Goal: Information Seeking & Learning: Learn about a topic

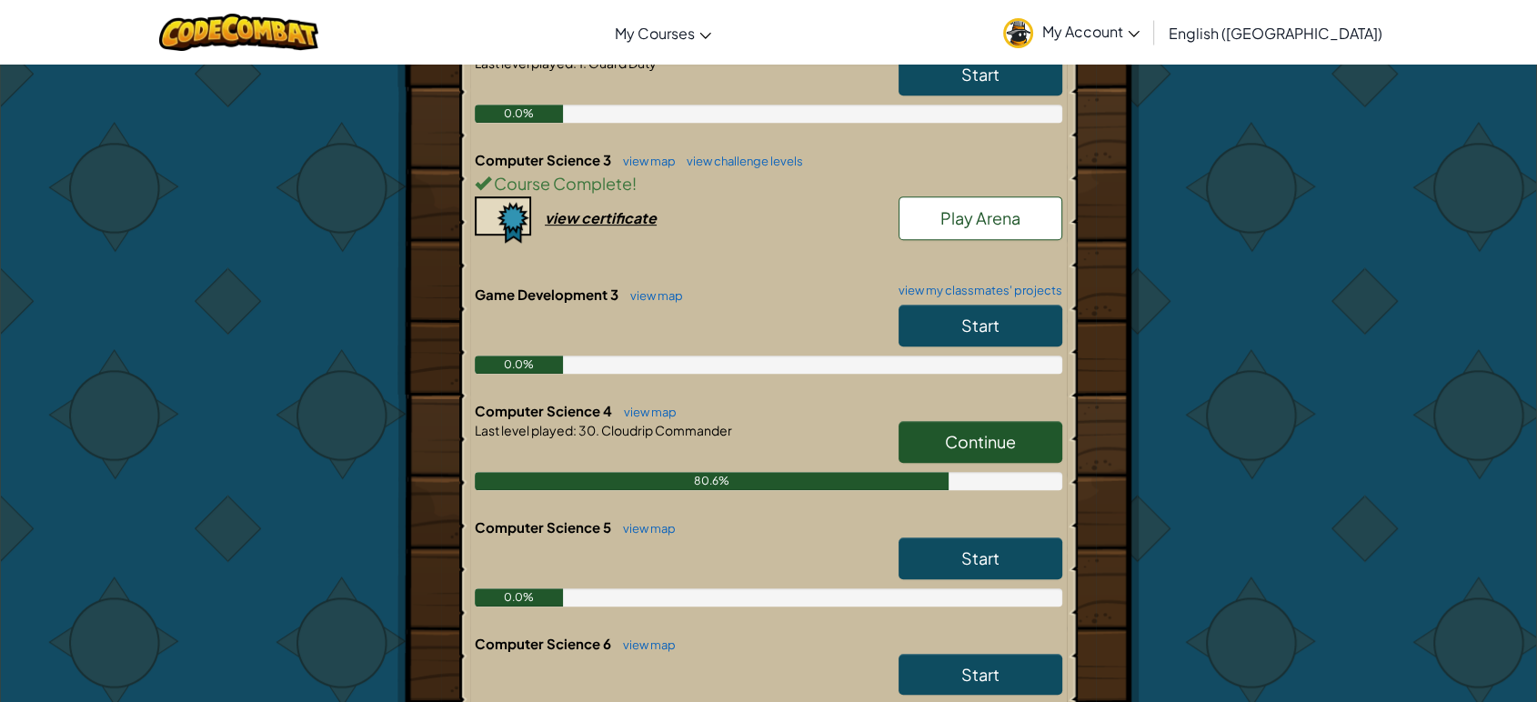
scroll to position [808, 0]
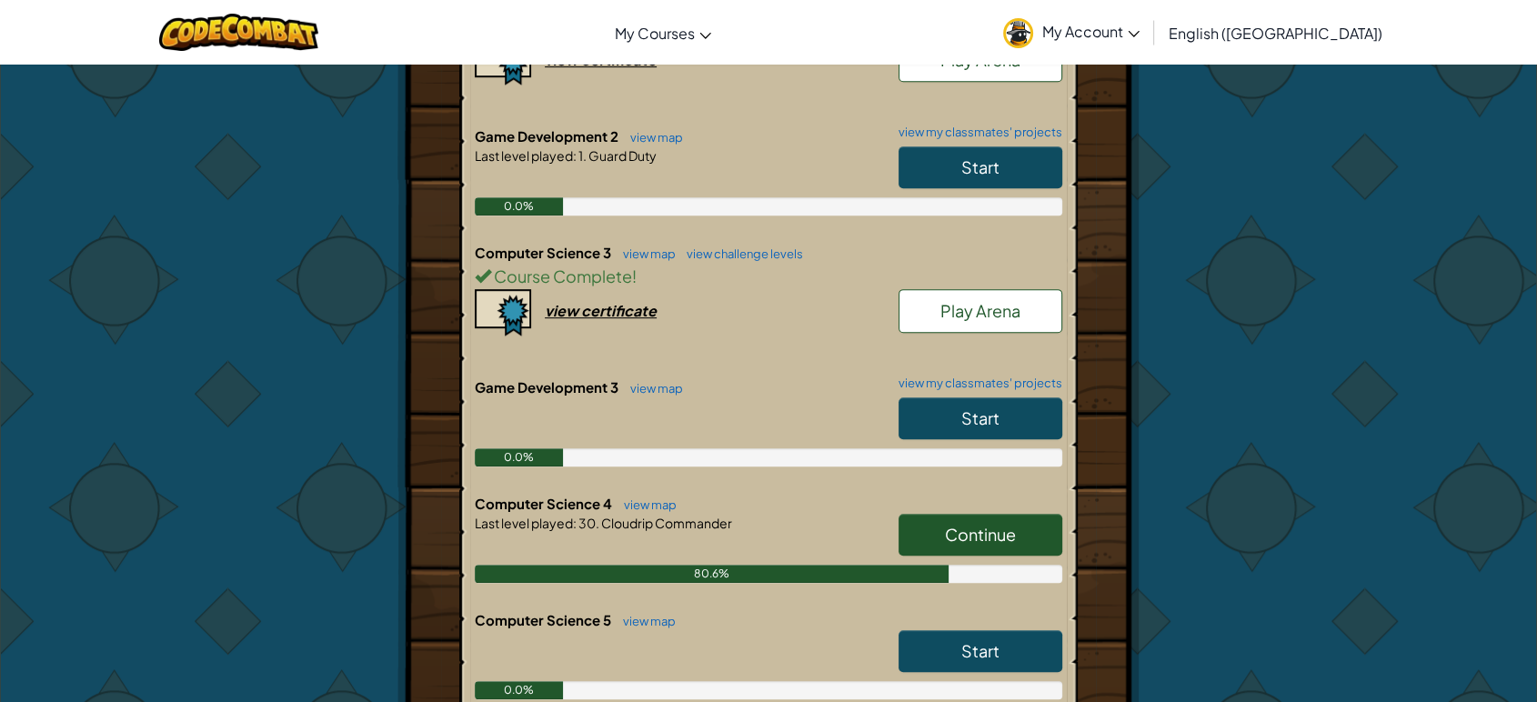
click at [957, 524] on span "Continue" at bounding box center [980, 534] width 71 height 21
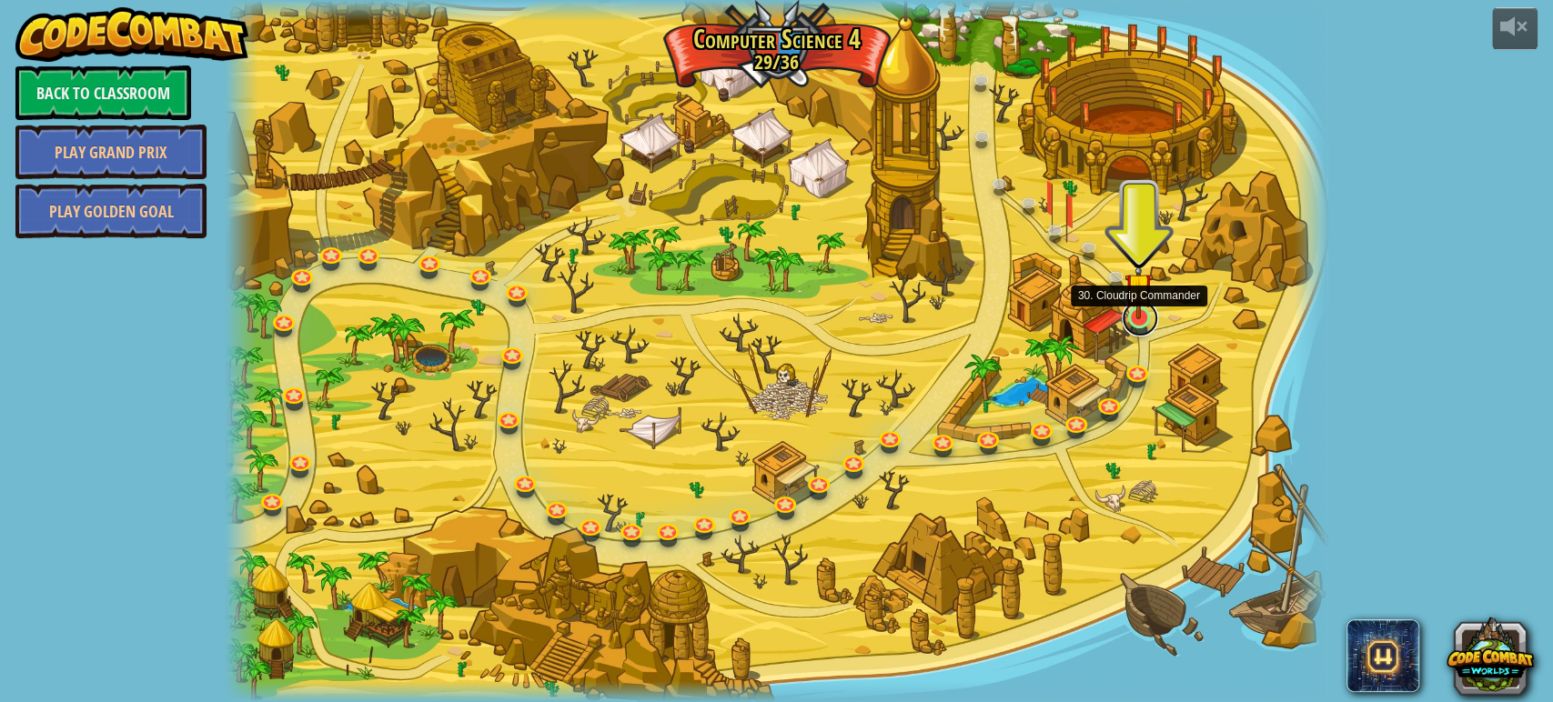
click at [1136, 322] on link at bounding box center [1139, 318] width 36 height 36
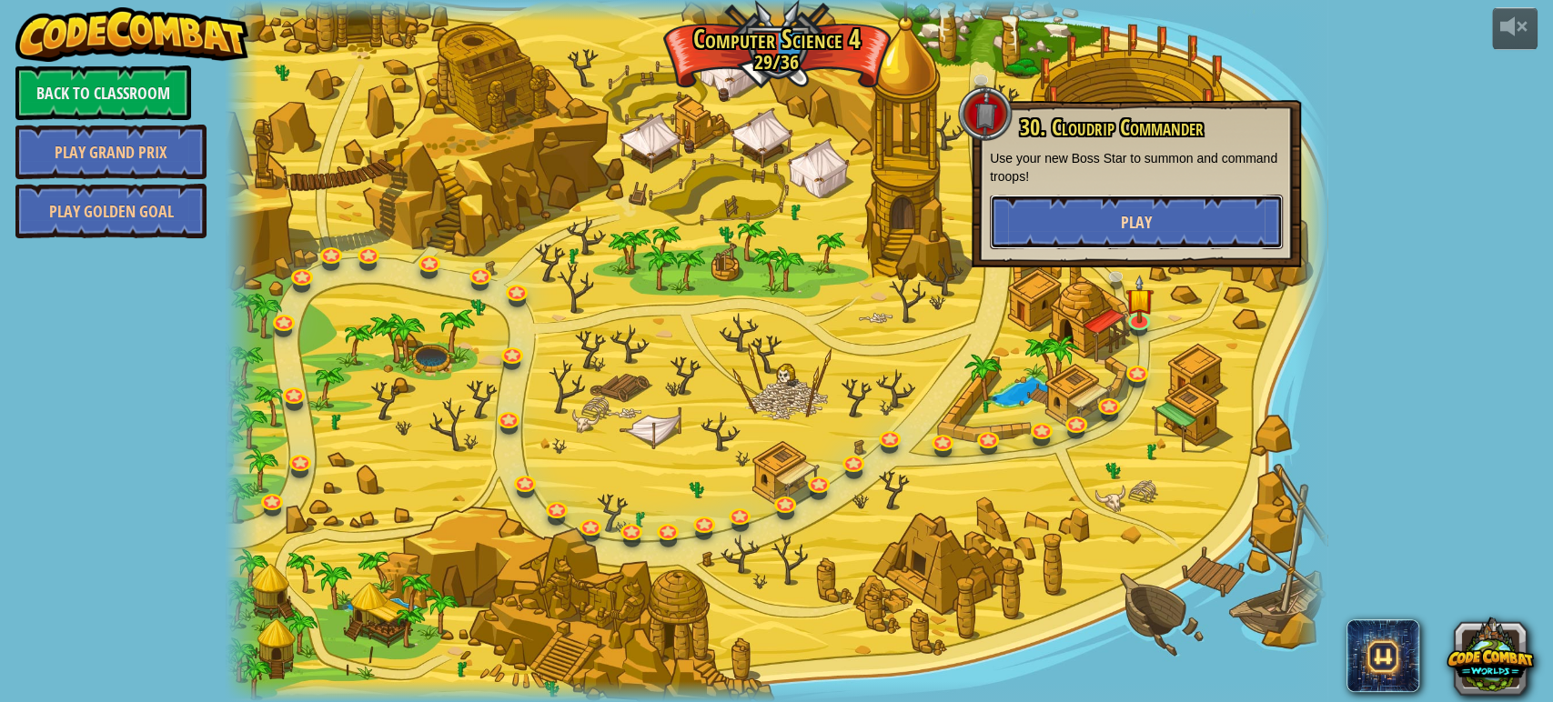
click at [1152, 238] on button "Play" at bounding box center [1136, 222] width 293 height 55
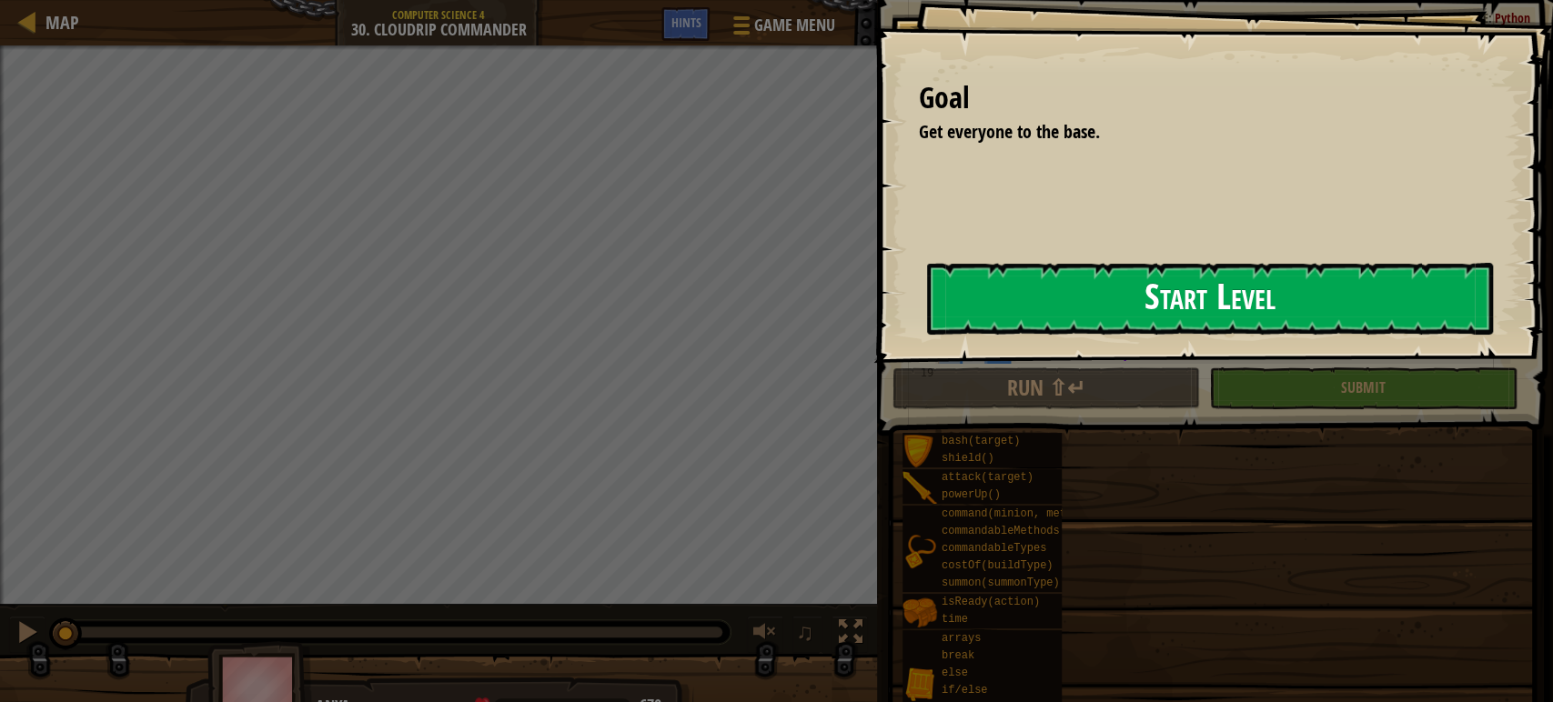
click at [940, 282] on button "Start Level" at bounding box center [1210, 299] width 566 height 72
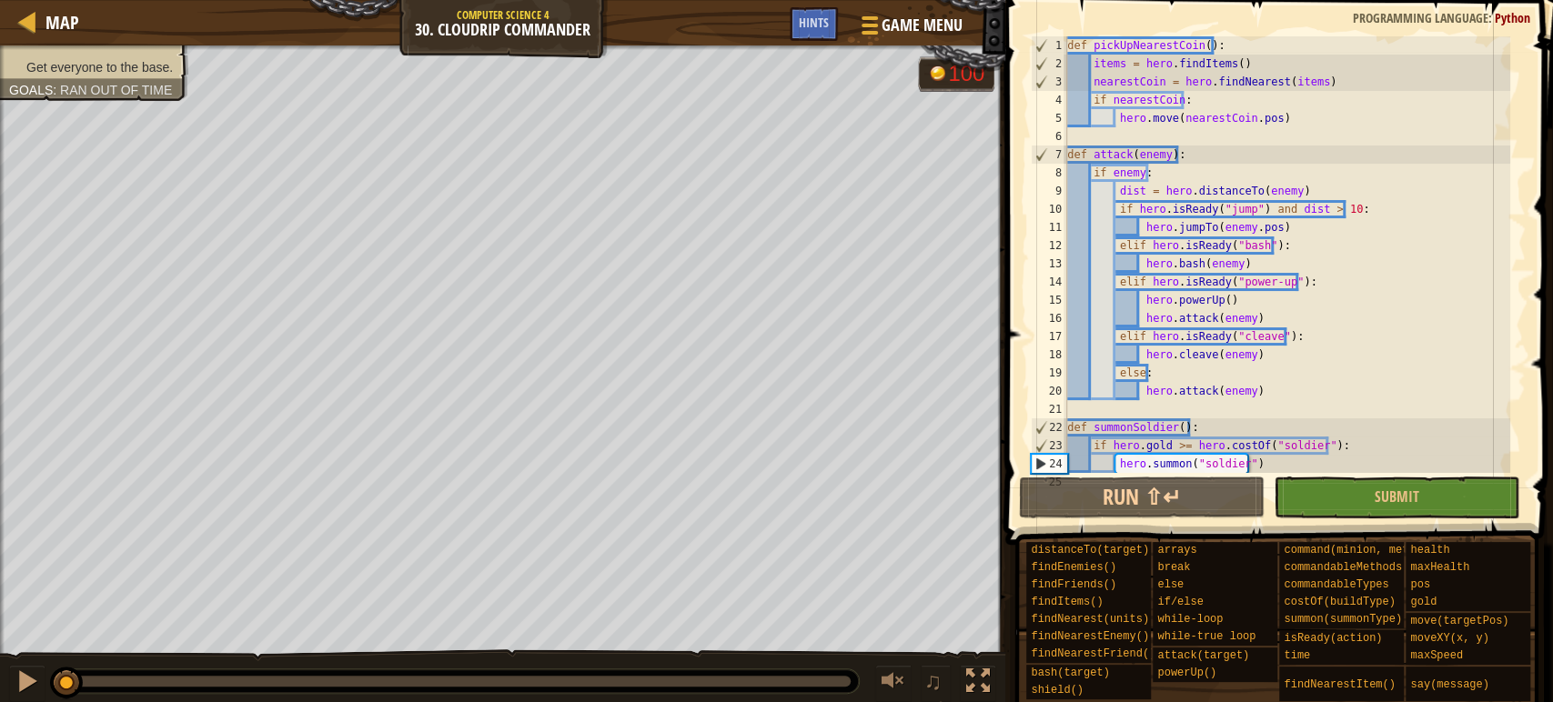
click at [1317, 126] on div "def pickUpNearestCoin ( ) : items = hero . findItems ( ) nearestCoin = hero . f…" at bounding box center [1286, 272] width 447 height 473
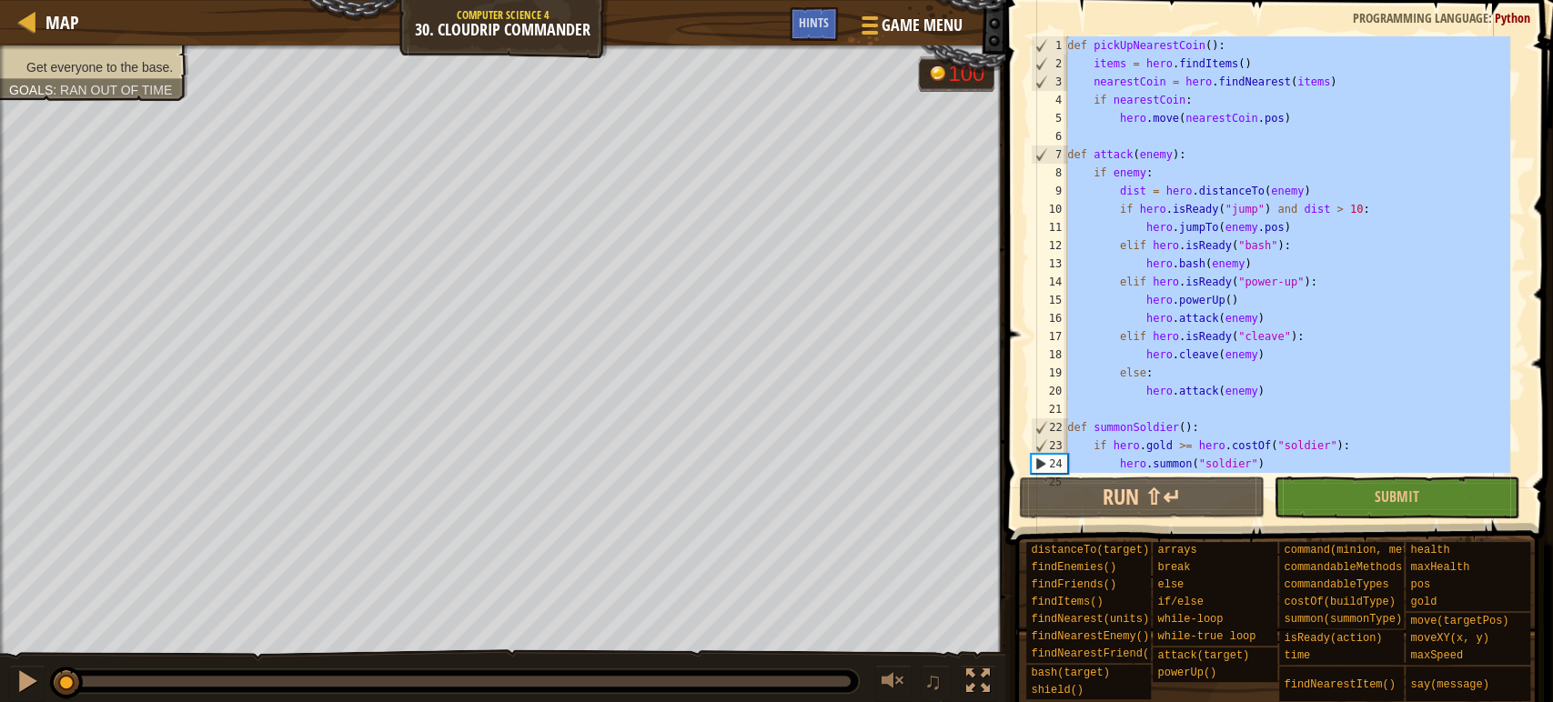
paste textarea
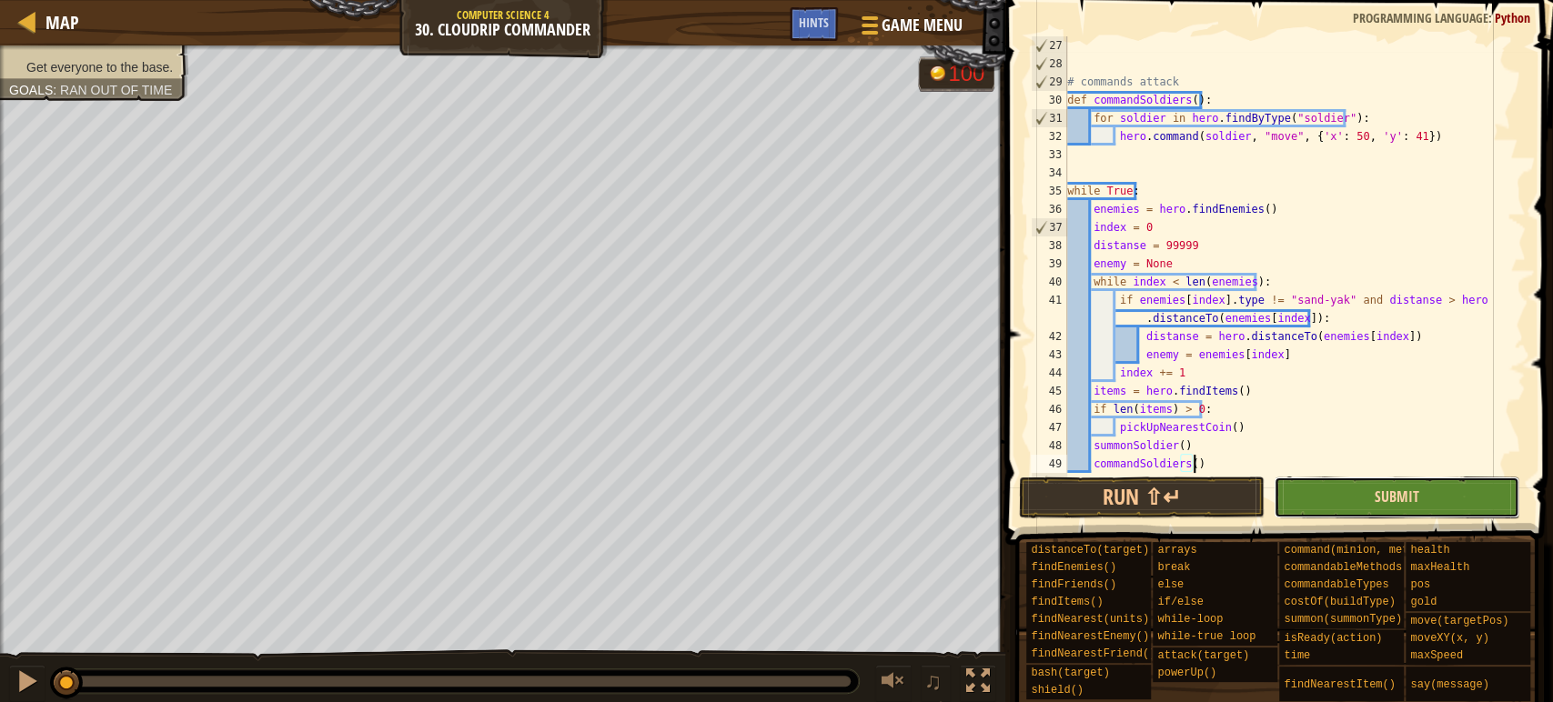
click at [1410, 496] on button "Submit" at bounding box center [1396, 498] width 246 height 42
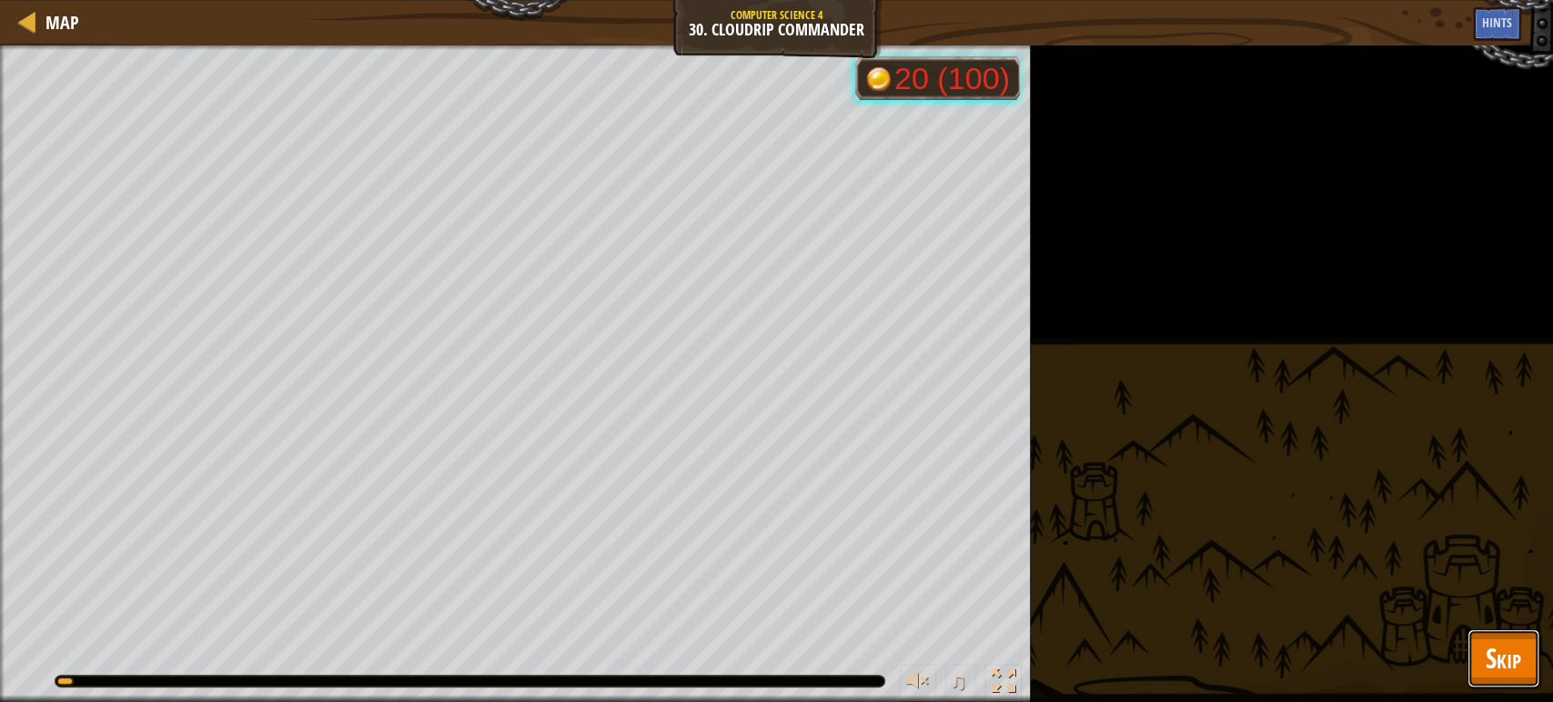
click at [1523, 647] on button "Skip" at bounding box center [1503, 658] width 72 height 58
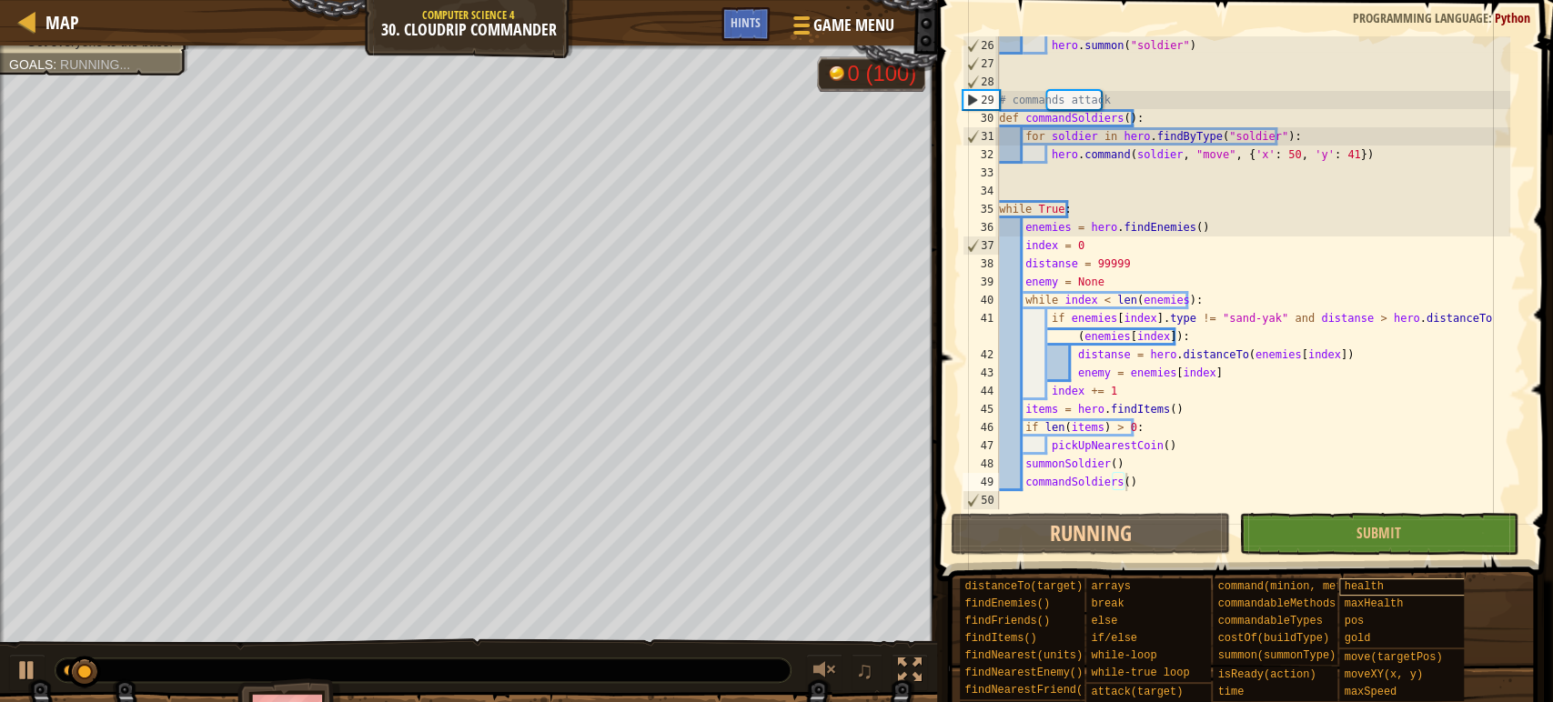
scroll to position [455, 0]
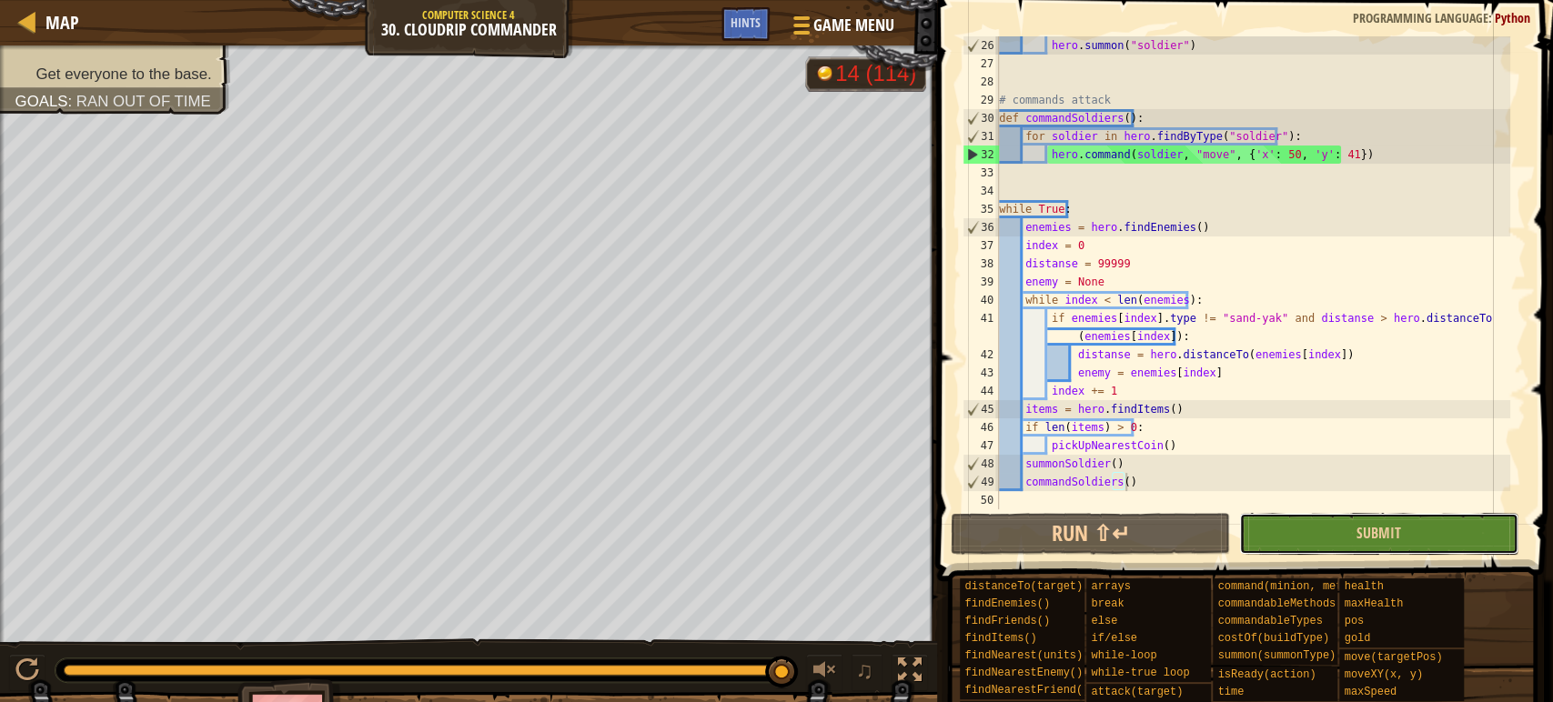
click at [1343, 552] on button "Submit" at bounding box center [1378, 534] width 279 height 42
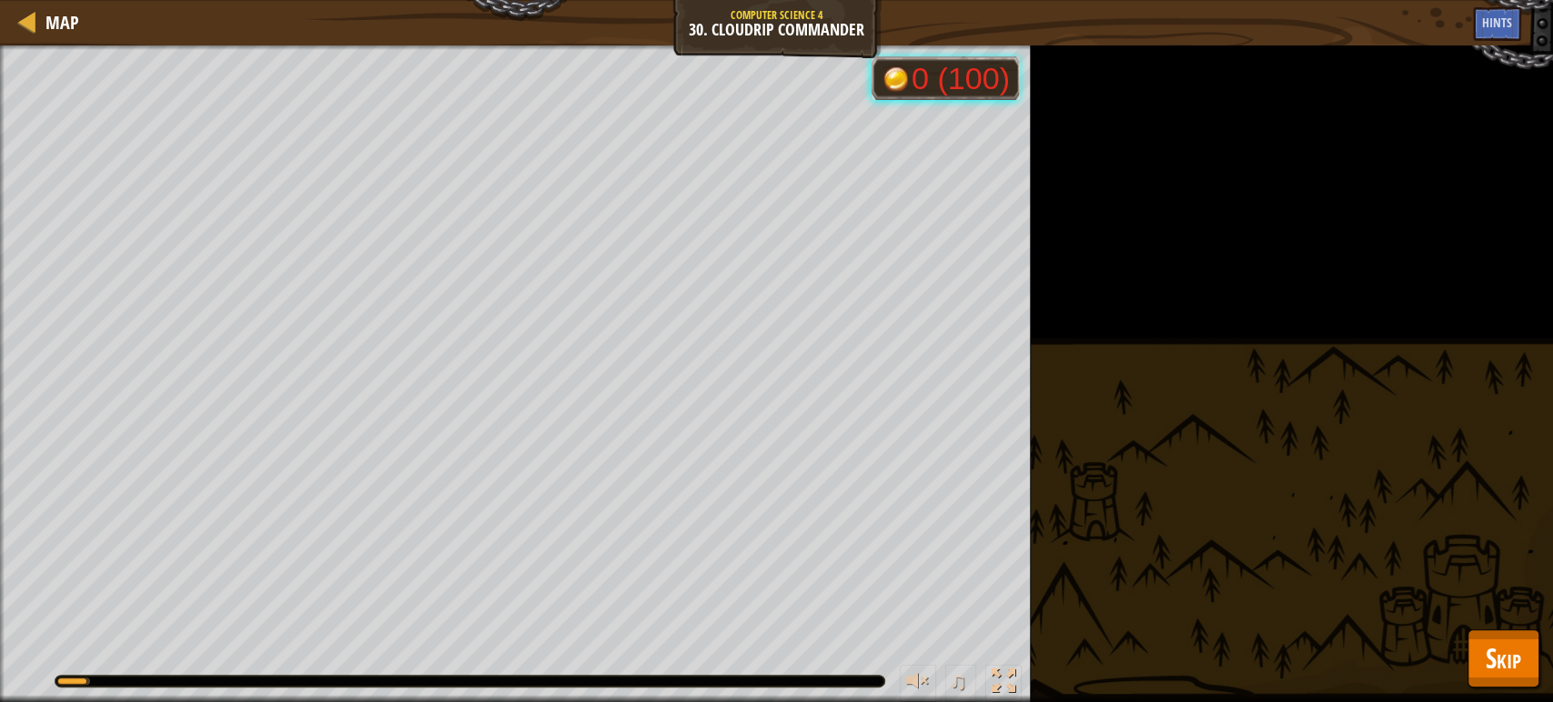
click at [1467, 650] on div "Map Computer Science 4 30. Cloudrip Commander Game Menu Done Hints 1 הההההההההה…" at bounding box center [776, 351] width 1553 height 702
click at [1485, 654] on span "Skip" at bounding box center [1502, 657] width 35 height 37
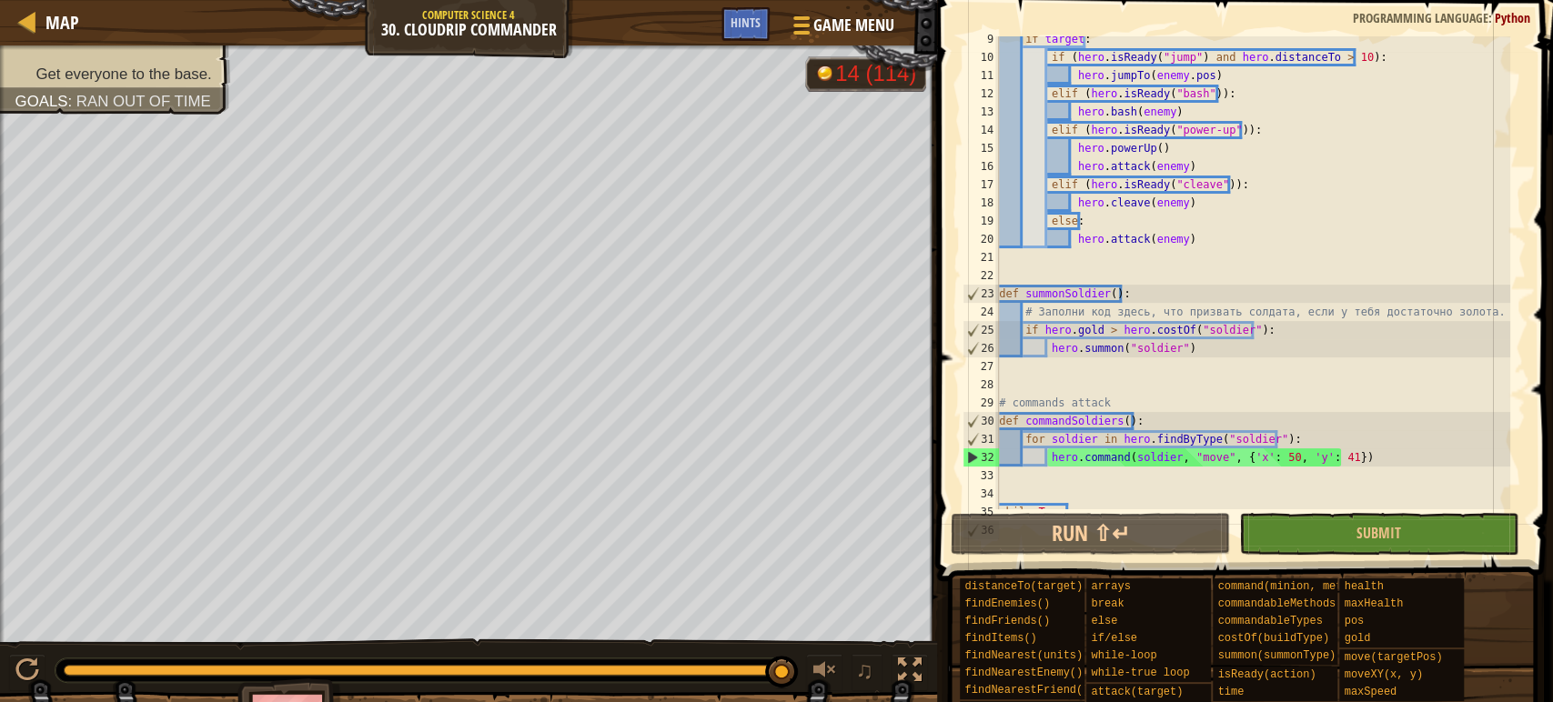
scroll to position [0, 0]
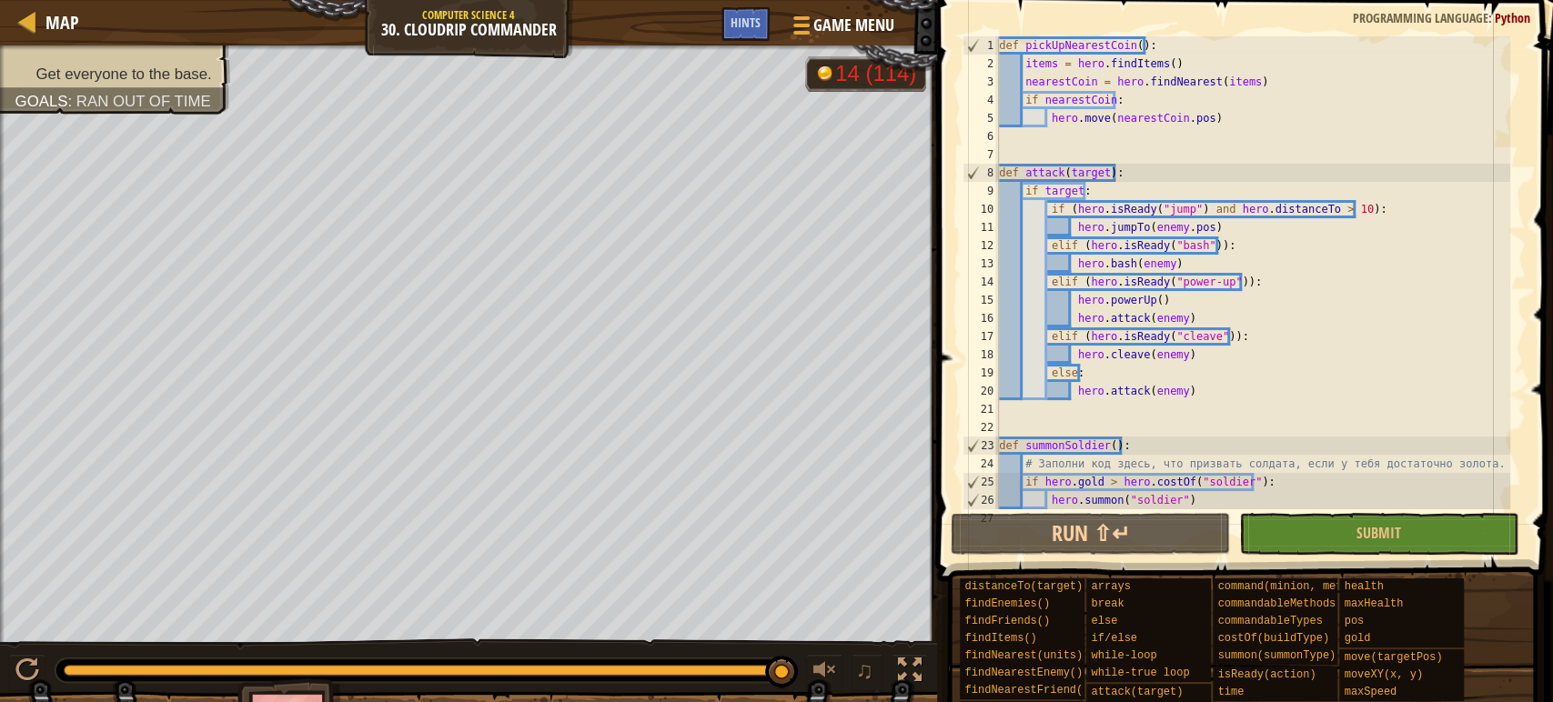
drag, startPoint x: 989, startPoint y: 35, endPoint x: 1098, endPoint y: 107, distance: 131.2
click at [1098, 107] on div "commandSoldiers() 1 2 3 4 5 6 7 8 9 10 11 12 13 14 15 16 17 18 19 20 21 22 23 2…" at bounding box center [1241, 326] width 621 height 635
click at [1123, 245] on div "def pickUpNearestCoin ( ) : items = hero . findItems ( ) nearestCoin = hero . f…" at bounding box center [1252, 290] width 515 height 509
paste textarea
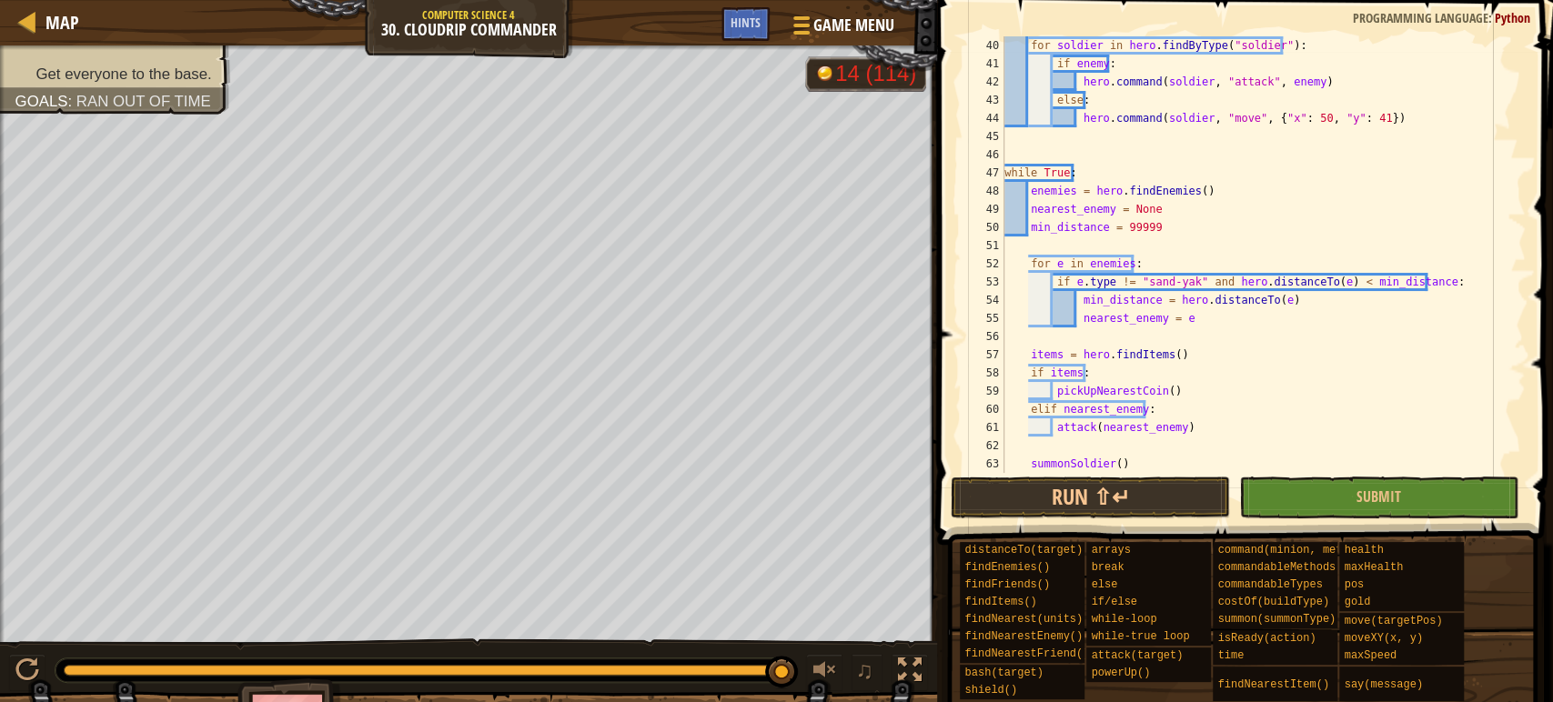
type textarea "commandSoldiers()"
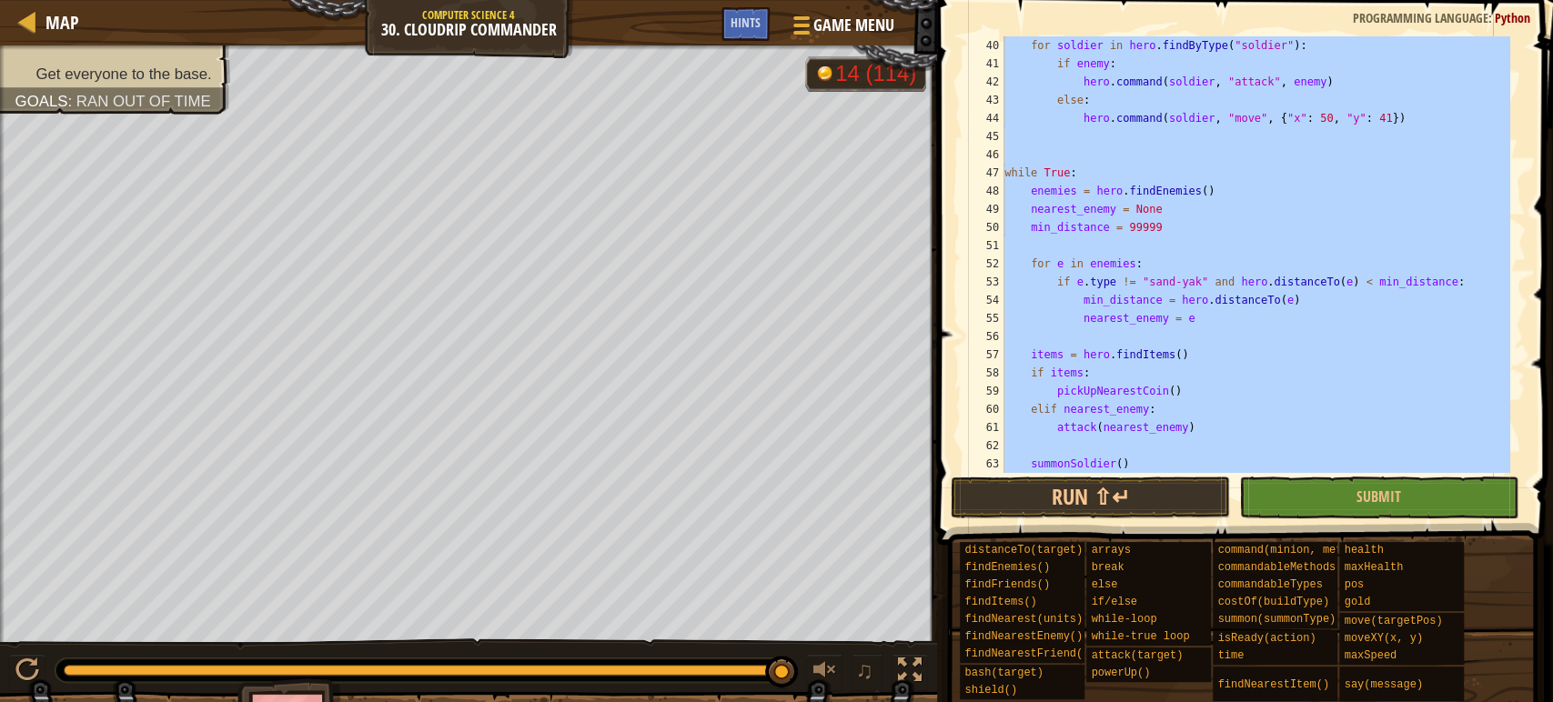
paste textarea
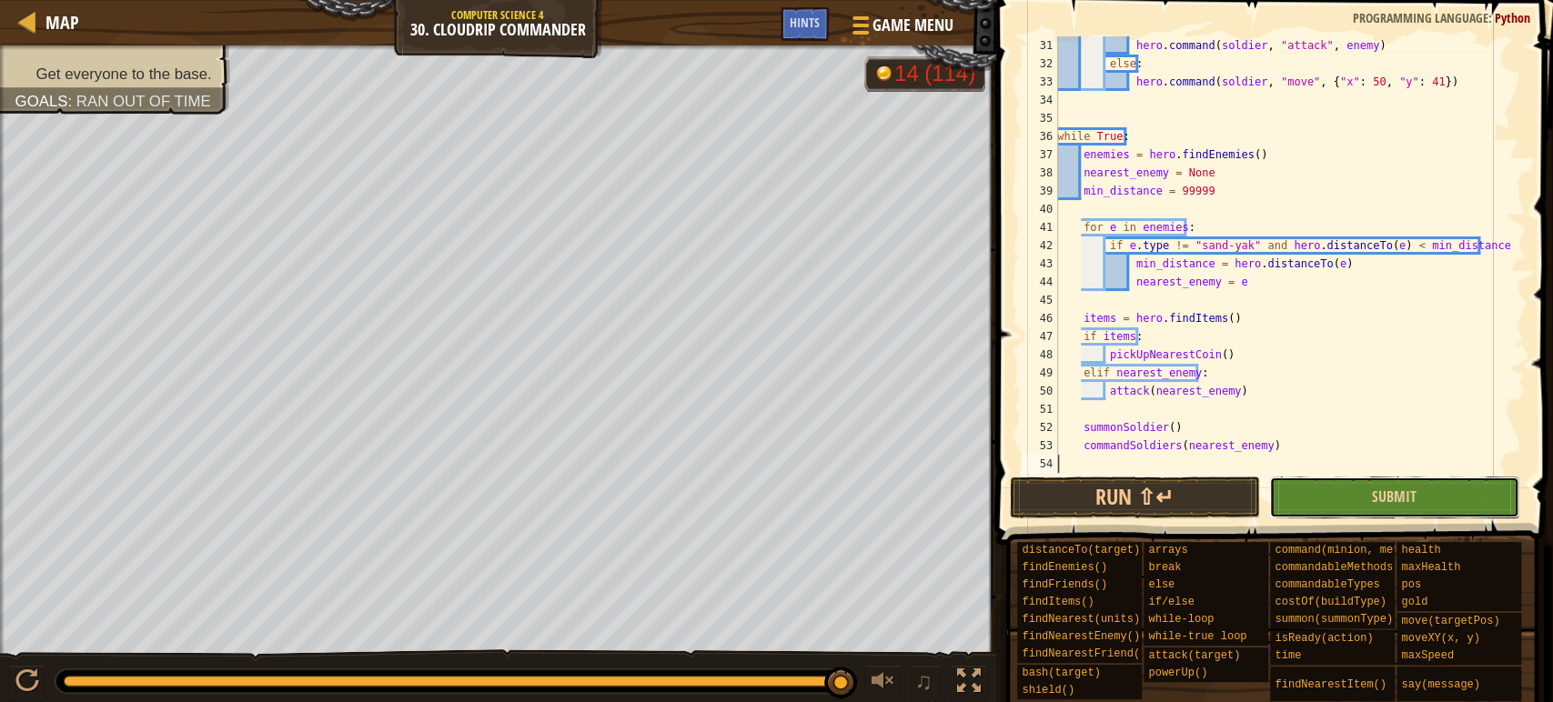
click at [1331, 500] on button "Submit" at bounding box center [1394, 498] width 250 height 42
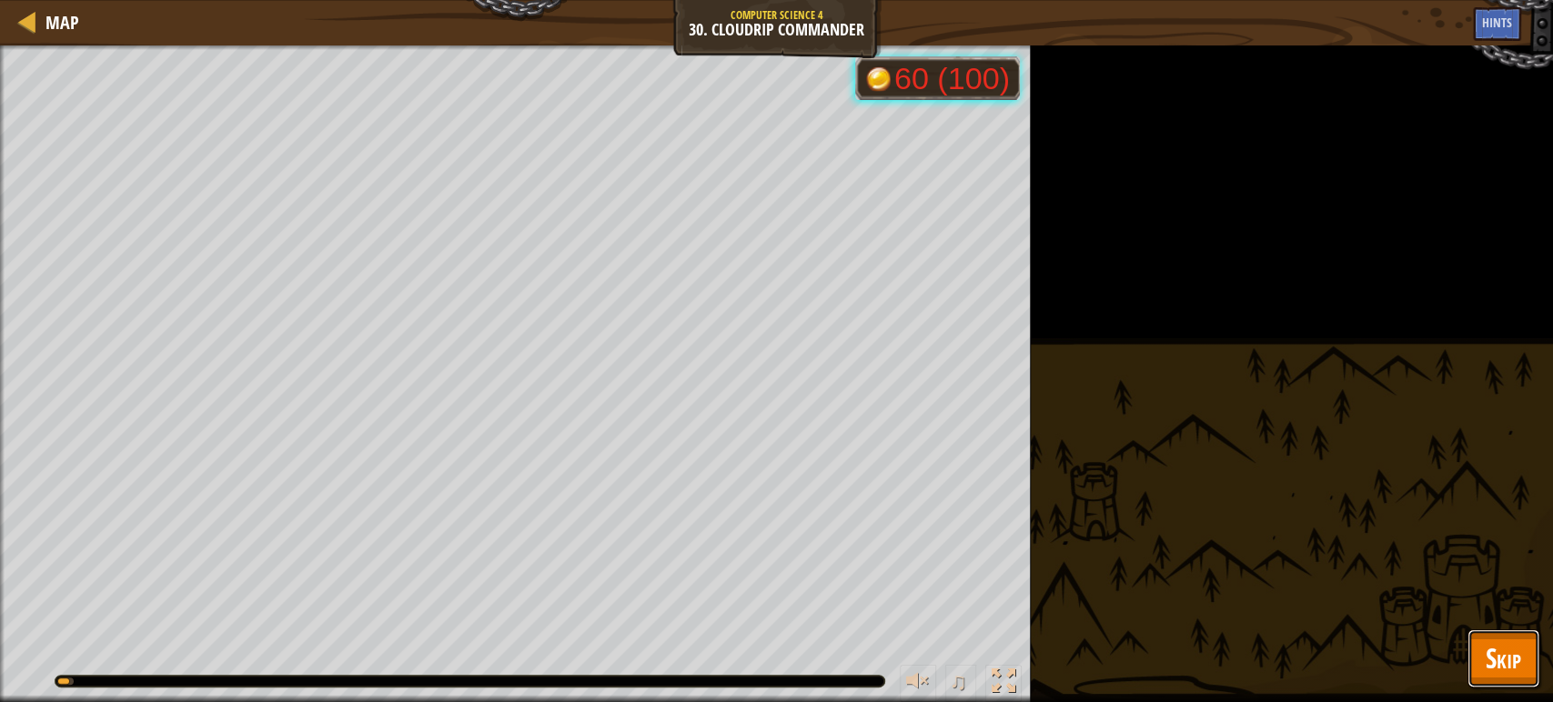
click at [1506, 644] on span "Skip" at bounding box center [1502, 657] width 35 height 37
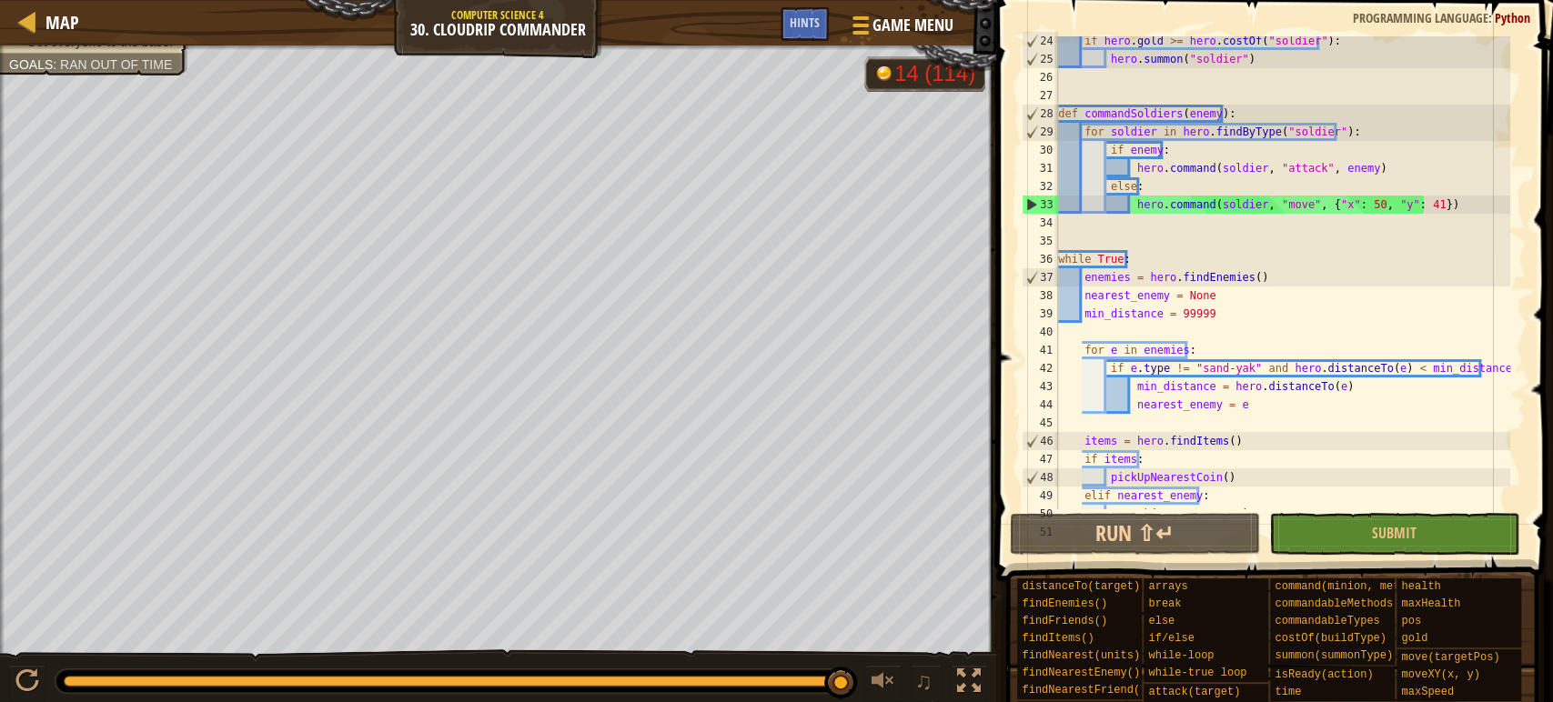
scroll to position [509, 0]
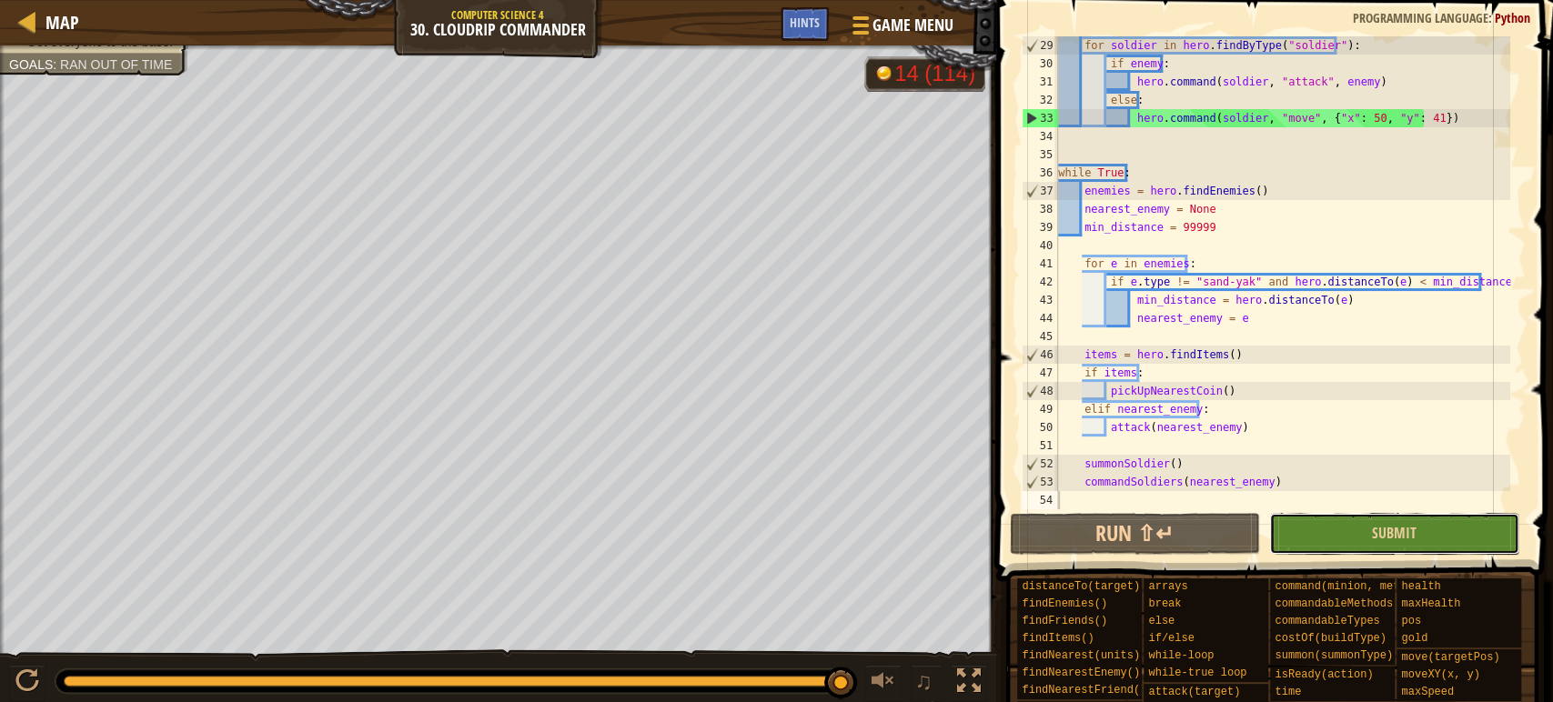
click at [1339, 534] on button "Submit" at bounding box center [1394, 534] width 250 height 42
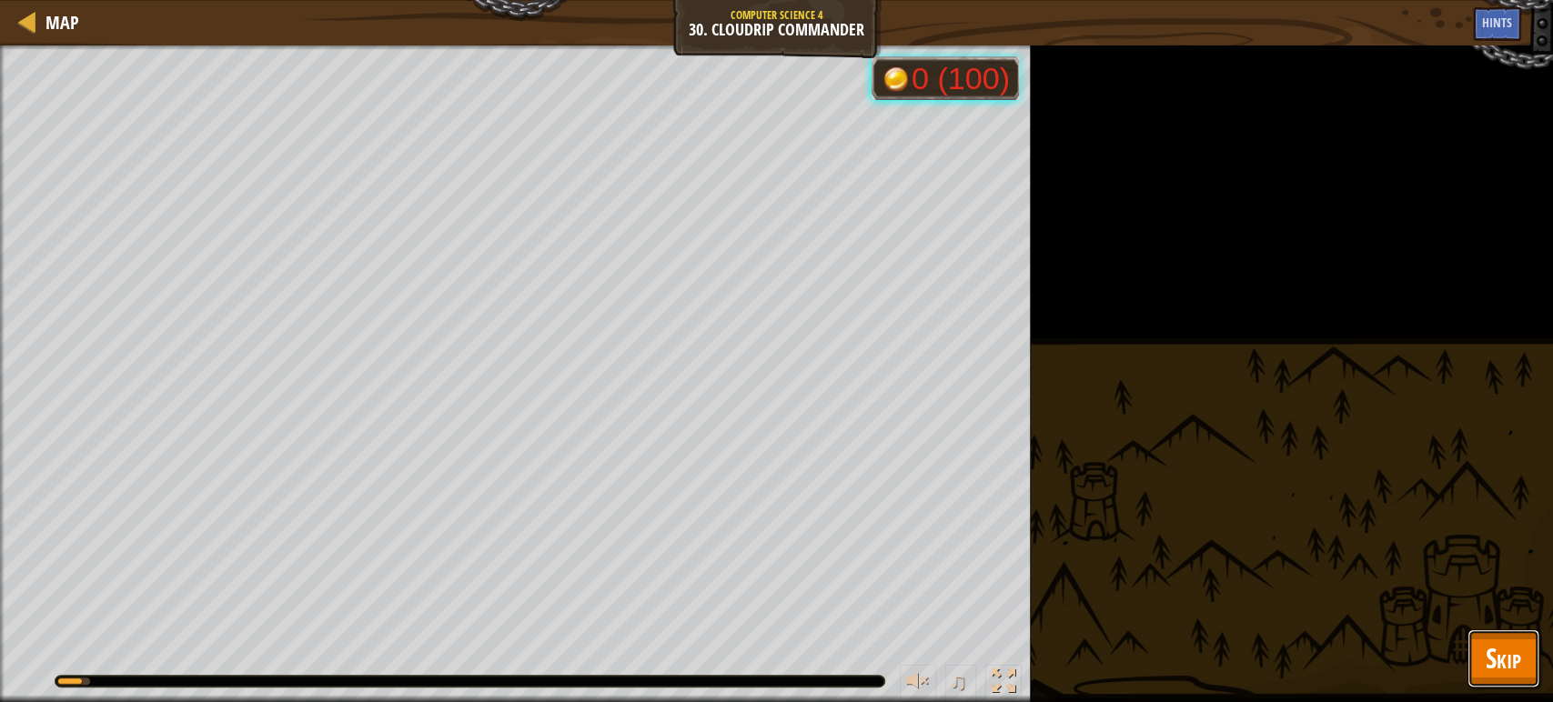
click at [1493, 654] on span "Skip" at bounding box center [1502, 657] width 35 height 37
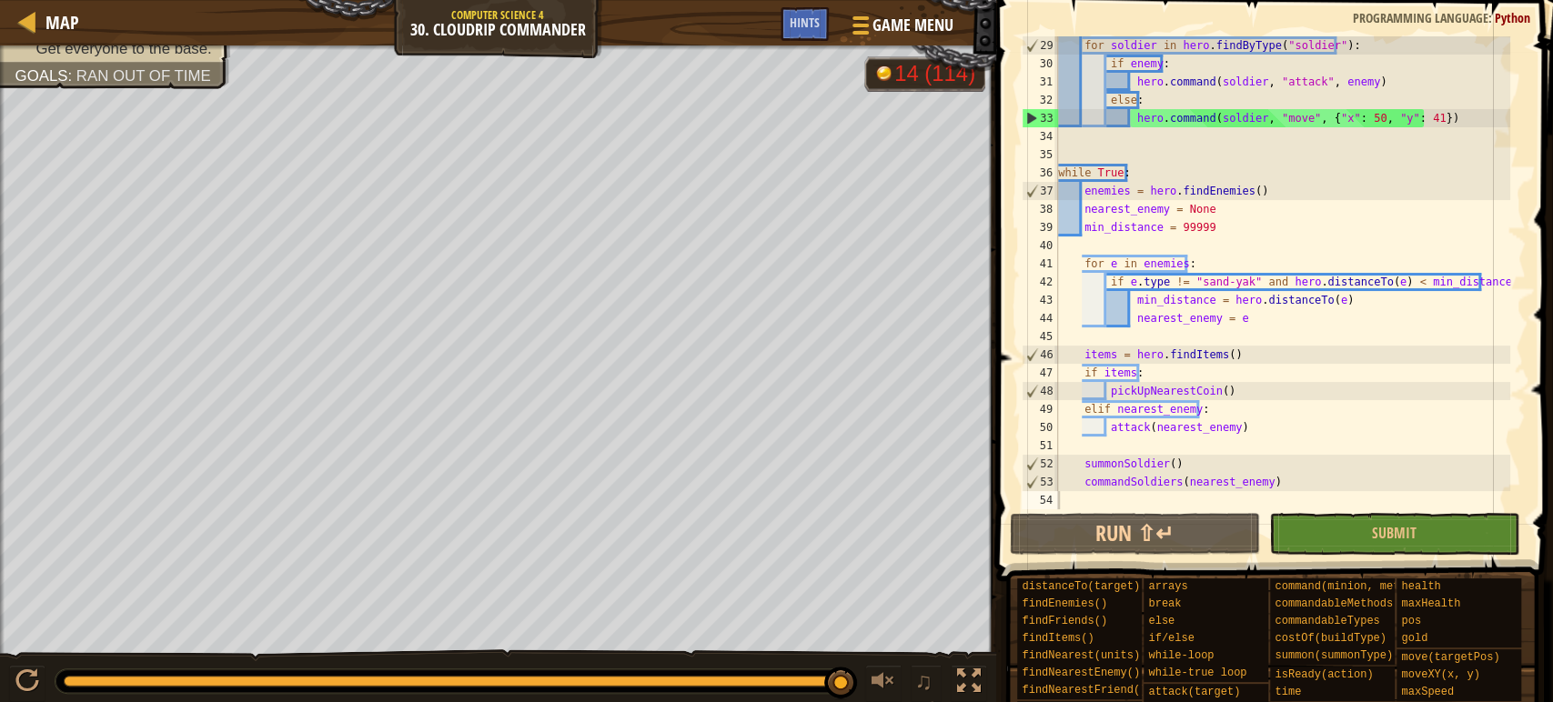
click at [120, 71] on span "Ran out of time" at bounding box center [143, 75] width 135 height 17
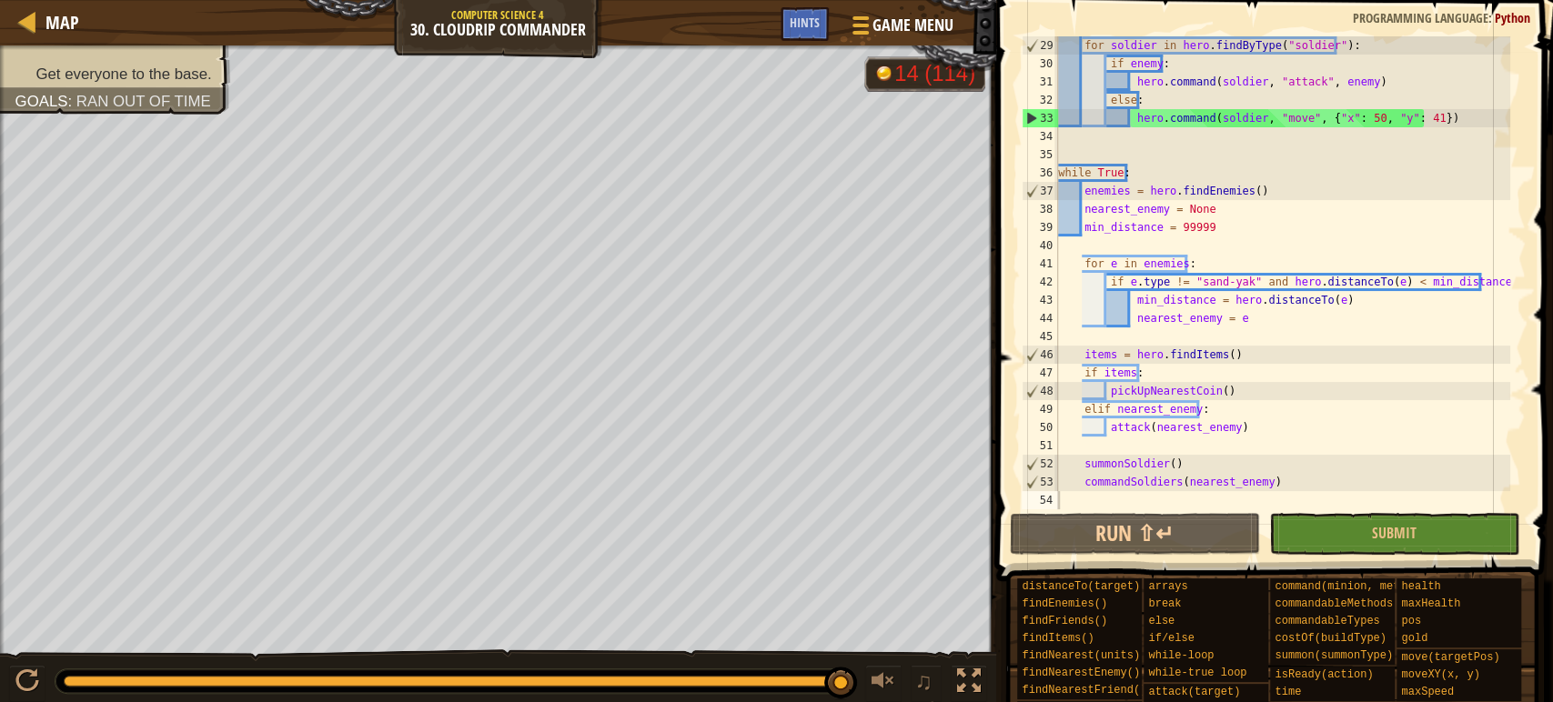
click at [1132, 148] on div "for soldier in hero . findByType ( "soldier" ) : if enemy : hero . command ( so…" at bounding box center [1282, 290] width 456 height 509
type textarea "commandSoldiers(nearest_enemy)"
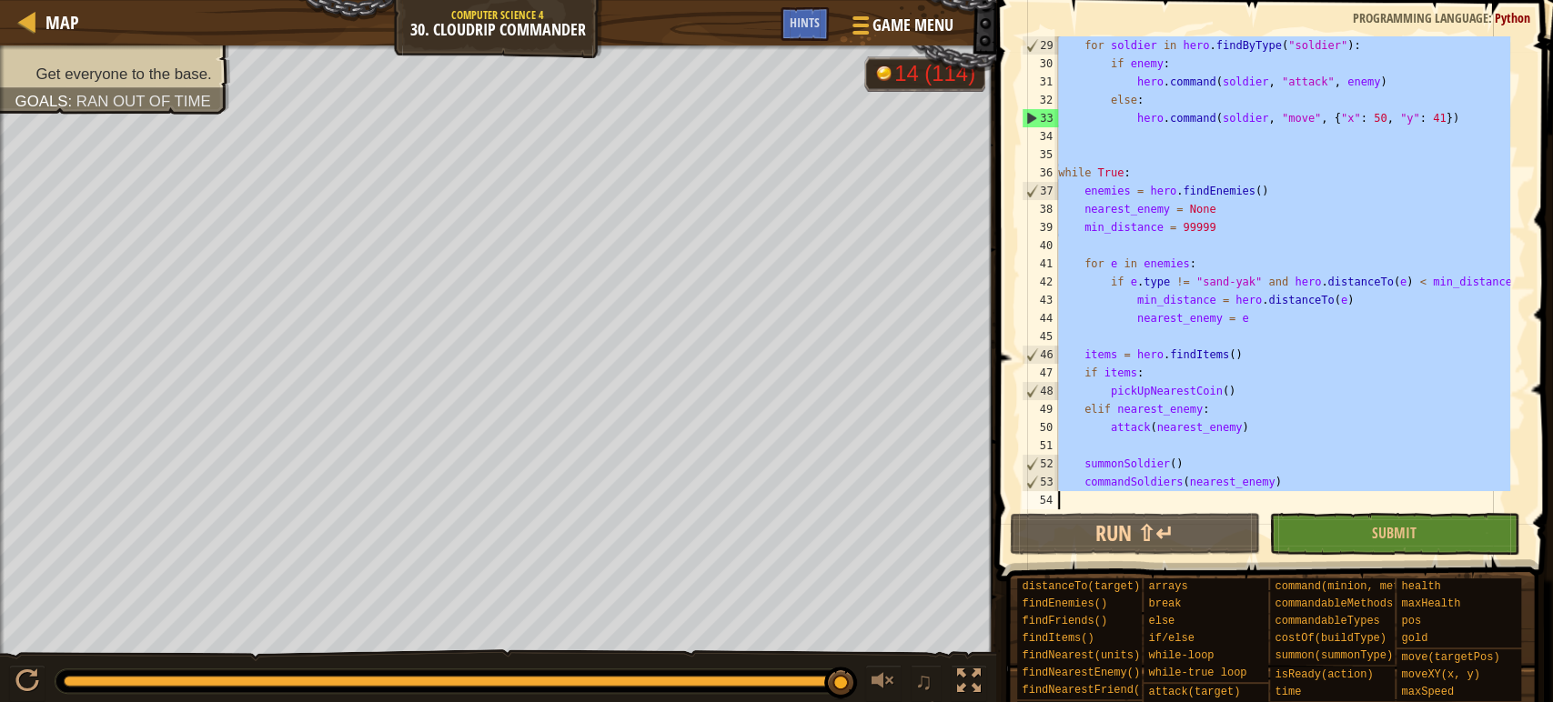
paste textarea
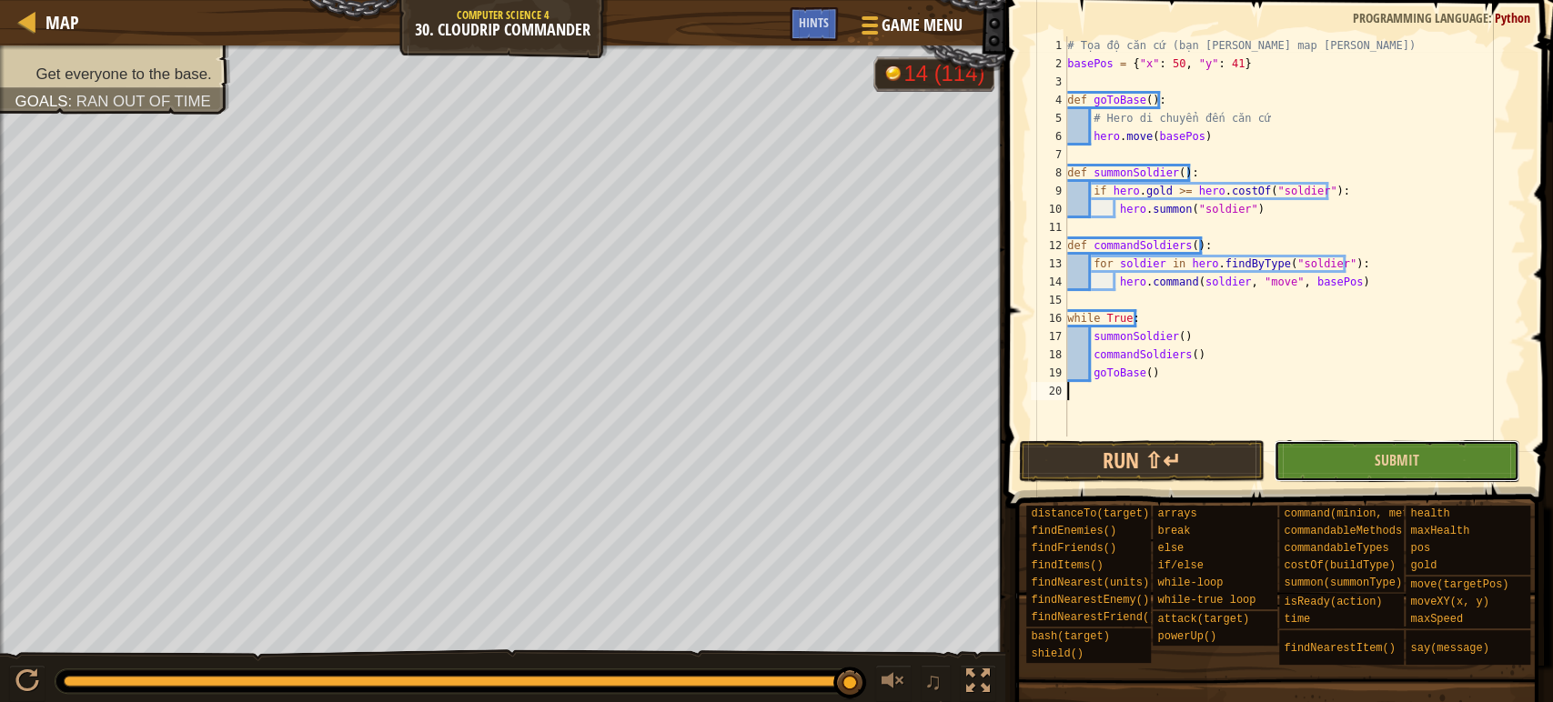
click at [1426, 469] on button "Submit" at bounding box center [1396, 461] width 246 height 42
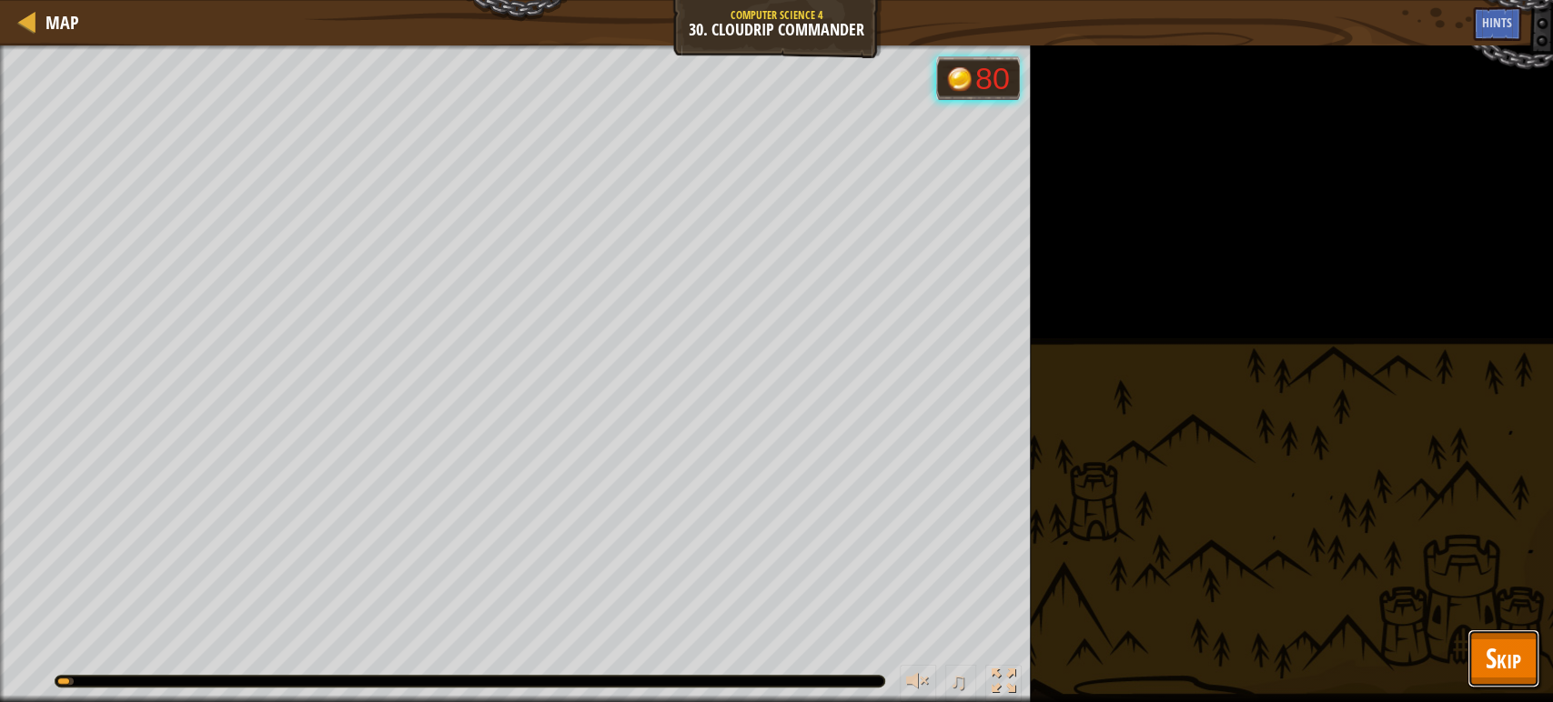
click at [1493, 650] on span "Skip" at bounding box center [1502, 657] width 35 height 37
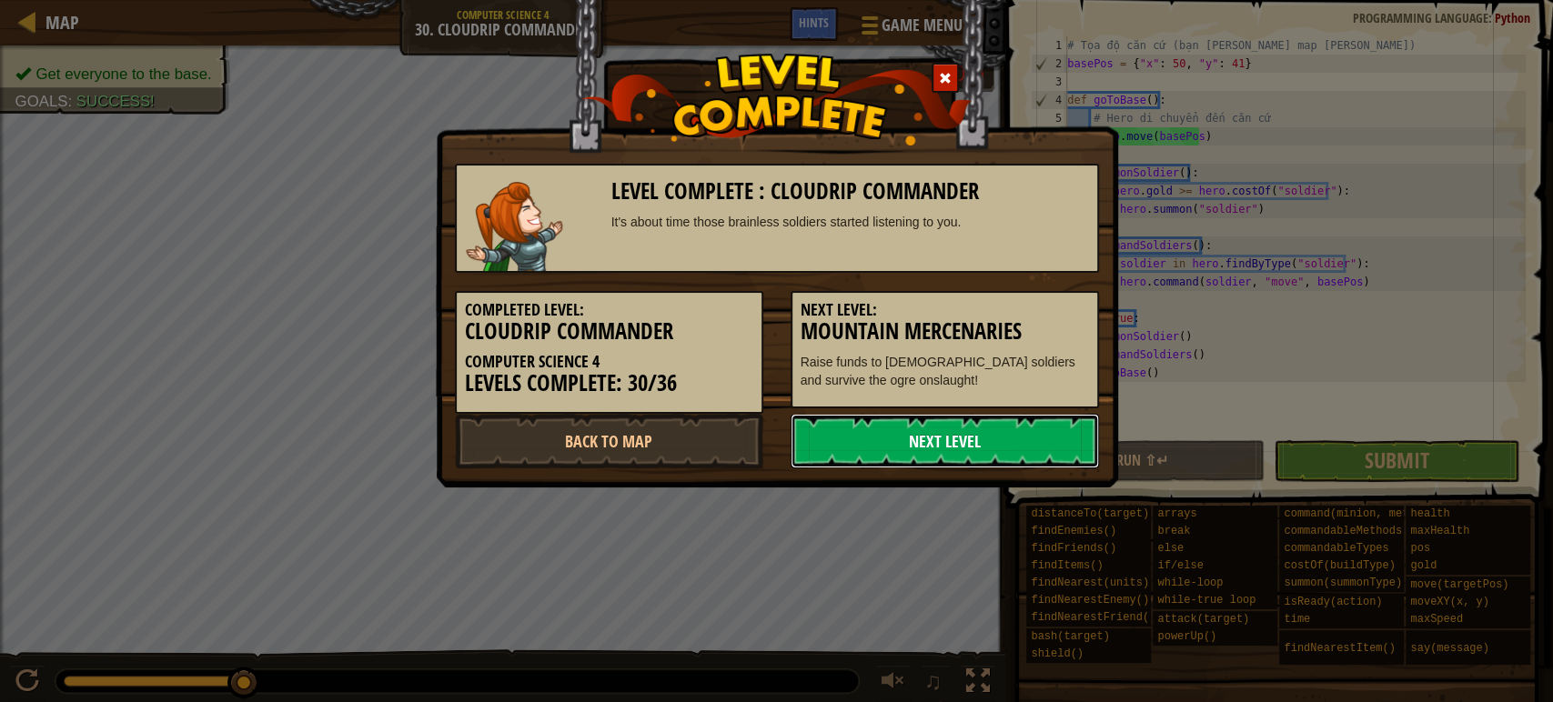
click at [928, 436] on link "Next Level" at bounding box center [944, 441] width 308 height 55
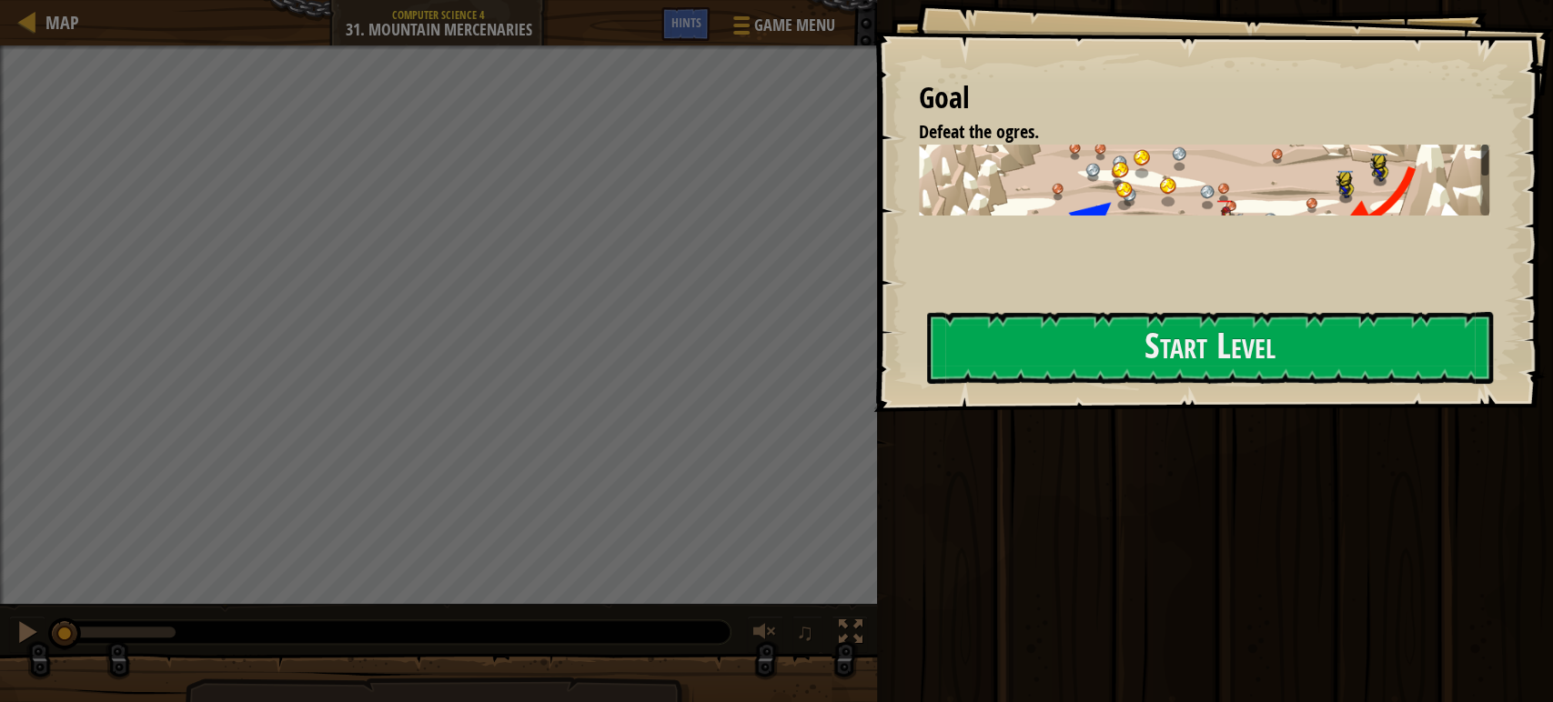
click at [931, 269] on div "Goal Defeat the ogres. Use summon and command to protect yourself while gatheri…" at bounding box center [1212, 206] width 679 height 412
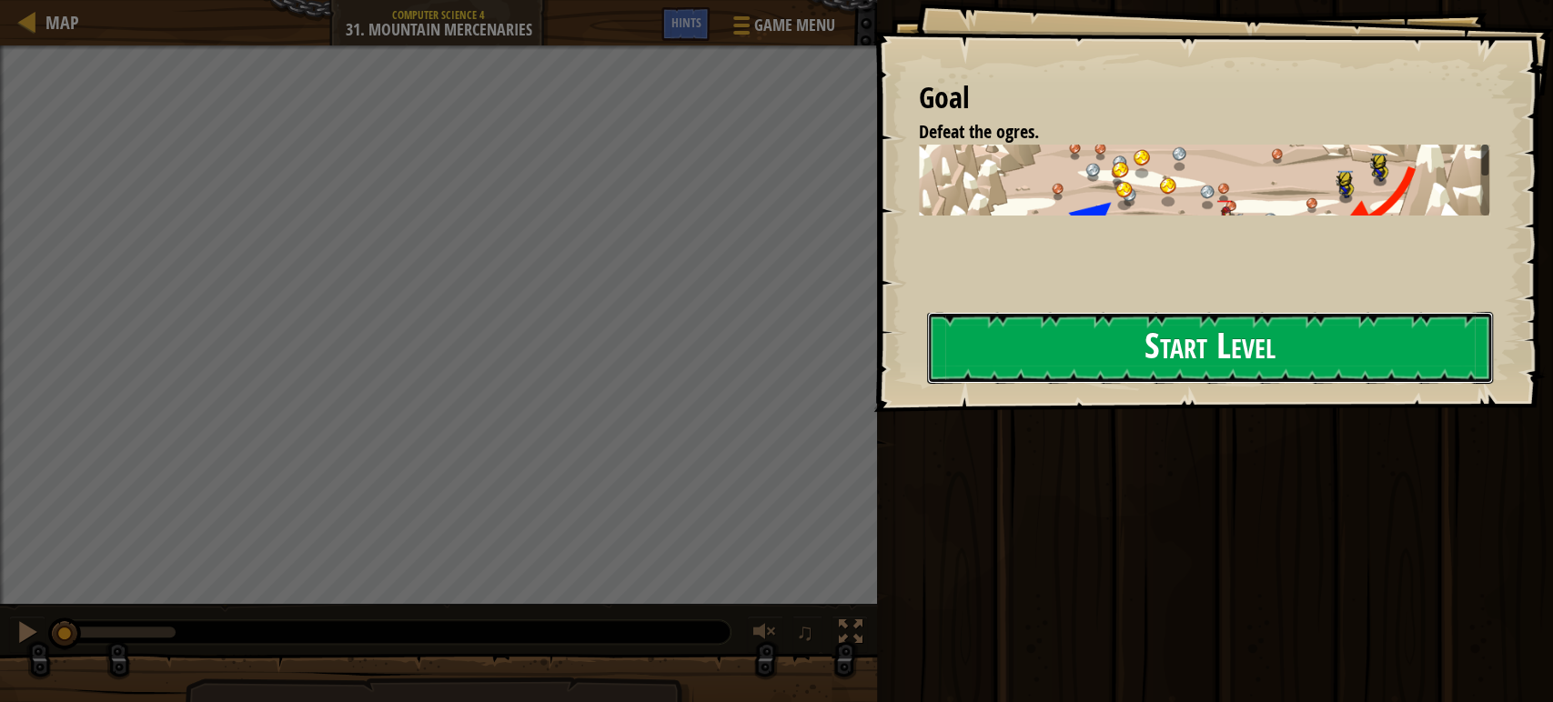
click at [1004, 371] on button "Start Level" at bounding box center [1210, 348] width 566 height 72
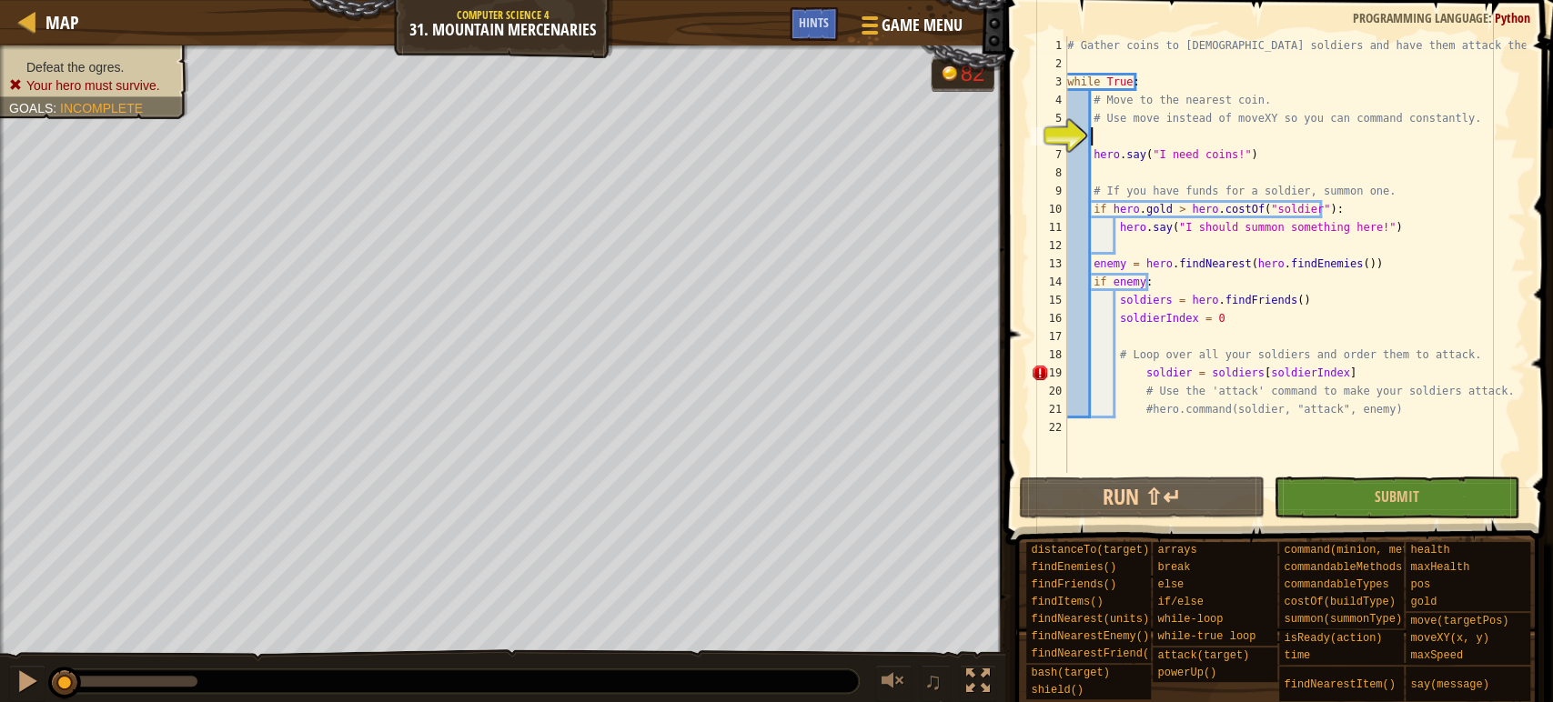
click at [1222, 350] on div "# Gather coins to [DEMOGRAPHIC_DATA] soldiers and have them attack the enemy. w…" at bounding box center [1294, 272] width 462 height 473
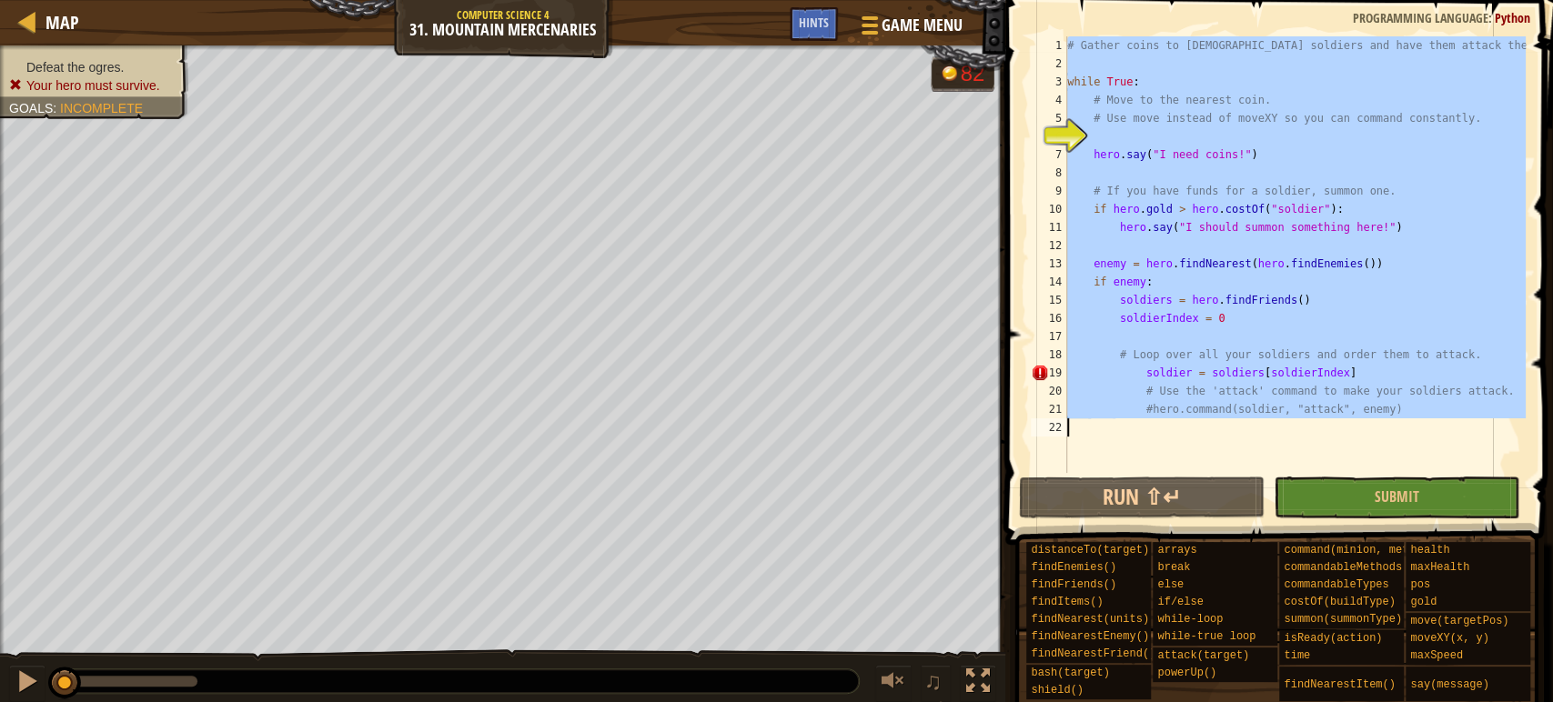
paste textarea "soldierIndex += 1"
type textarea "soldierIndex += 1"
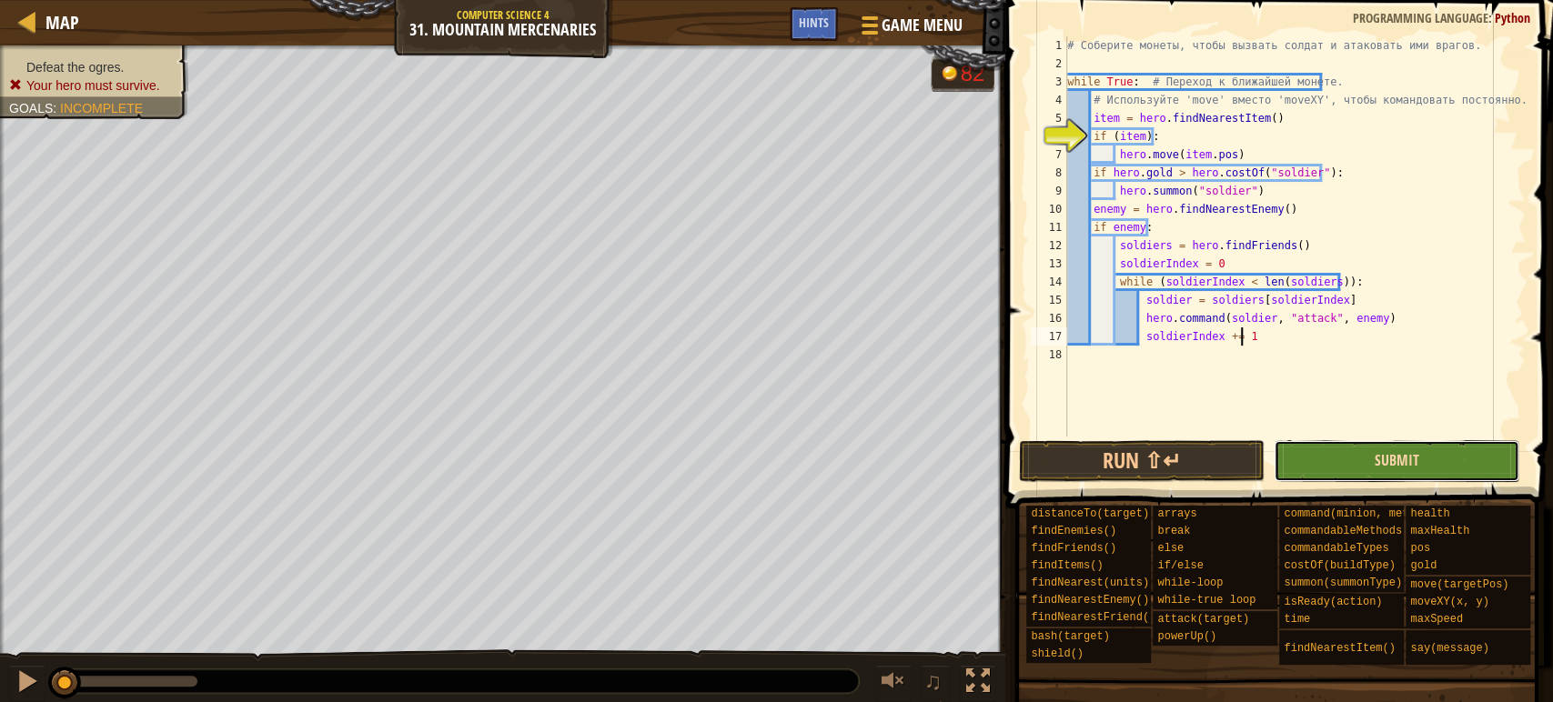
click at [1399, 464] on span "Submit" at bounding box center [1396, 460] width 45 height 20
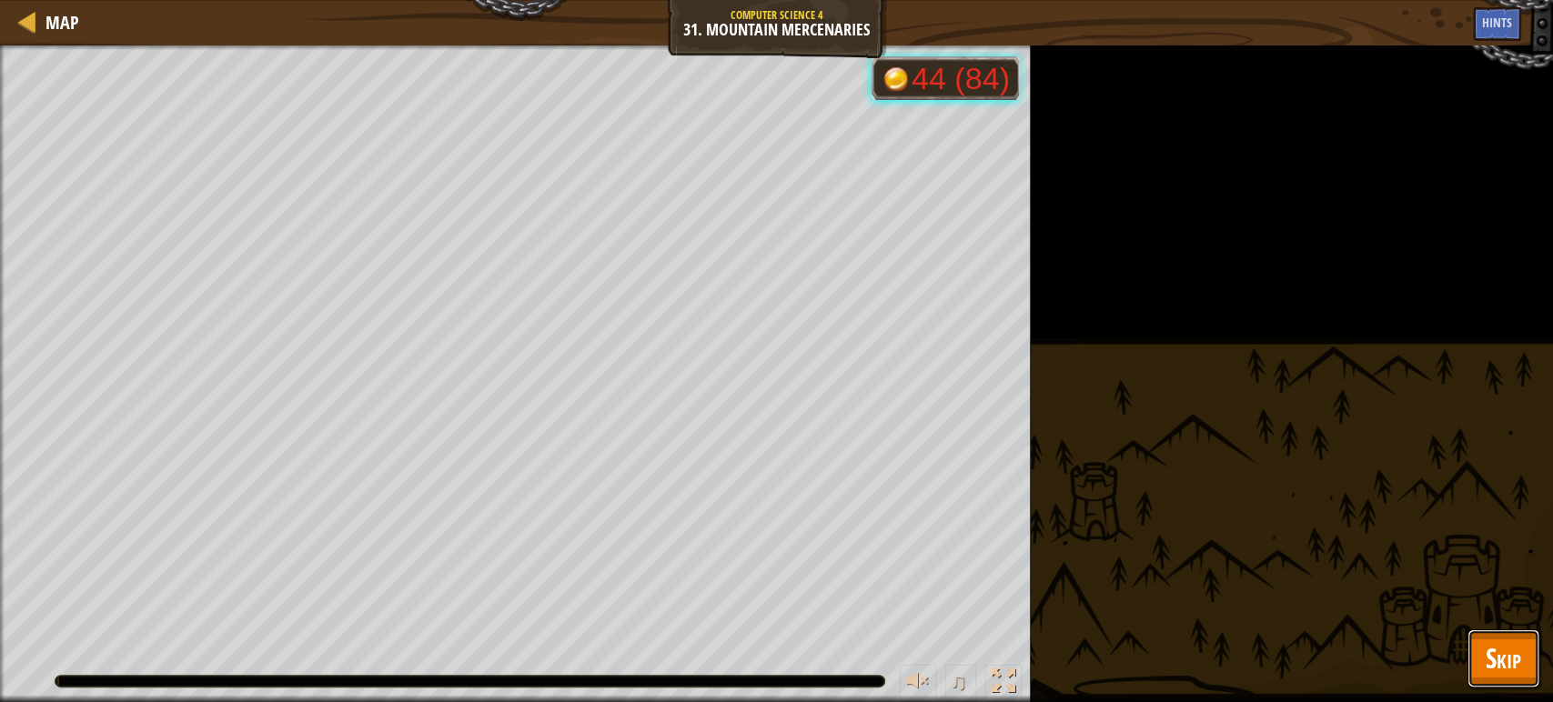
click at [1499, 637] on button "Skip" at bounding box center [1503, 658] width 72 height 58
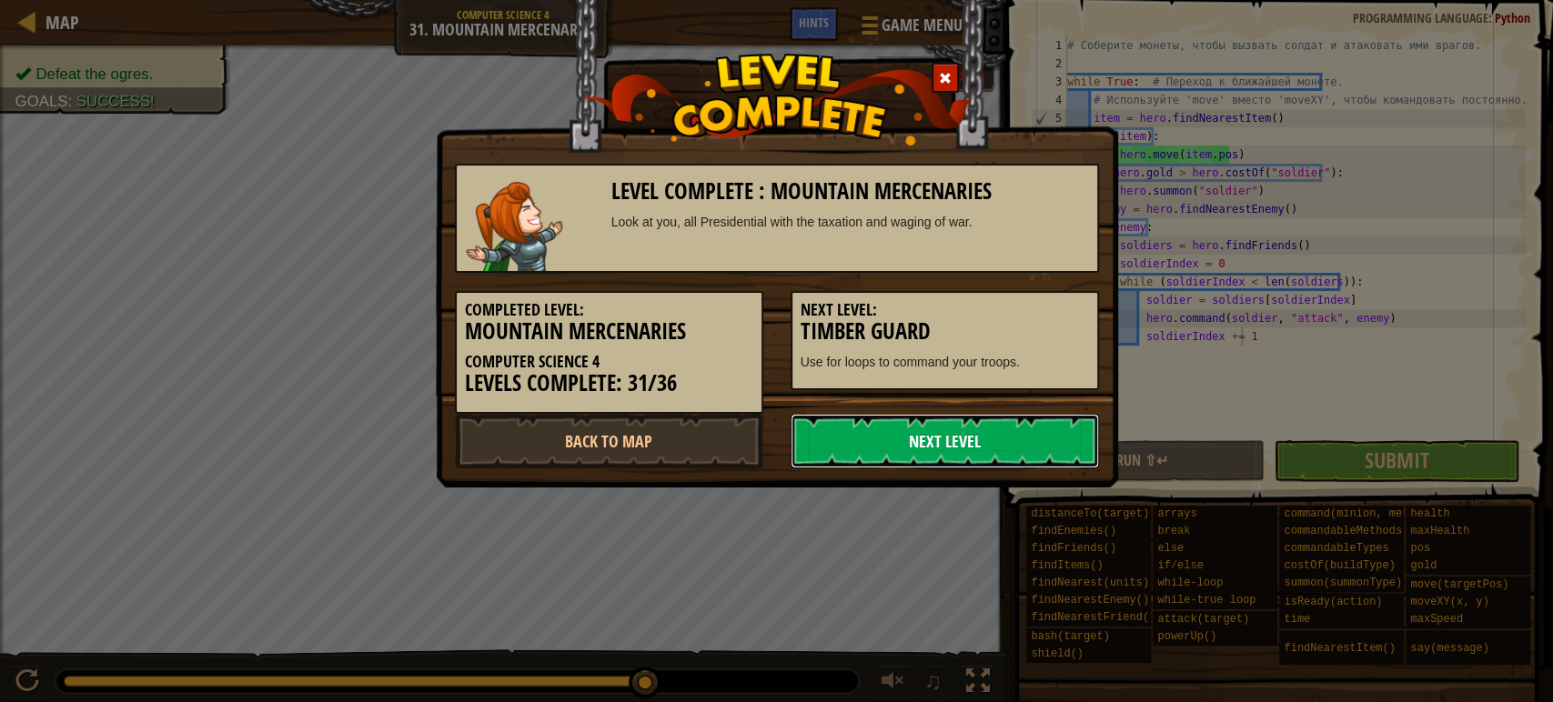
click at [929, 445] on link "Next Level" at bounding box center [944, 441] width 308 height 55
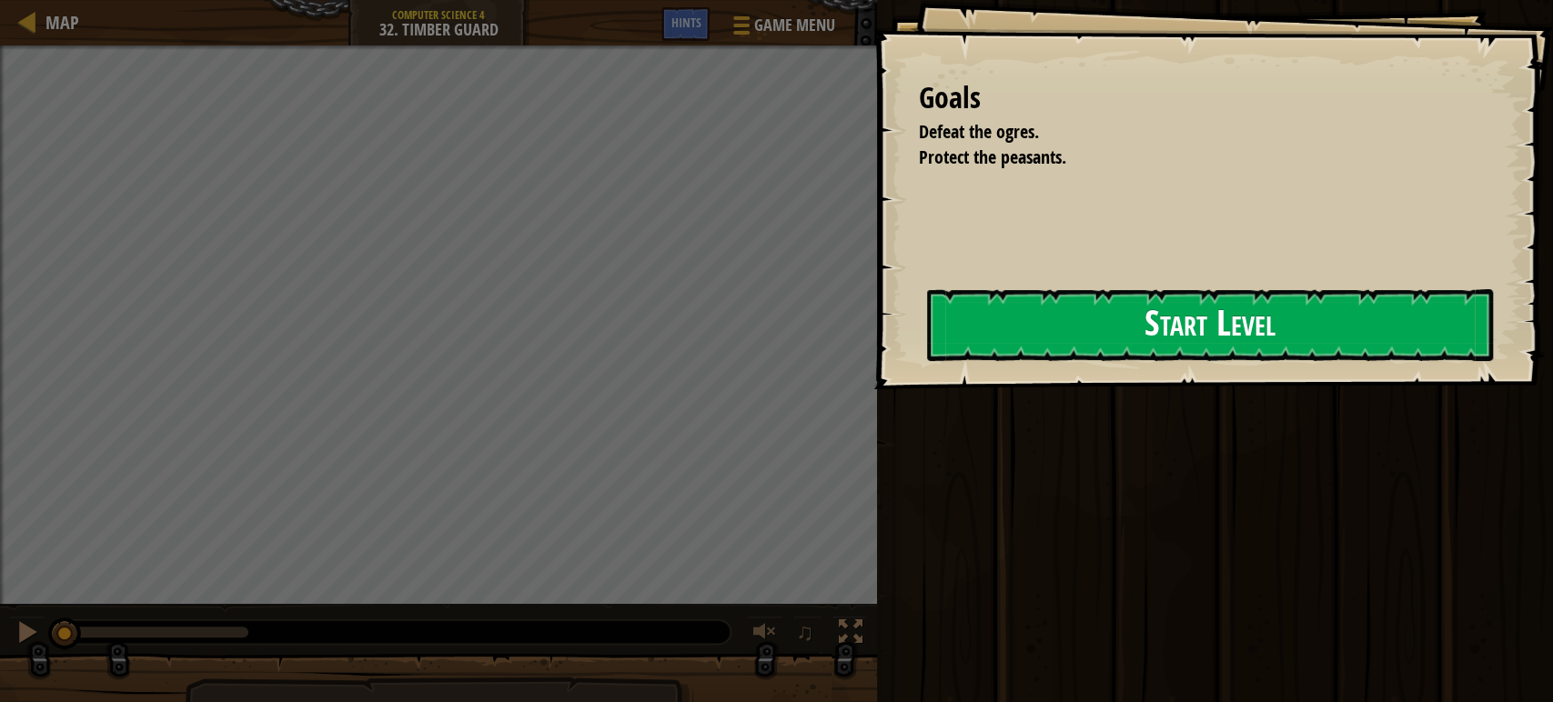
drag, startPoint x: 954, startPoint y: 333, endPoint x: 945, endPoint y: 228, distance: 105.0
click at [954, 332] on button "Start Level" at bounding box center [1210, 325] width 566 height 72
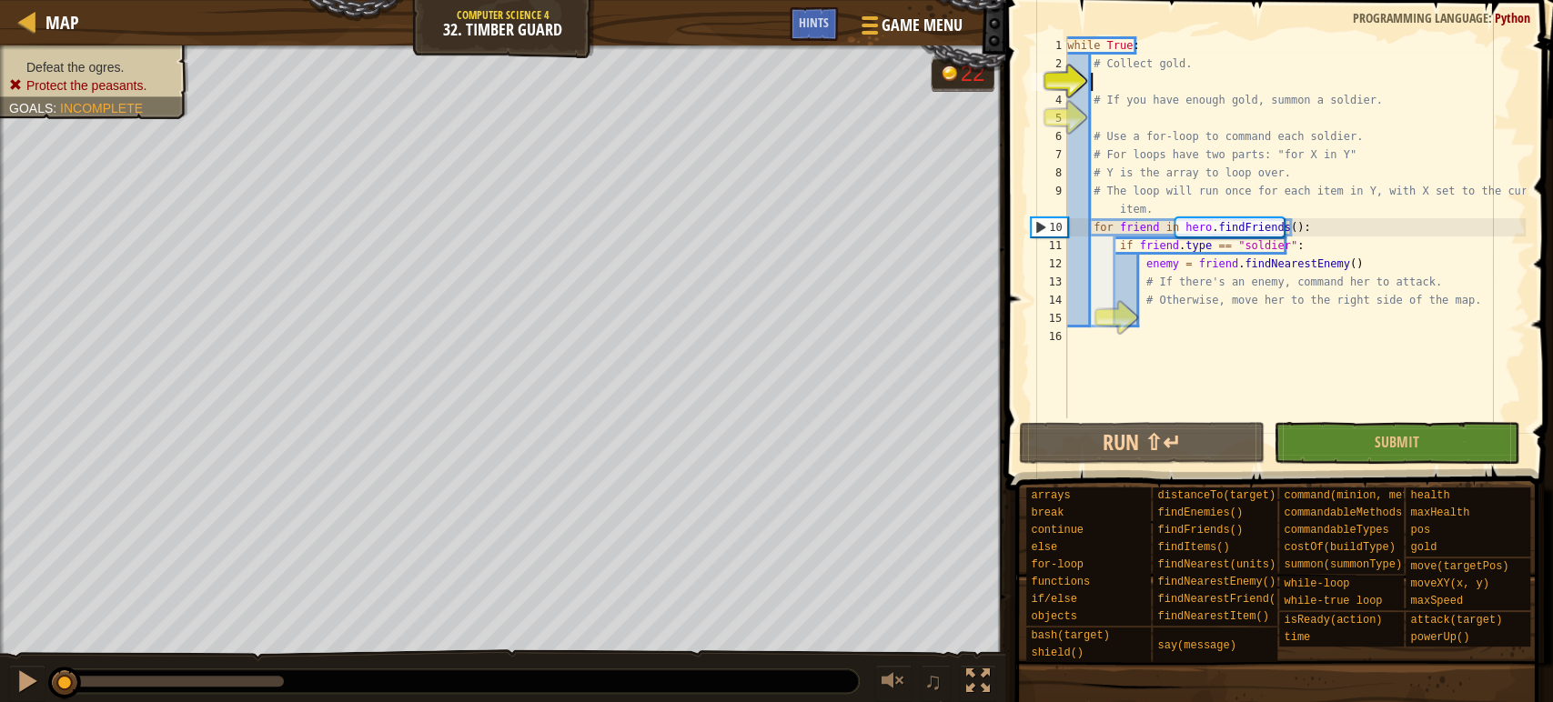
click at [1171, 219] on div "while True : # Collect gold. # If you have enough gold, summon a soldier. # Use…" at bounding box center [1294, 245] width 462 height 418
type textarea "for friend in hero.findFriends():"
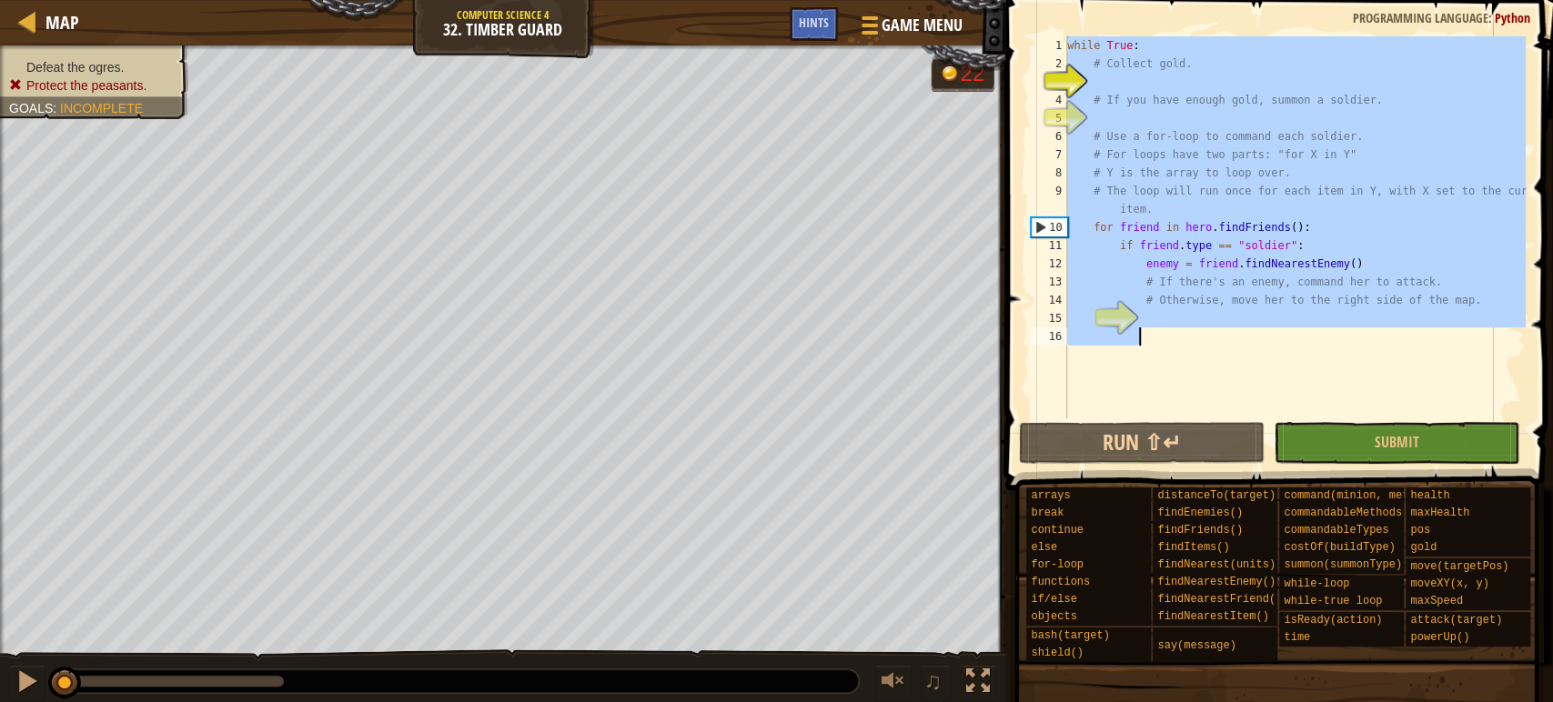
paste textarea "down = True"
type textarea "down = True"
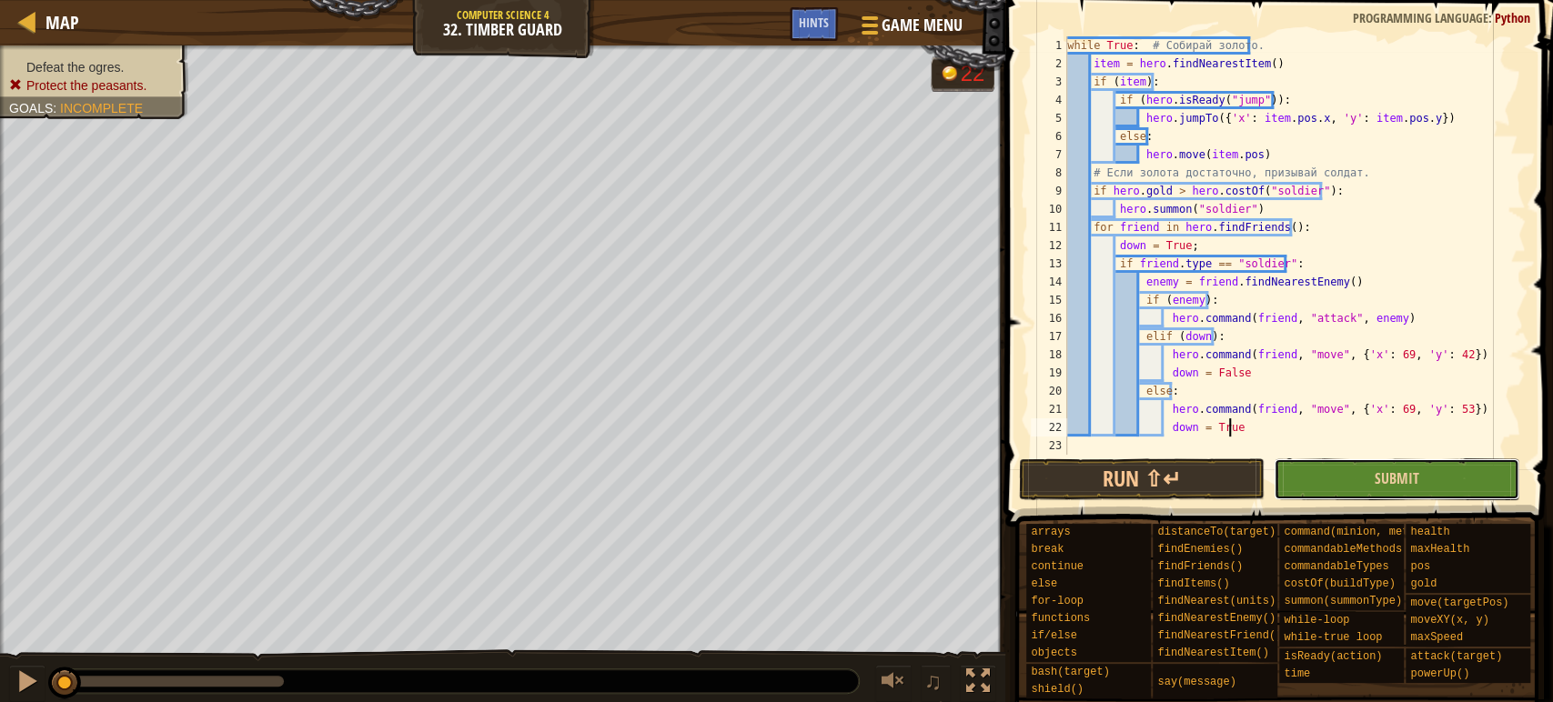
click at [1431, 490] on button "Submit" at bounding box center [1396, 479] width 246 height 42
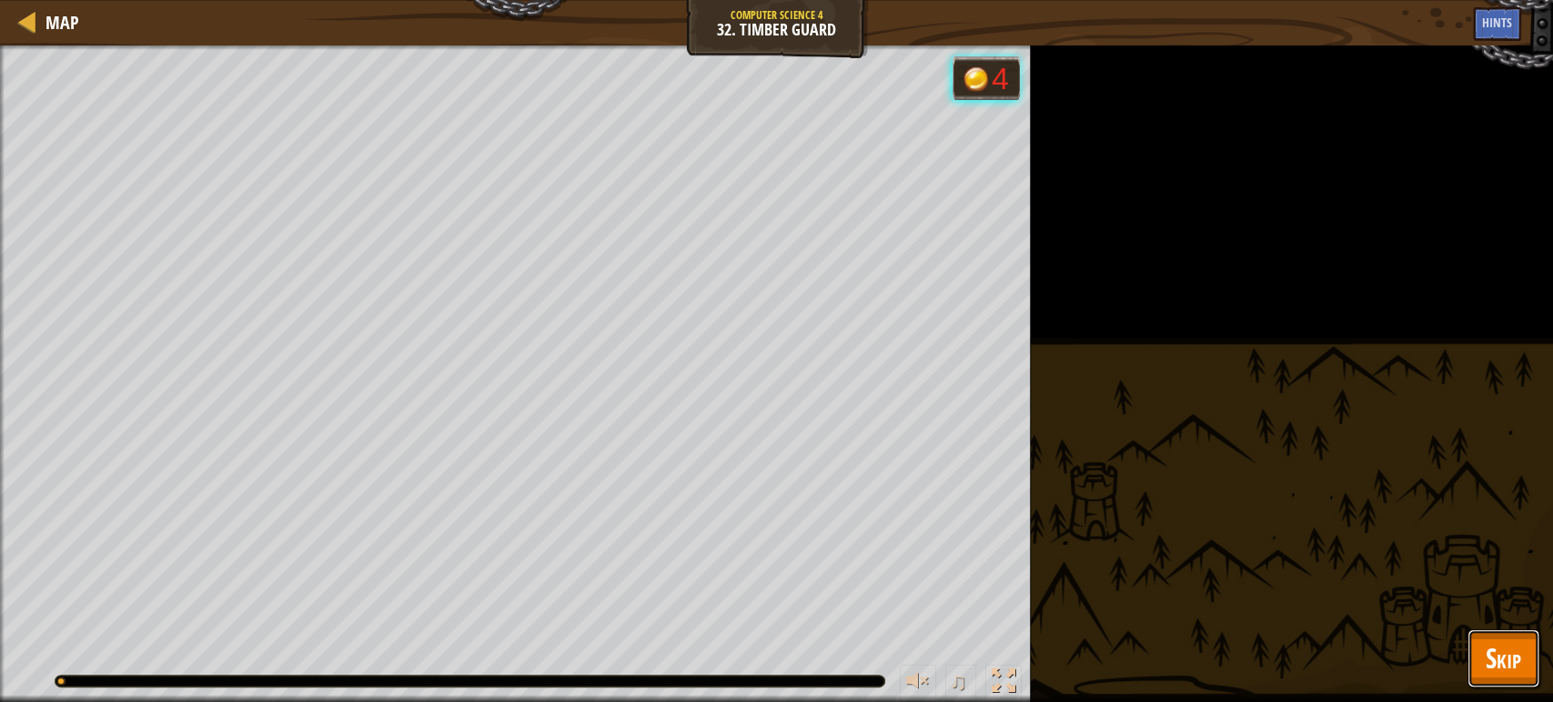
click at [1493, 656] on span "Skip" at bounding box center [1502, 657] width 35 height 37
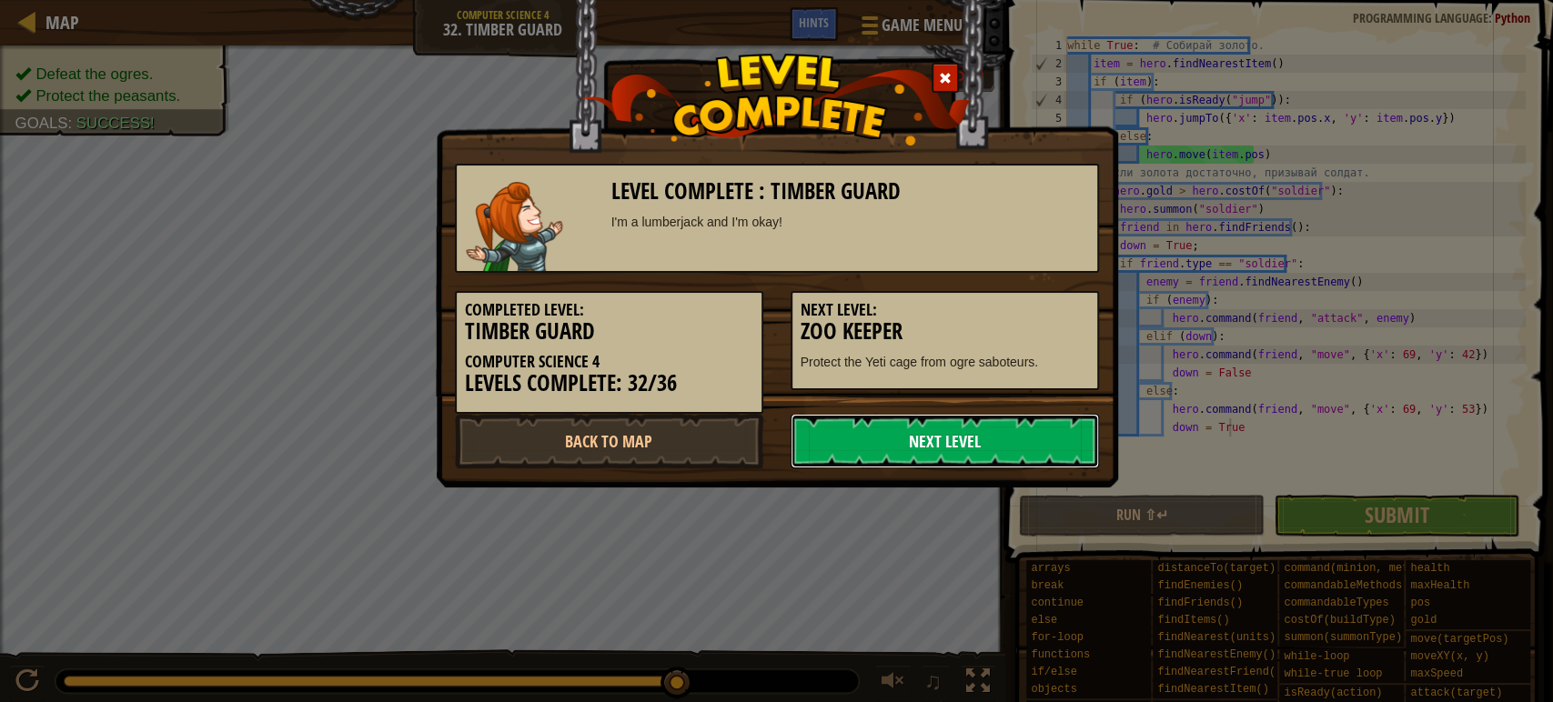
click at [1005, 444] on link "Next Level" at bounding box center [944, 441] width 308 height 55
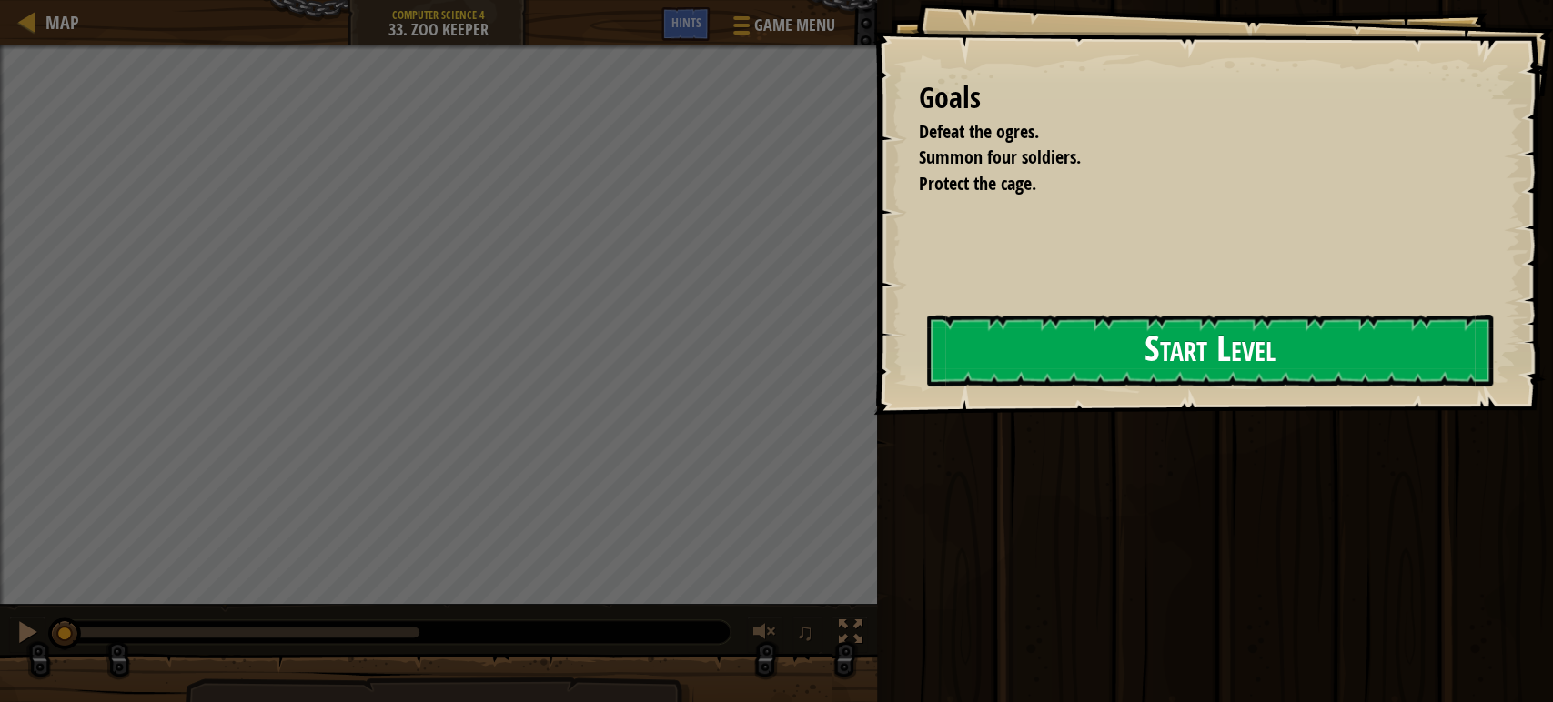
click at [930, 326] on button "Start Level" at bounding box center [1210, 351] width 566 height 72
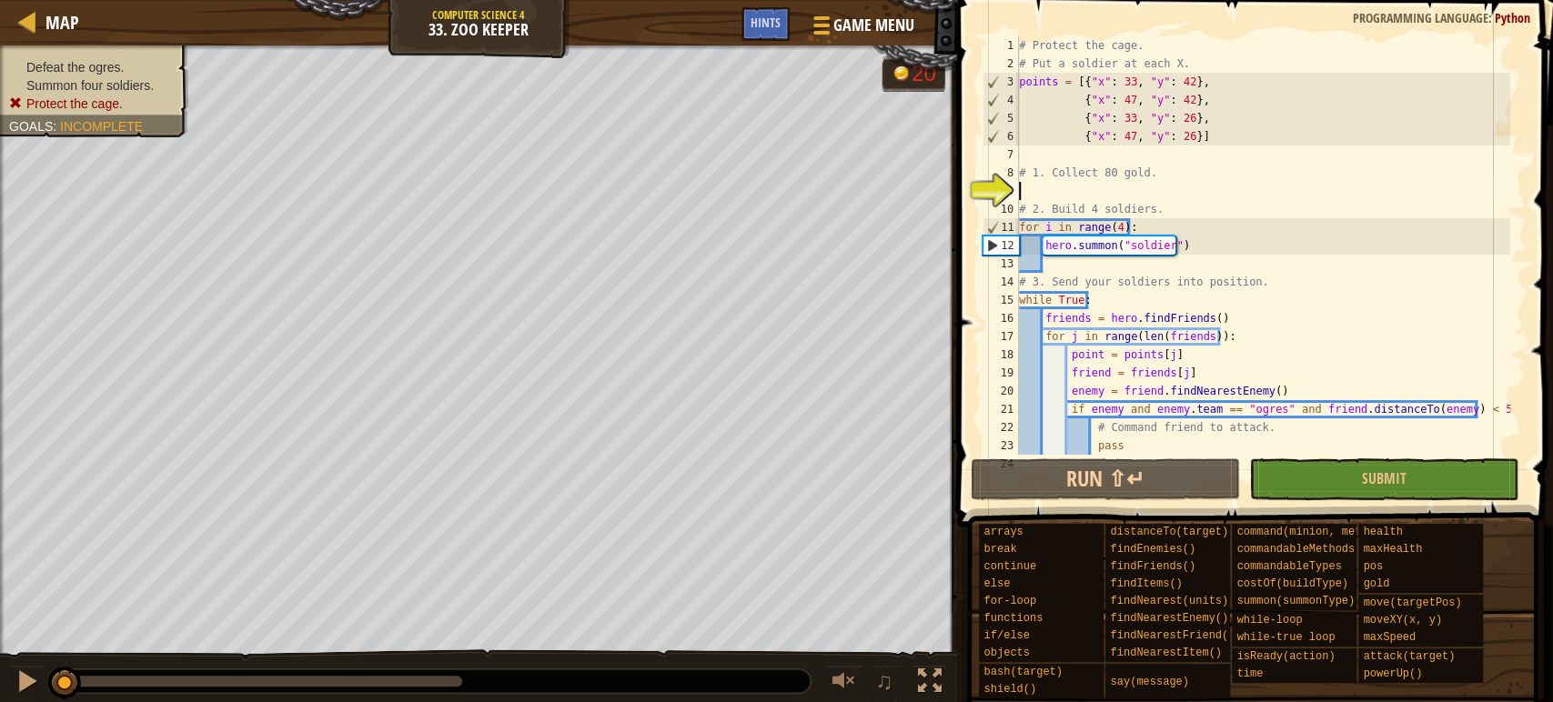
click at [1099, 201] on div "# Protect the cage. # Put a soldier at each X. points = [{ "x" : 33 , "y" : 42 …" at bounding box center [1262, 263] width 495 height 455
type textarea "# 2. Build 4 soldiers."
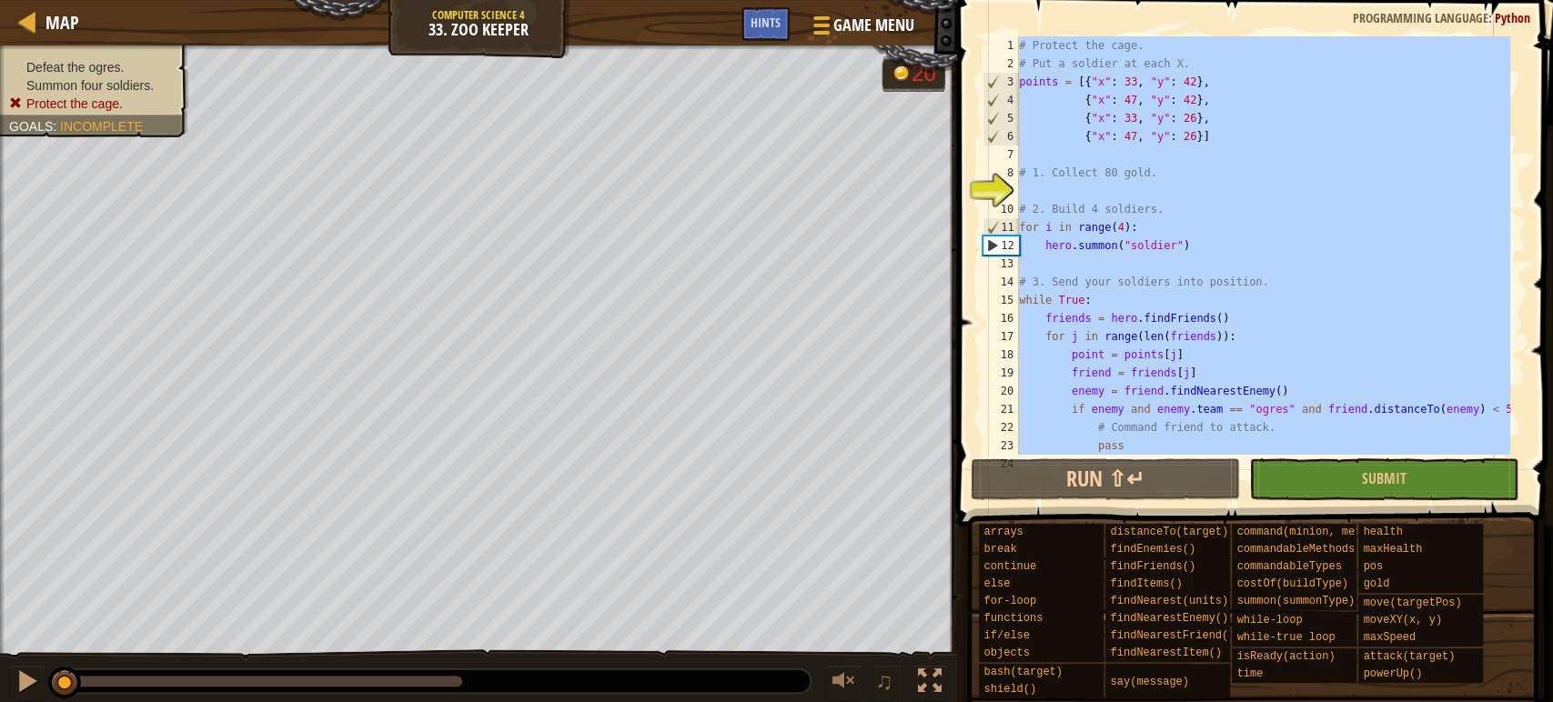
paste textarea "hero.command(friend, 'move', point)"
type textarea "hero.command(friend, 'move', point)"
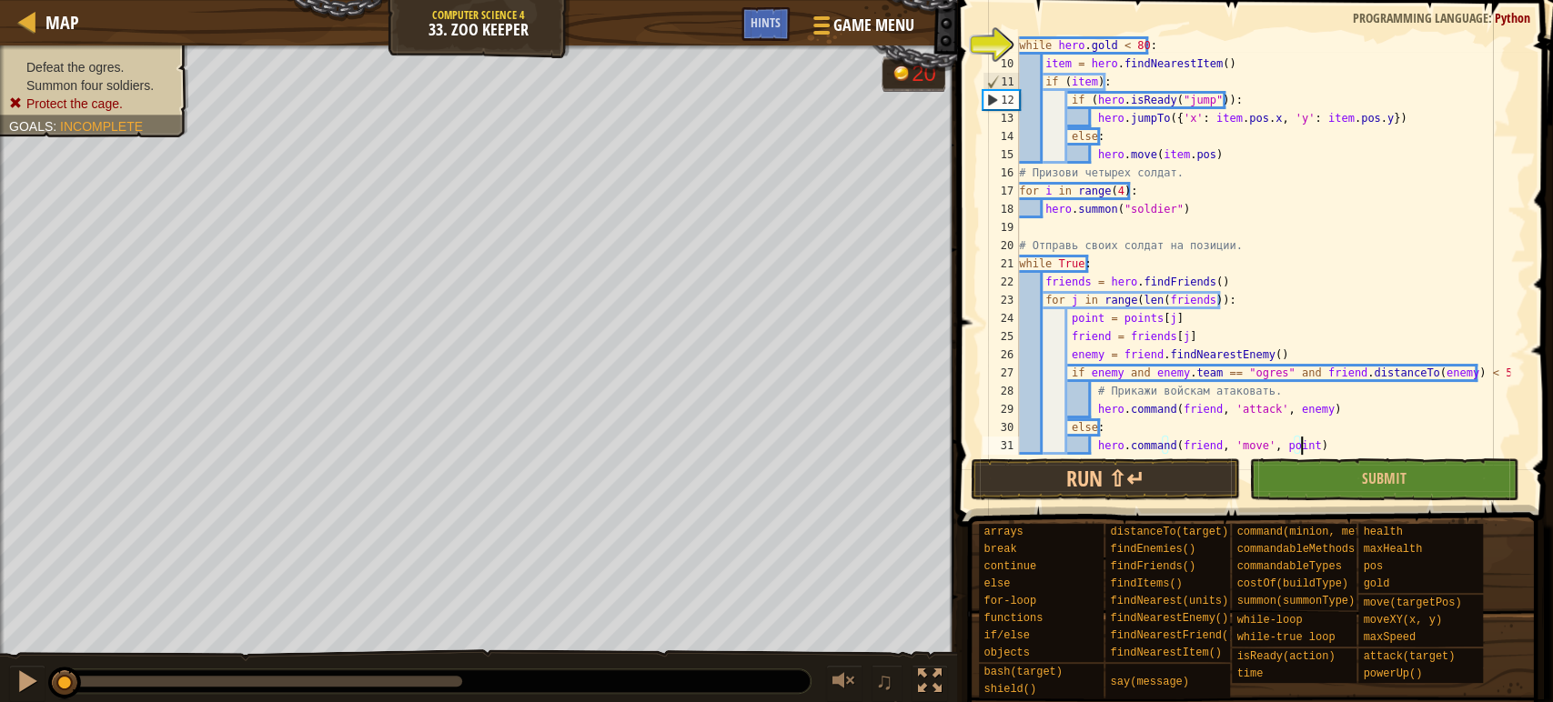
scroll to position [146, 0]
click at [1340, 491] on button "Submit" at bounding box center [1383, 479] width 269 height 42
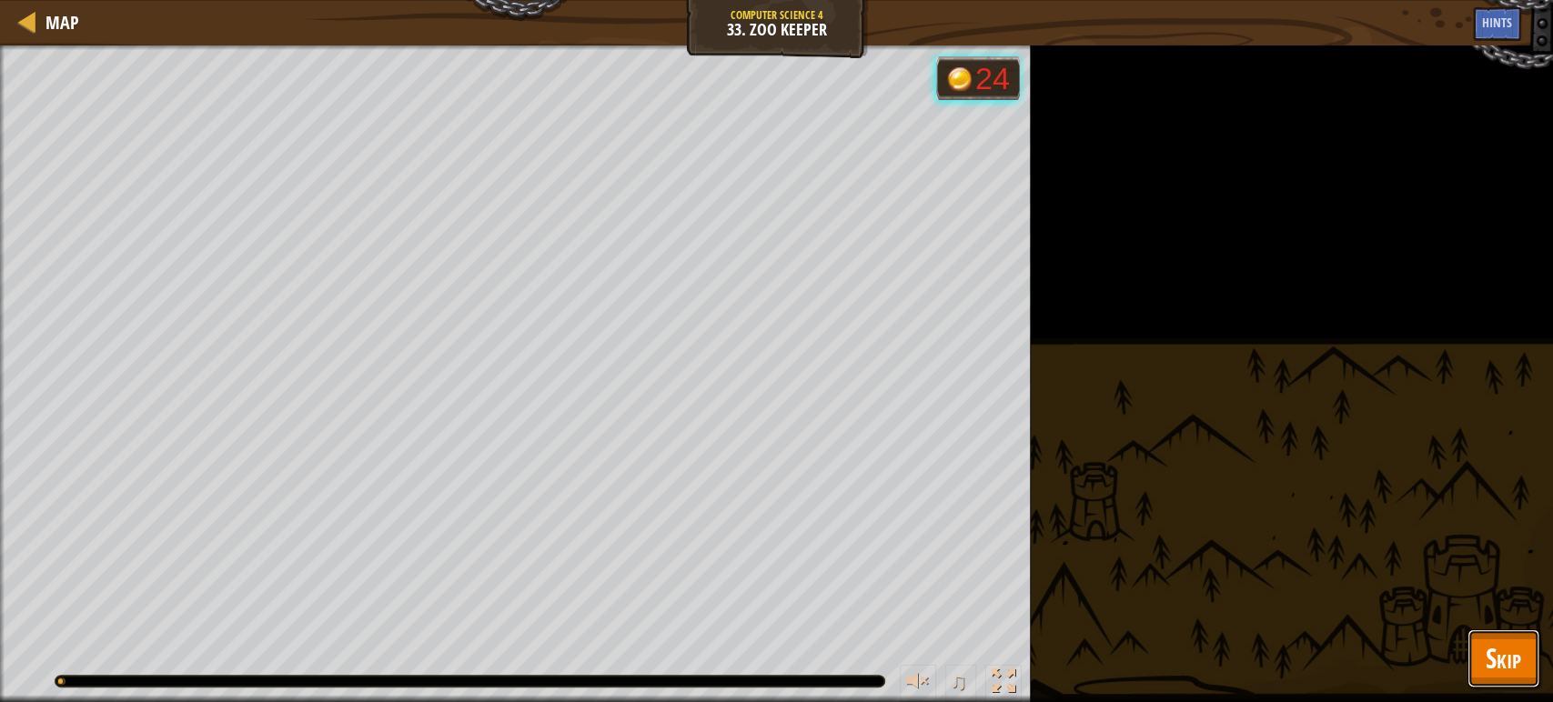
click at [1499, 649] on span "Skip" at bounding box center [1502, 657] width 35 height 37
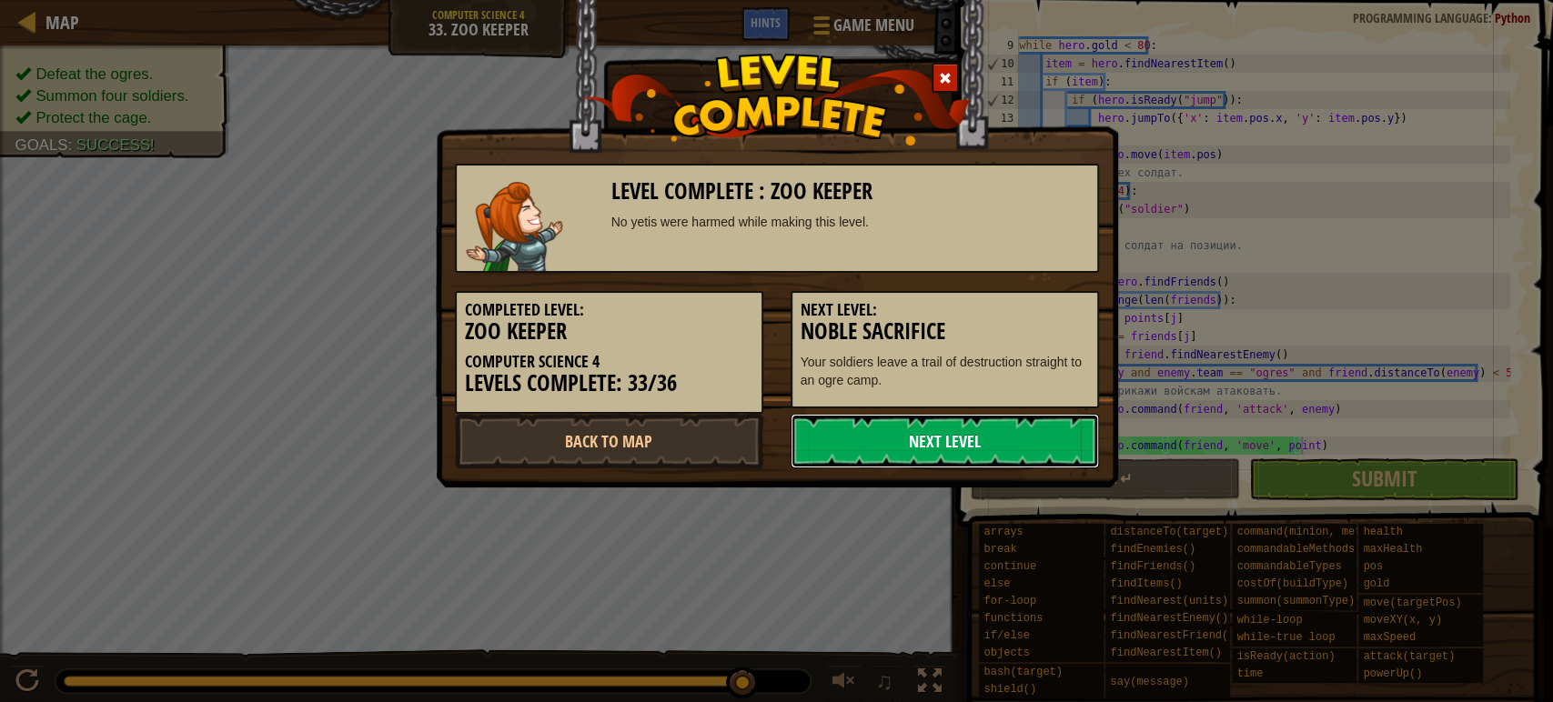
click at [933, 442] on link "Next Level" at bounding box center [944, 441] width 308 height 55
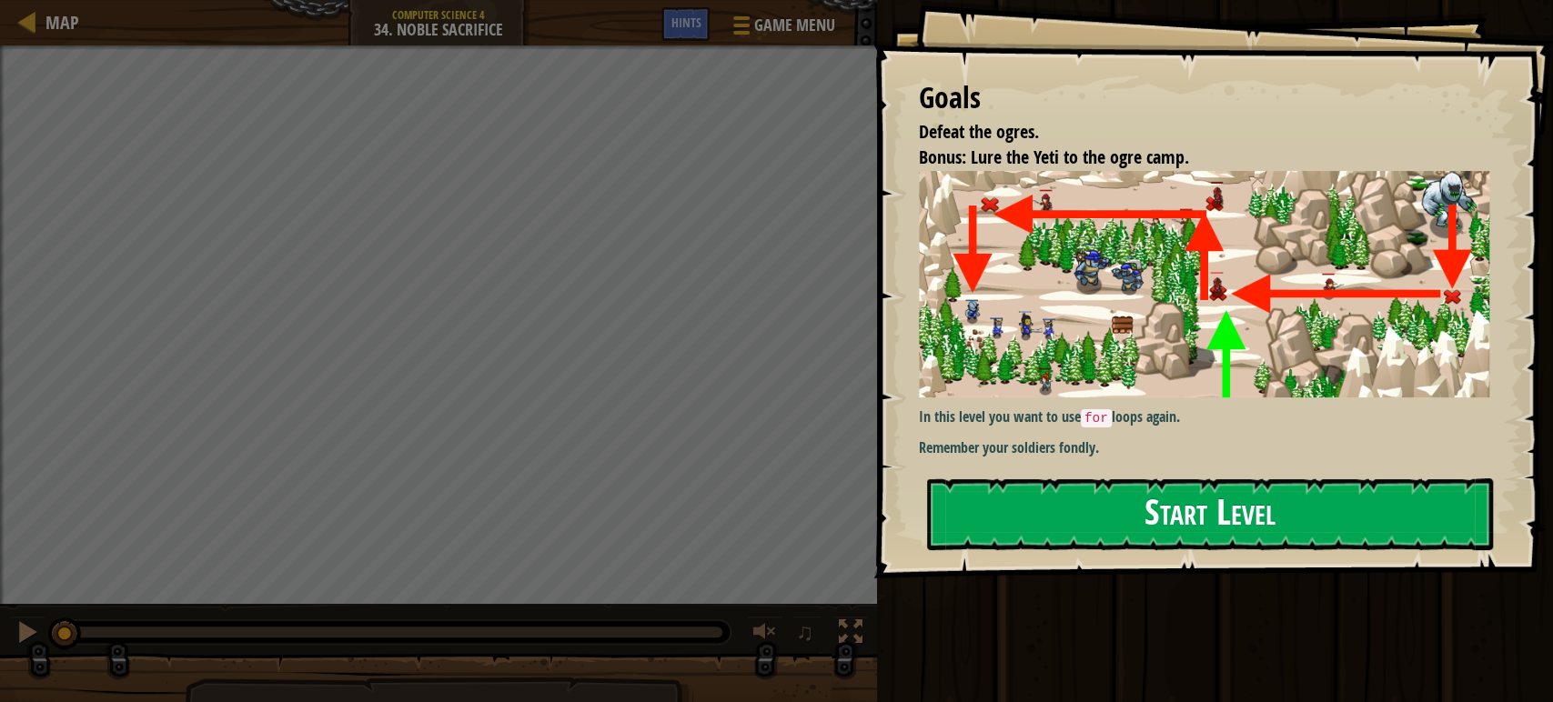
click at [1063, 299] on div "Goals Defeat the ogres. Bonus: Lure the Yeti to the ogre camp. In this level yo…" at bounding box center [1212, 289] width 679 height 578
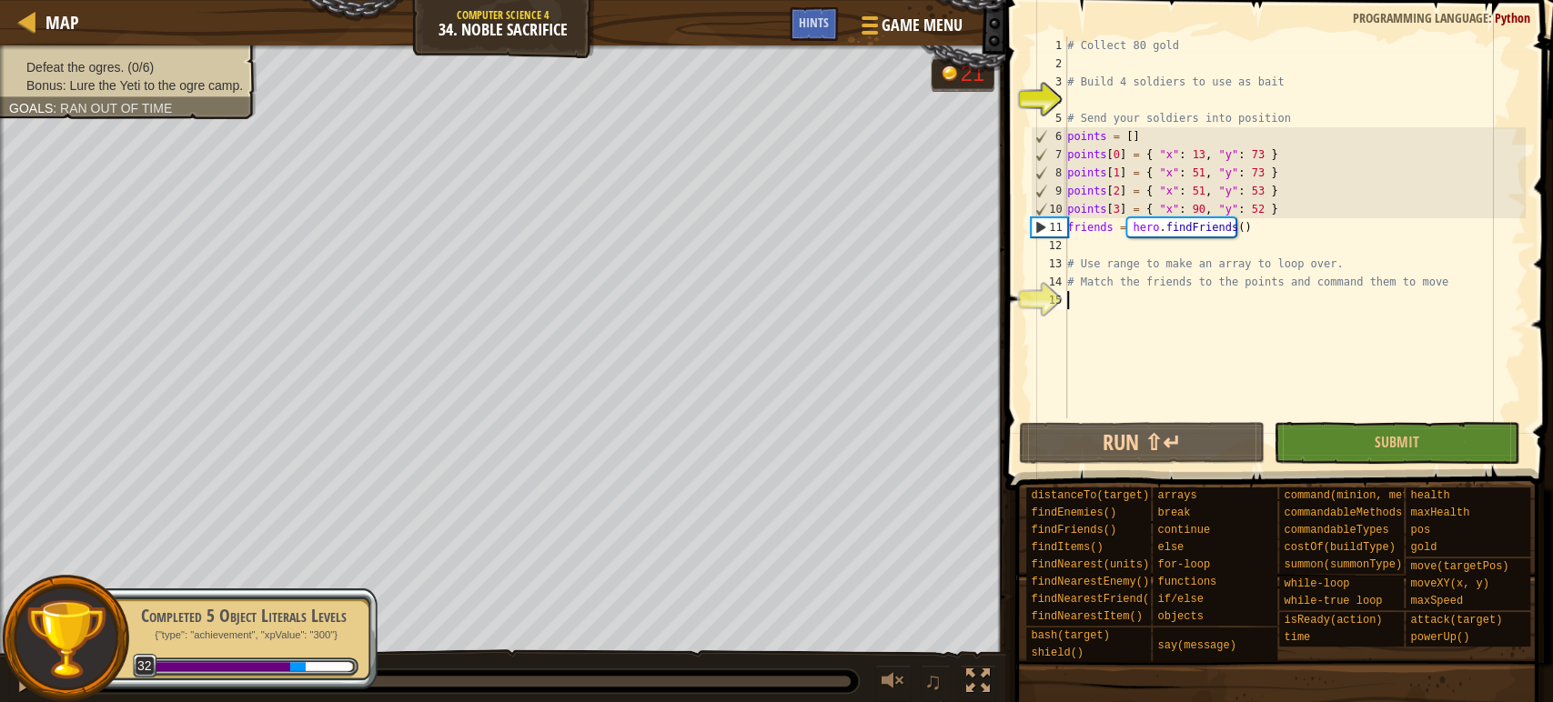
click at [1205, 301] on div "# Collect 80 gold # Build 4 soldiers to use as bait # Send your soldiers into p…" at bounding box center [1294, 245] width 462 height 418
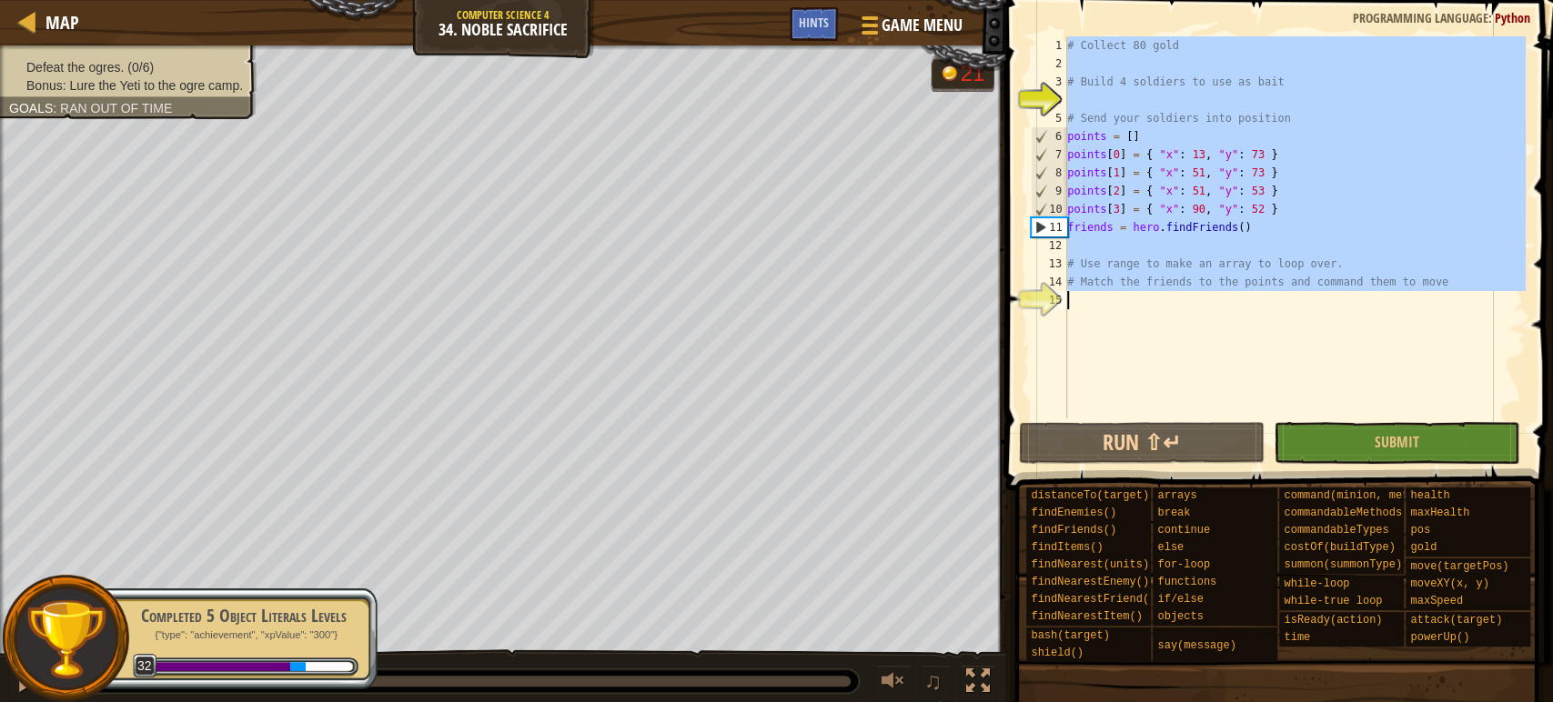
paste textarea "Укажите точки для друзей и прикажите им двигаться к ним"
type textarea "# Укажите точки для друзей и прикажите им двигаться к ним"
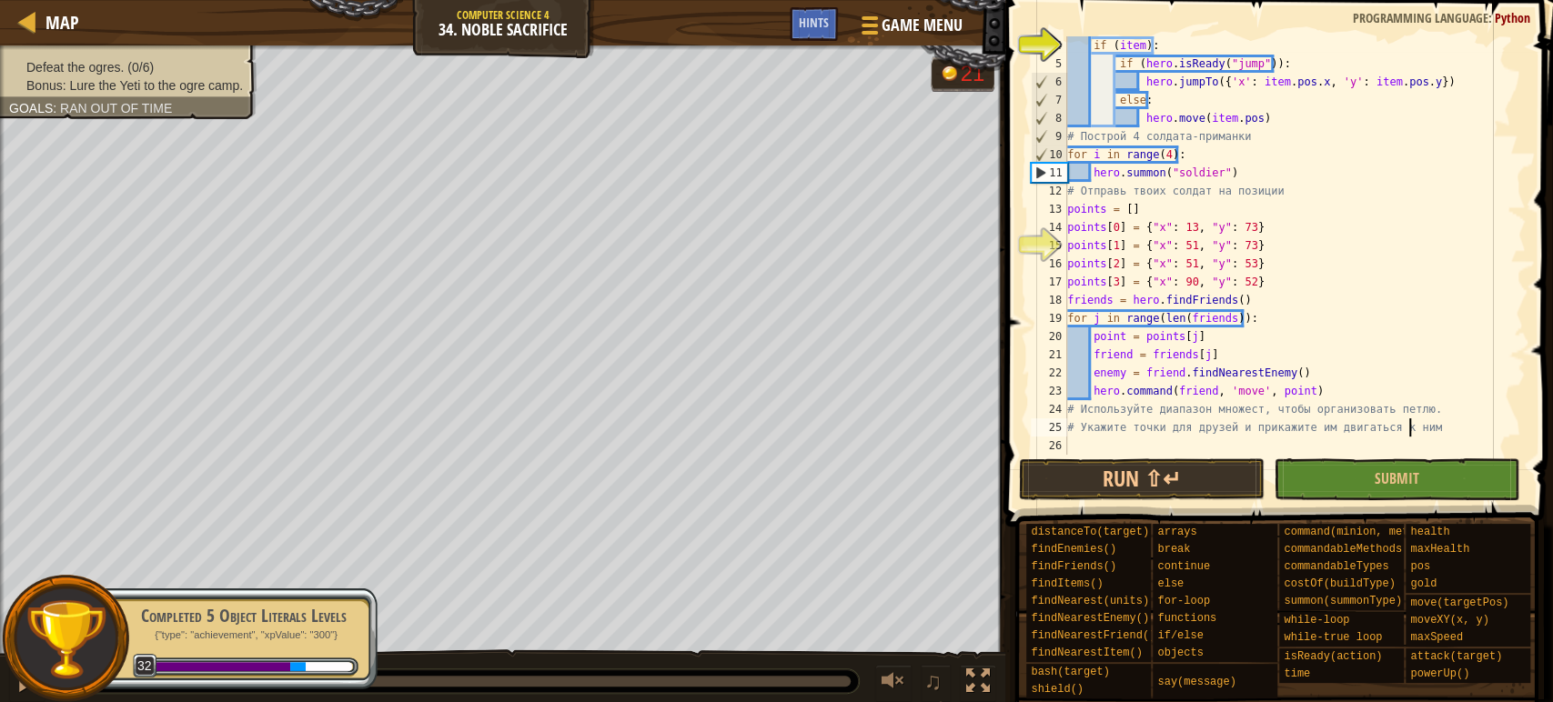
scroll to position [54, 0]
click at [1463, 476] on button "Submit" at bounding box center [1396, 479] width 246 height 42
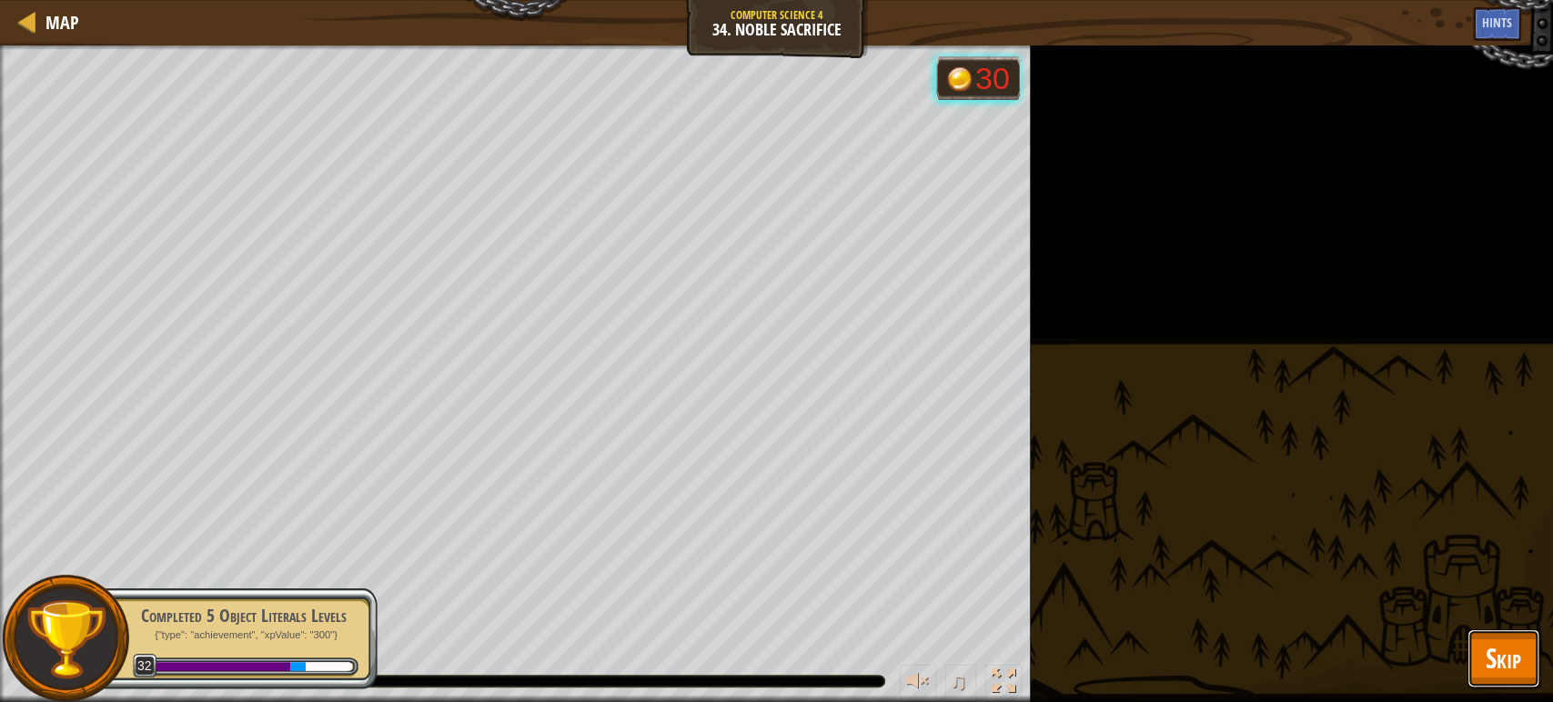
click at [1486, 668] on span "Skip" at bounding box center [1502, 657] width 35 height 37
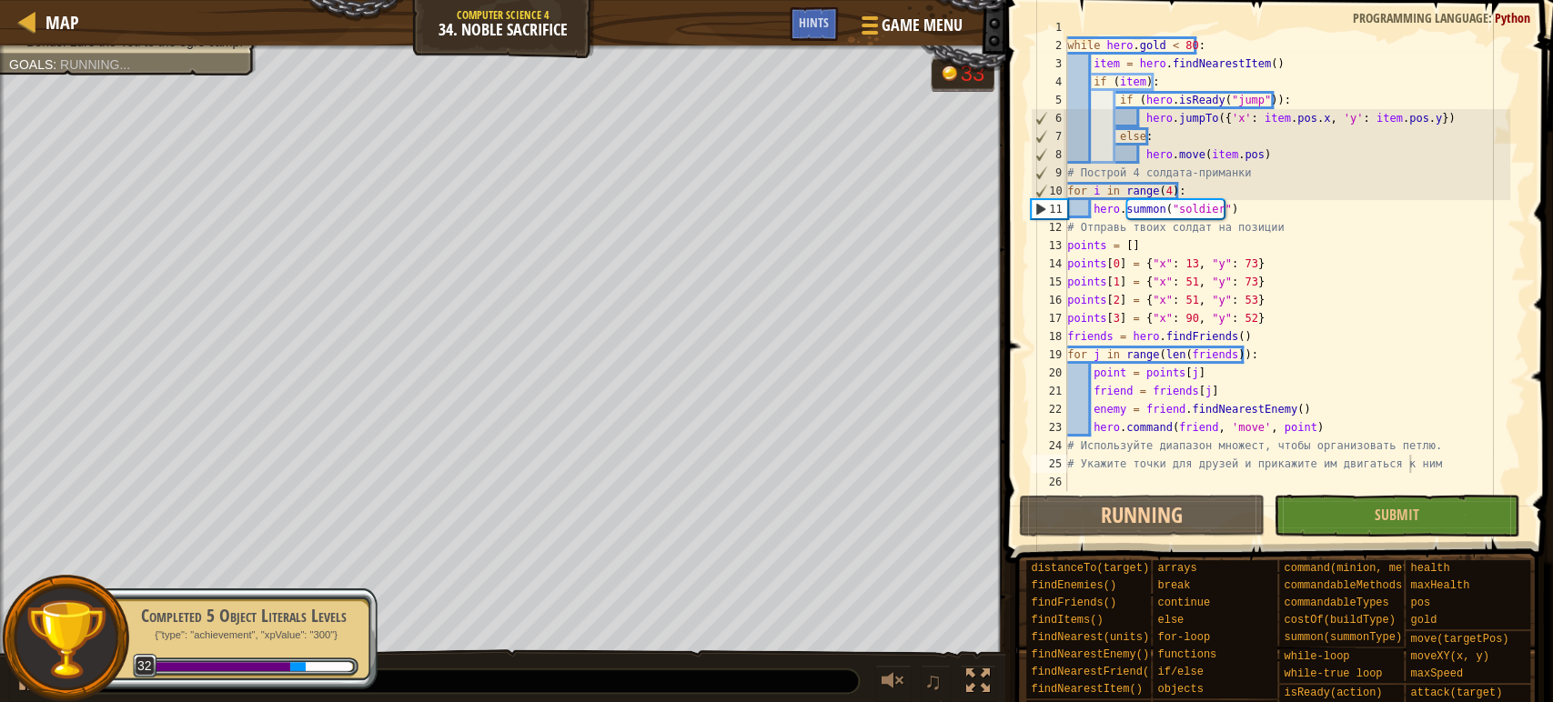
scroll to position [17, 0]
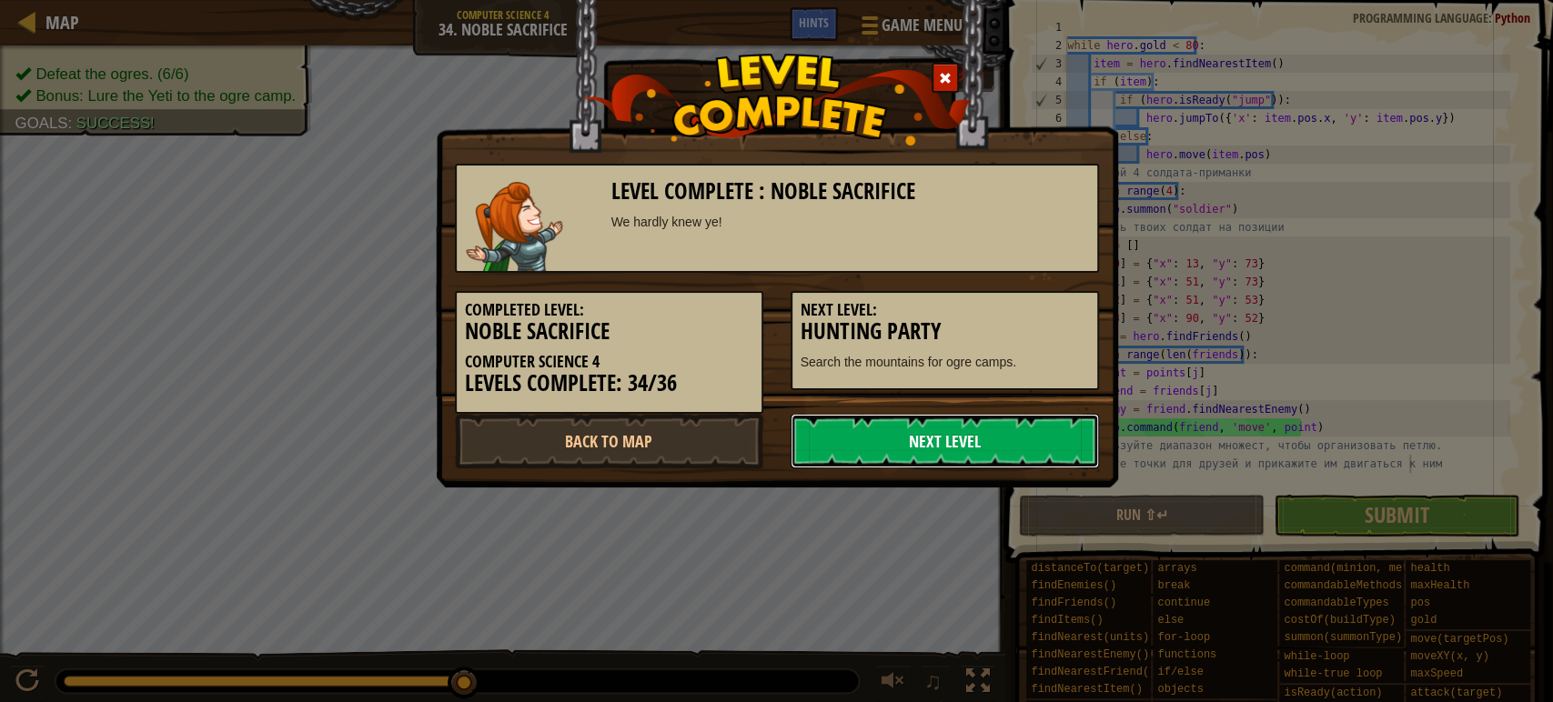
click at [935, 432] on link "Next Level" at bounding box center [944, 441] width 308 height 55
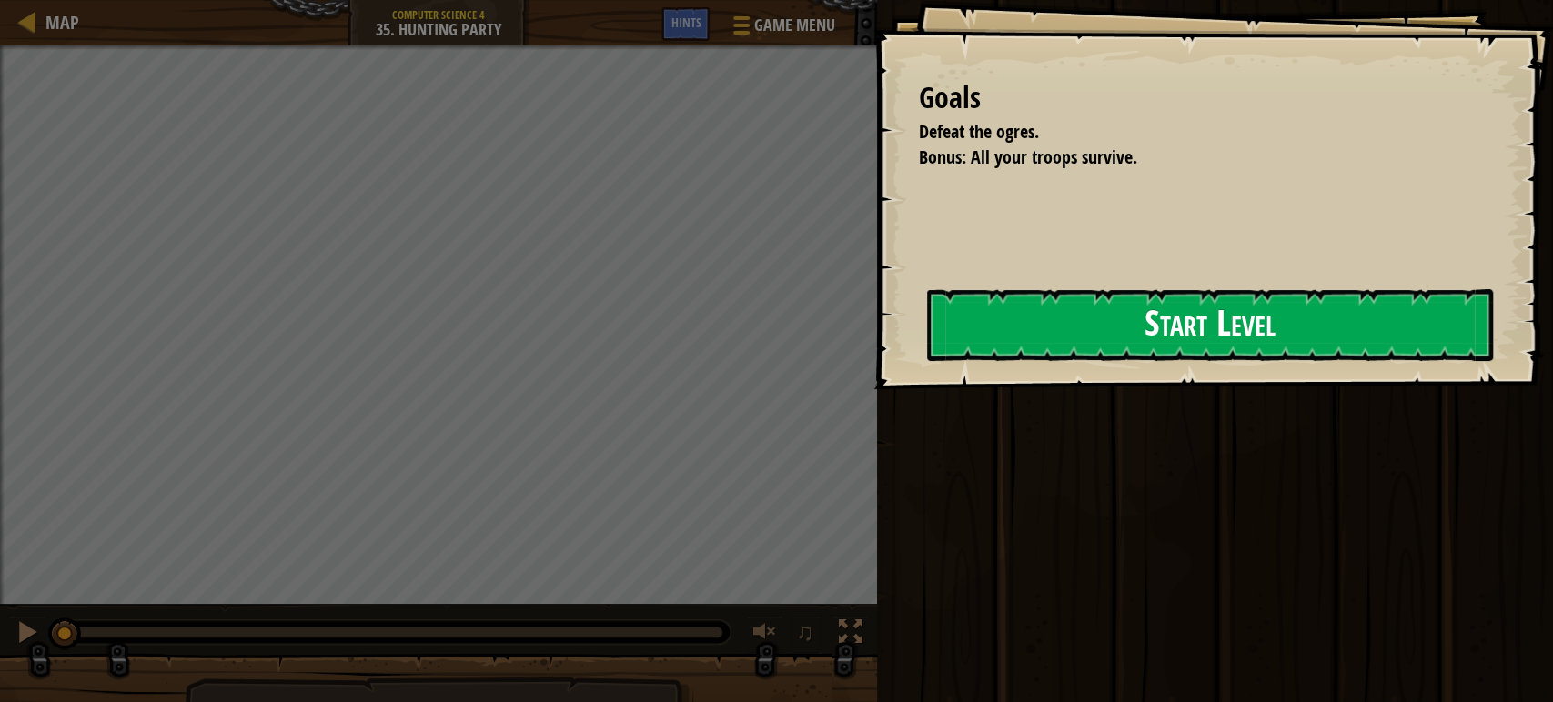
click at [927, 333] on button "Start Level" at bounding box center [1210, 325] width 566 height 72
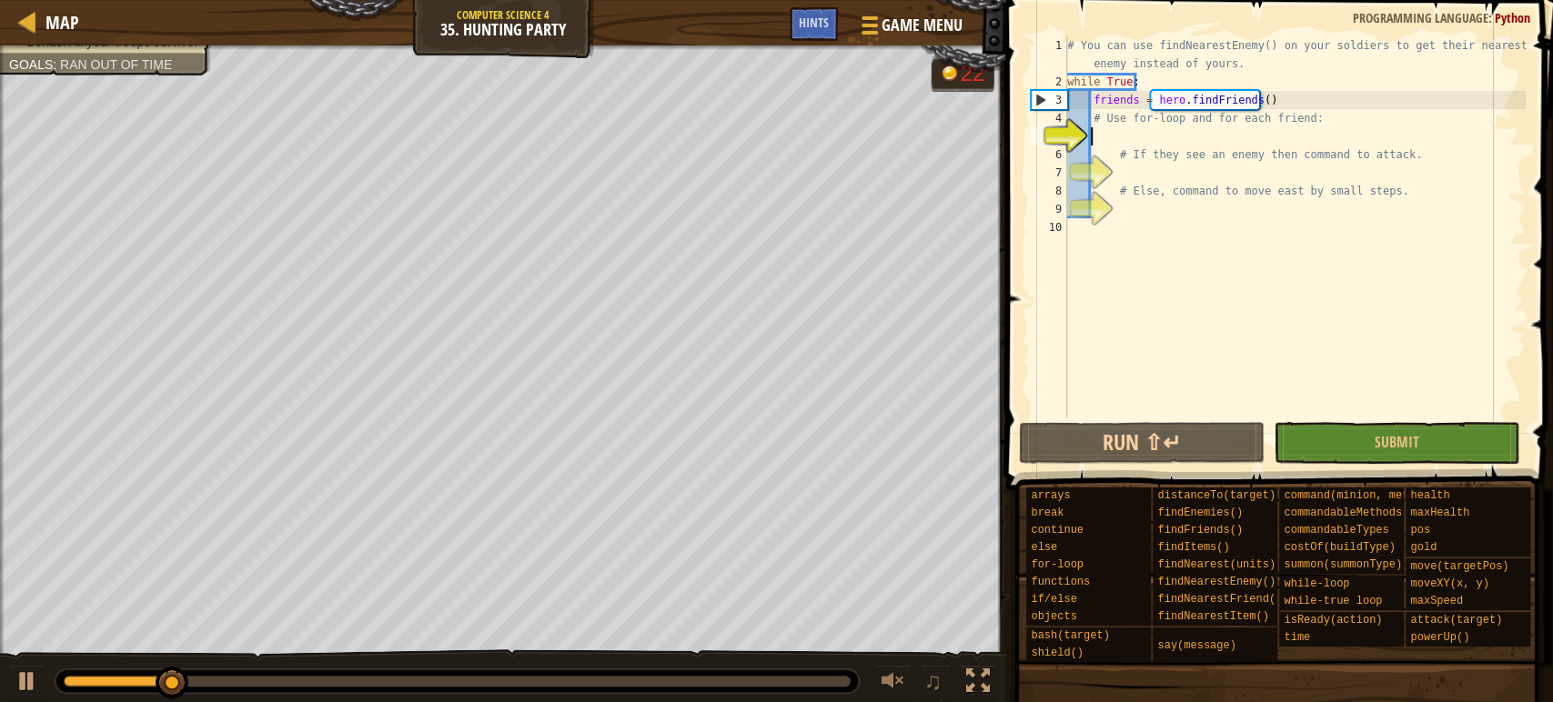
click at [1161, 199] on div "# You can use findNearestEnemy() on your soldiers to get their nearest enemy in…" at bounding box center [1294, 254] width 462 height 437
type textarea "# Else, command to move east by small steps."
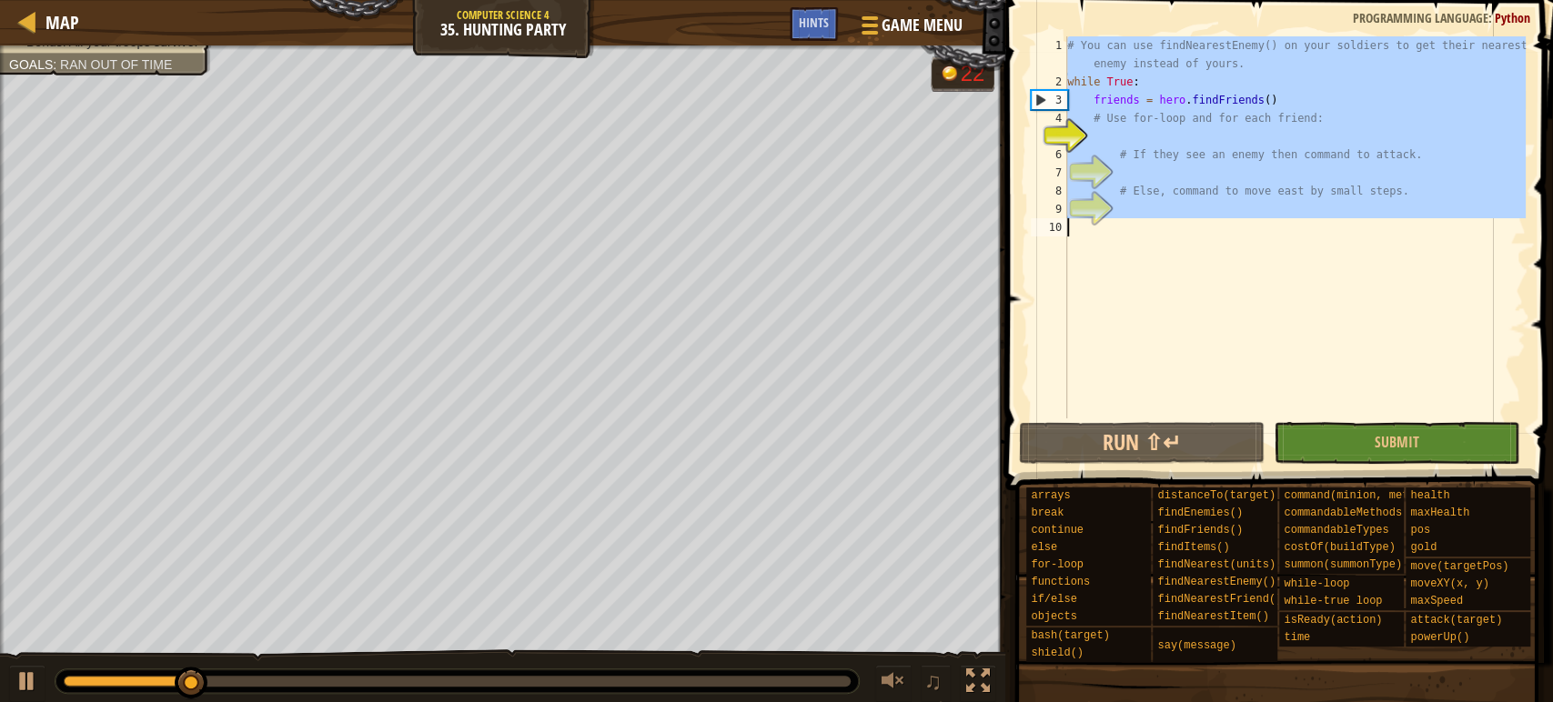
paste textarea "hero.command(friend, 'move', [PERSON_NAME])"
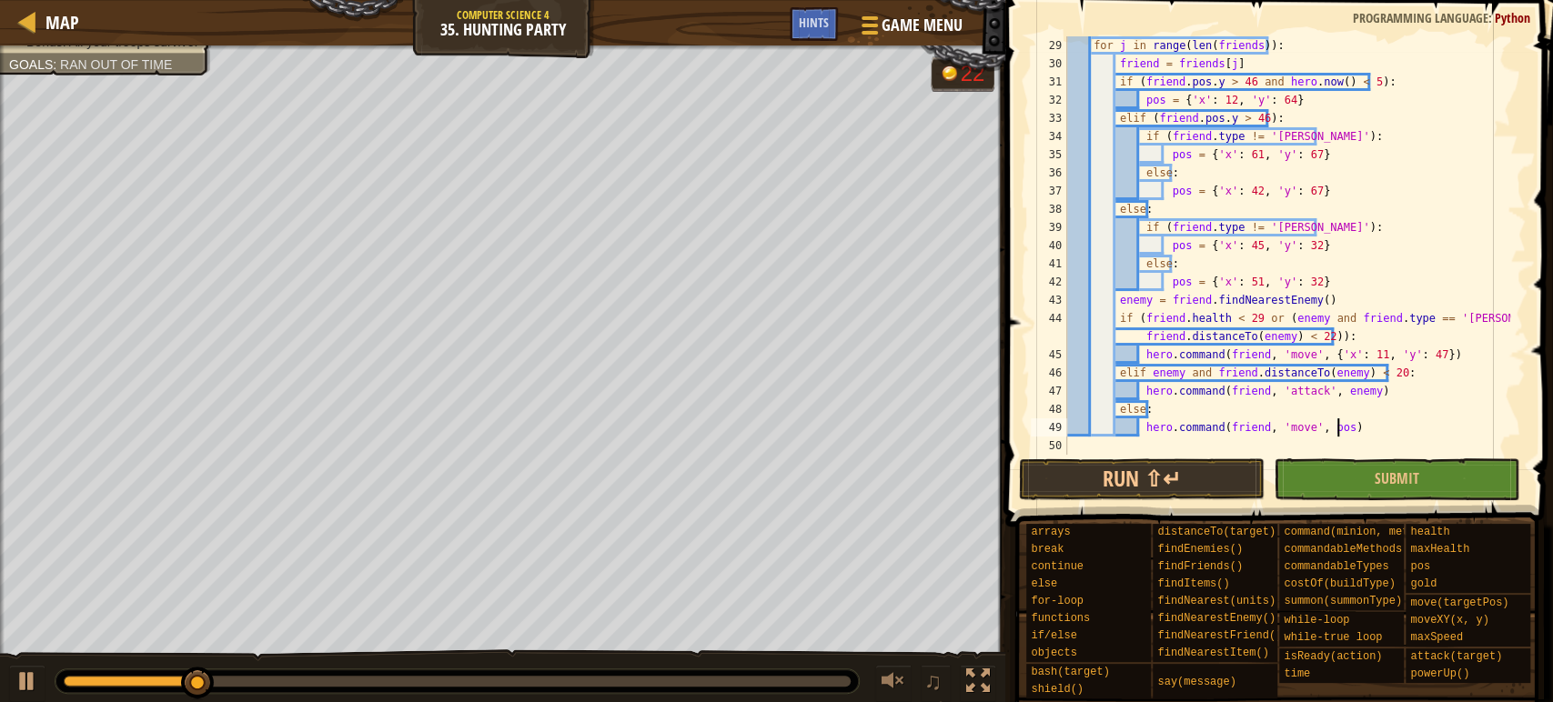
scroll to position [546, 0]
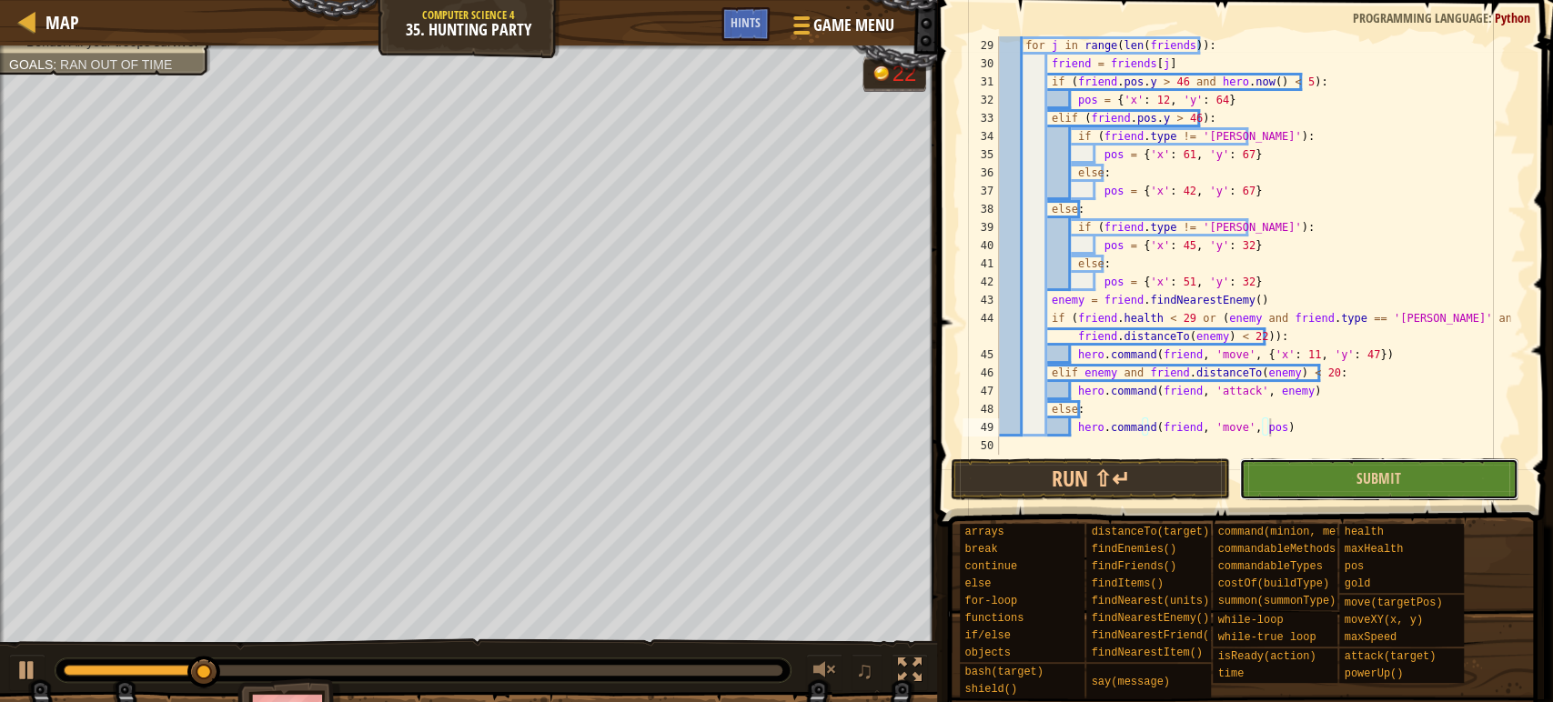
click at [1320, 471] on button "Submit" at bounding box center [1378, 479] width 279 height 42
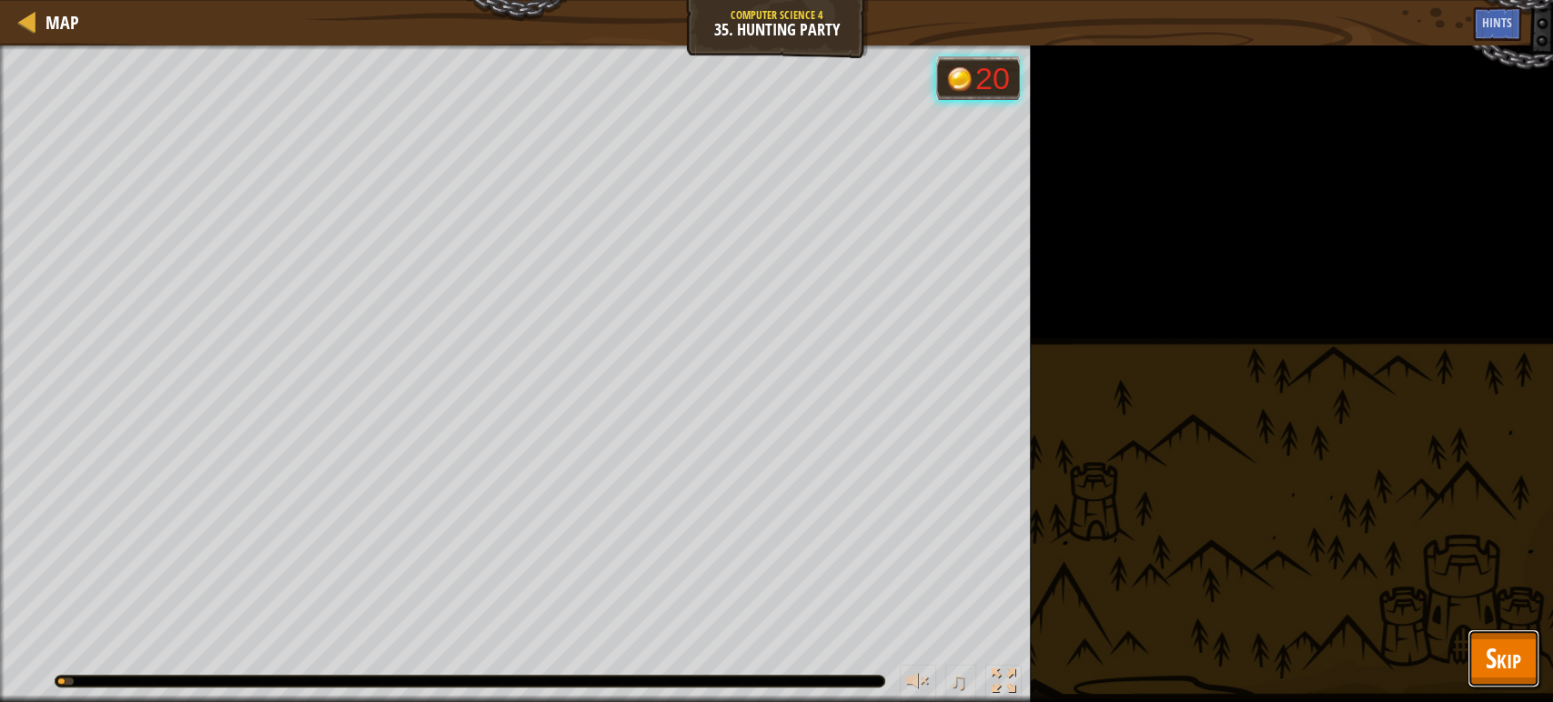
click at [1493, 652] on span "Skip" at bounding box center [1502, 657] width 35 height 37
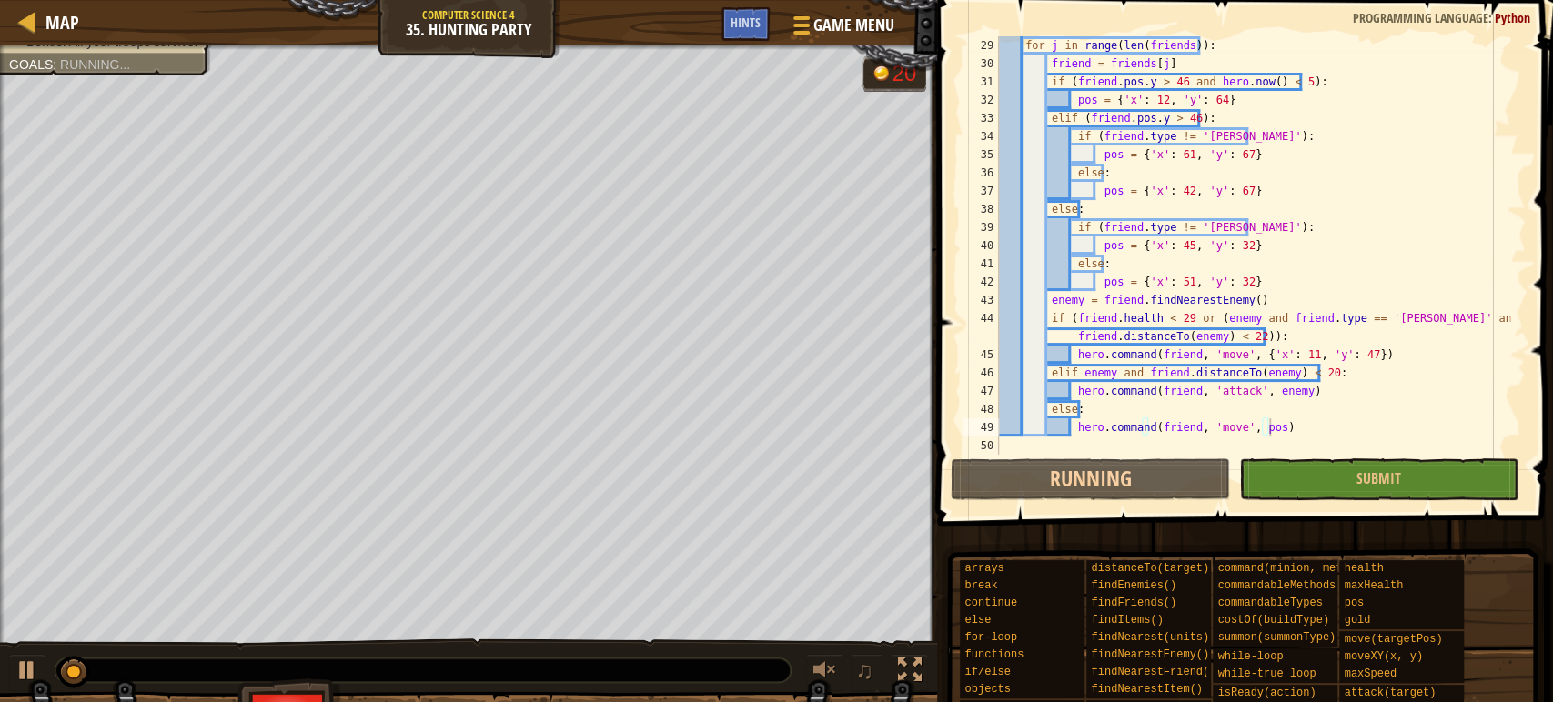
scroll to position [509, 0]
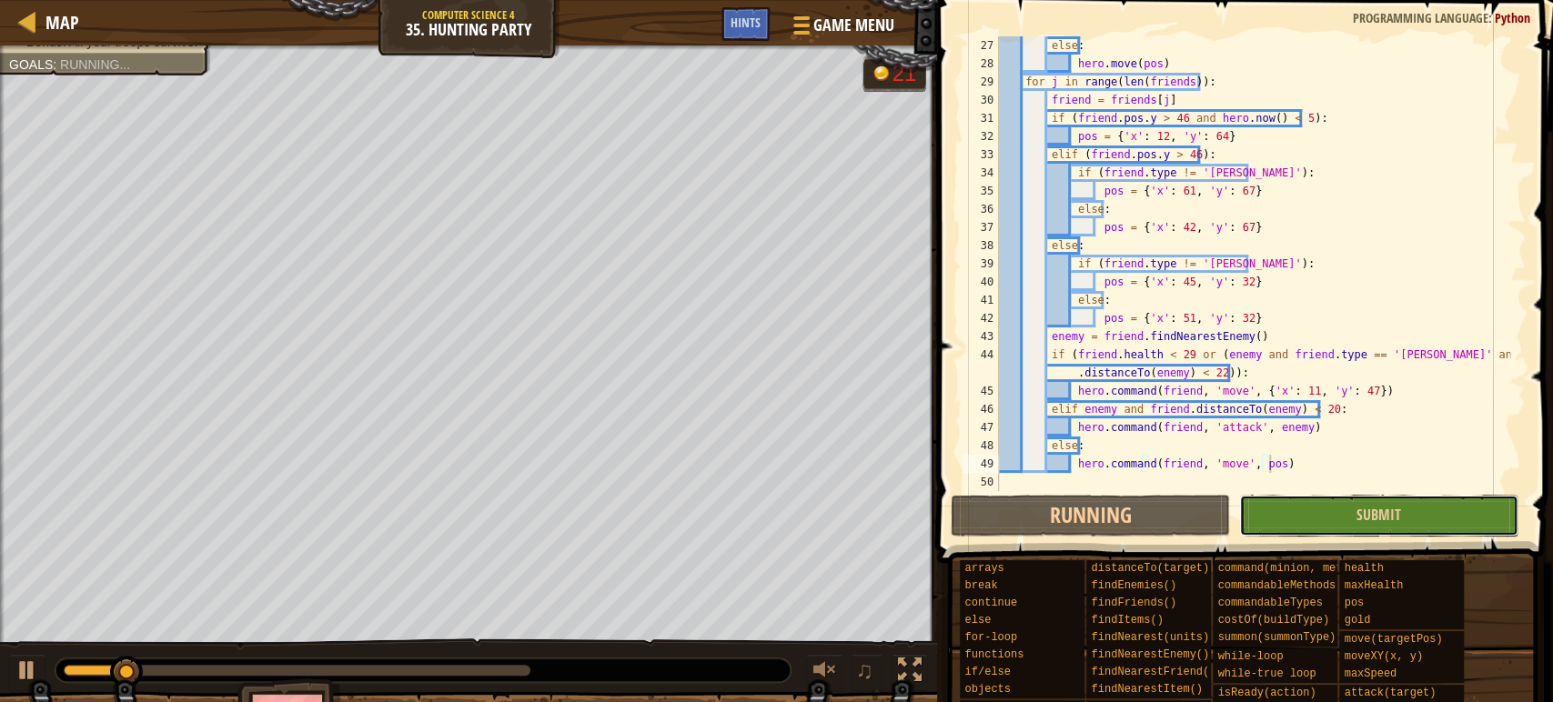
click at [1358, 532] on button "Submit" at bounding box center [1378, 516] width 279 height 42
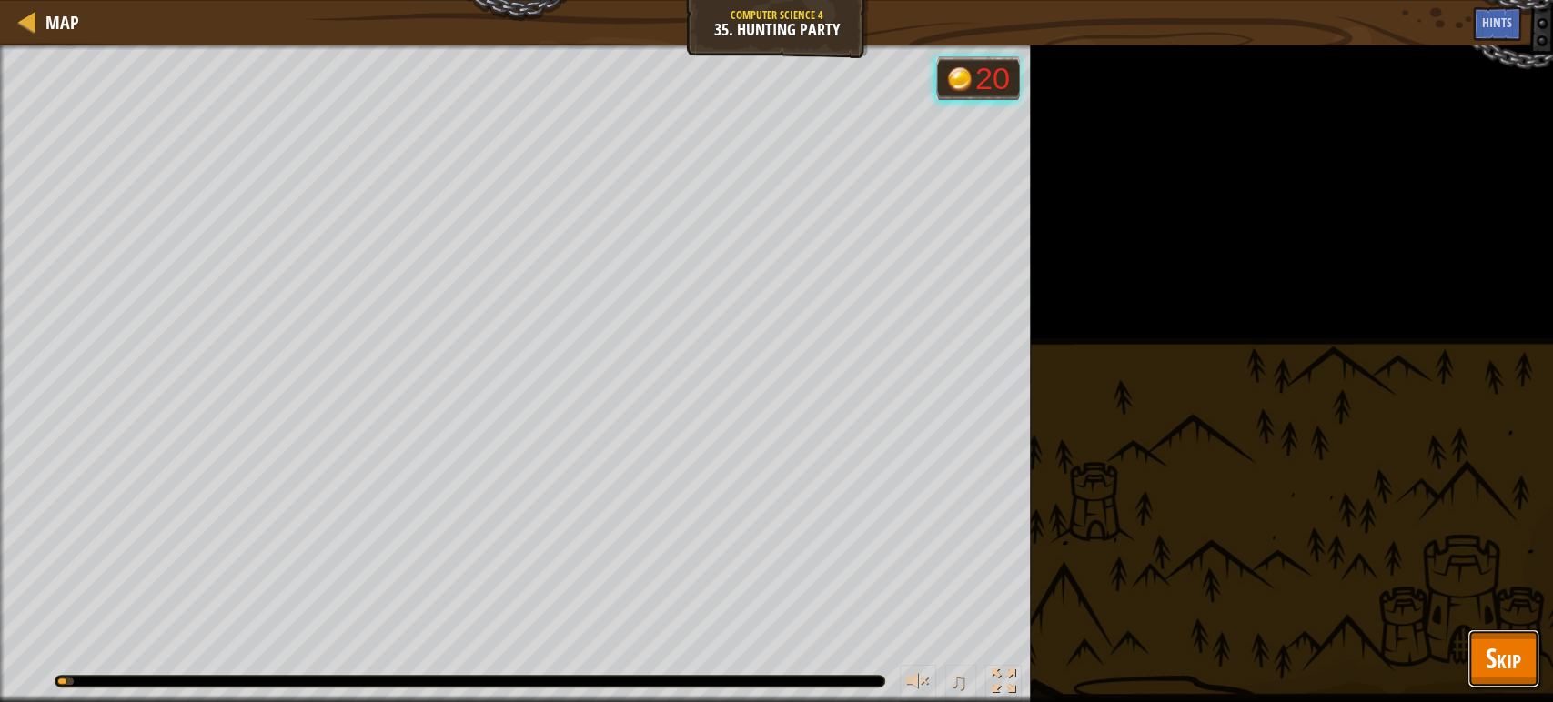
click at [1523, 646] on button "Skip" at bounding box center [1503, 658] width 72 height 58
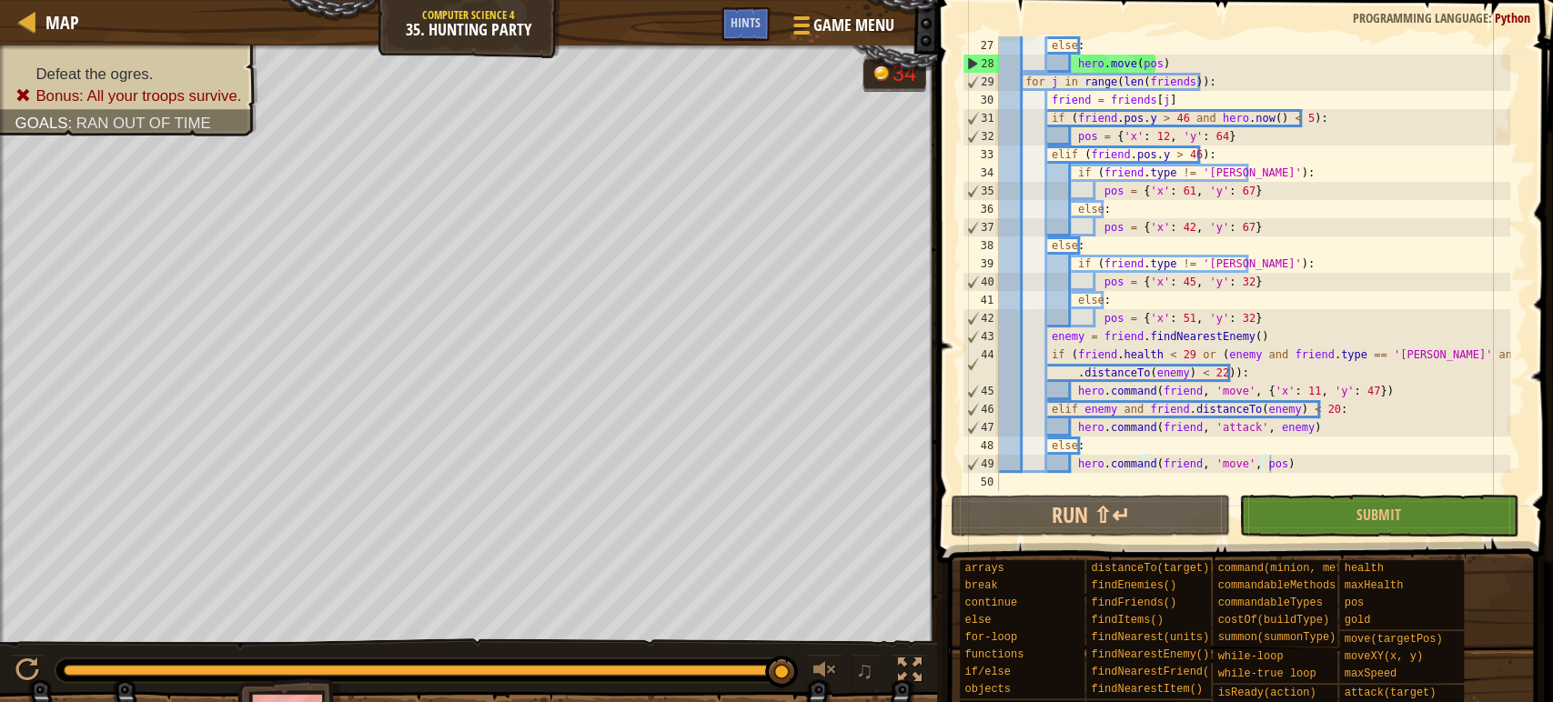
click at [1215, 292] on div "else : hero . move ( pos ) for j in range ( [PERSON_NAME] ( friends )) : friend…" at bounding box center [1252, 281] width 515 height 491
type textarea "hero.command(friend, 'move', [PERSON_NAME])"
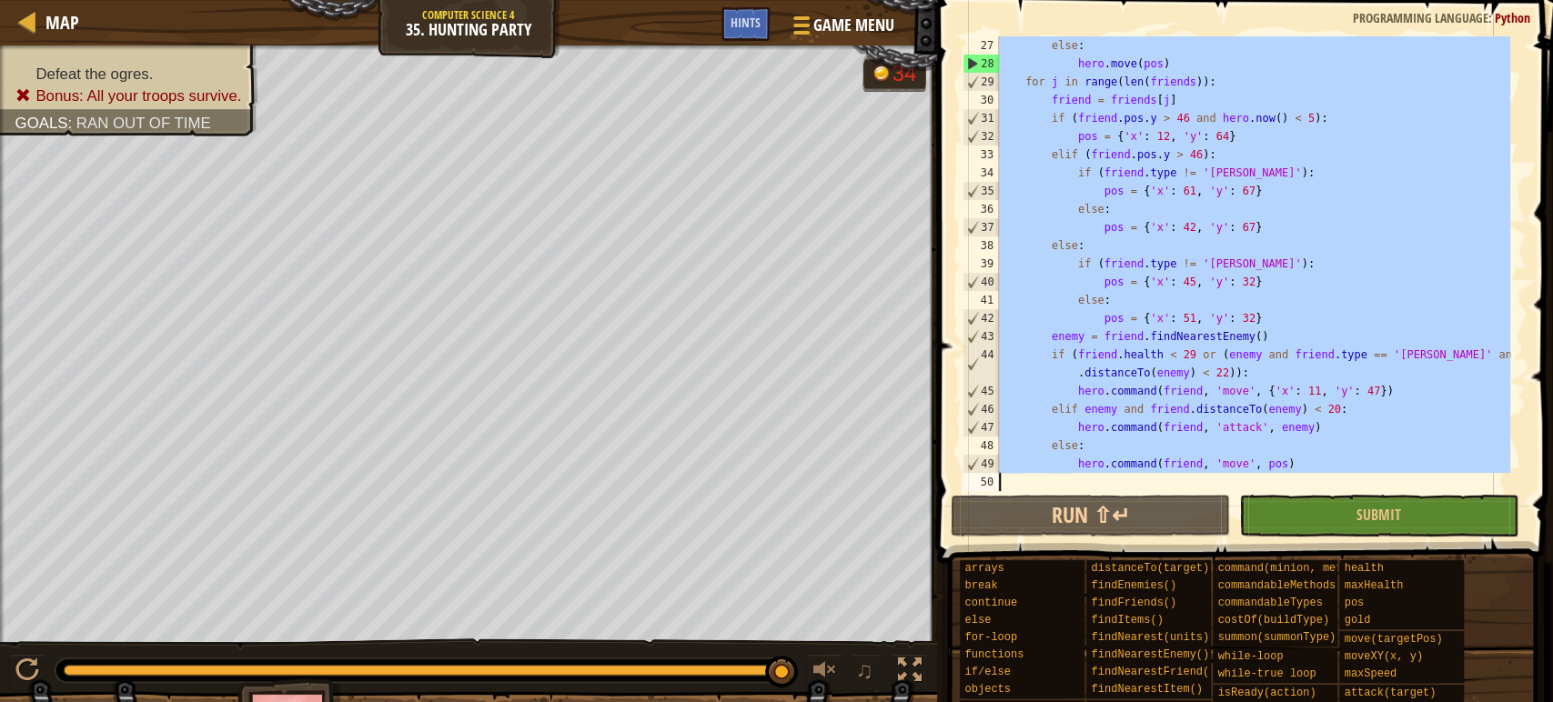
paste textarea
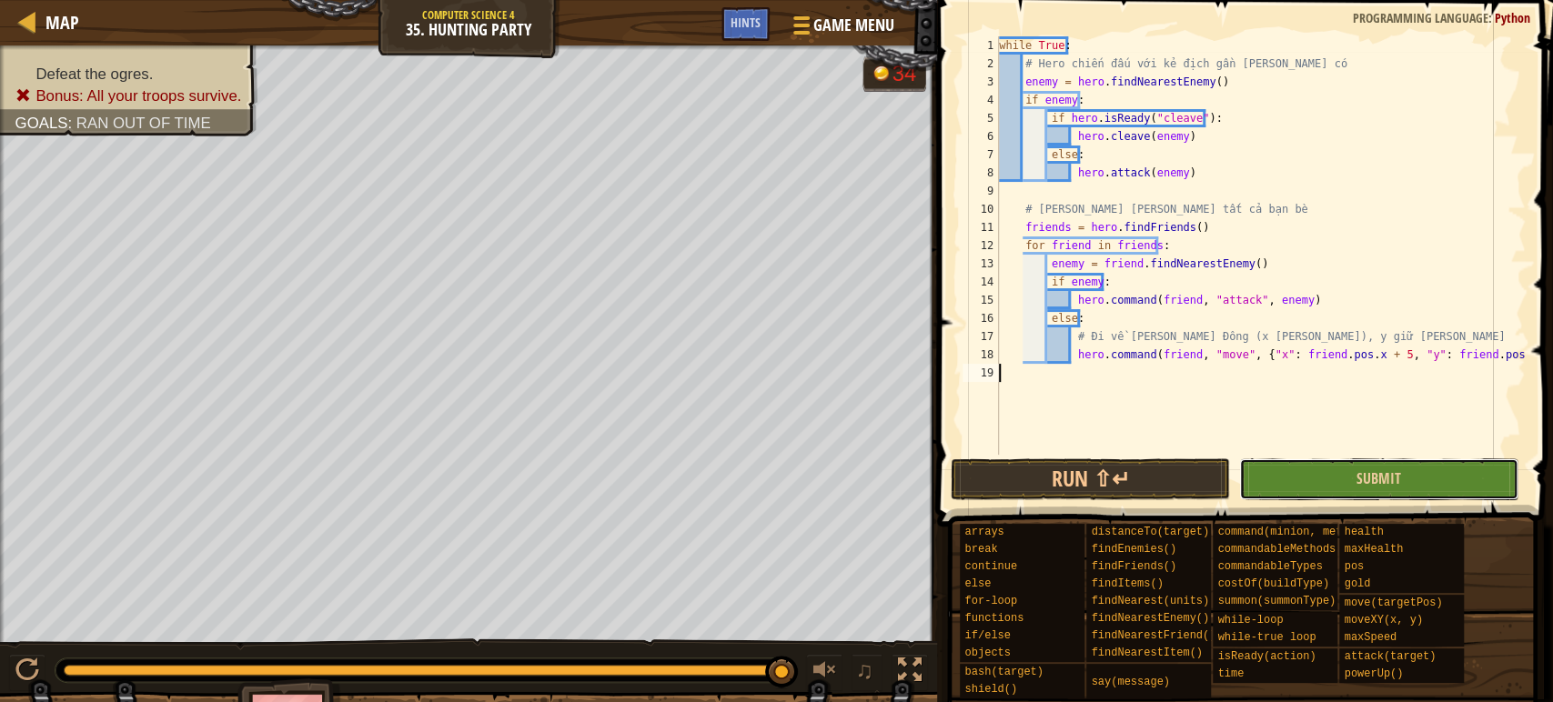
click at [1332, 463] on button "Submit" at bounding box center [1378, 479] width 279 height 42
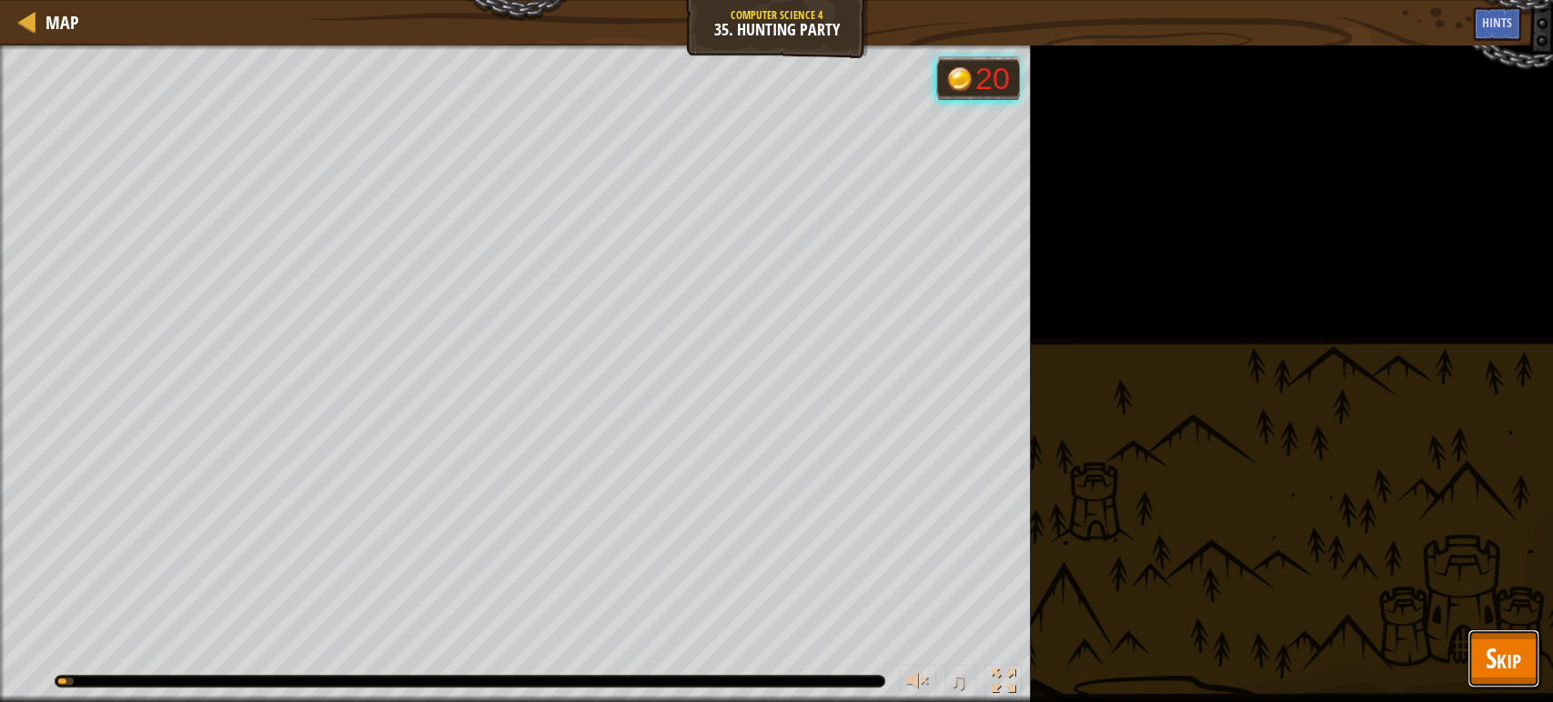
click at [1493, 642] on span "Skip" at bounding box center [1502, 657] width 35 height 37
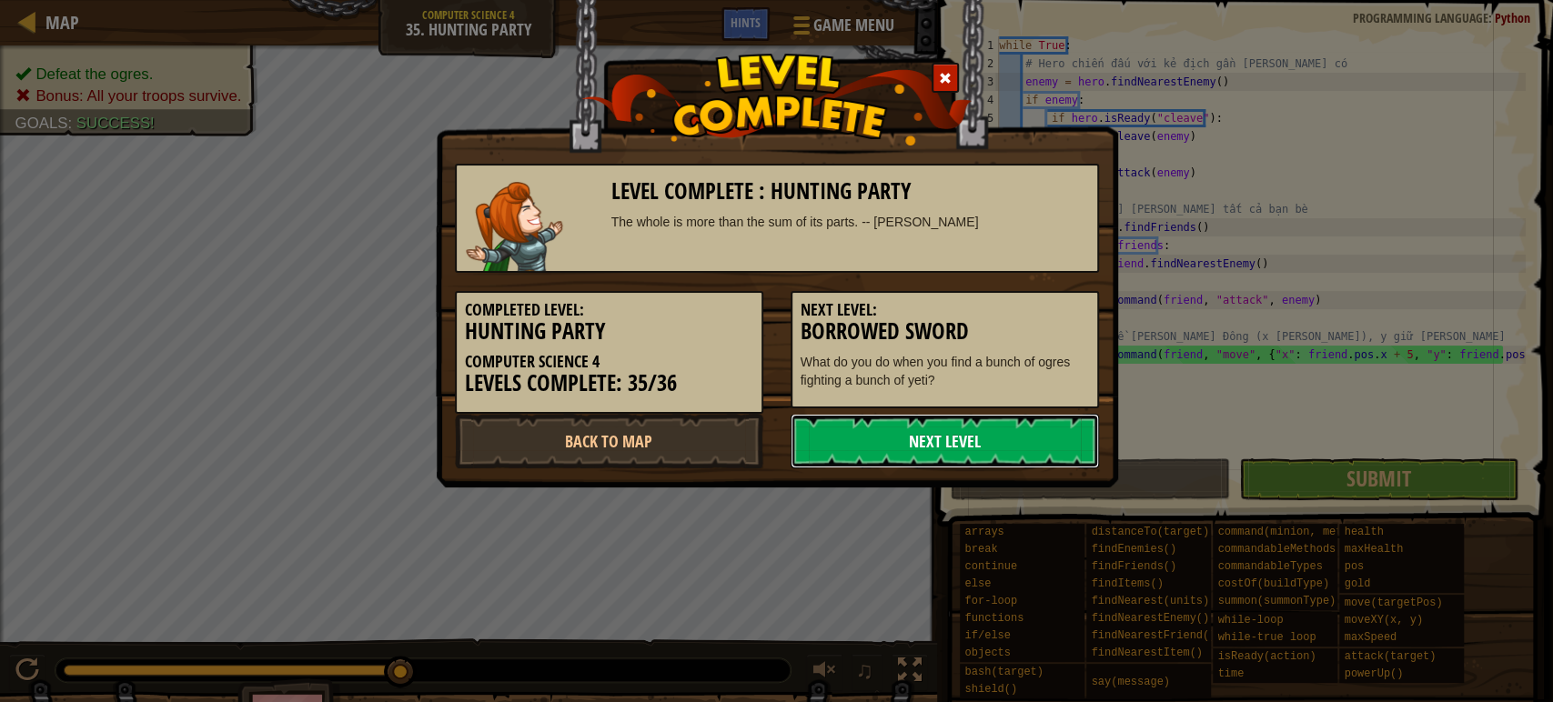
click at [946, 449] on link "Next Level" at bounding box center [944, 441] width 308 height 55
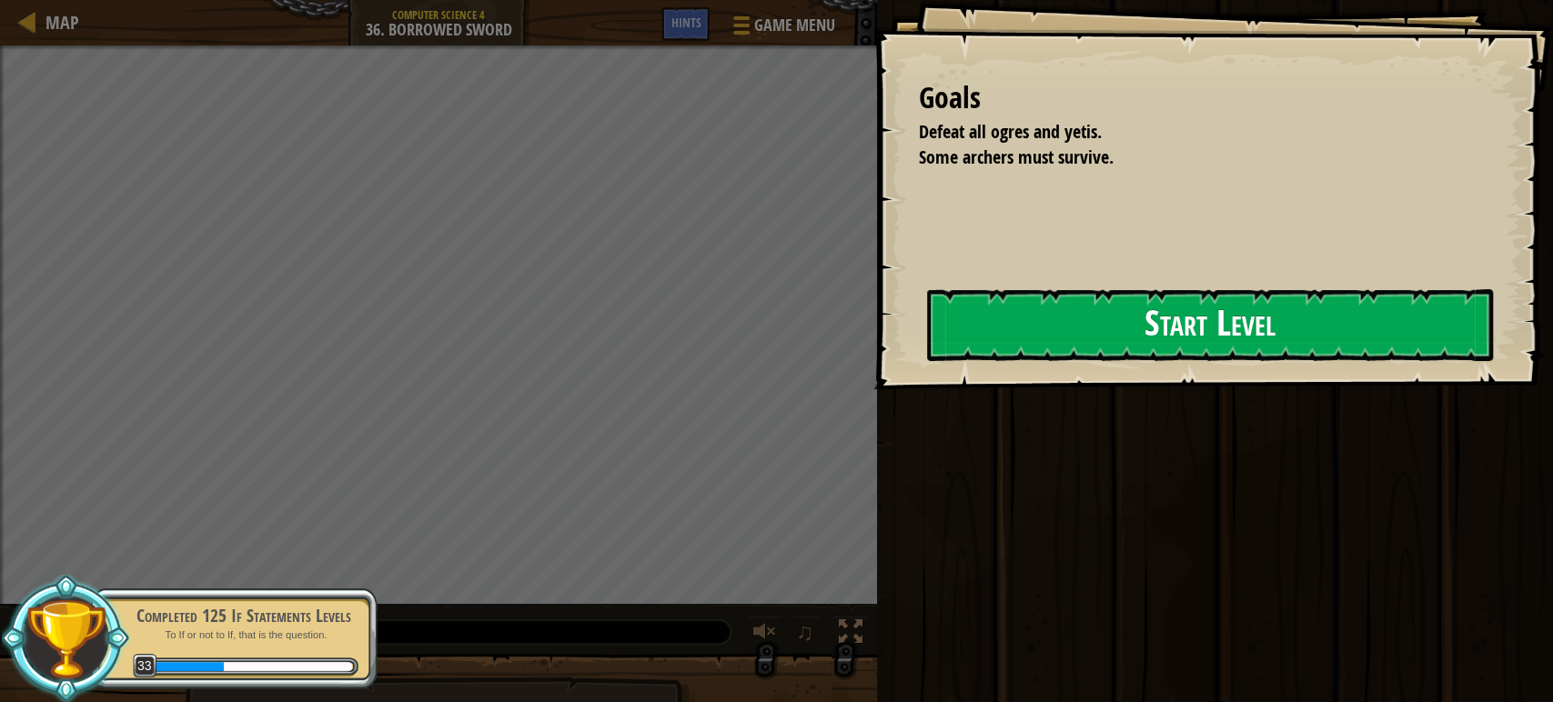
click at [1086, 328] on button "Start Level" at bounding box center [1210, 325] width 566 height 72
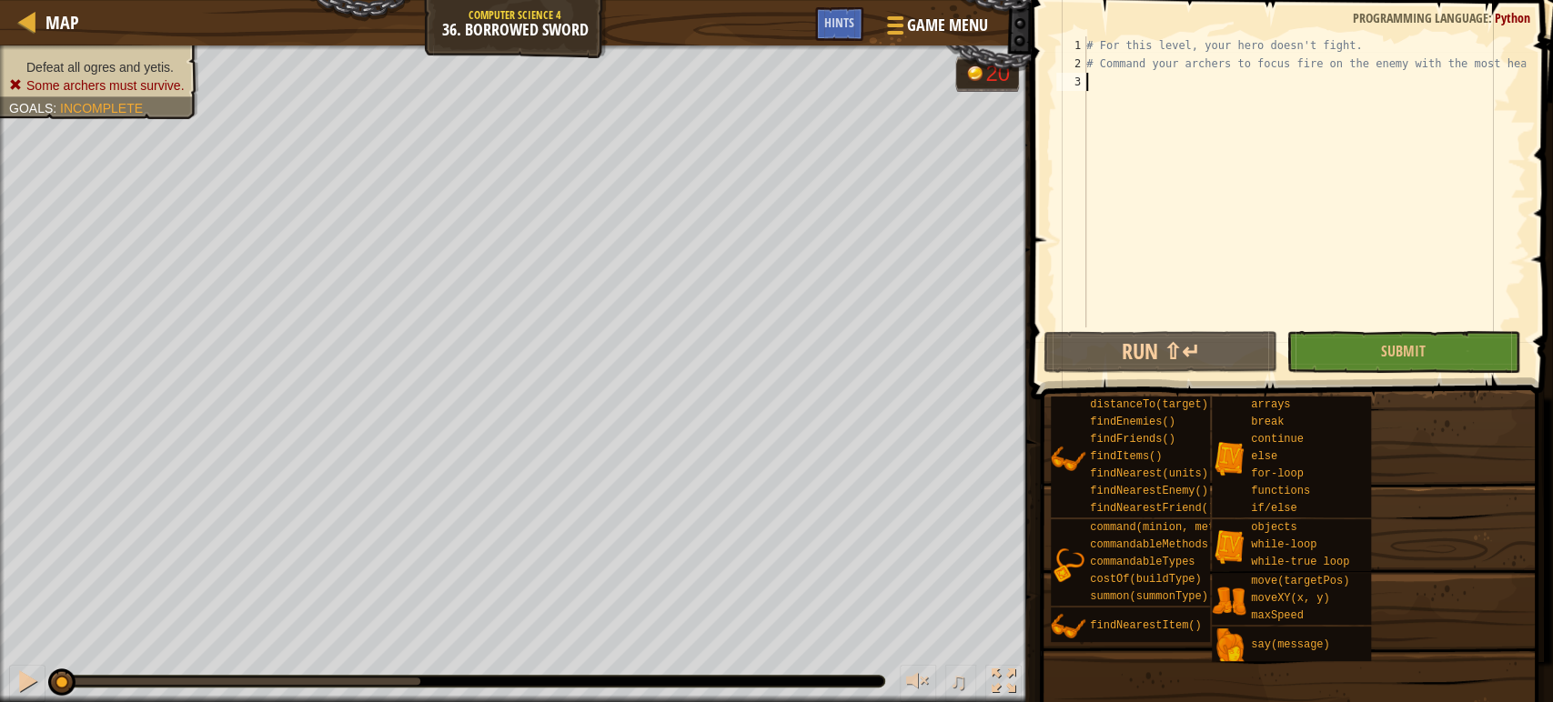
paste textarea "commandTroops()"
type textarea "commandTroops()"
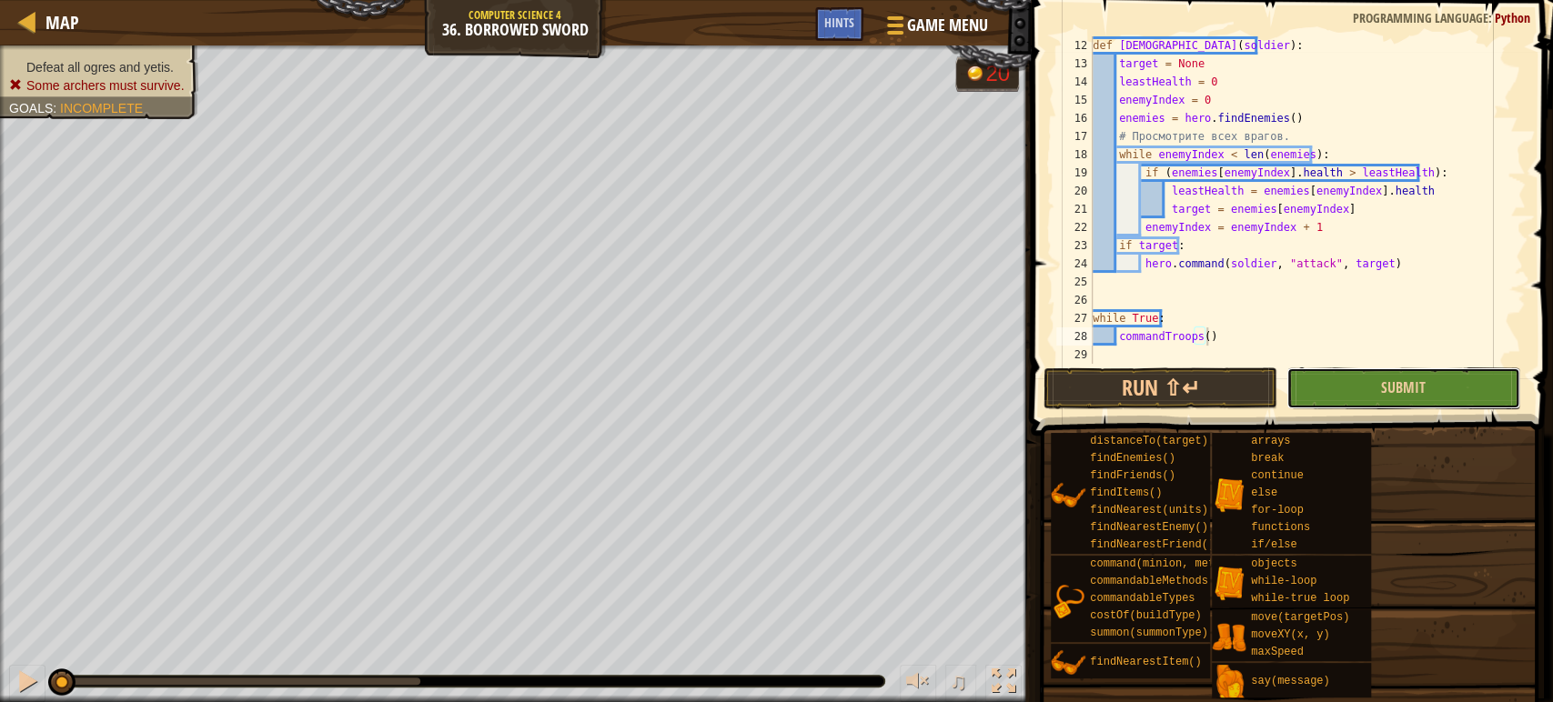
click at [1359, 391] on button "Submit" at bounding box center [1403, 388] width 234 height 42
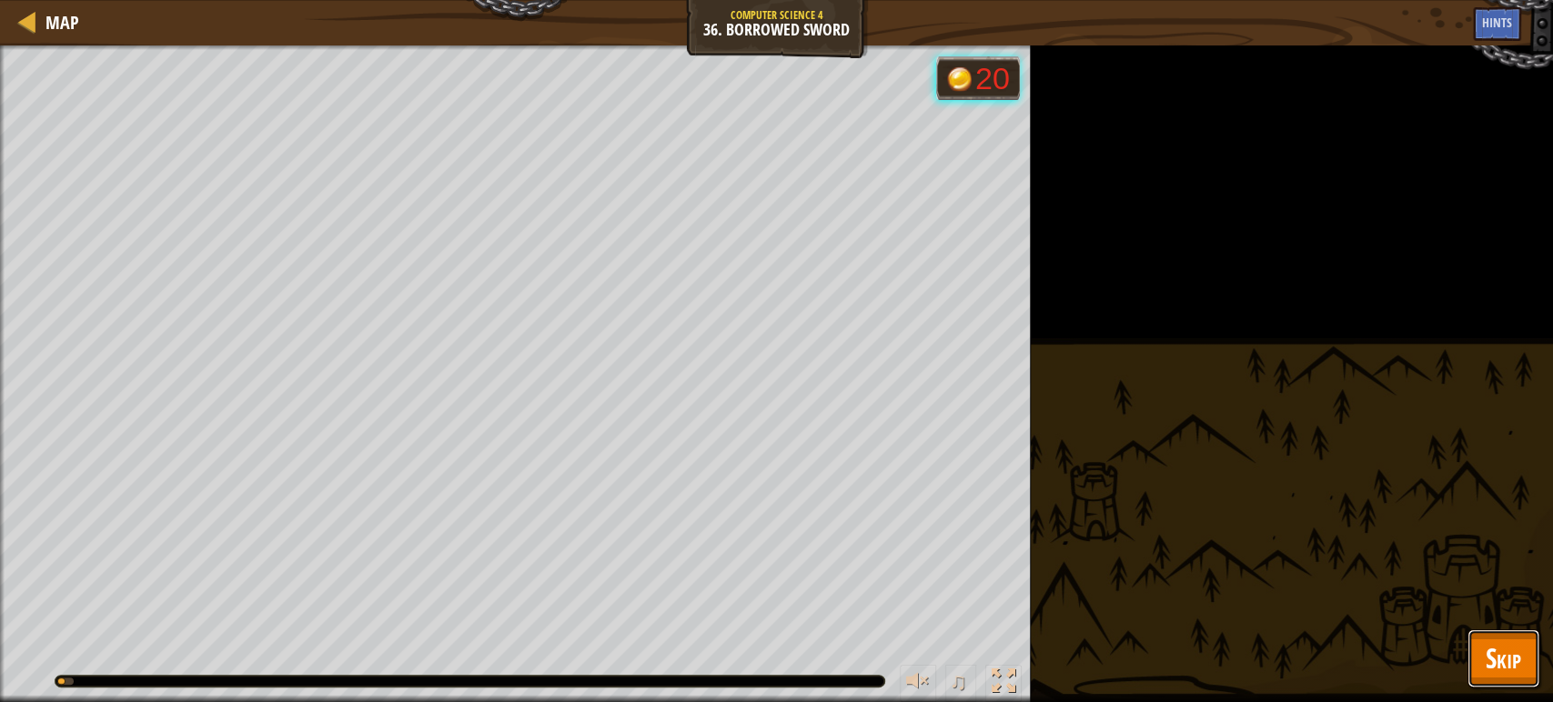
click at [1530, 671] on button "Skip" at bounding box center [1503, 658] width 72 height 58
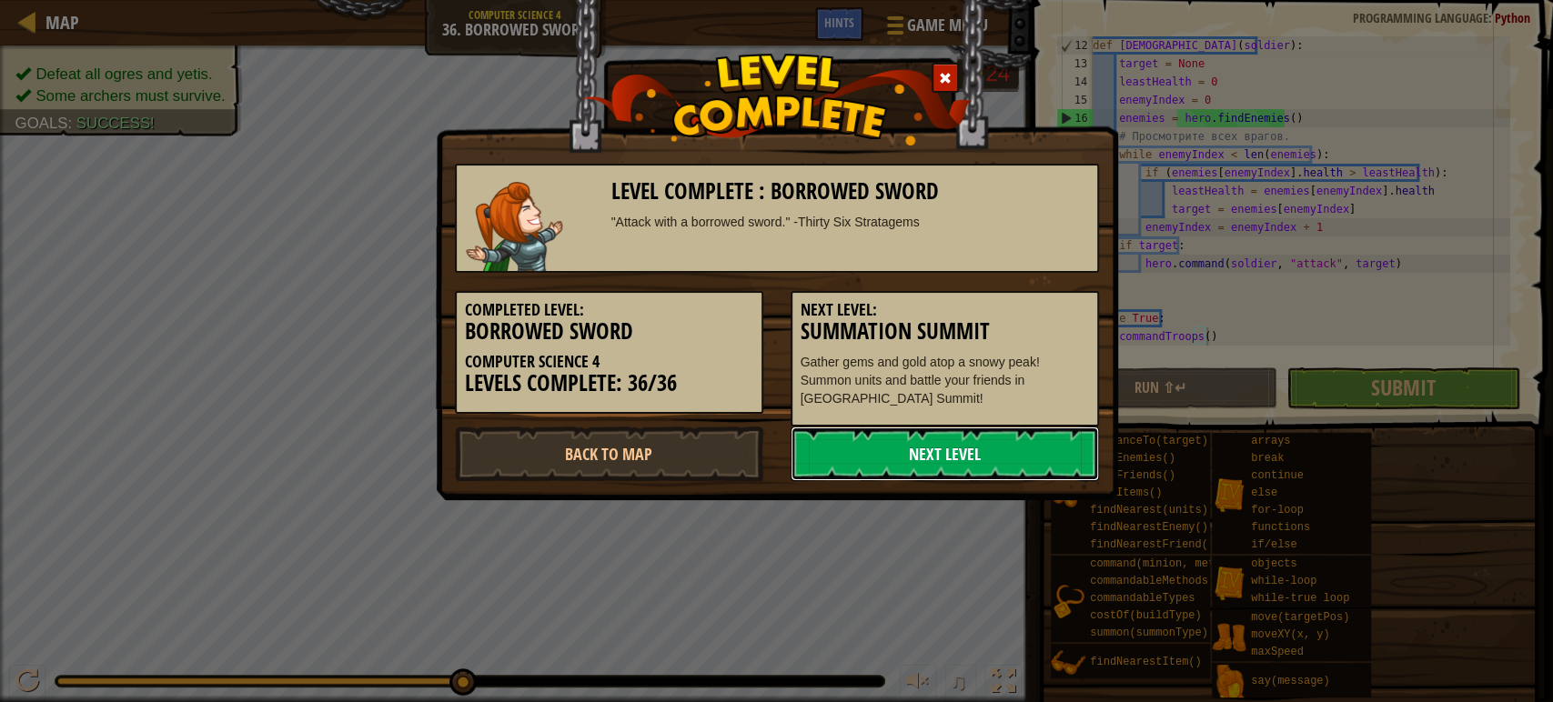
click at [906, 459] on link "Next Level" at bounding box center [944, 454] width 308 height 55
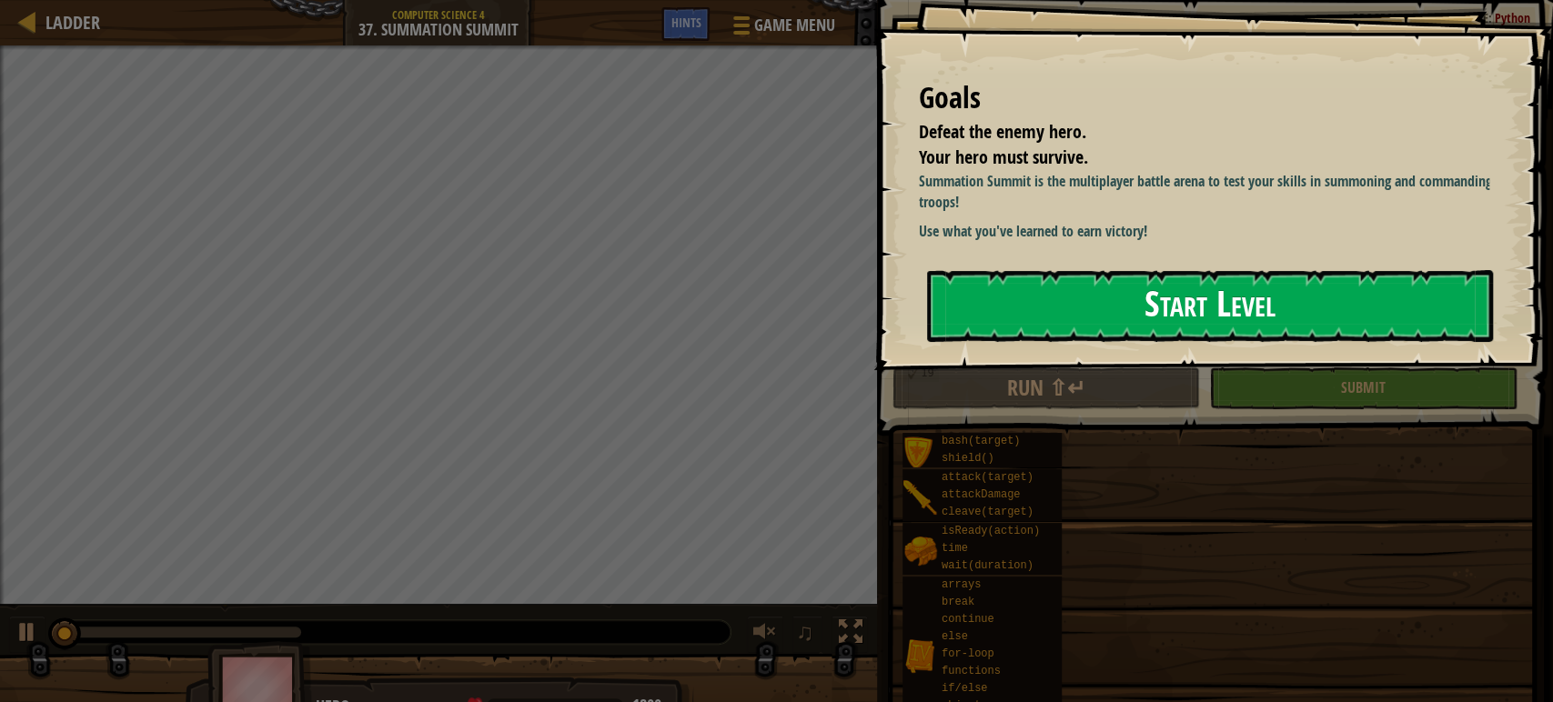
click at [1021, 335] on button "Start Level" at bounding box center [1210, 306] width 566 height 72
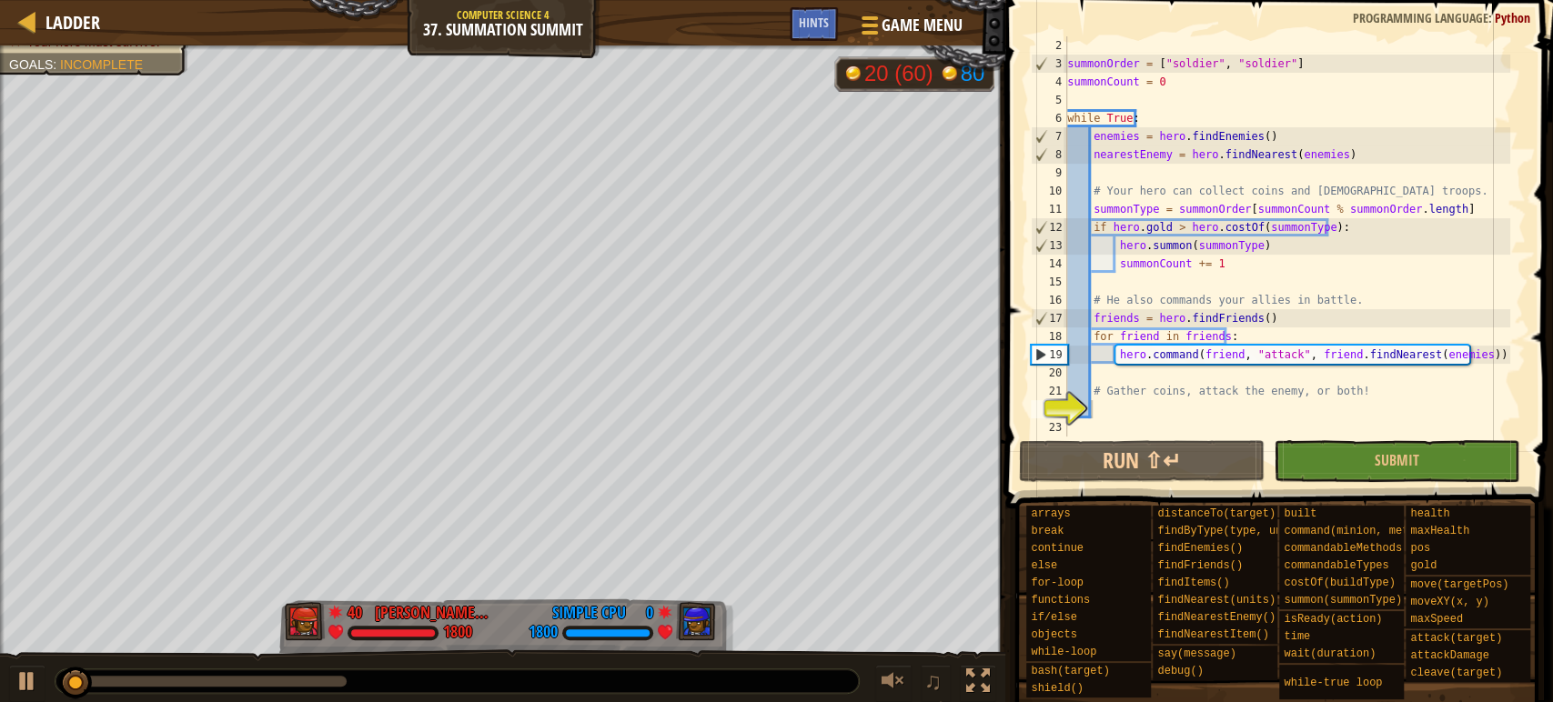
scroll to position [18, 0]
click at [1181, 171] on div "summonOrder = [ "soldier" , "soldier" ] summonCount = 0 while True : enemies = …" at bounding box center [1286, 254] width 447 height 437
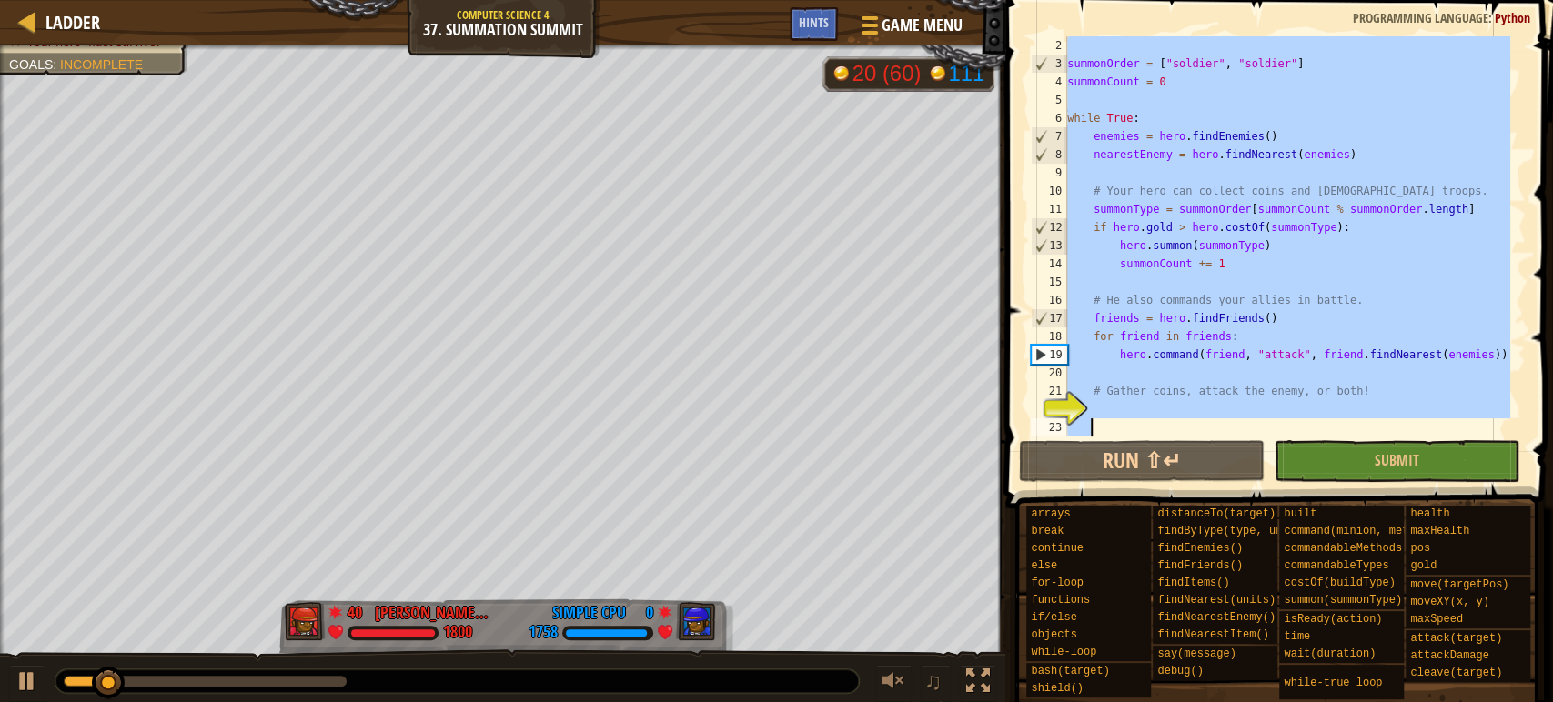
paste textarea
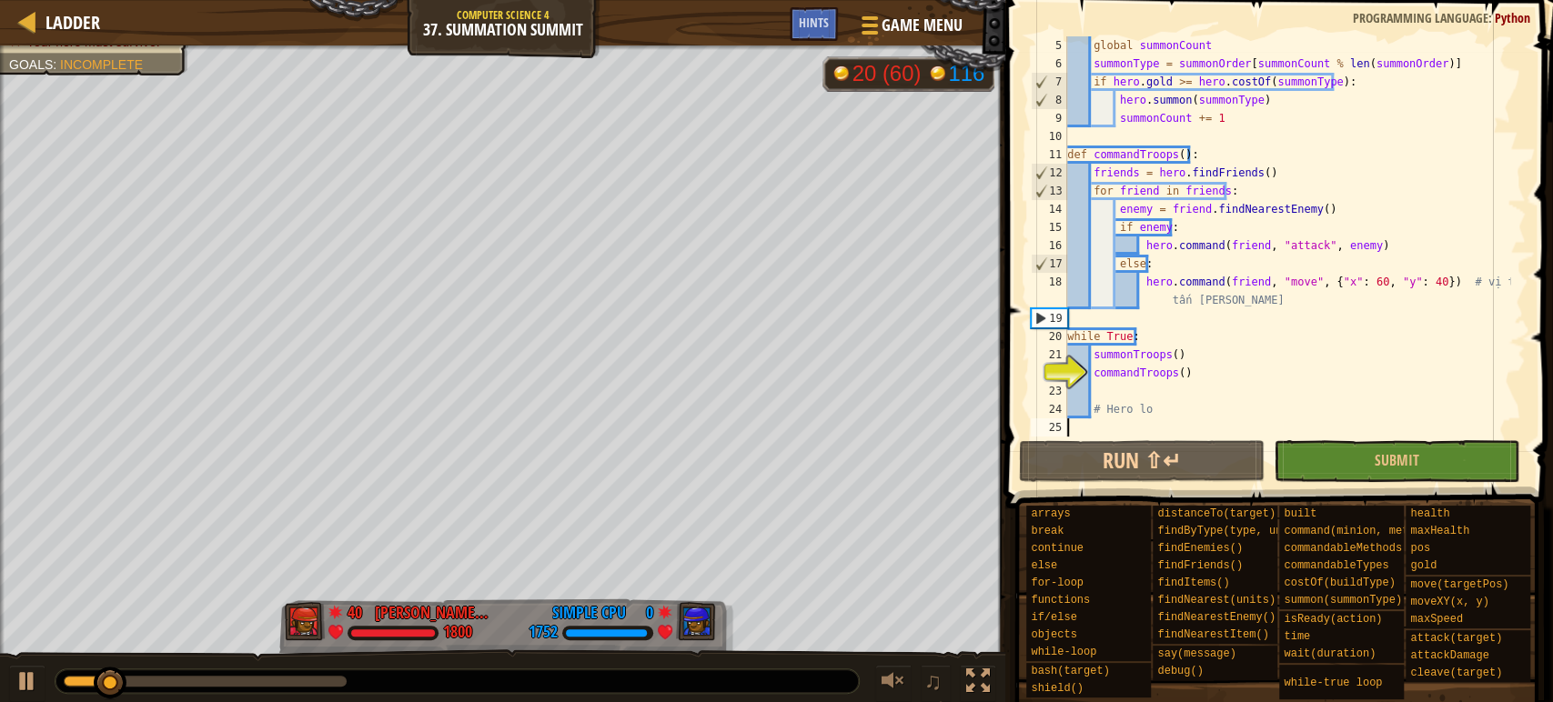
scroll to position [73, 0]
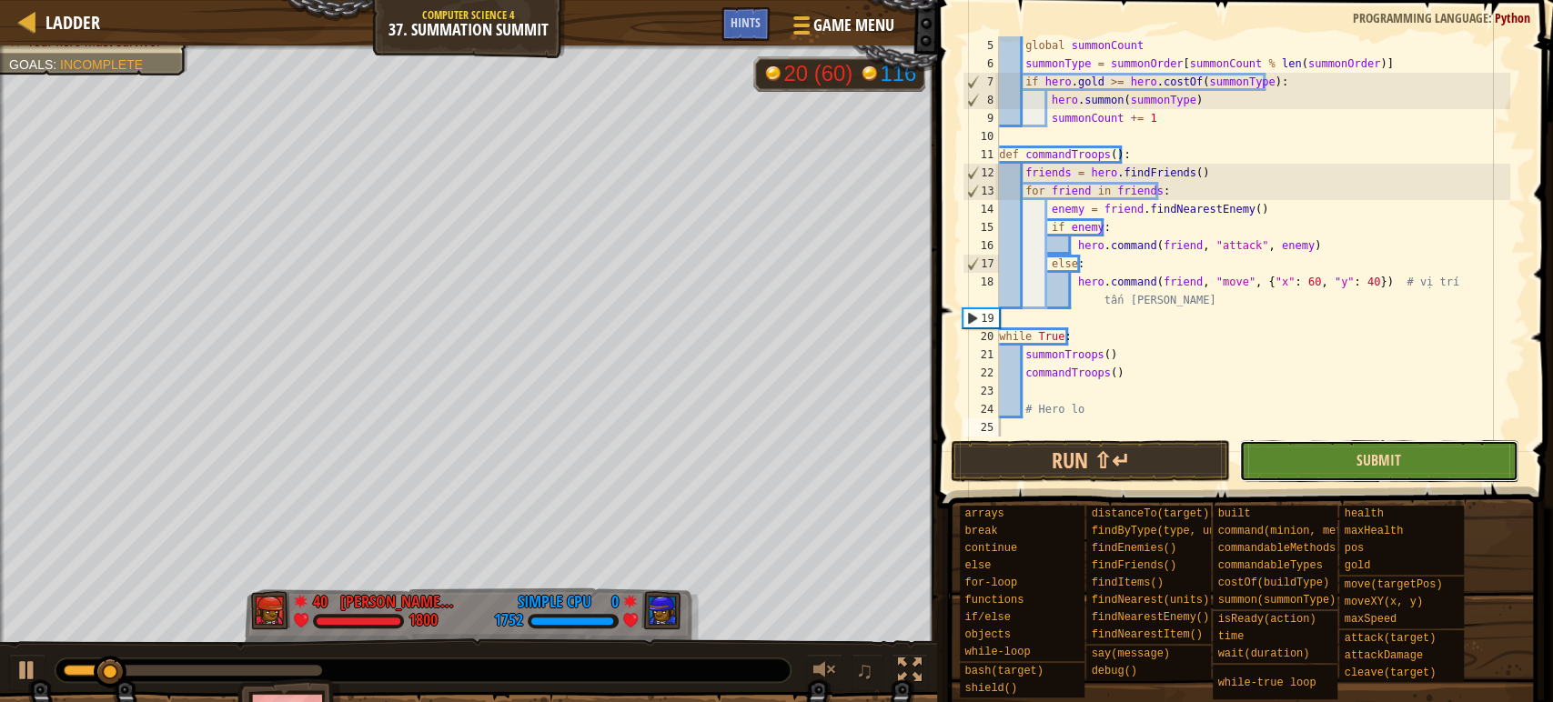
click at [1396, 468] on span "Submit" at bounding box center [1378, 460] width 45 height 20
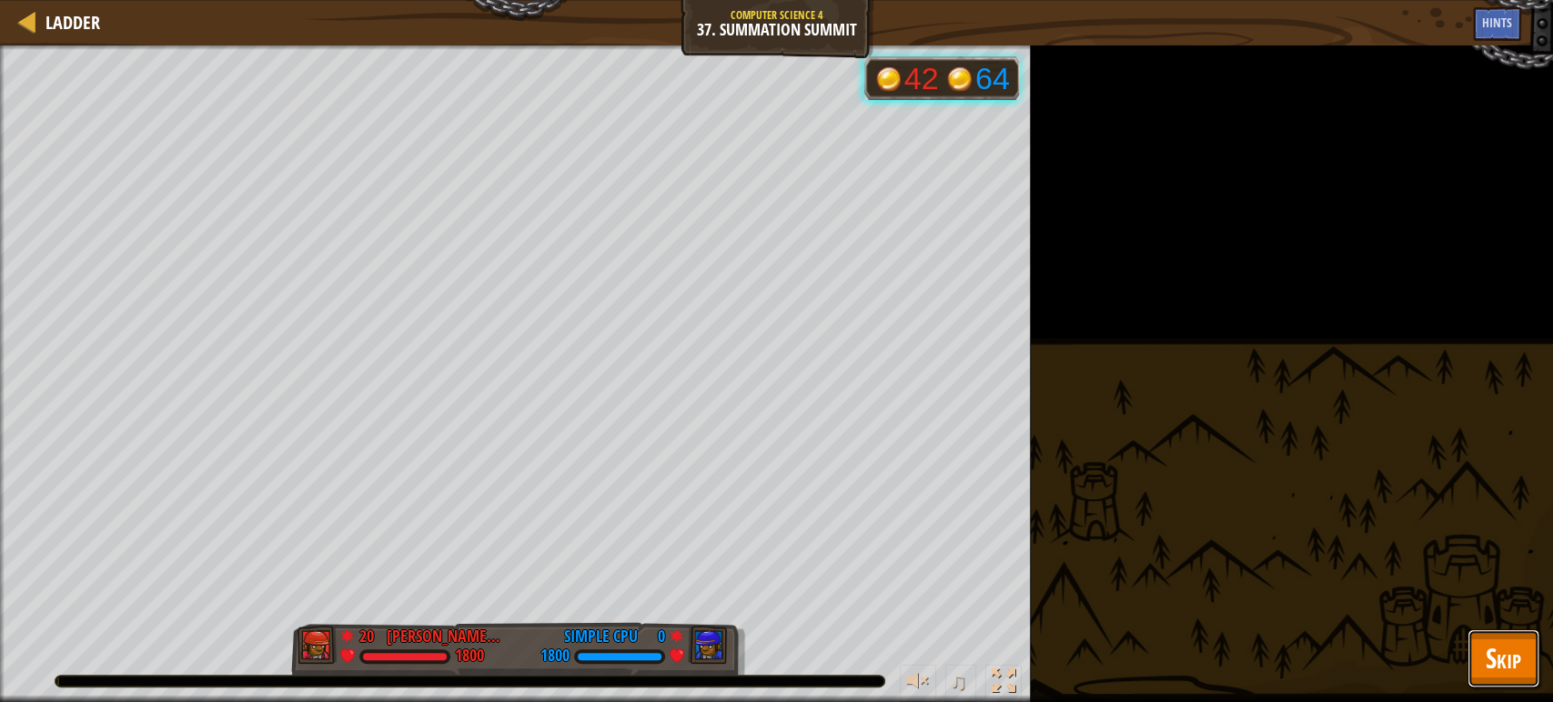
click at [1485, 658] on span "Skip" at bounding box center [1502, 657] width 35 height 37
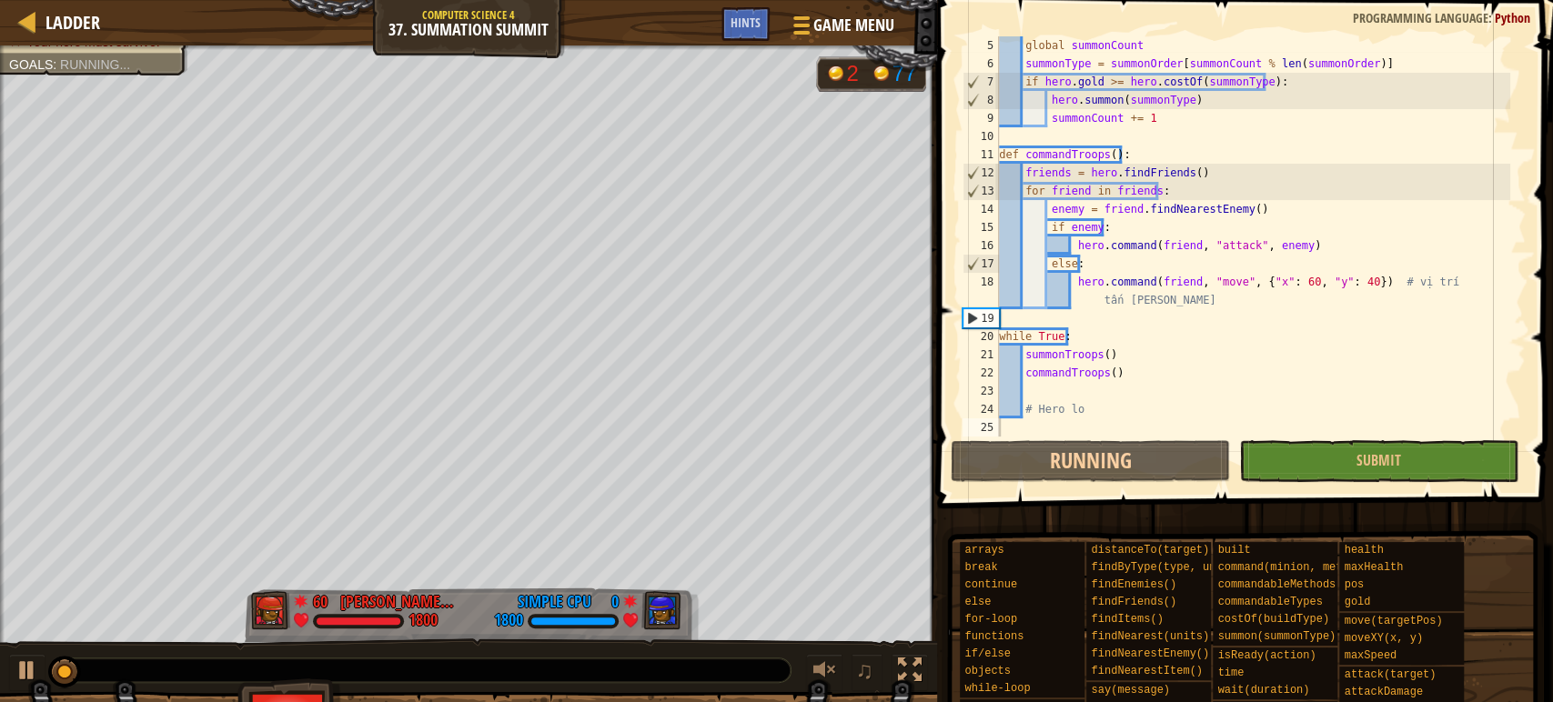
scroll to position [36, 0]
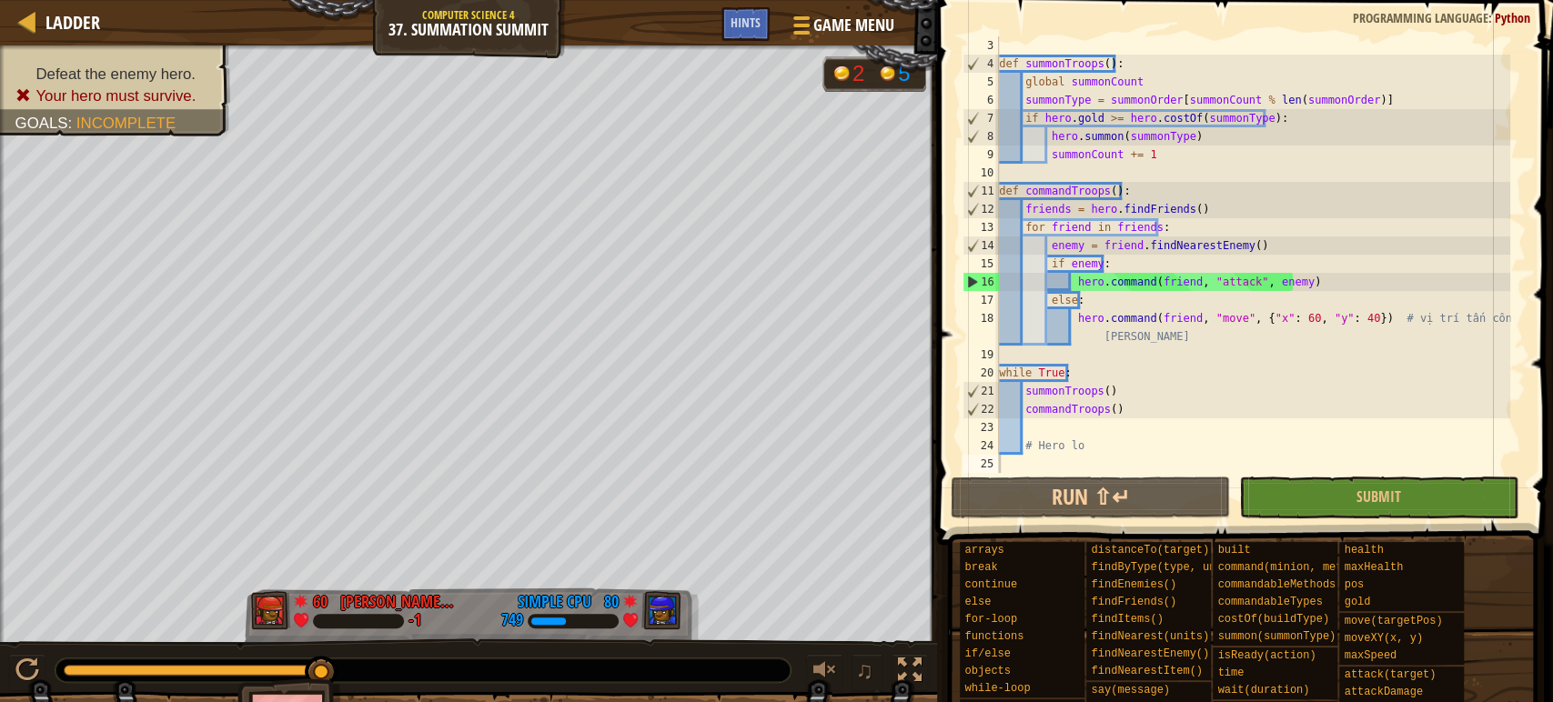
click at [1142, 176] on div "def summonTroops ( ) : global summonCount summonType = summonOrder [ summonCoun…" at bounding box center [1252, 272] width 515 height 473
type textarea "# Hero lo"
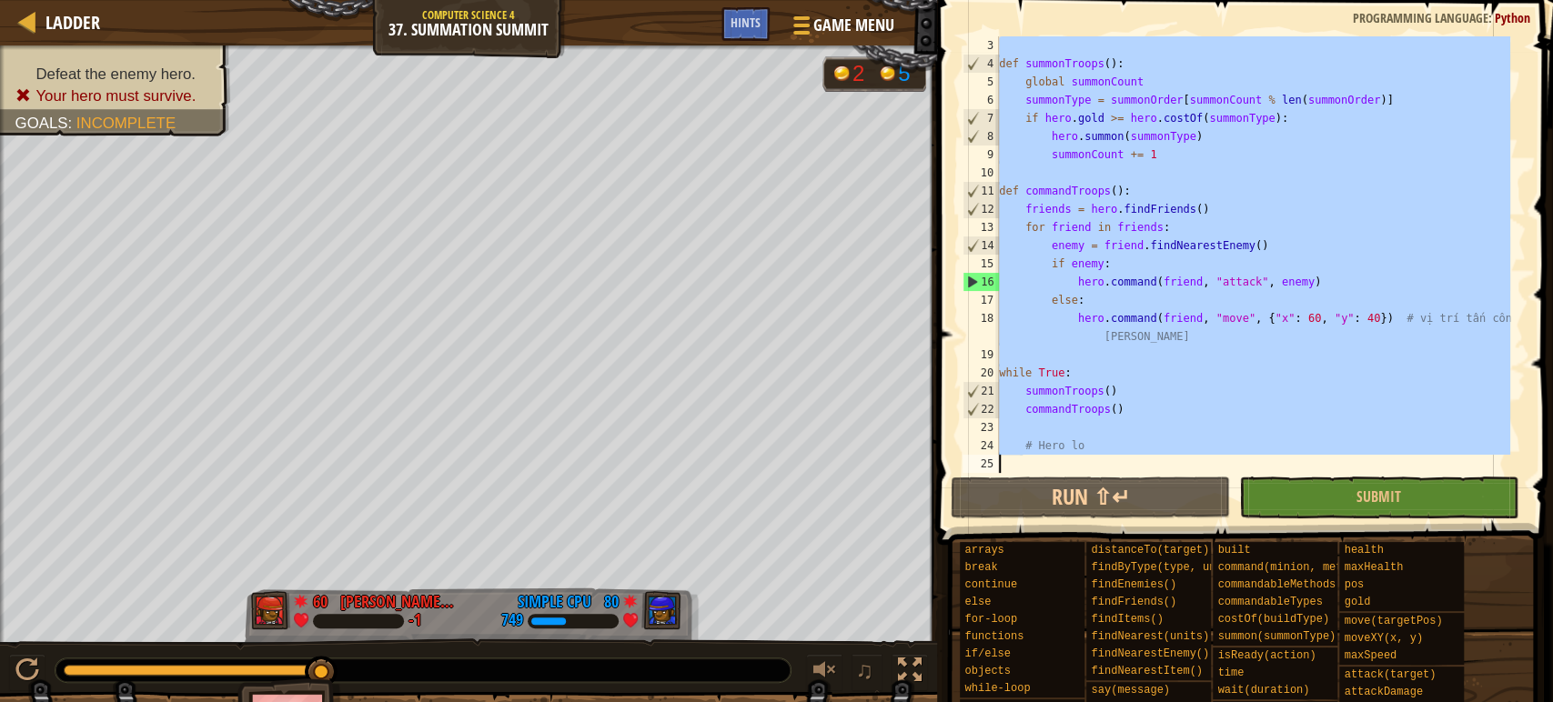
paste textarea
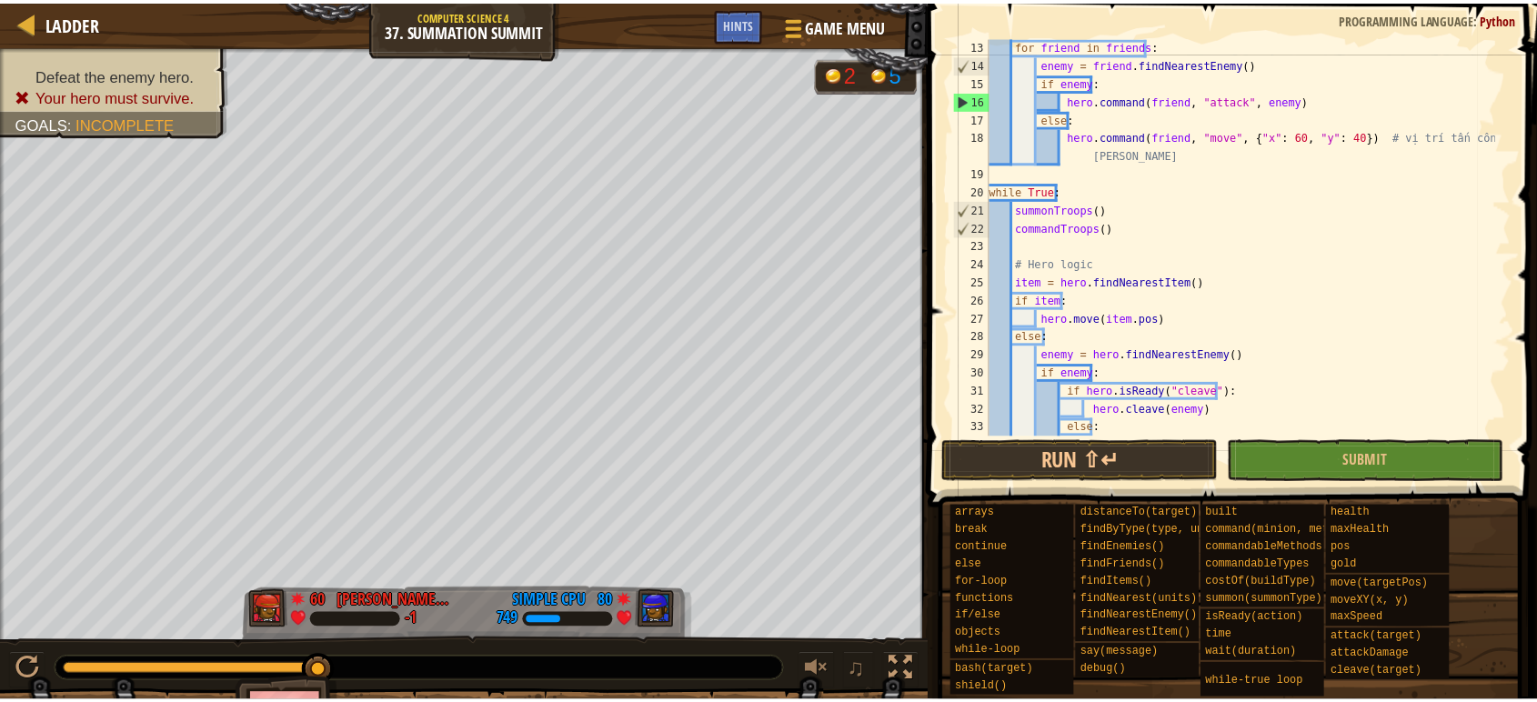
scroll to position [218, 0]
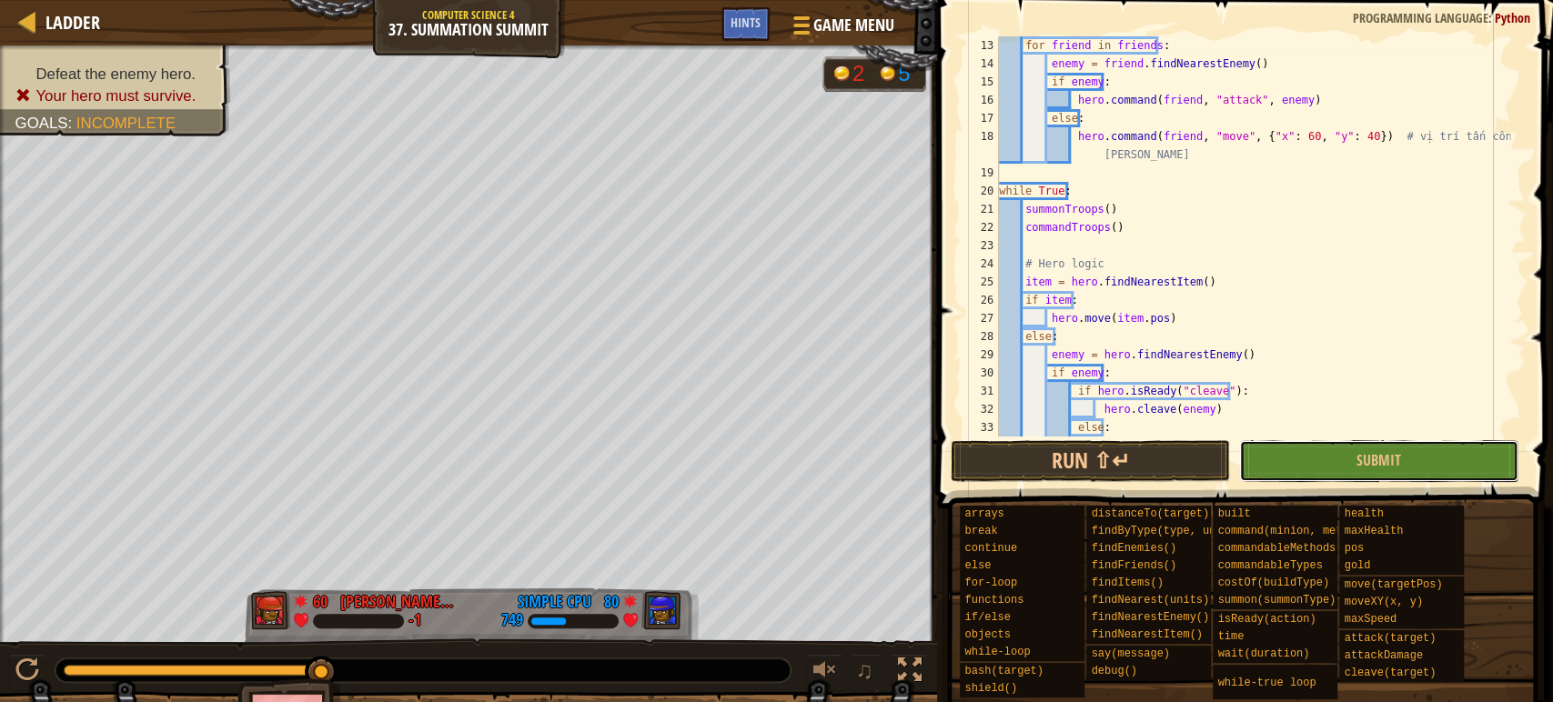
click at [1349, 466] on button "Submit" at bounding box center [1378, 461] width 279 height 42
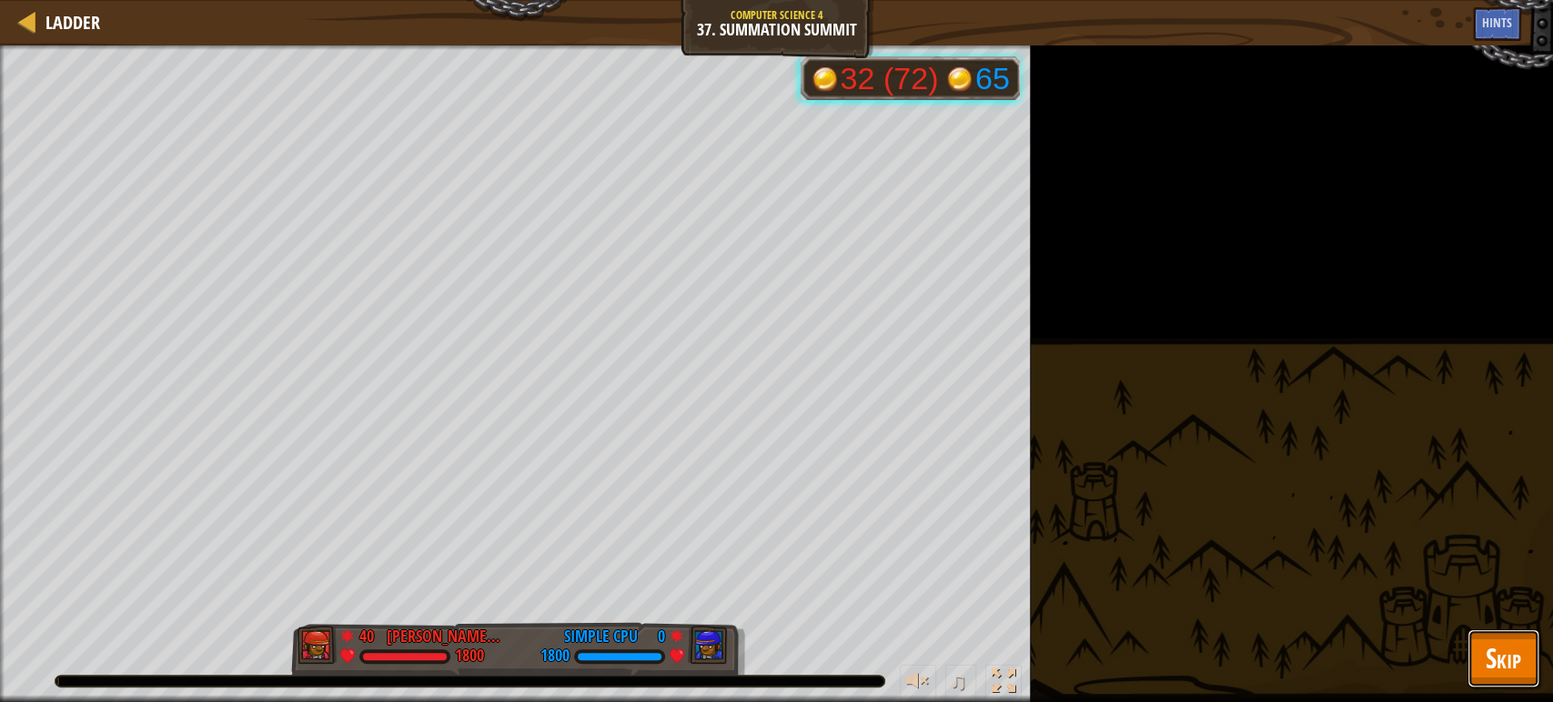
click at [1493, 659] on span "Skip" at bounding box center [1502, 657] width 35 height 37
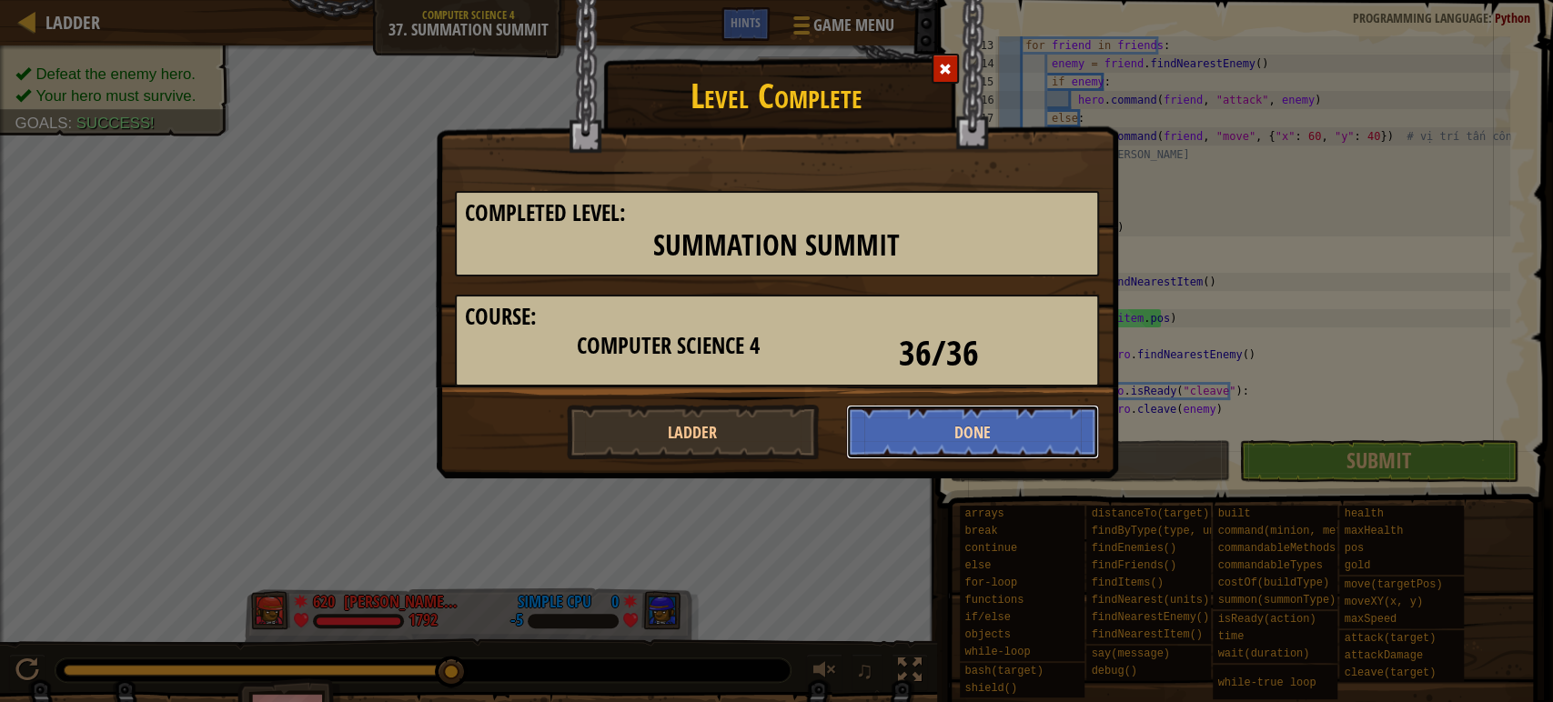
click at [934, 427] on button "Done" at bounding box center [972, 432] width 253 height 55
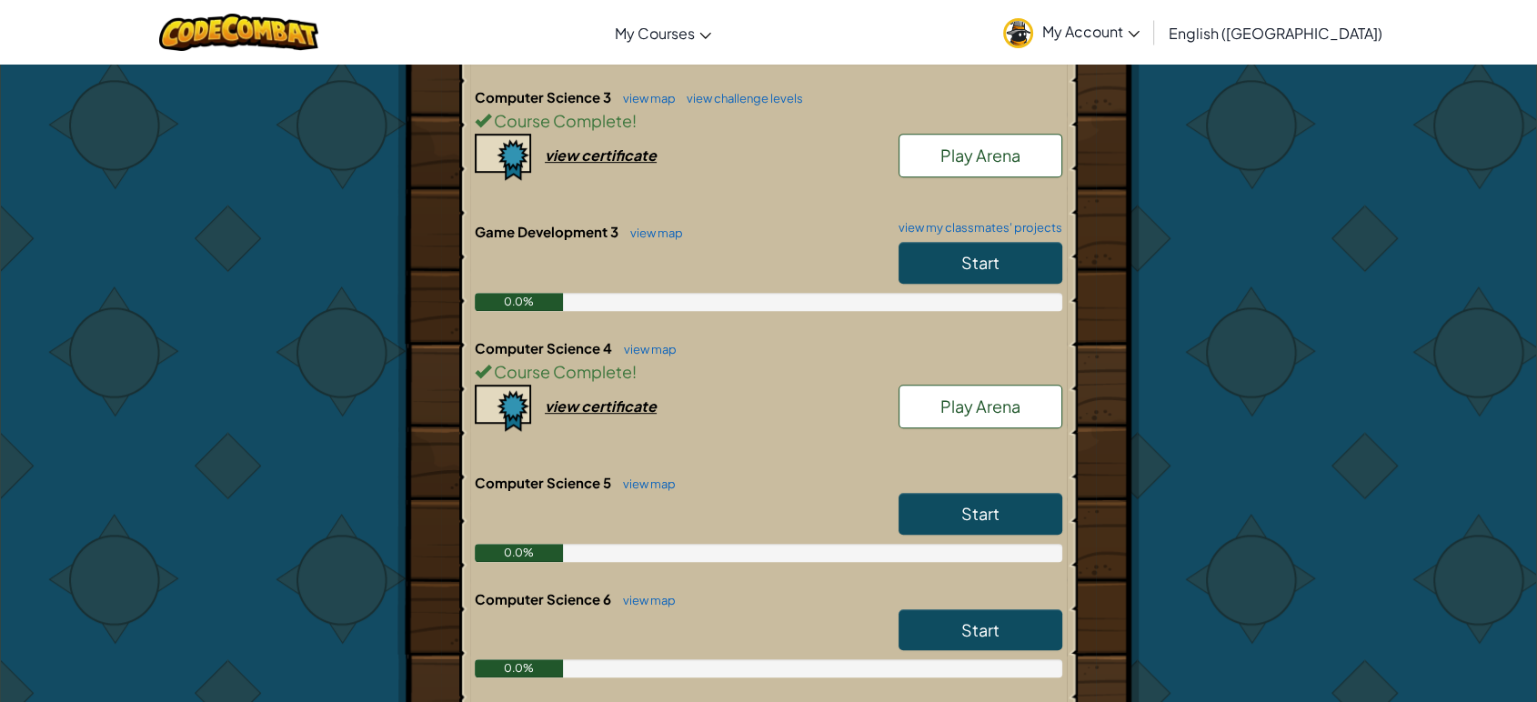
scroll to position [1077, 0]
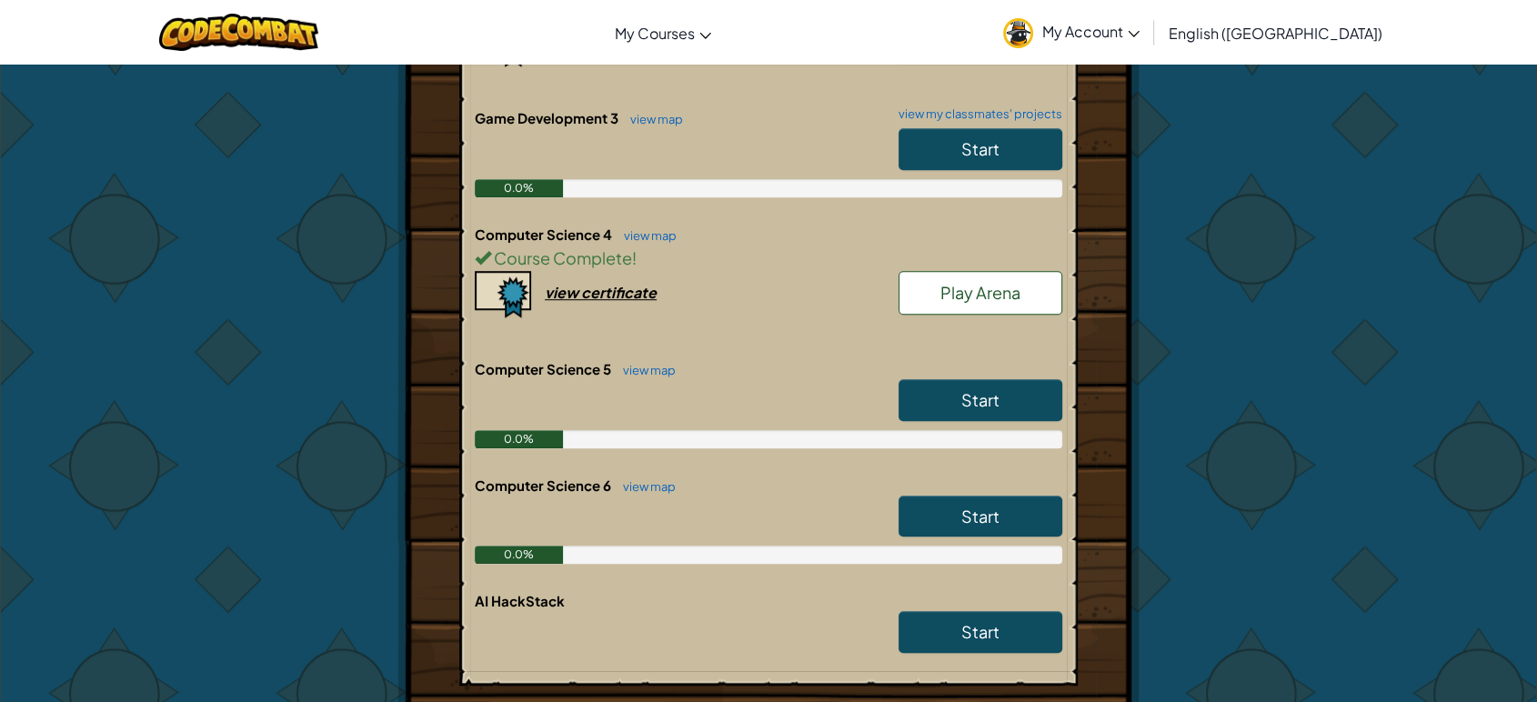
click at [932, 379] on link "Start" at bounding box center [981, 400] width 164 height 42
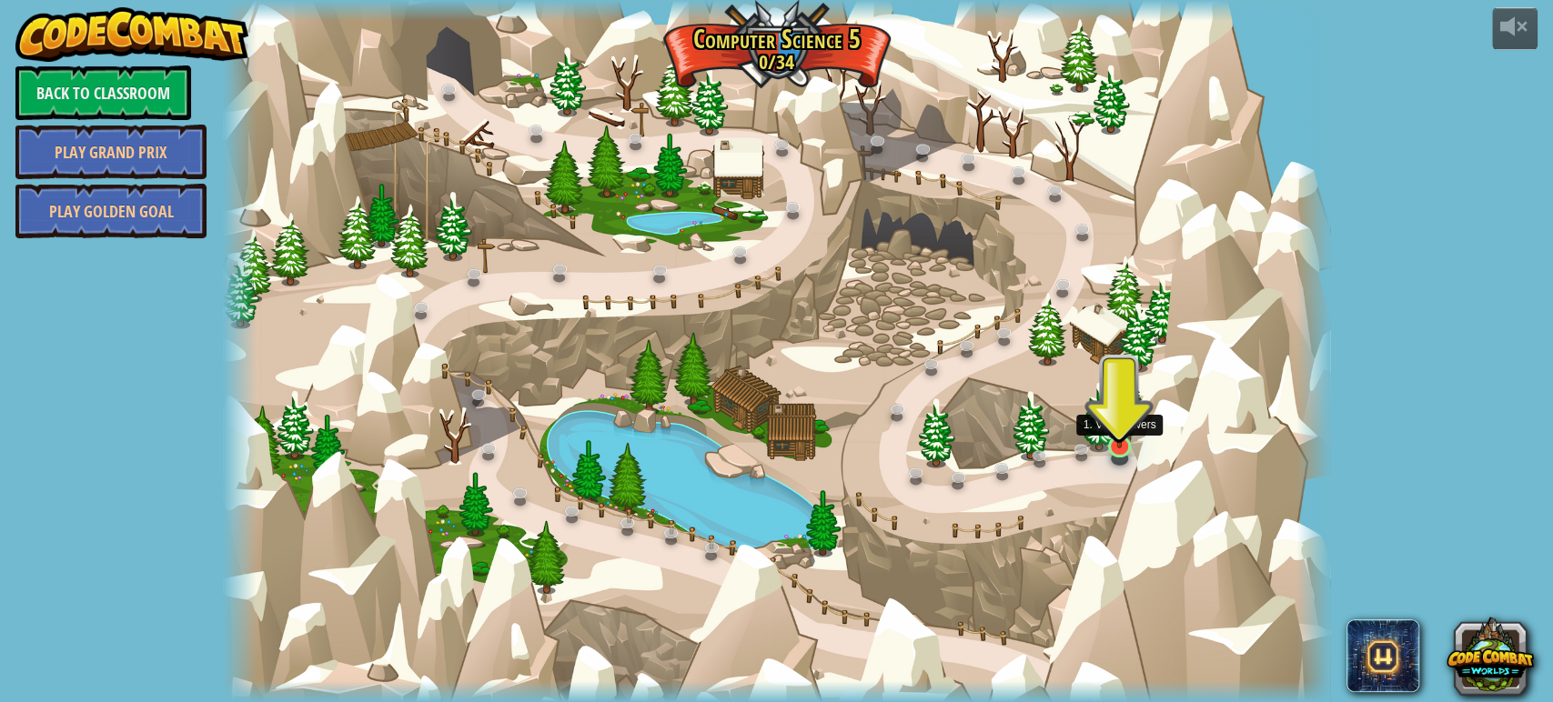
click at [1129, 447] on img at bounding box center [1119, 416] width 28 height 65
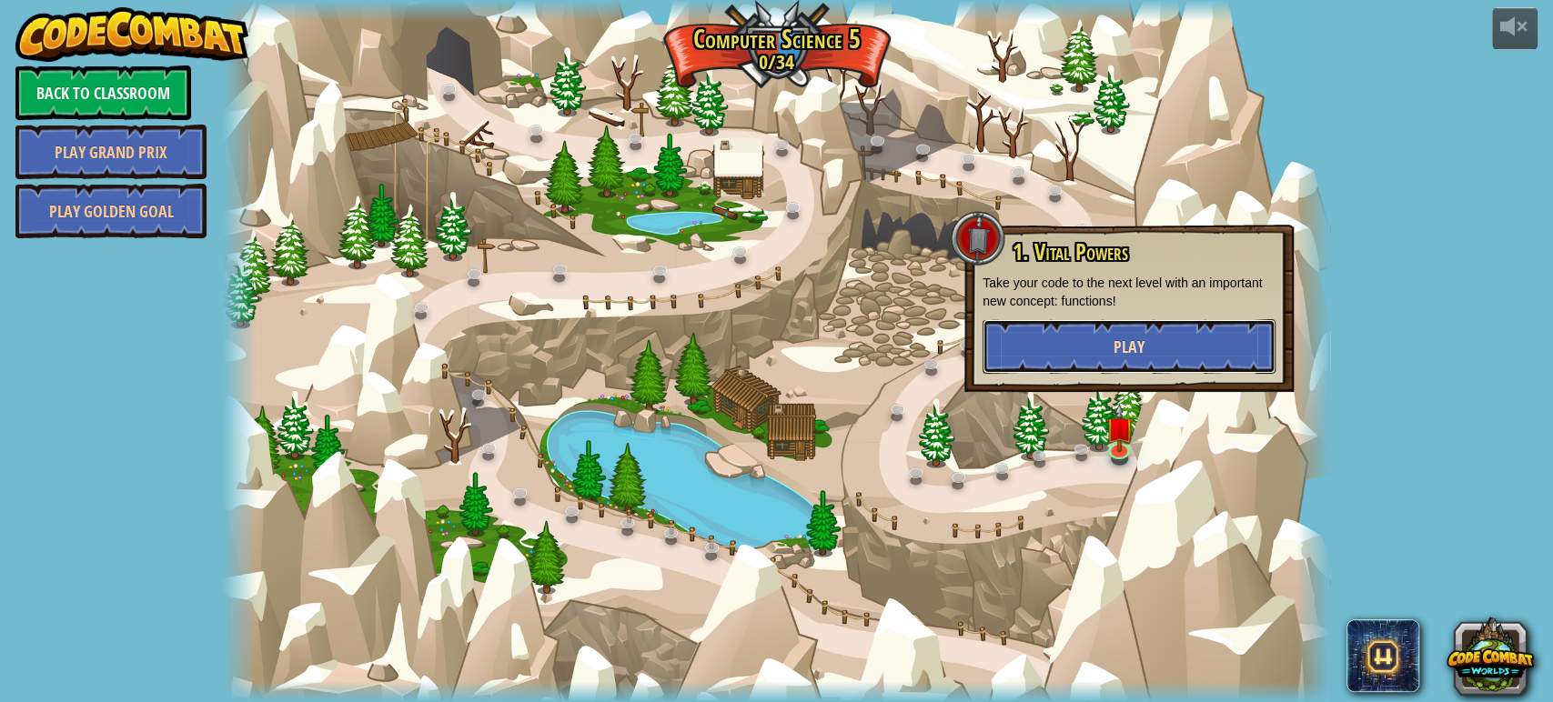
click at [1141, 355] on span "Play" at bounding box center [1128, 347] width 31 height 23
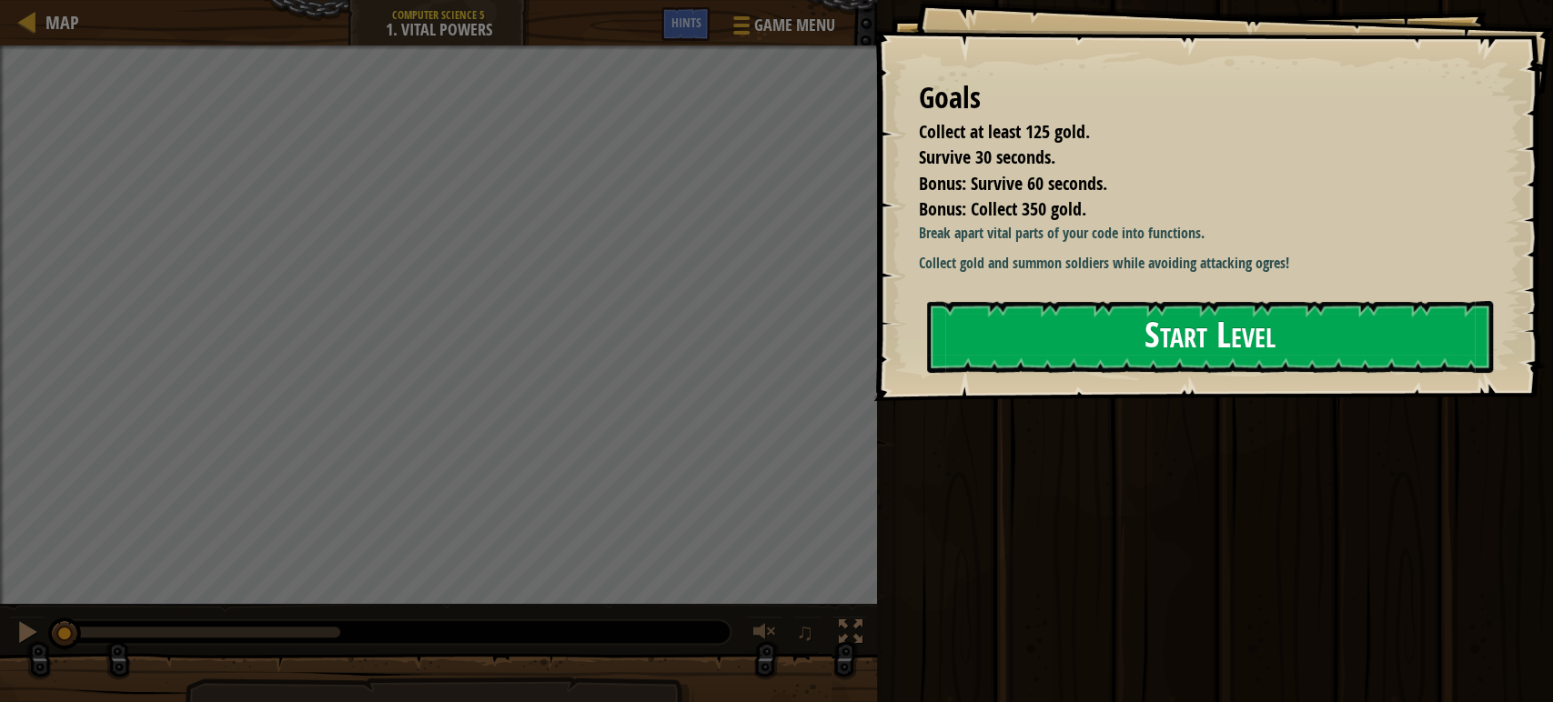
click at [1062, 368] on button "Start Level" at bounding box center [1210, 337] width 566 height 72
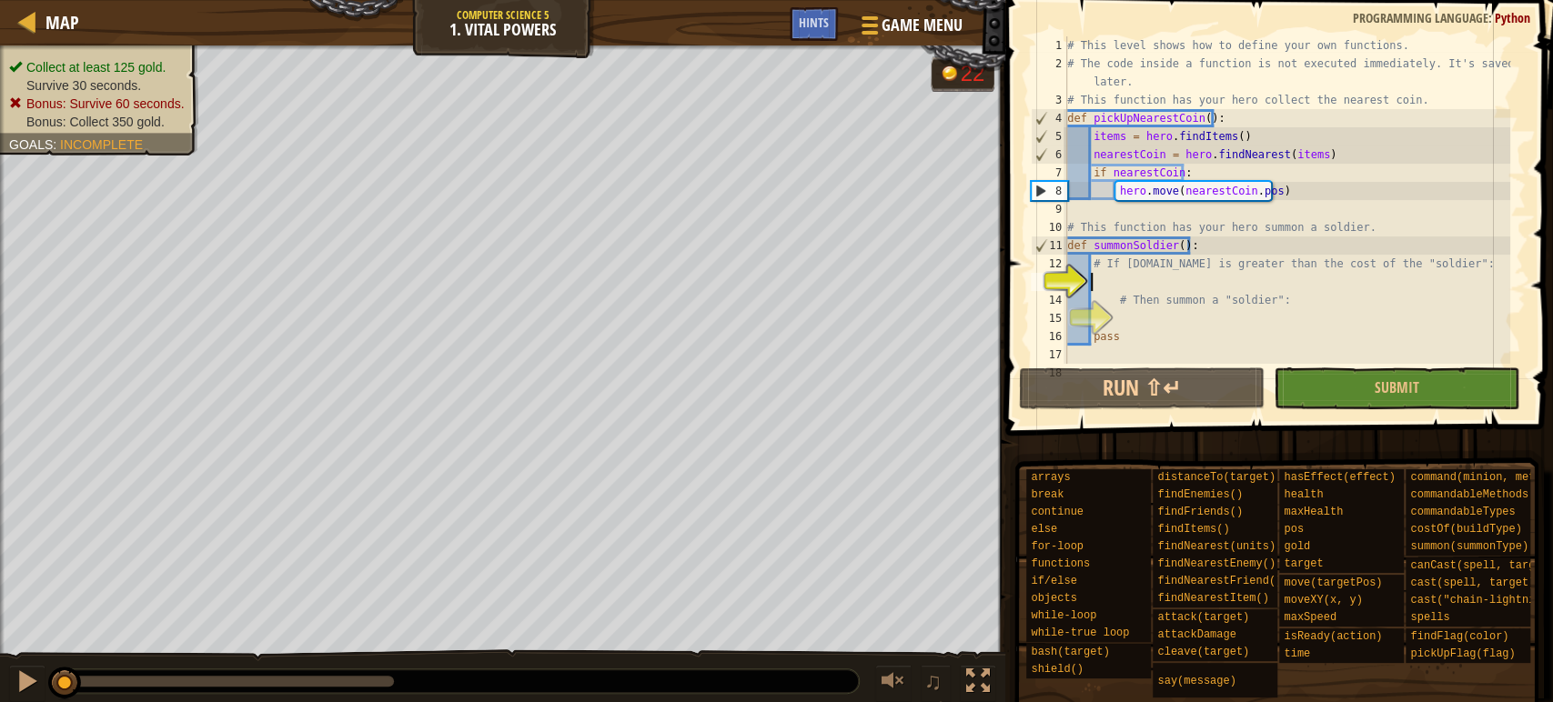
scroll to position [73, 0]
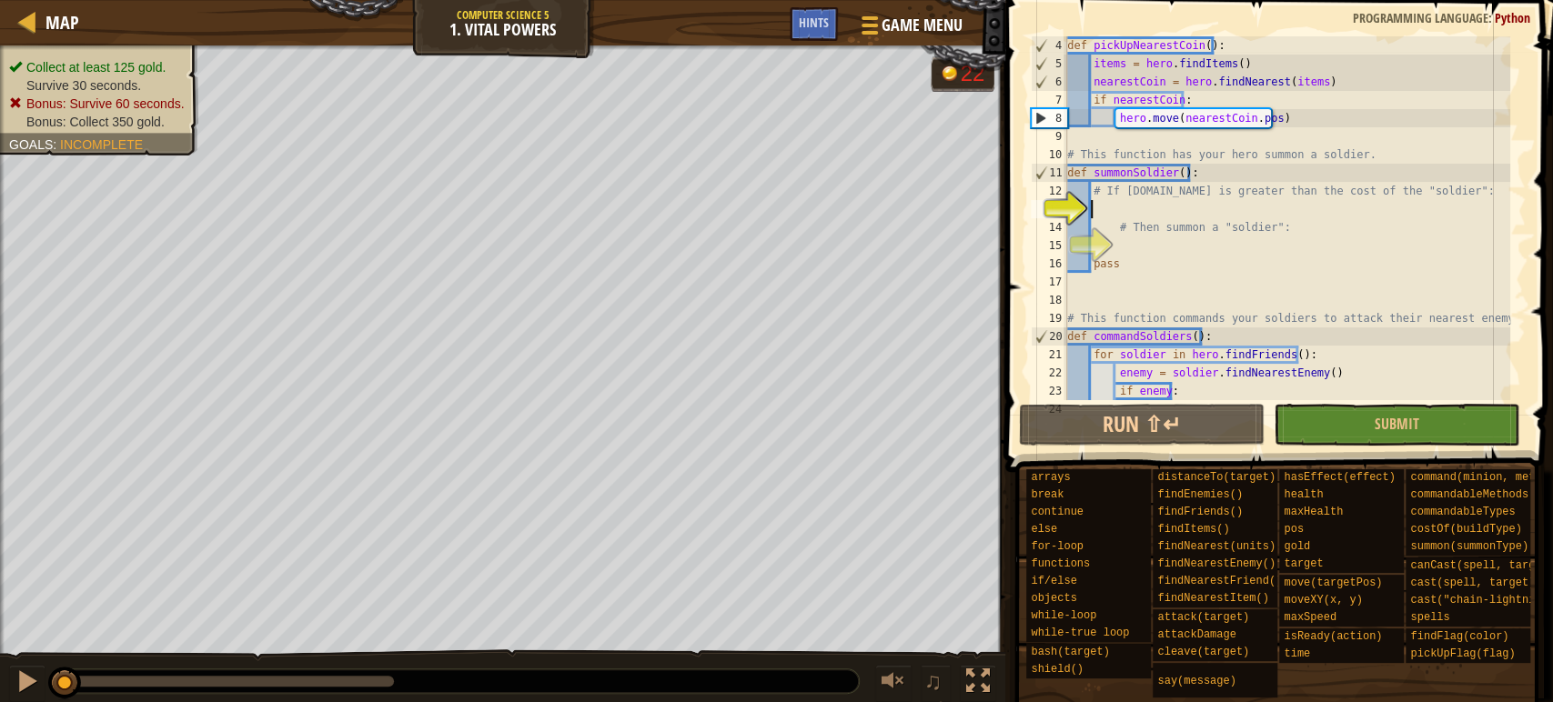
click at [1171, 207] on div "def pickUpNearestCoin ( ) : items = hero . findItems ( ) nearestCoin = hero . f…" at bounding box center [1286, 236] width 447 height 400
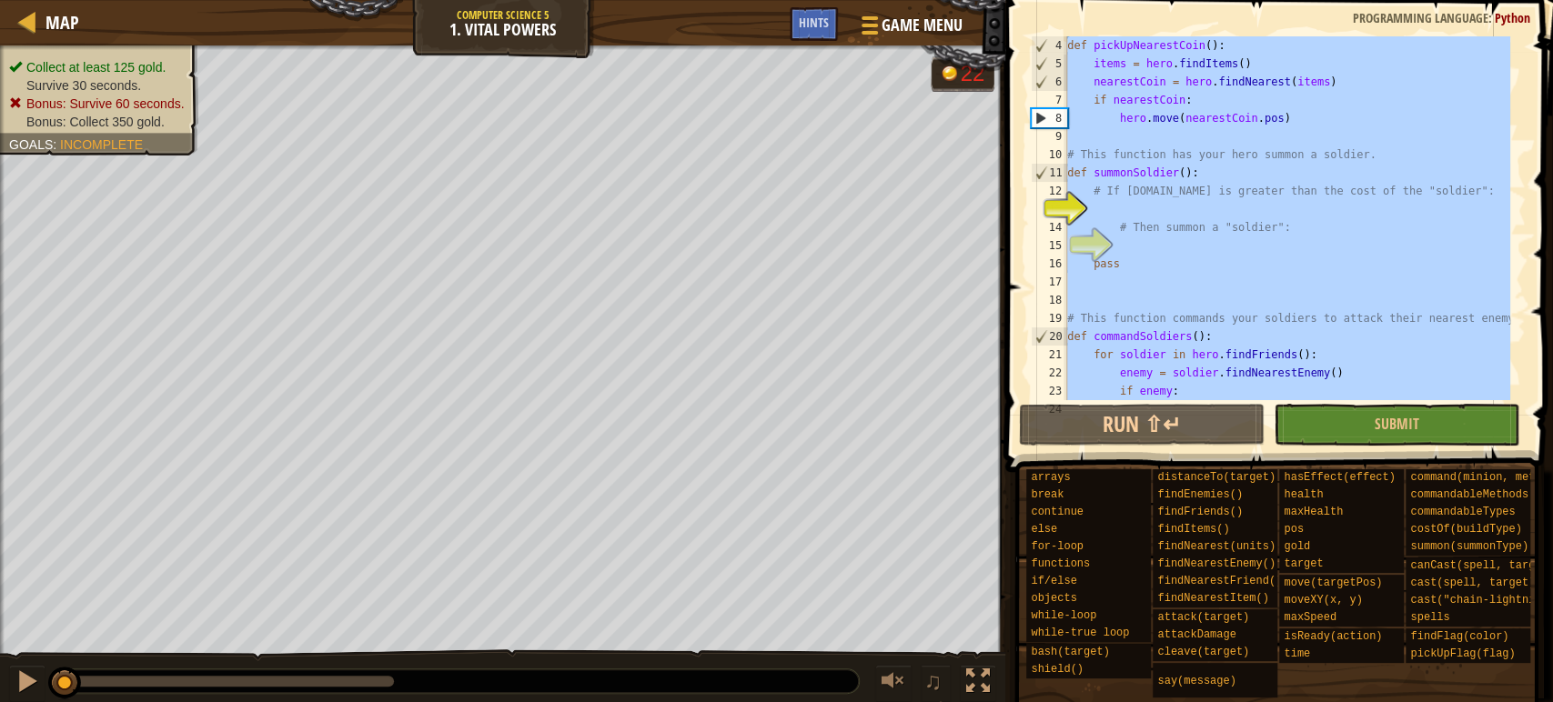
paste textarea "commandSoldiers()"
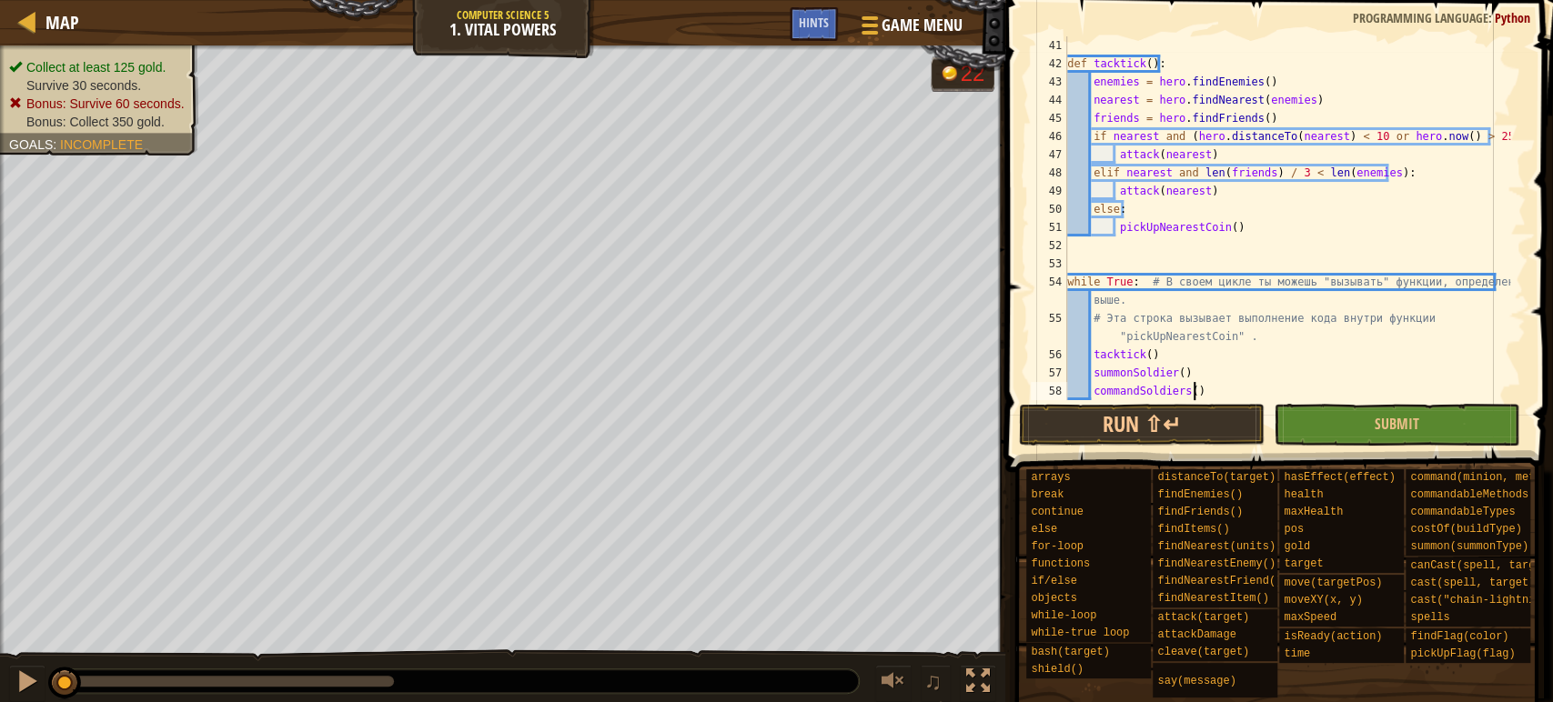
scroll to position [746, 0]
click at [1420, 427] on button "Submit" at bounding box center [1396, 425] width 246 height 42
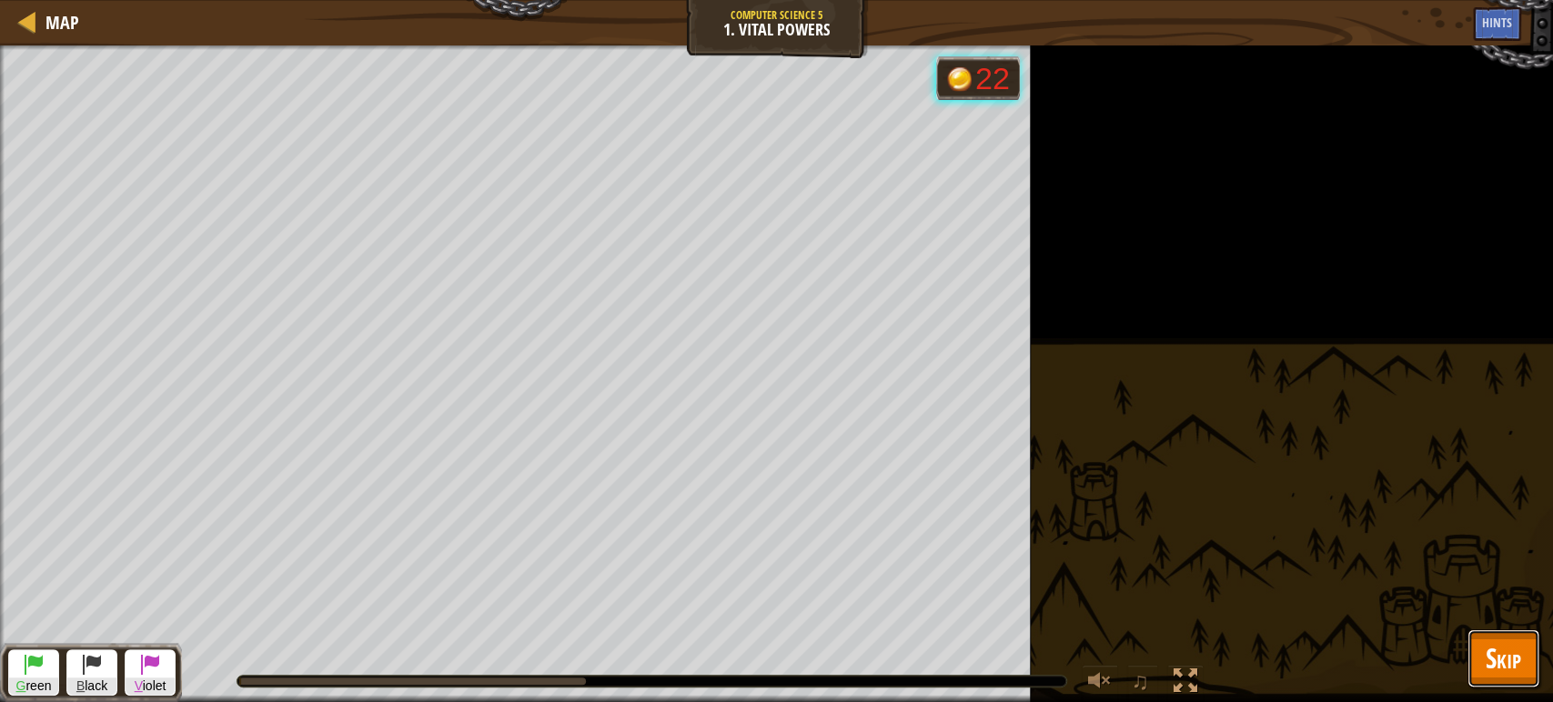
click at [1517, 654] on span "Skip" at bounding box center [1502, 657] width 35 height 37
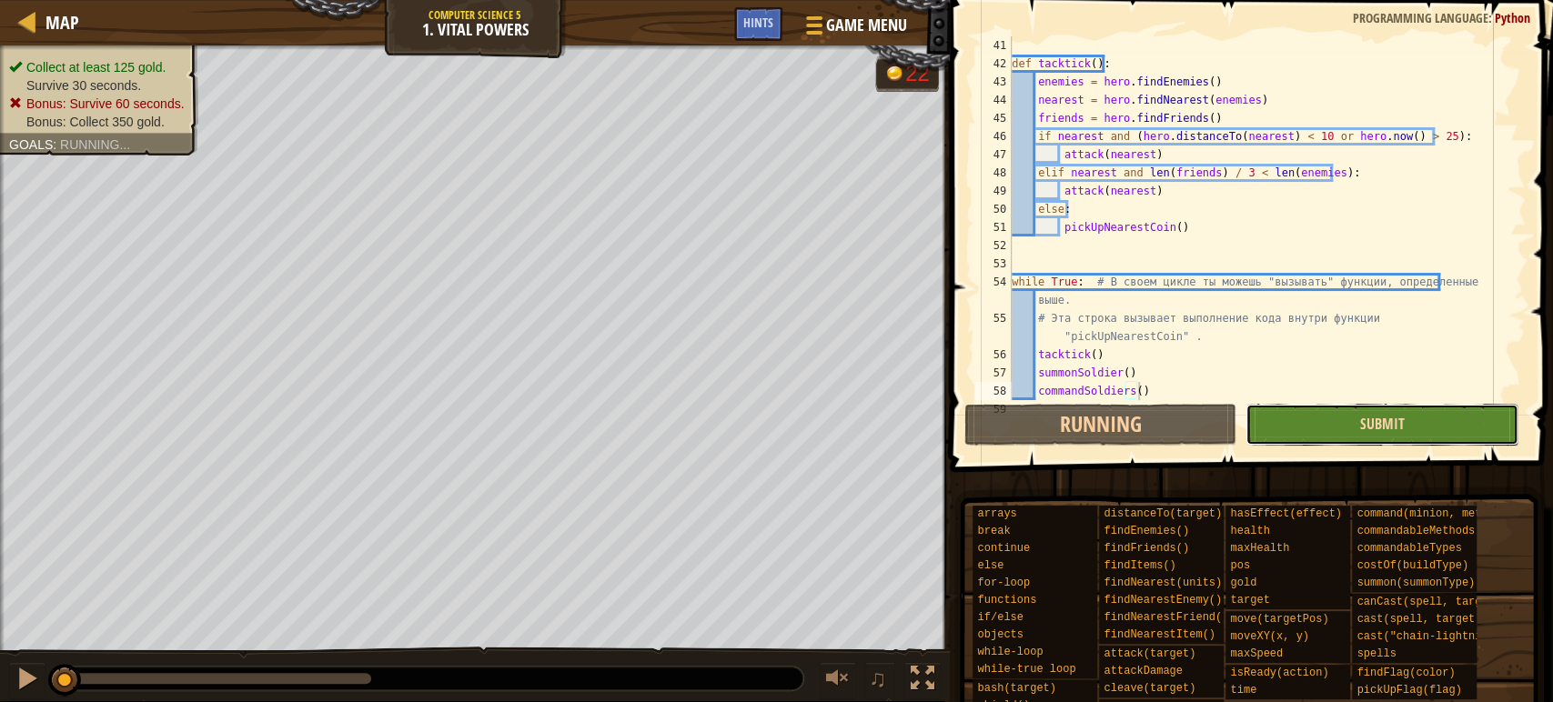
click at [1390, 431] on span "Submit" at bounding box center [1382, 424] width 45 height 20
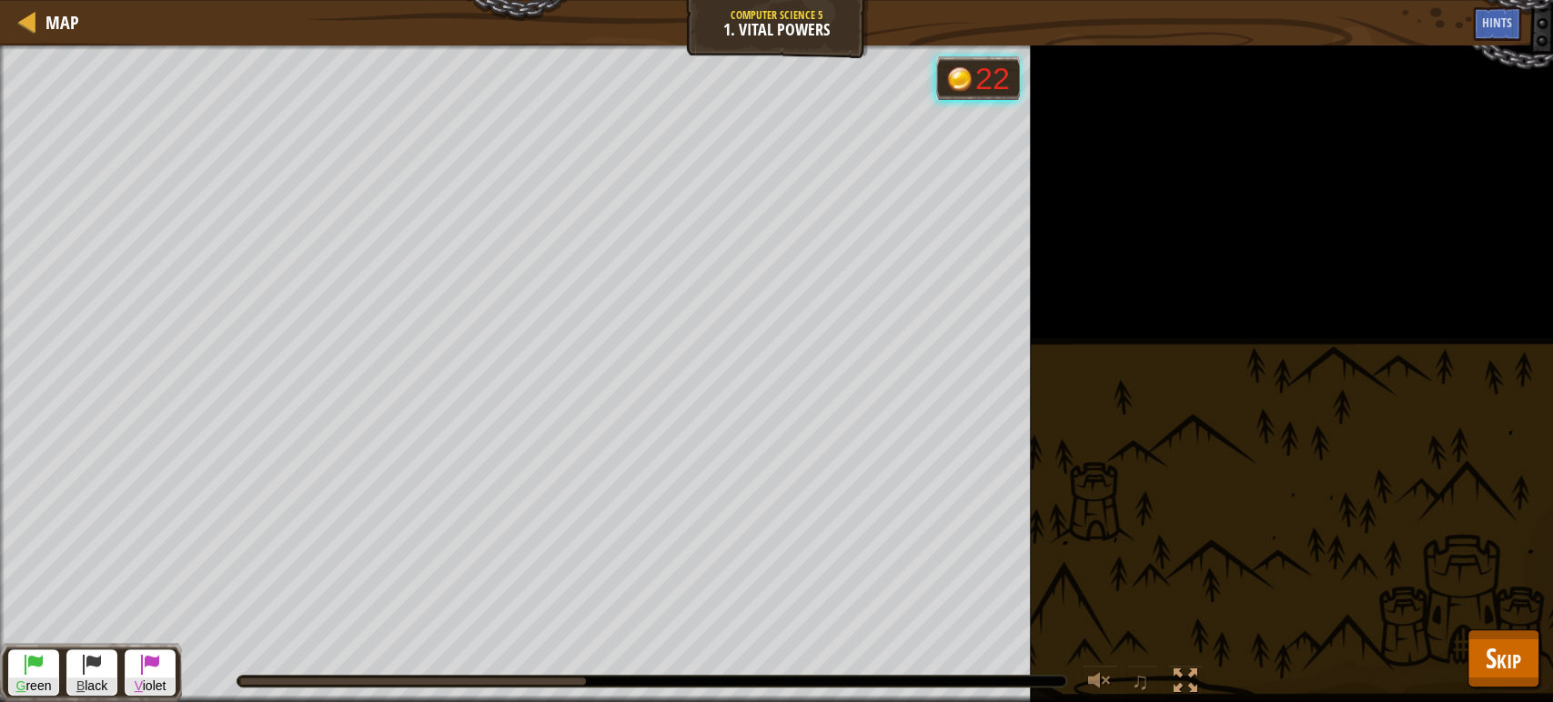
click at [1513, 620] on div "Collect at least 125 gold. Survive 30 seconds. Bonus: Survive 60 seconds. Bonus…" at bounding box center [776, 373] width 1553 height 657
click at [1513, 641] on span "Skip" at bounding box center [1502, 657] width 35 height 37
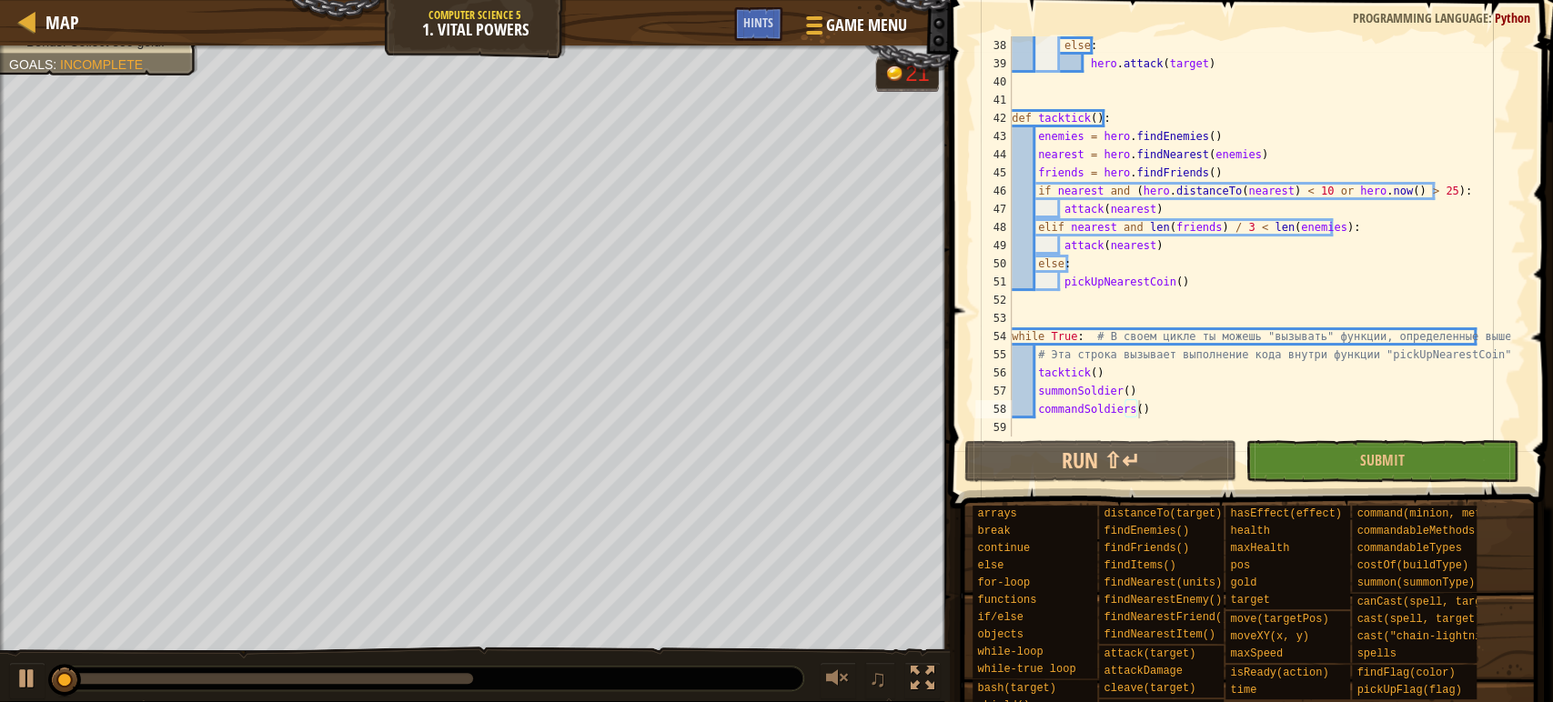
scroll to position [673, 0]
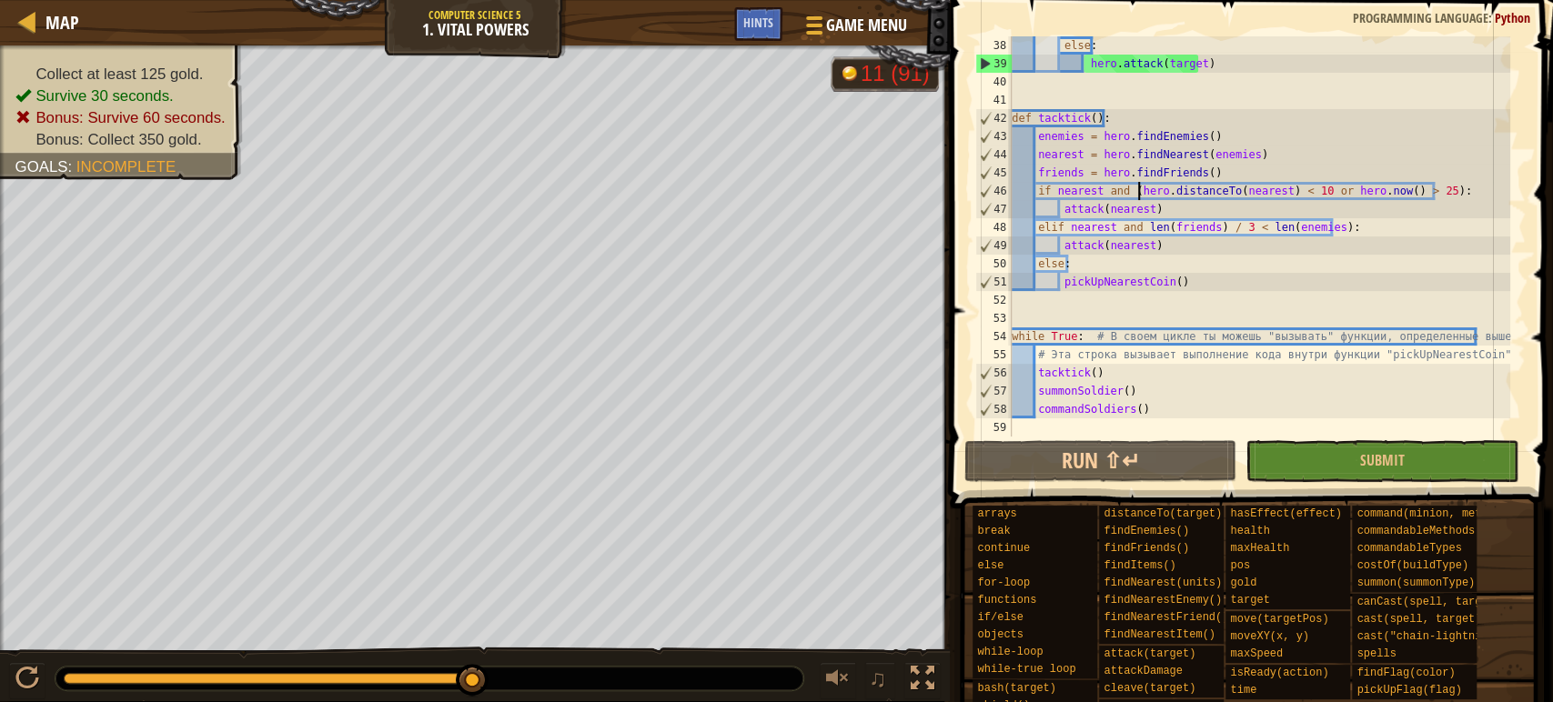
click at [1139, 187] on div "else : hero . attack ( target ) def tacktick ( ) : enemies = hero . [GEOGRAPHIC…" at bounding box center [1259, 254] width 502 height 437
type textarea "commandSoldiers()"
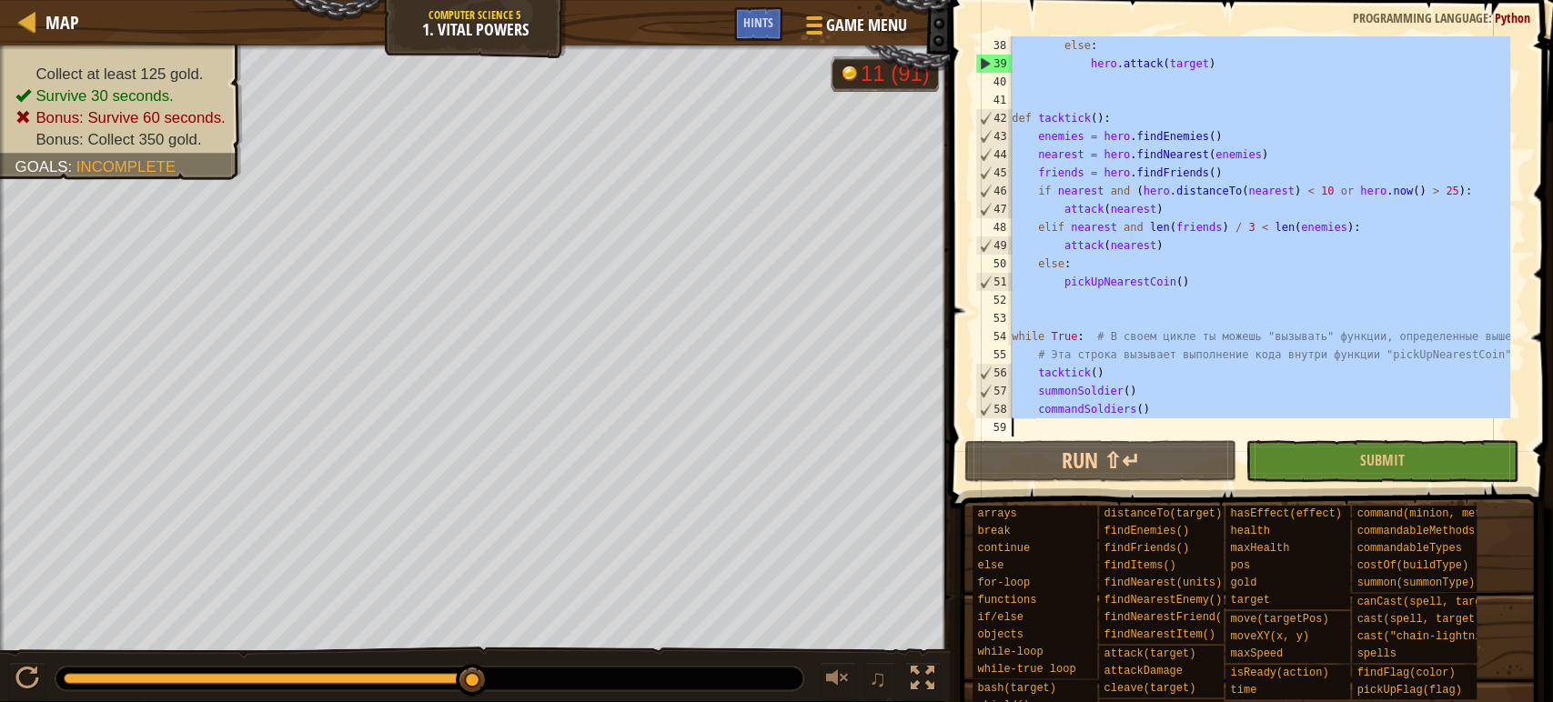
paste textarea
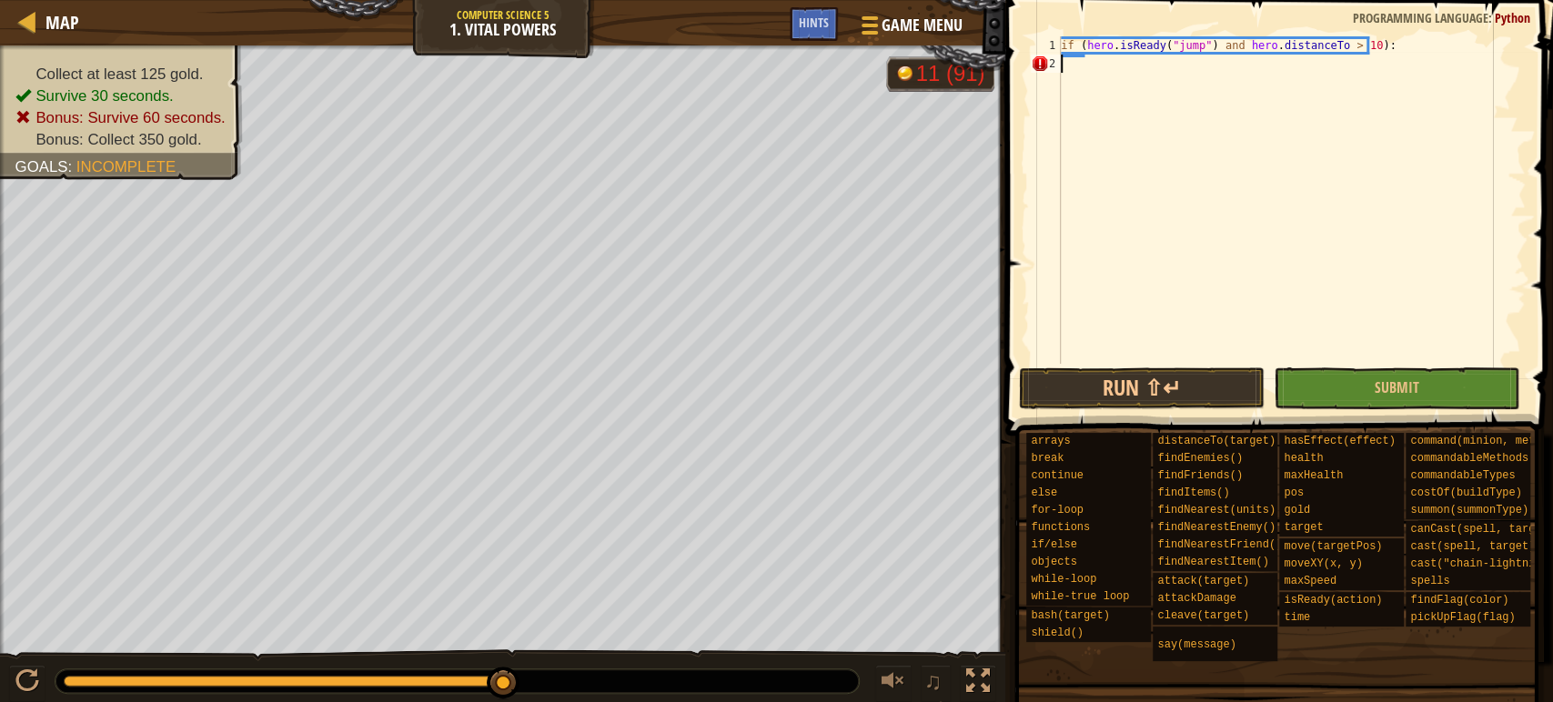
click at [1196, 144] on div "if ( hero . isReady ( "jump" ) and hero . distanceTo > 10 ) :" at bounding box center [1319, 218] width 524 height 364
click at [1286, 172] on div "if ( hero . isReady ( "jump" ) and hero . distanceTo > 10 ) :" at bounding box center [1291, 218] width 468 height 364
type textarea "if (hero.isReady("jump") and hero.distanceTo > 10):"
paste textarea
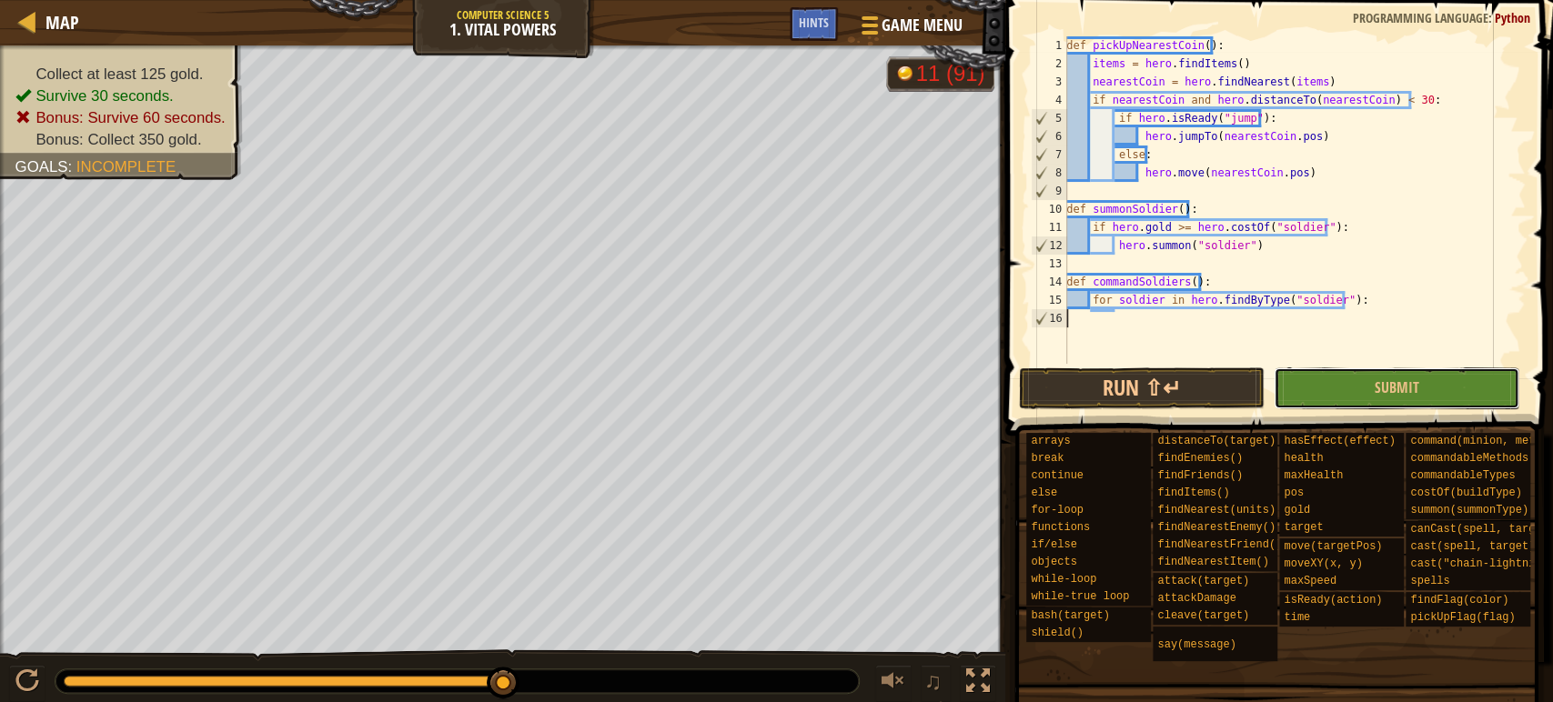
click at [1373, 390] on button "Submit" at bounding box center [1396, 388] width 246 height 42
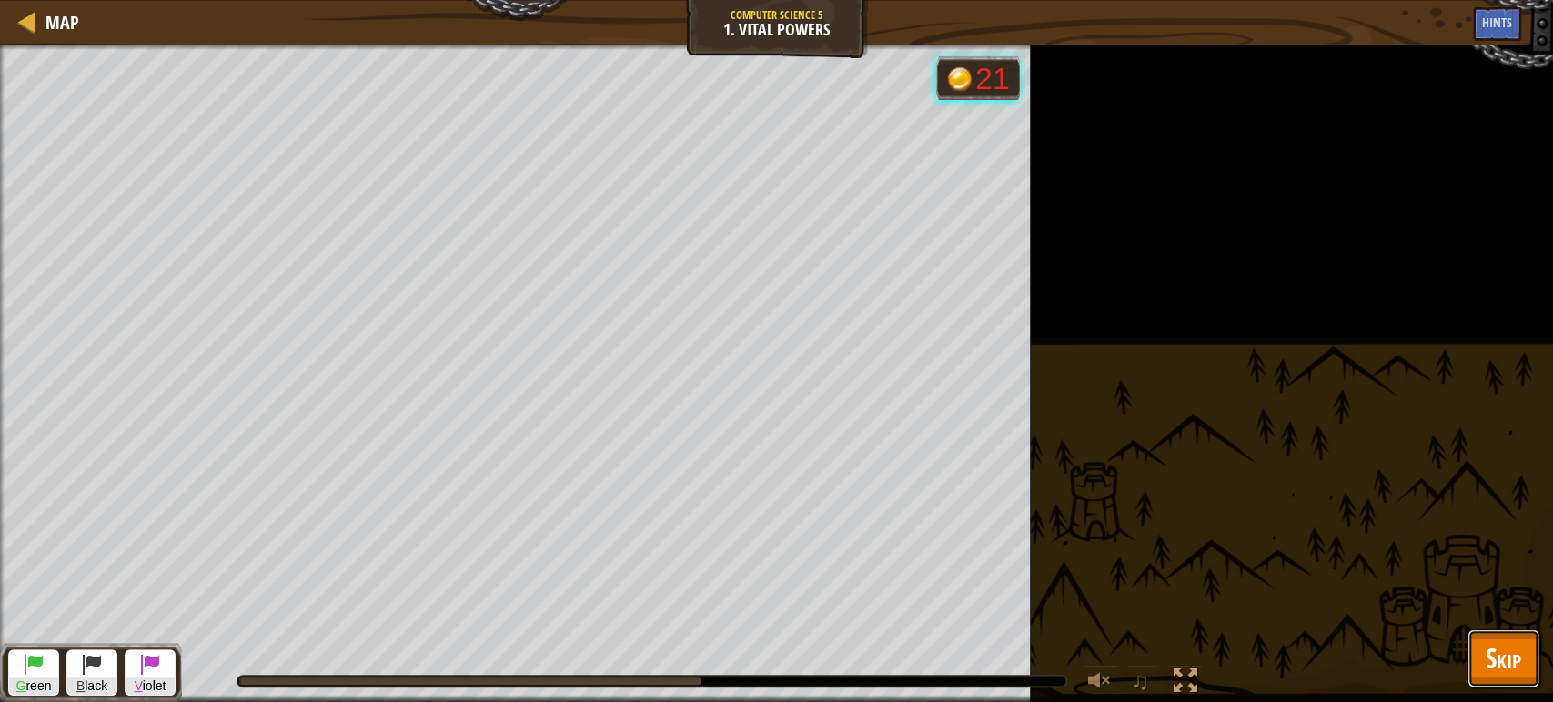
click at [1482, 660] on button "Skip" at bounding box center [1503, 658] width 72 height 58
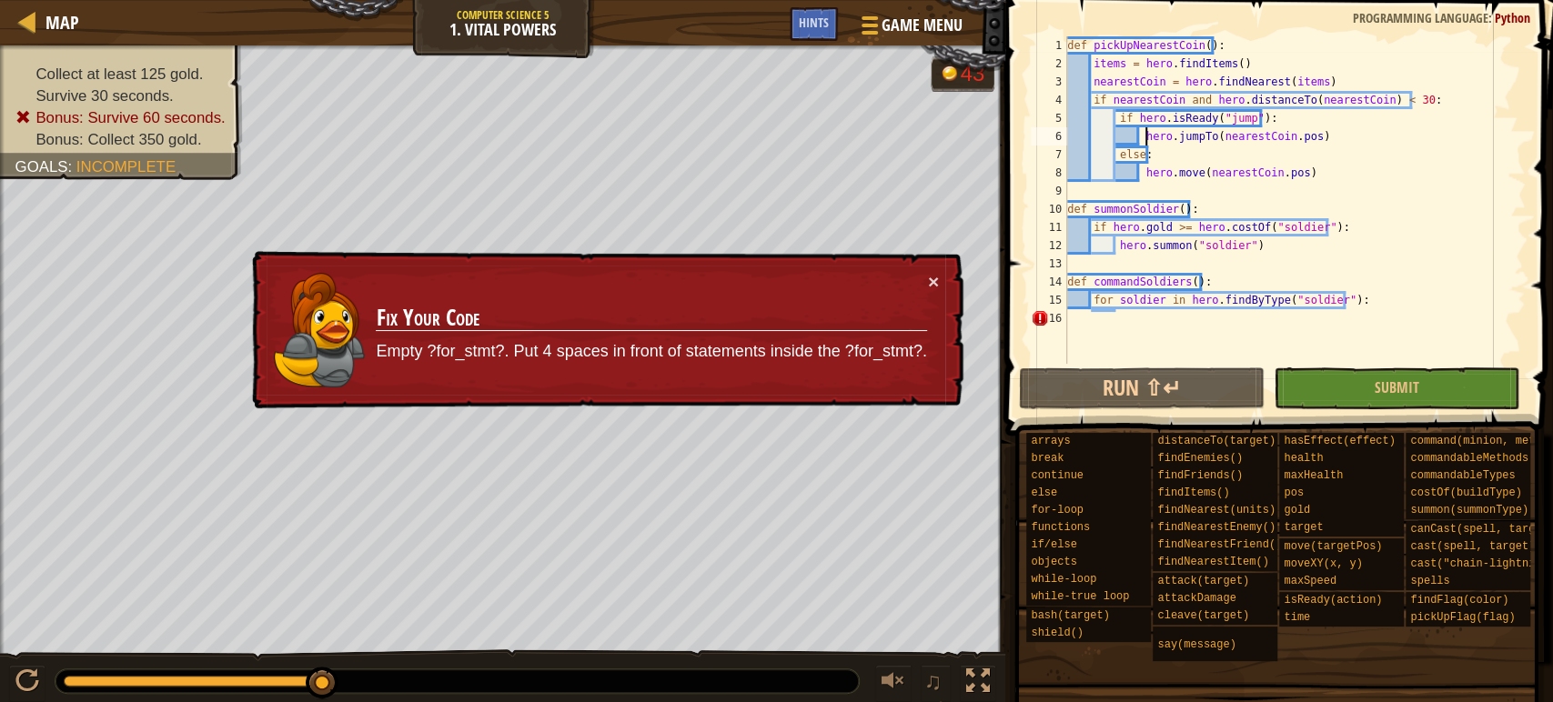
click at [1146, 129] on div "def pickUpNearestCoin ( ) : items = hero . findItems ( ) nearestCoin = hero . f…" at bounding box center [1294, 218] width 462 height 364
type textarea "for soldier in hero.findByType("soldier"):"
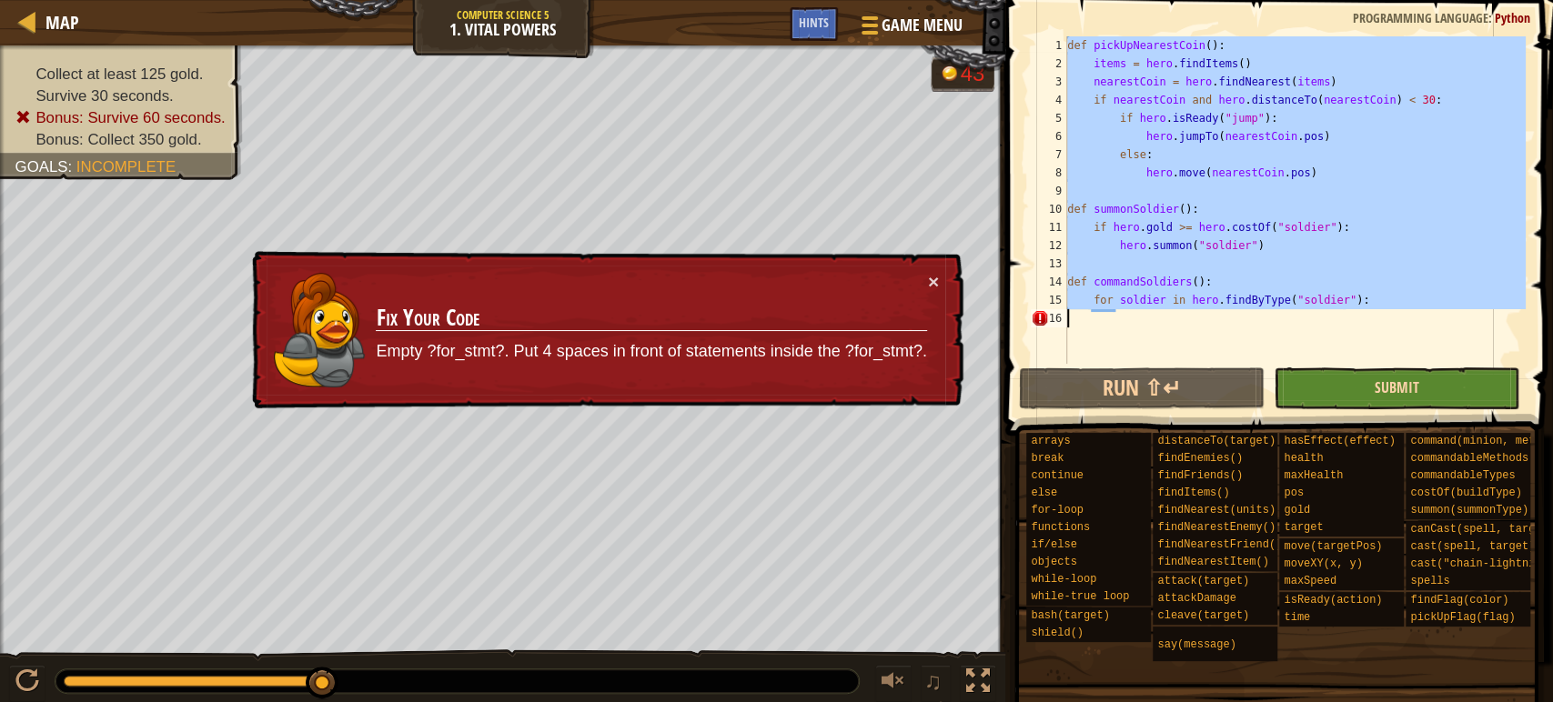
paste textarea
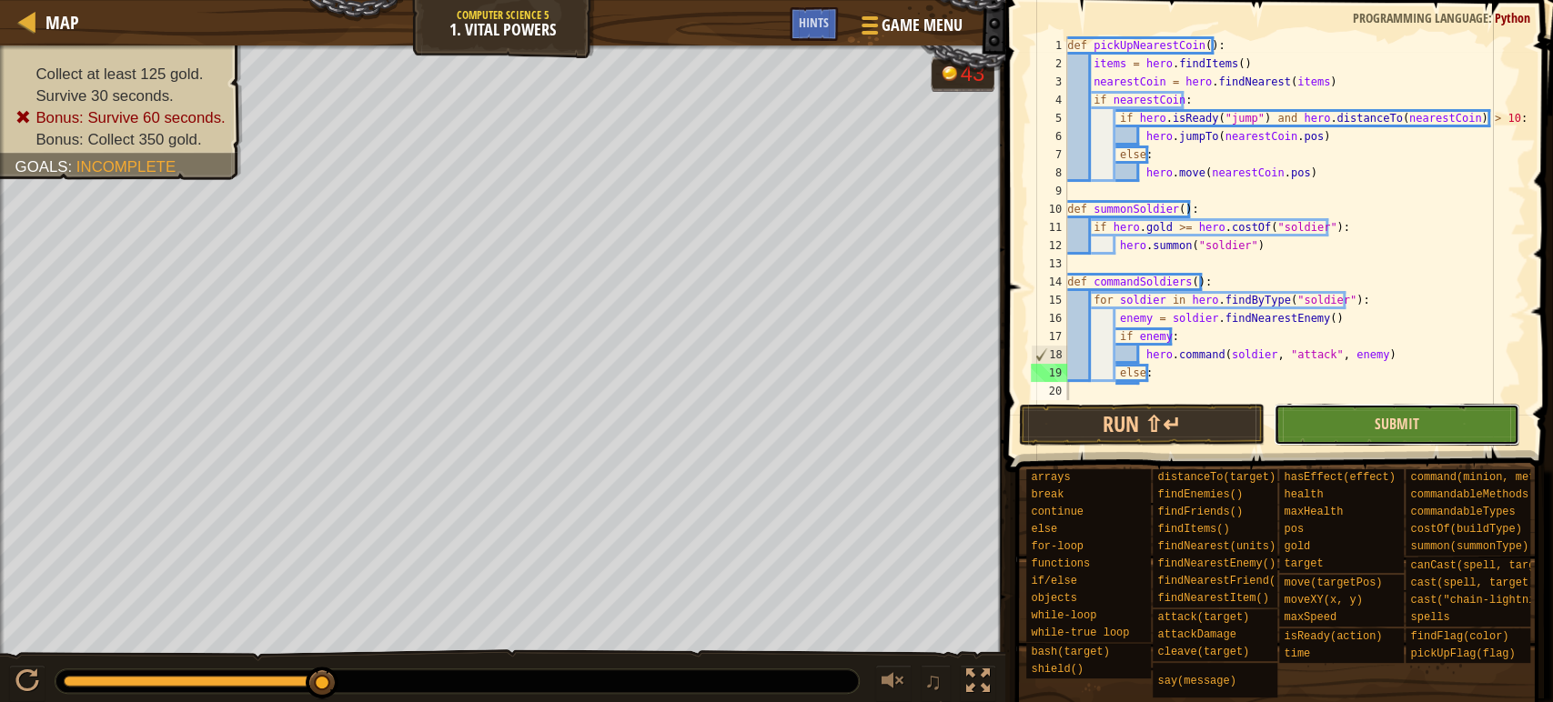
click at [1408, 425] on span "Submit" at bounding box center [1396, 424] width 45 height 20
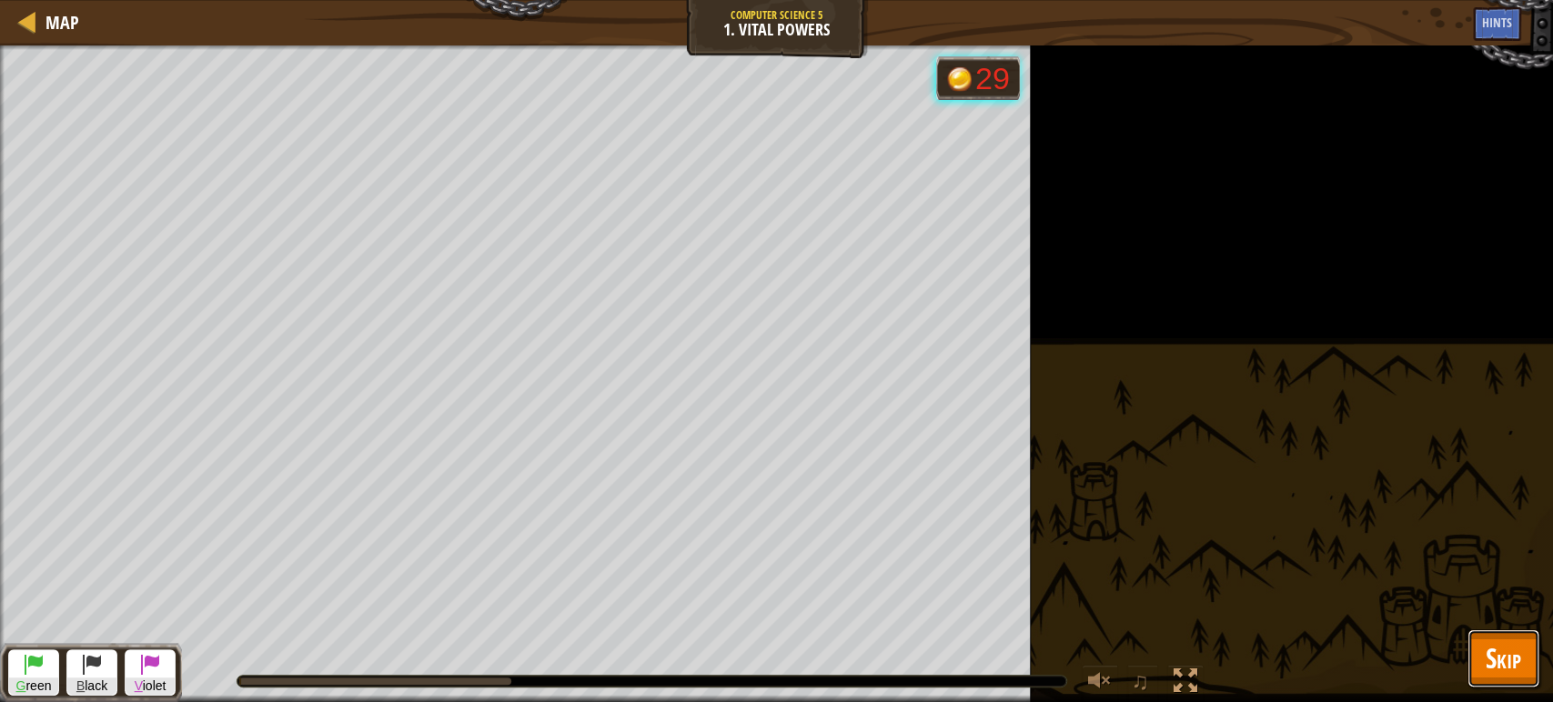
click at [1511, 644] on span "Skip" at bounding box center [1502, 657] width 35 height 37
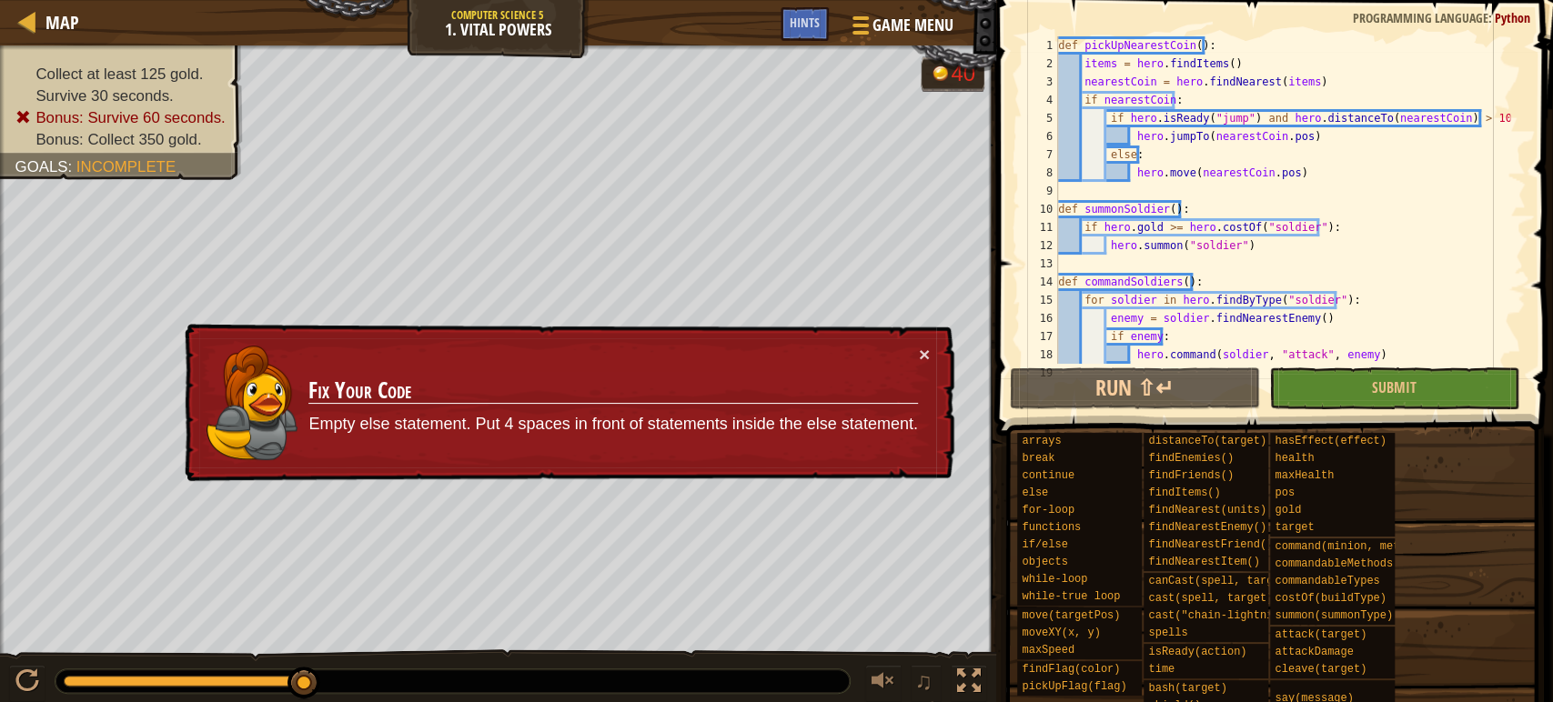
scroll to position [36, 0]
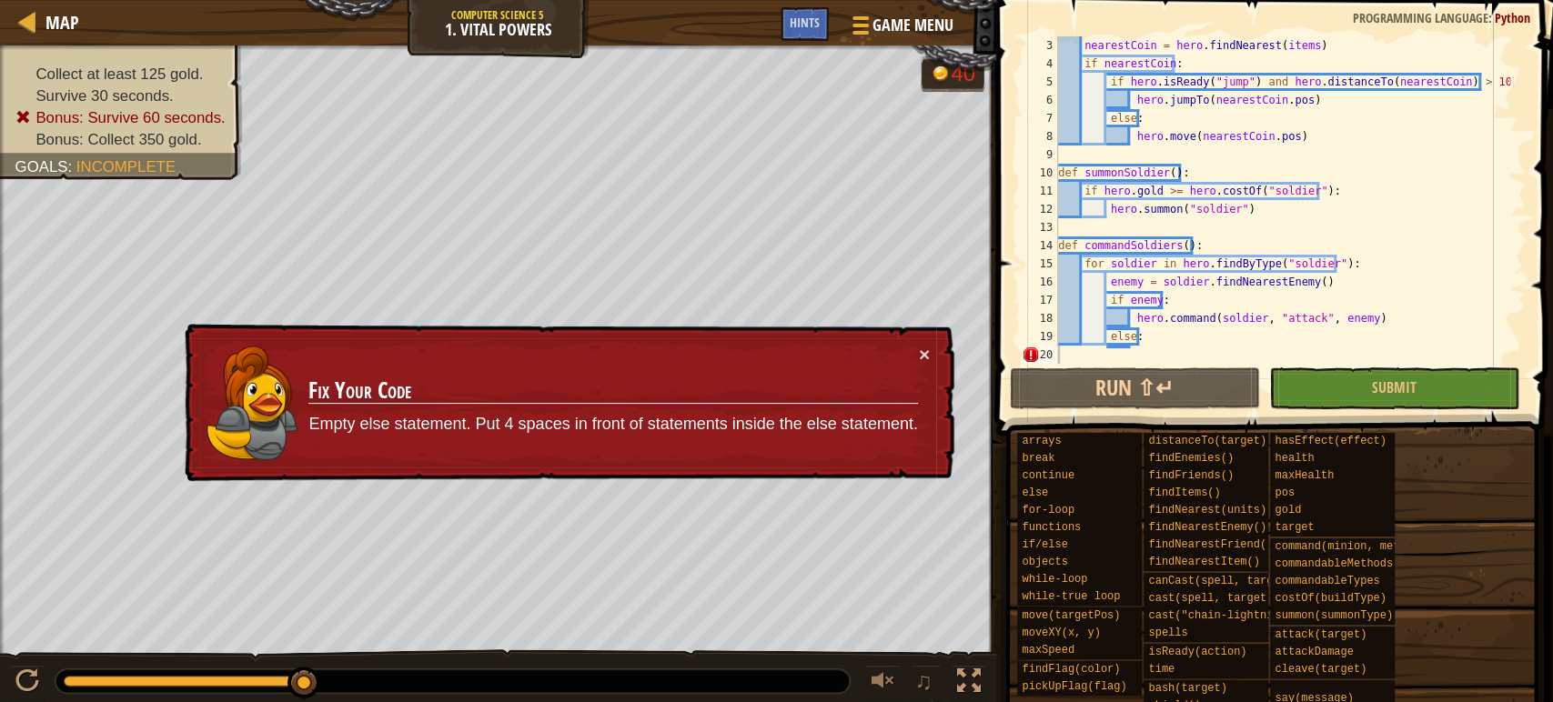
click at [1178, 351] on div "nearestCoin = hero . findNearest ( items ) if nearestCoin : if hero . isReady (…" at bounding box center [1282, 218] width 456 height 364
click at [1175, 168] on div "nearestCoin = hero . findNearest ( items ) if nearestCoin : if hero . isReady (…" at bounding box center [1282, 218] width 456 height 364
type textarea "else:"
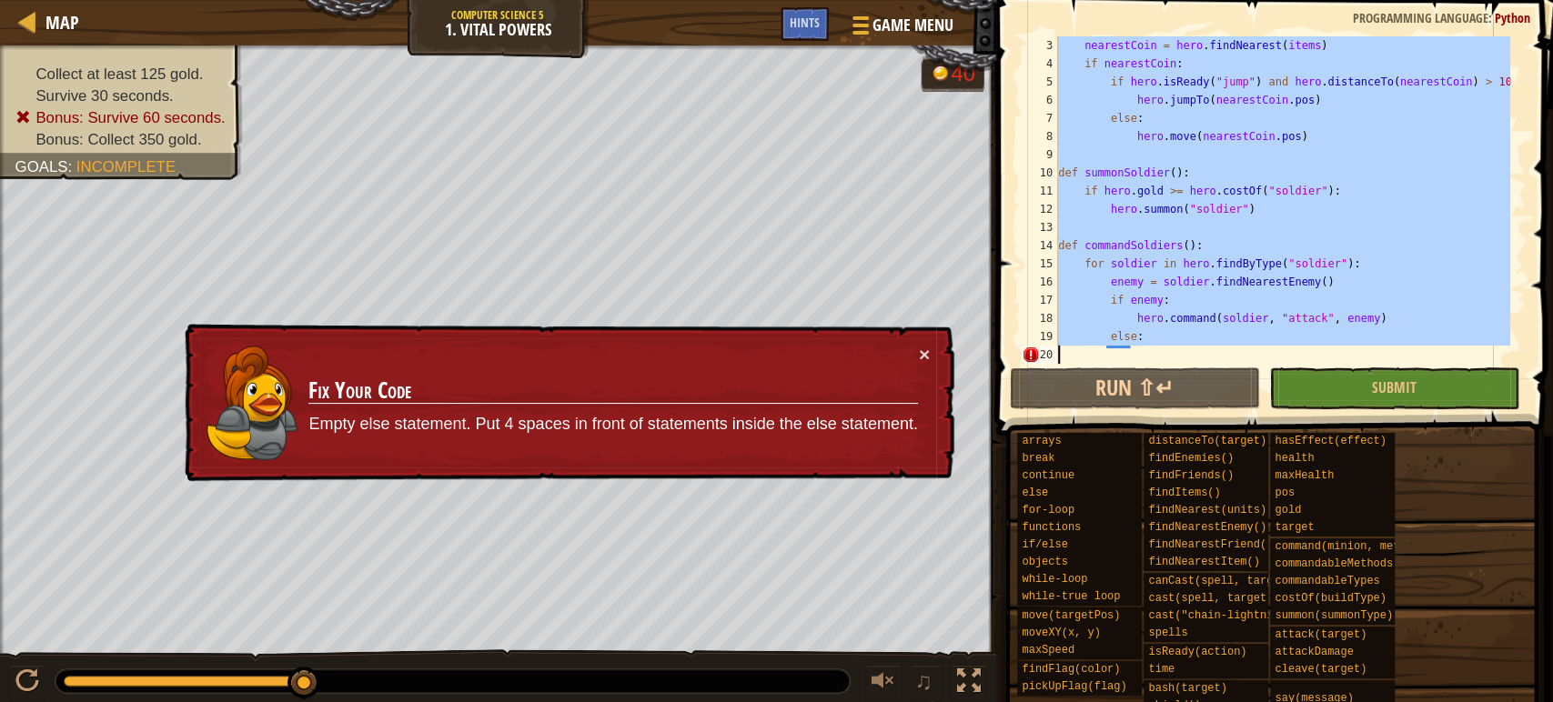
paste textarea
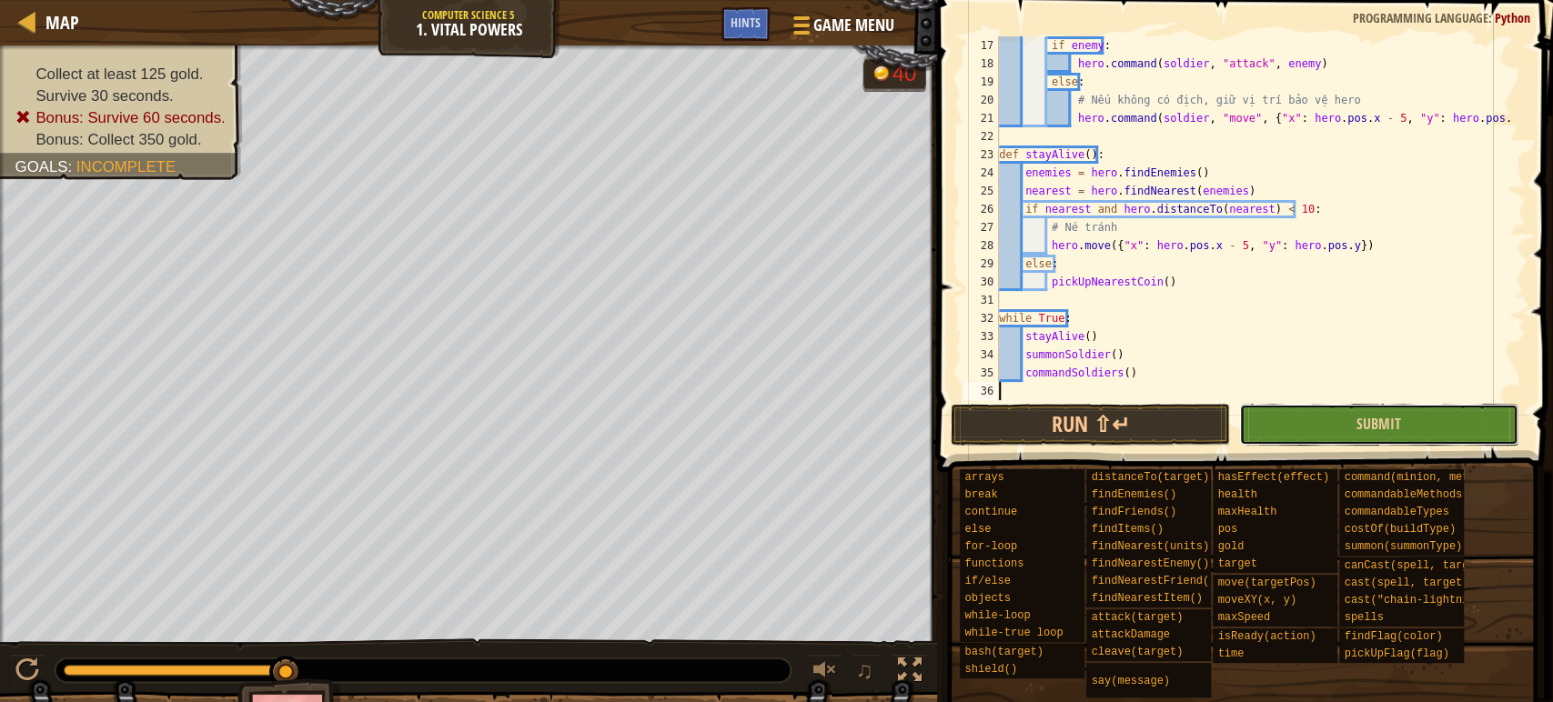
scroll to position [291, 0]
click at [1282, 404] on button "Submit" at bounding box center [1378, 425] width 279 height 42
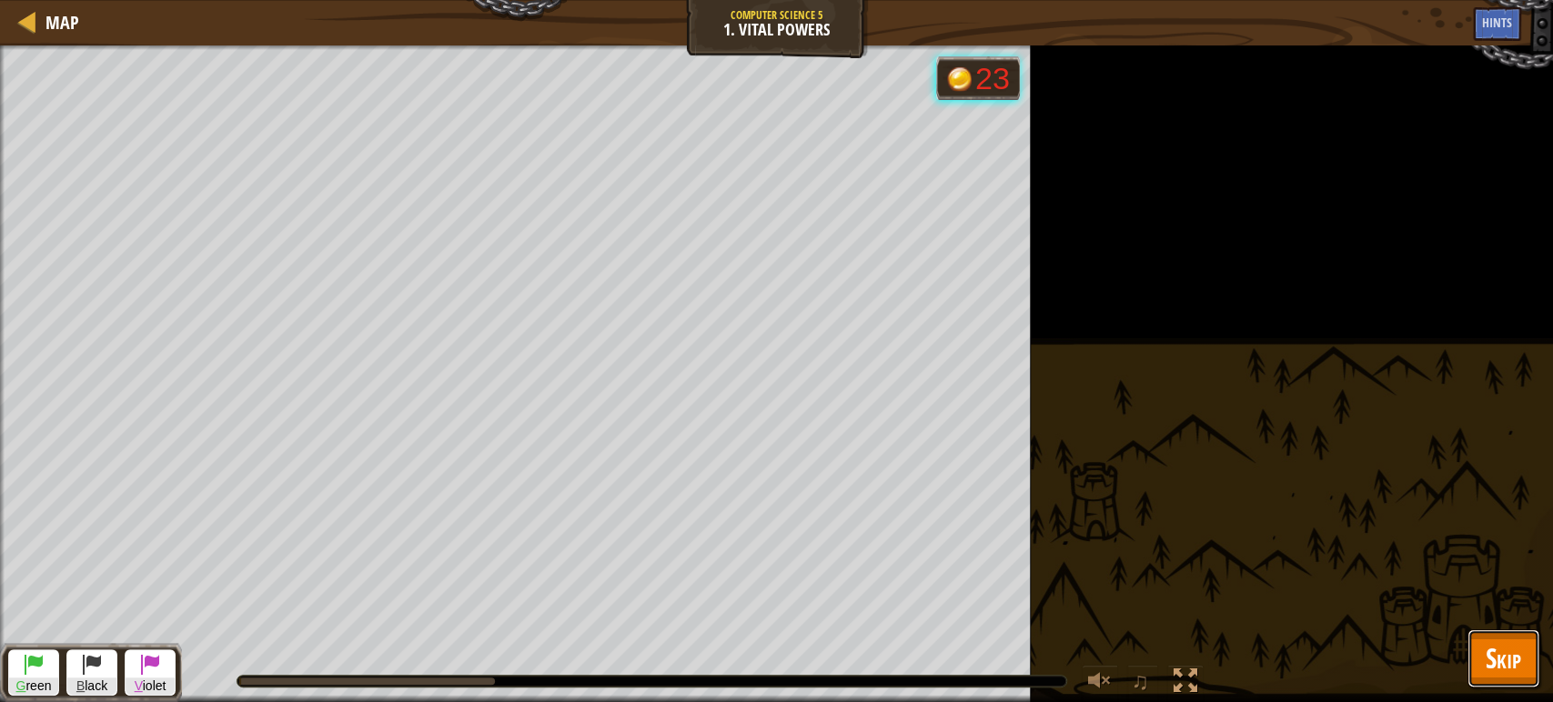
click at [1495, 656] on span "Skip" at bounding box center [1502, 657] width 35 height 37
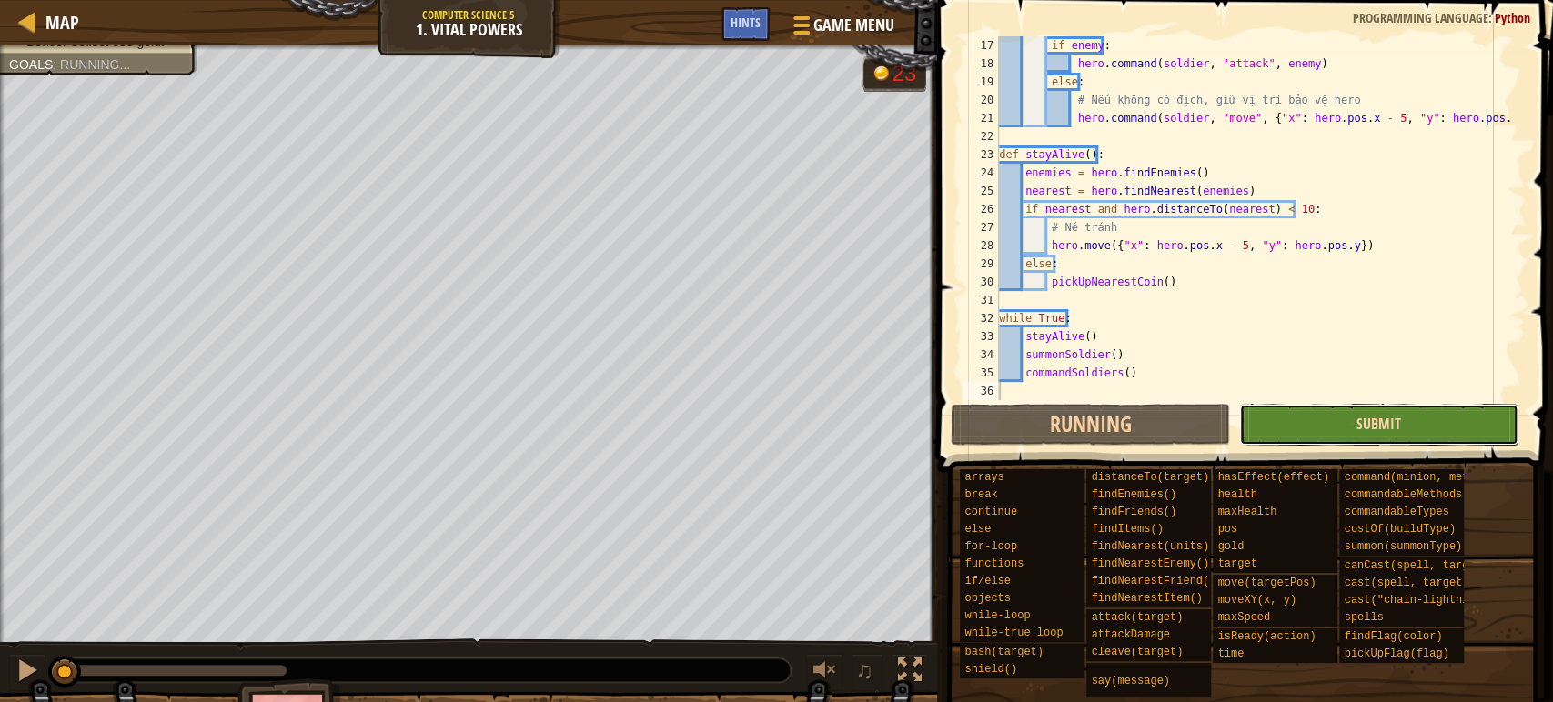
click at [1369, 429] on span "Submit" at bounding box center [1378, 424] width 45 height 20
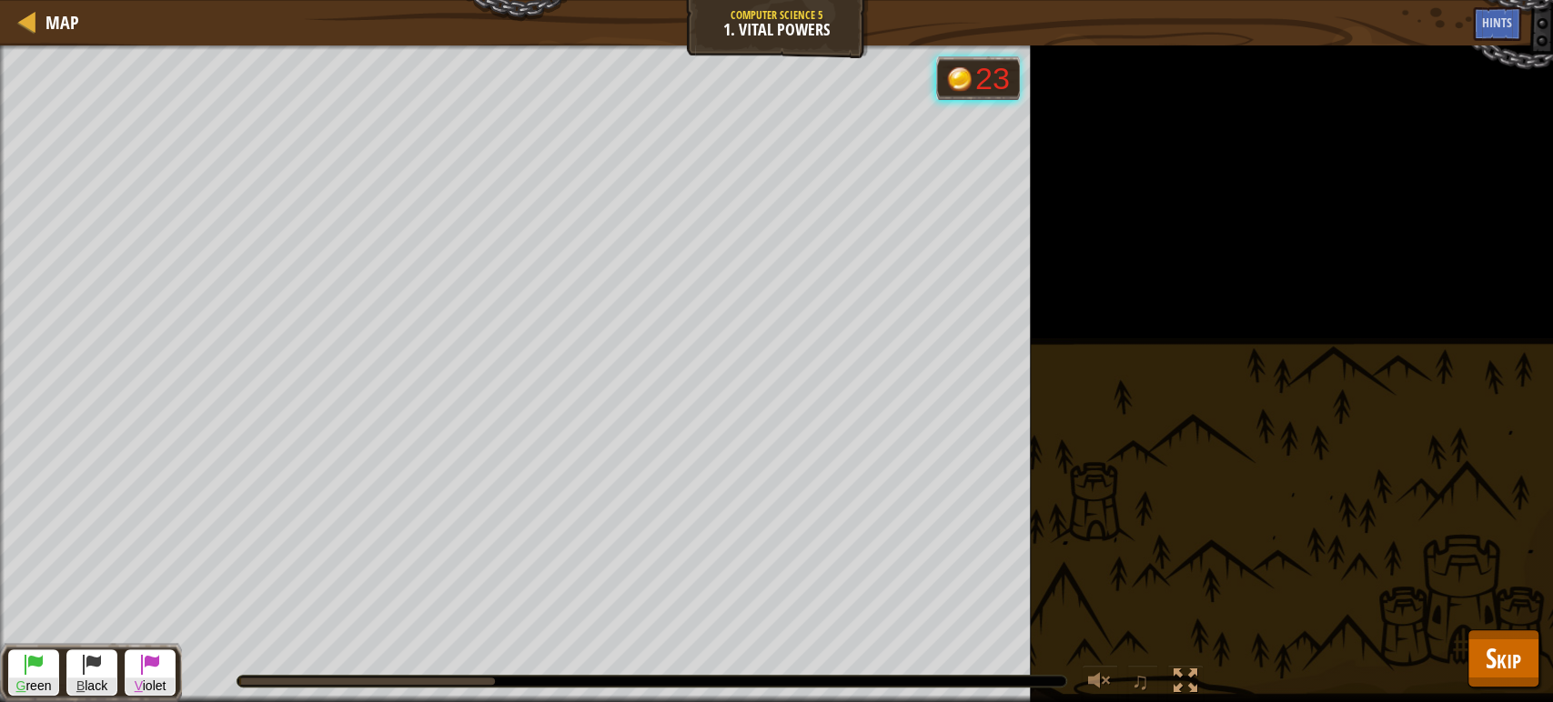
click at [1536, 669] on div "Collect at least 125 gold. Survive 30 seconds. Bonus: Survive 60 seconds. Bonus…" at bounding box center [776, 373] width 1553 height 657
click at [1522, 667] on button "Skip" at bounding box center [1503, 658] width 72 height 58
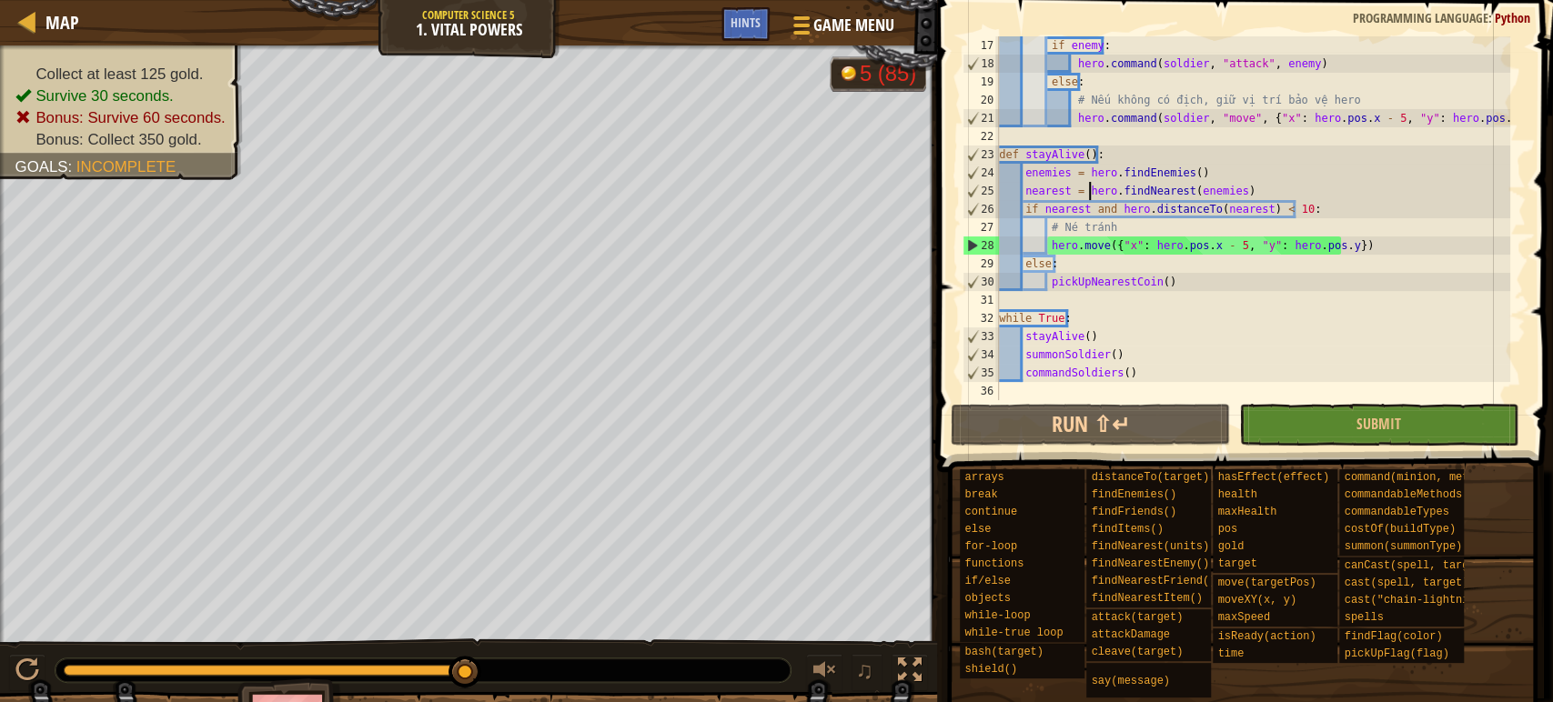
click at [1087, 187] on div "if enemy : hero . command ( soldier , "attack" , enemy ) else : # Nếu không có …" at bounding box center [1252, 236] width 515 height 400
type textarea "commandSoldiers()"
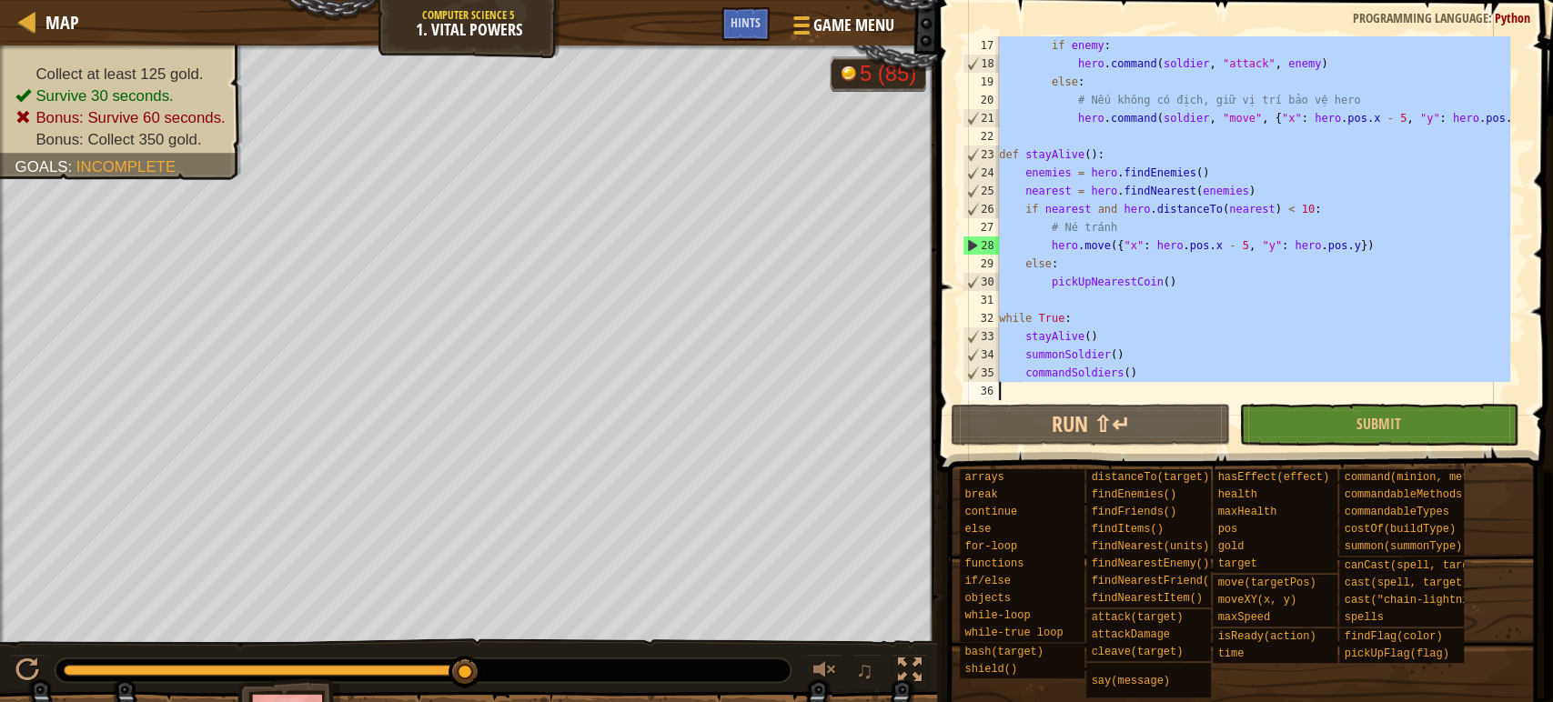
paste textarea
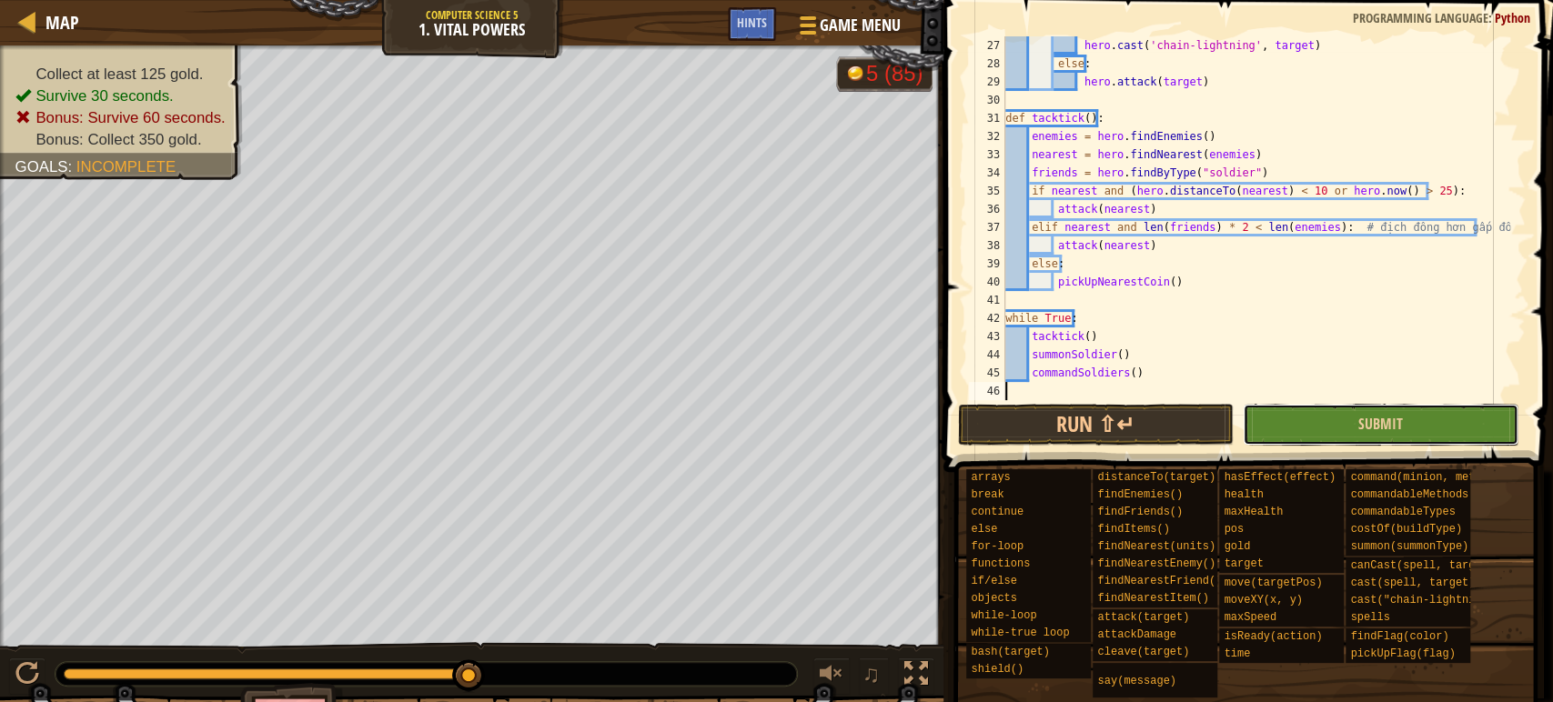
click at [1313, 421] on button "Submit" at bounding box center [1380, 425] width 276 height 42
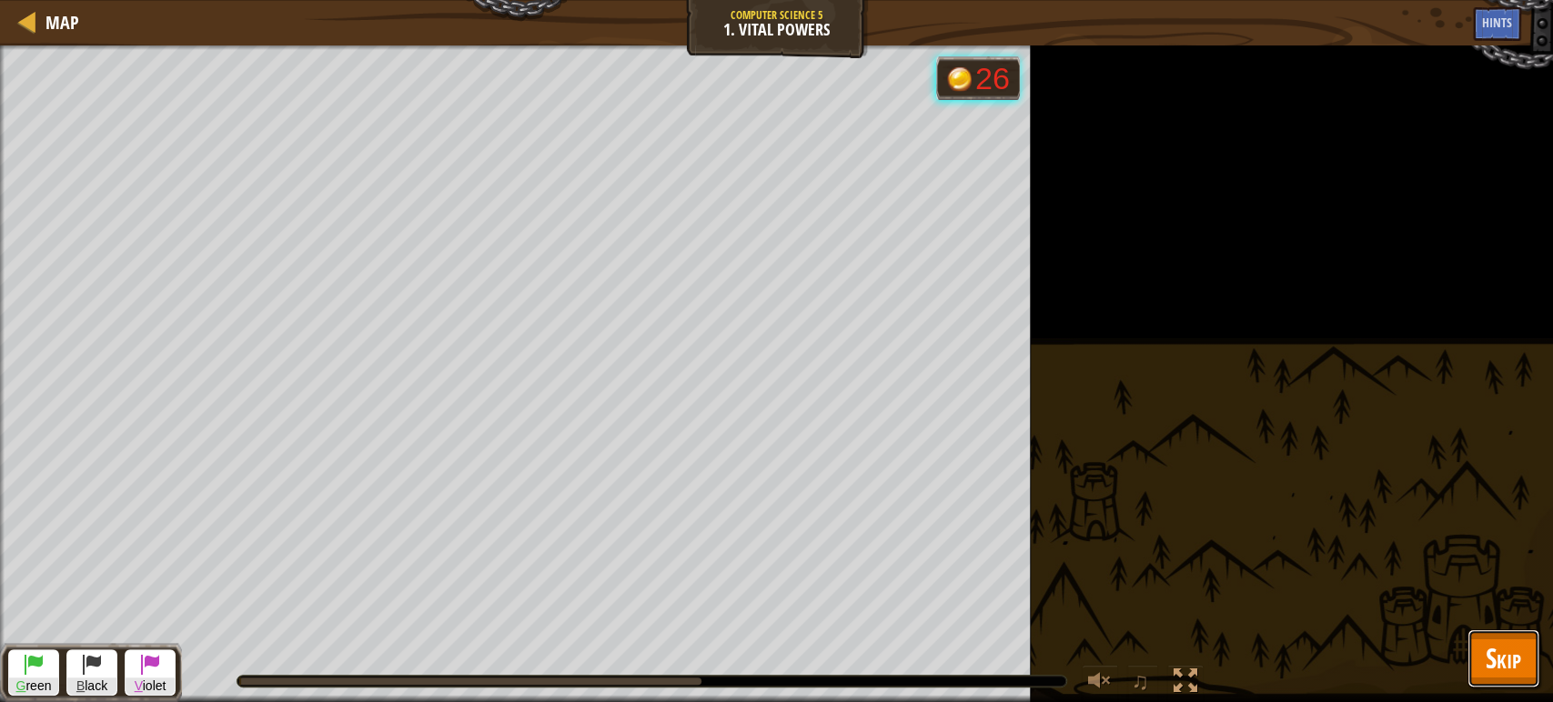
click at [1496, 654] on span "Skip" at bounding box center [1502, 657] width 35 height 37
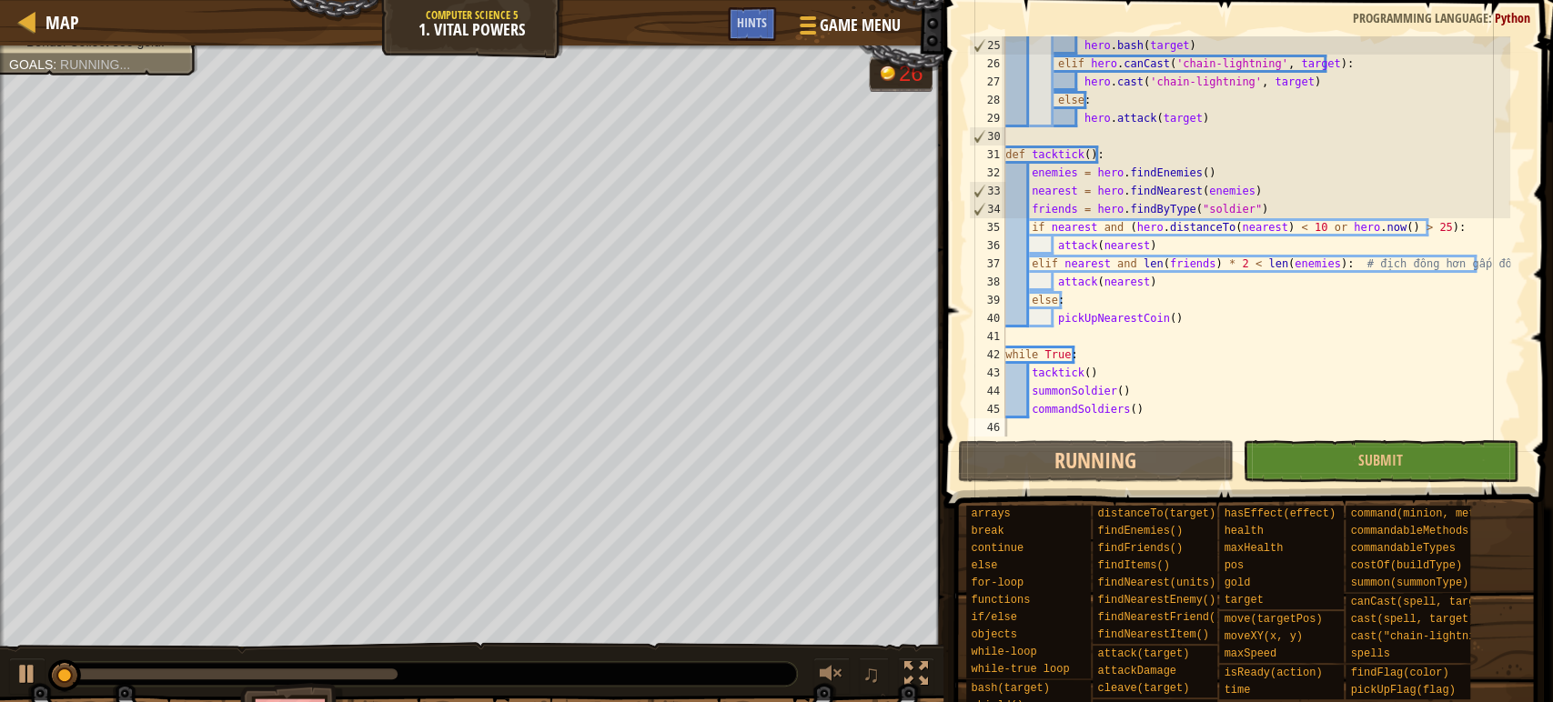
scroll to position [437, 0]
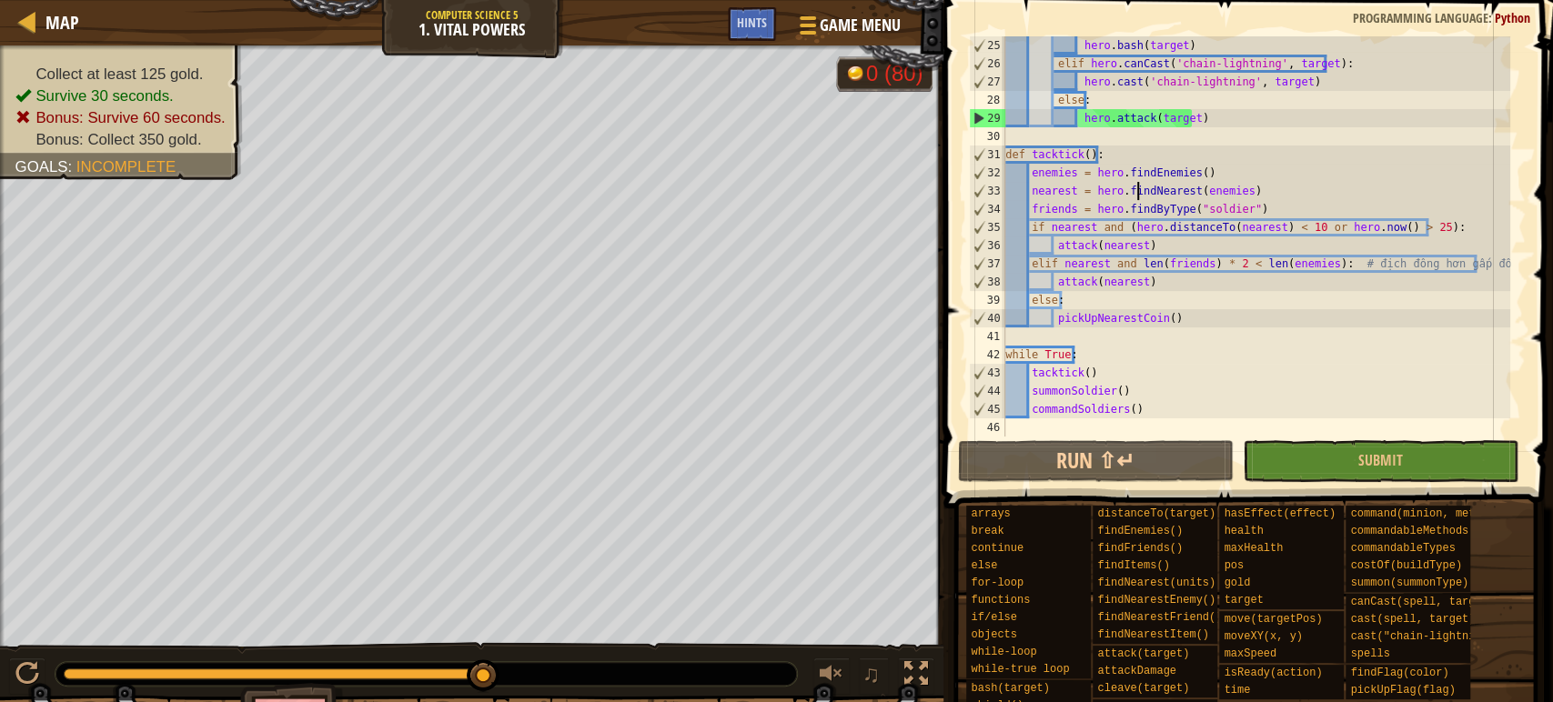
click at [1140, 192] on div "hero . bash ( target ) elif hero . canCast ( 'chain-lightning' , target ) : her…" at bounding box center [1255, 254] width 508 height 437
type textarea "commandSoldiers()"
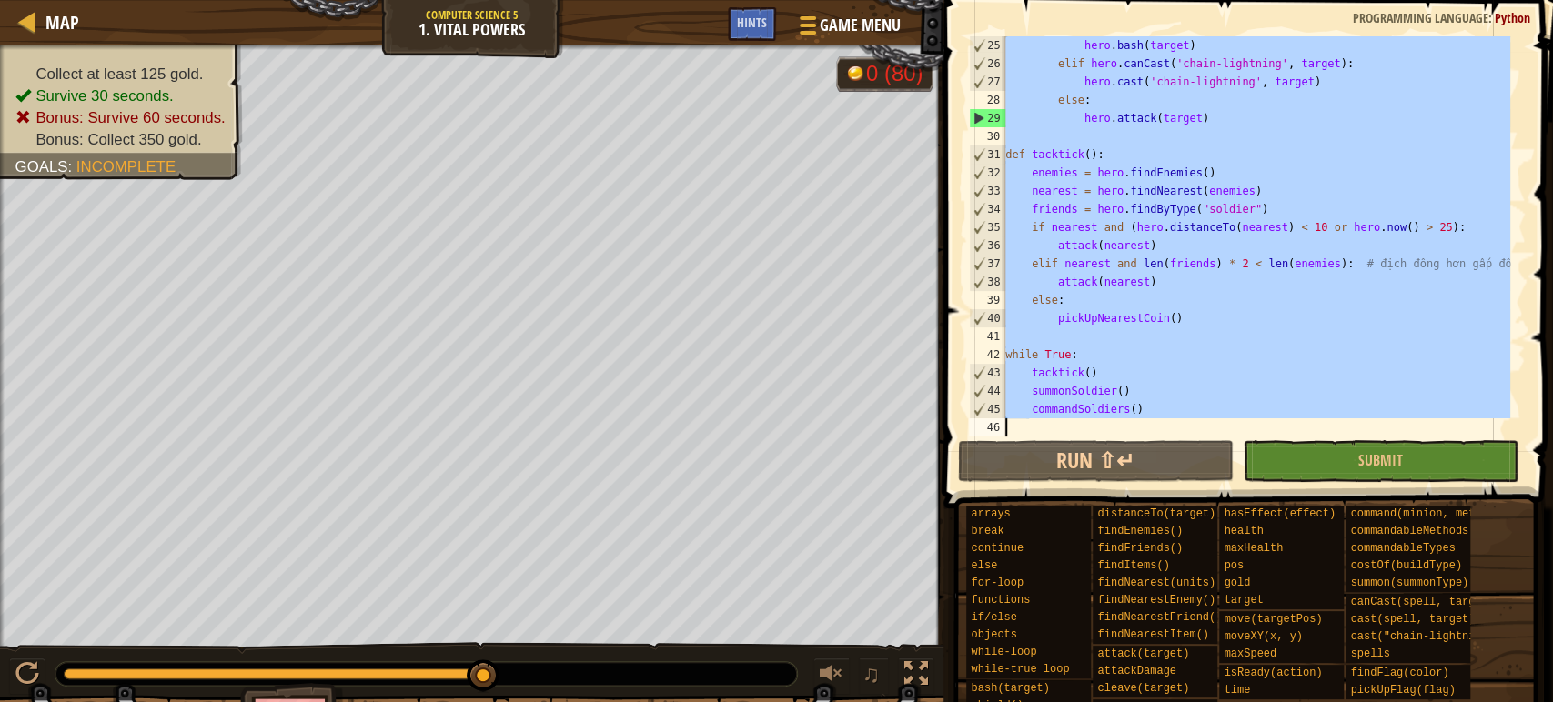
paste textarea
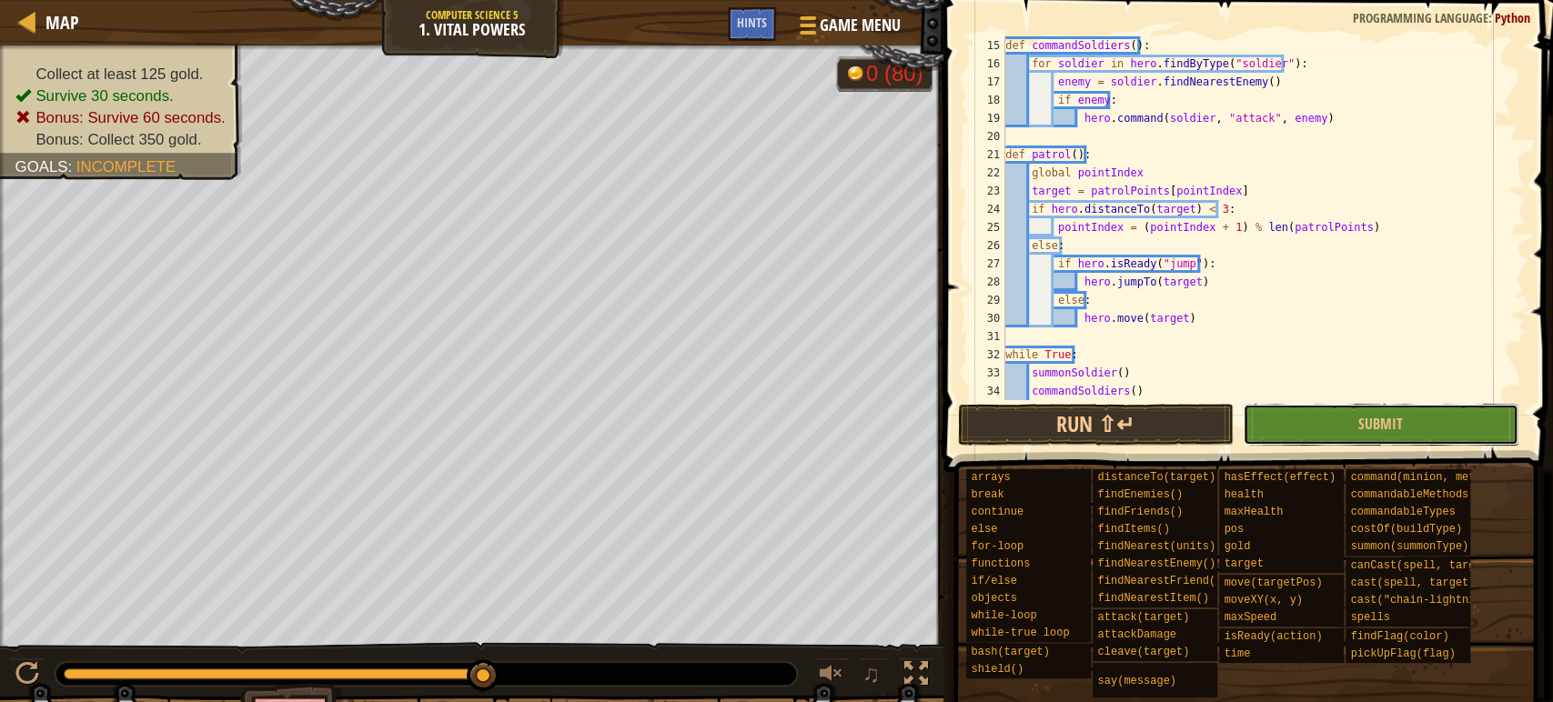
click at [1289, 420] on button "Submit" at bounding box center [1380, 425] width 276 height 42
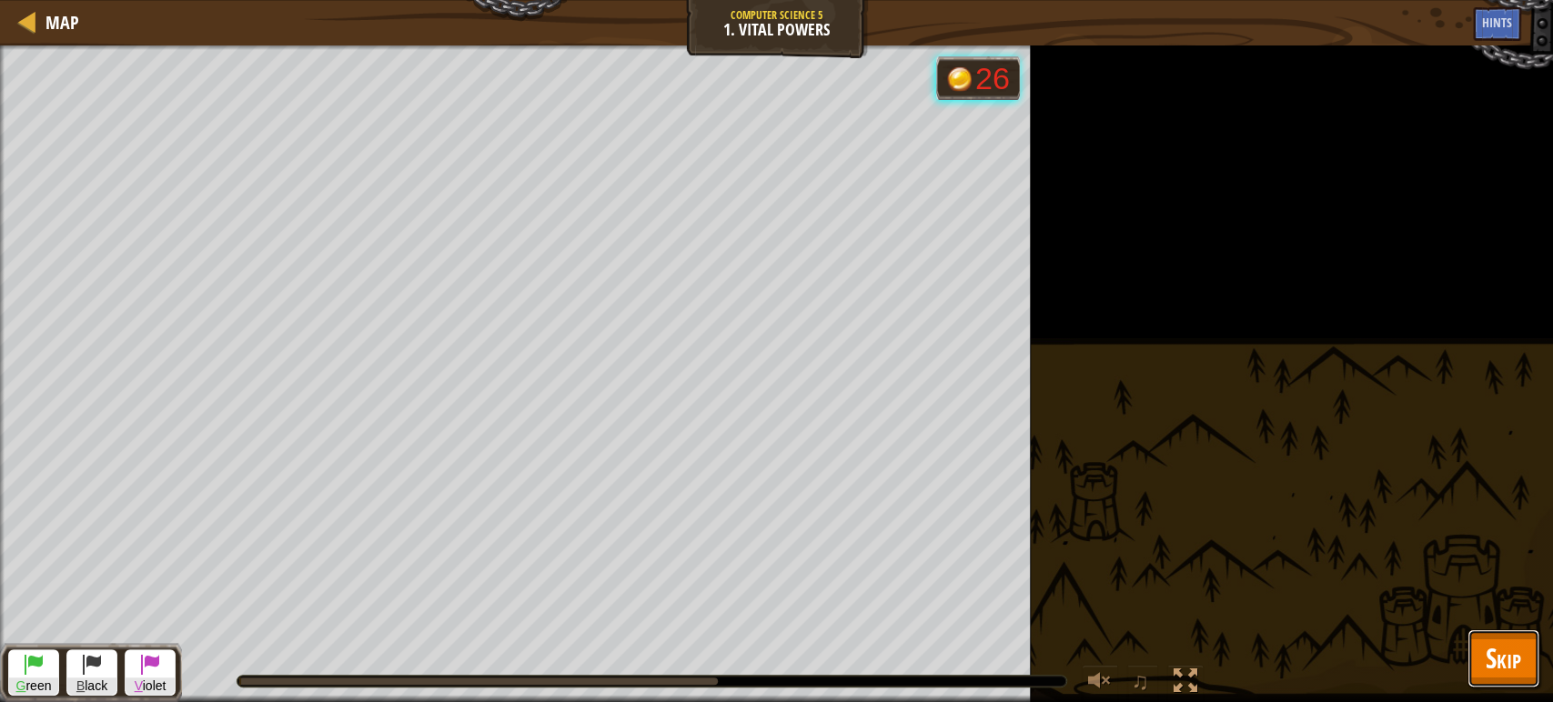
click at [1485, 641] on span "Skip" at bounding box center [1502, 657] width 35 height 37
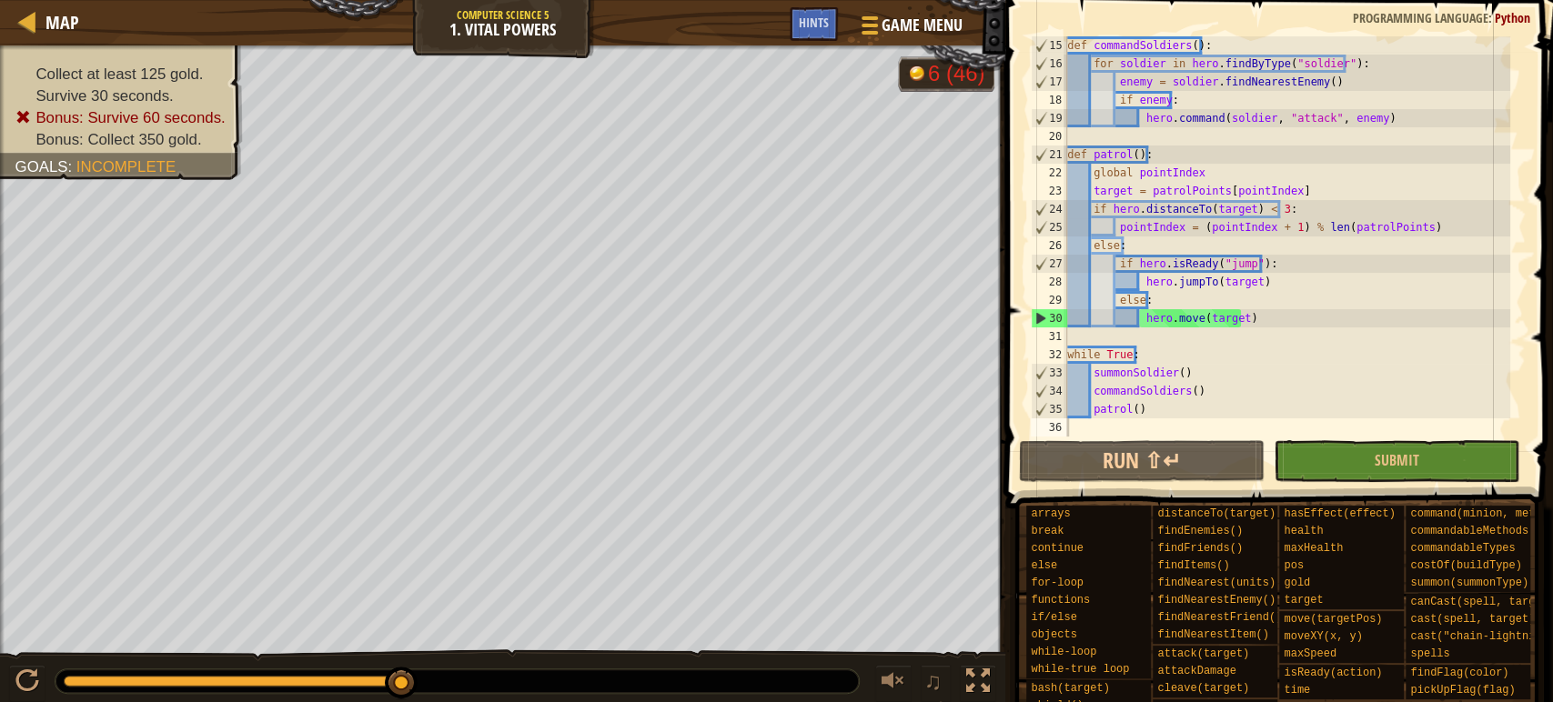
click at [1203, 190] on div "def commandSoldiers ( ) : for soldier in hero . findByType ( "soldier" ) : enem…" at bounding box center [1286, 254] width 447 height 437
type textarea "patrol()"
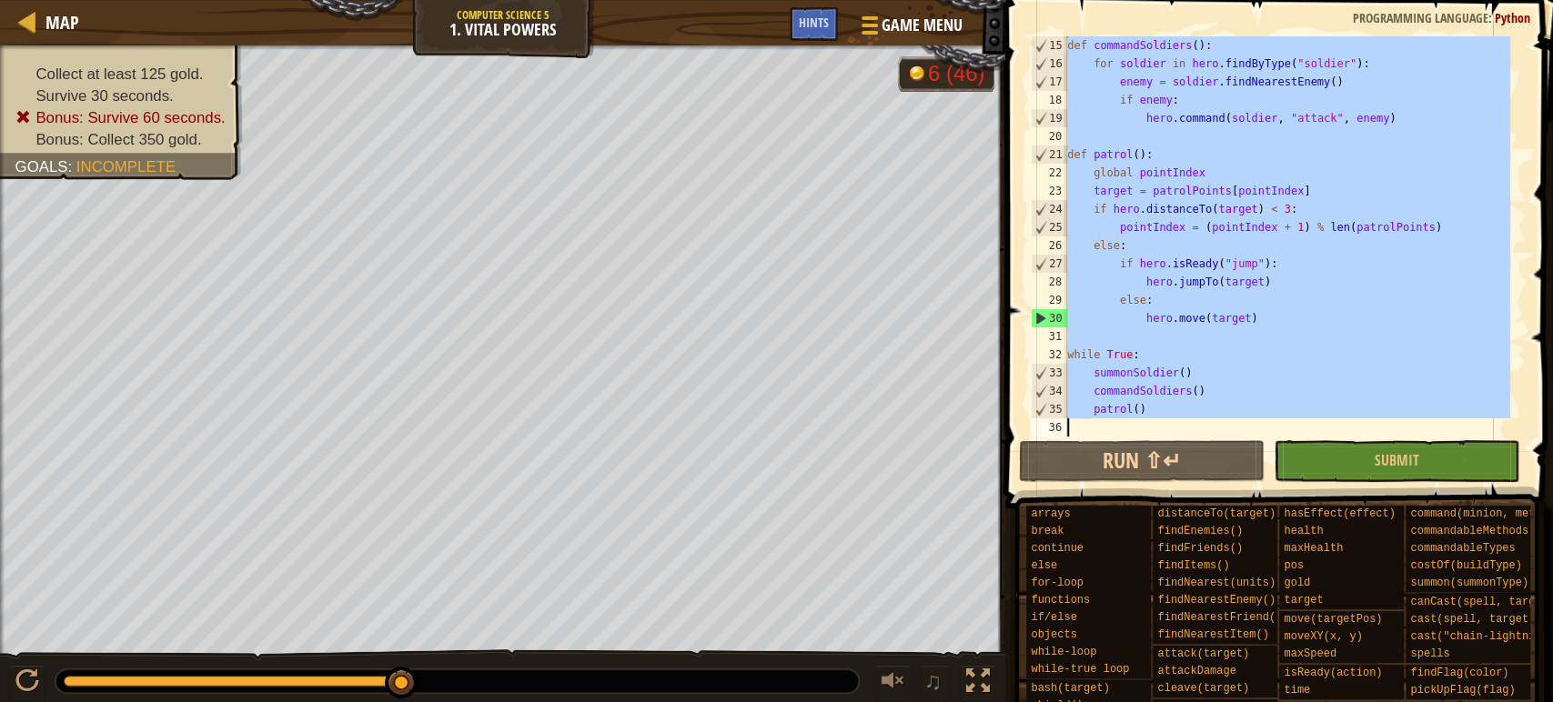
paste textarea
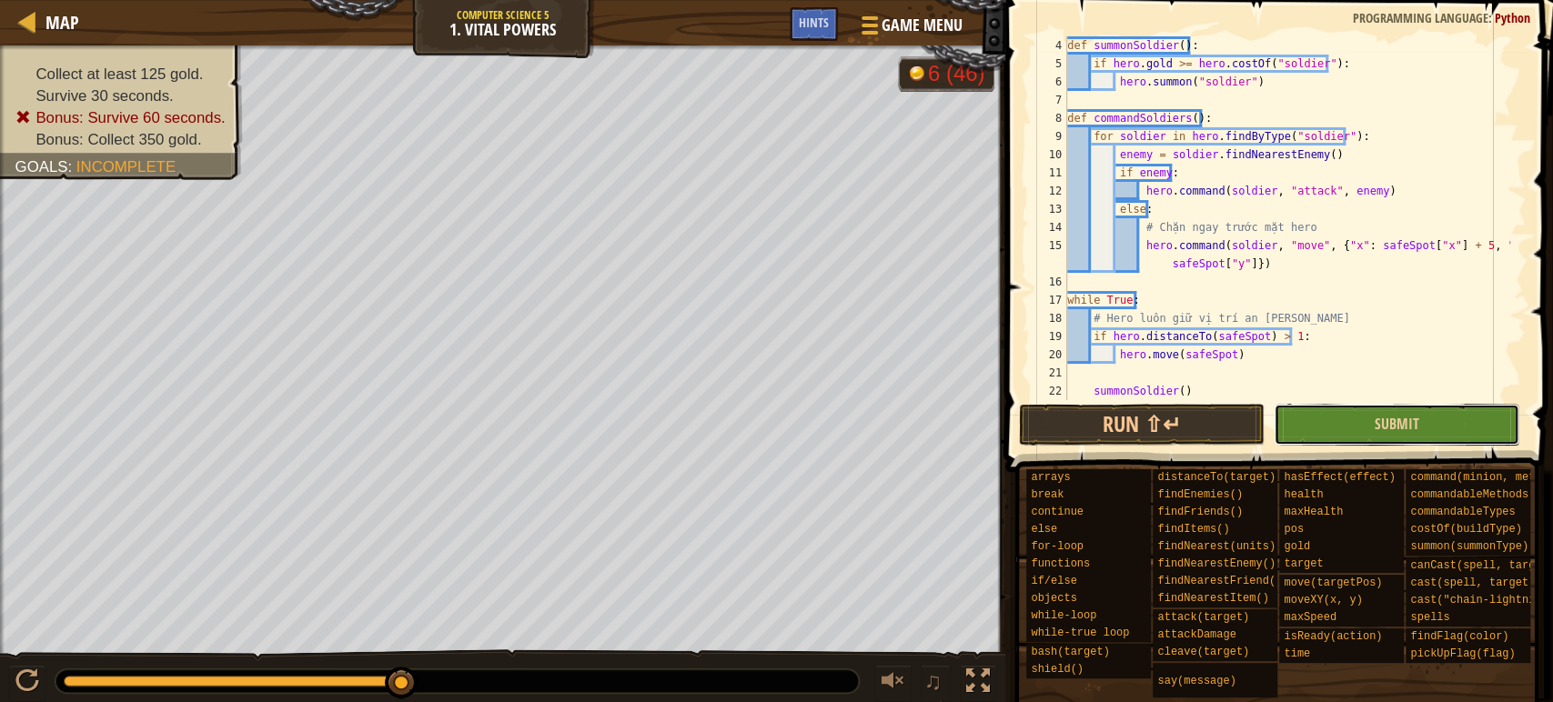
click at [1336, 427] on button "Submit" at bounding box center [1396, 425] width 246 height 42
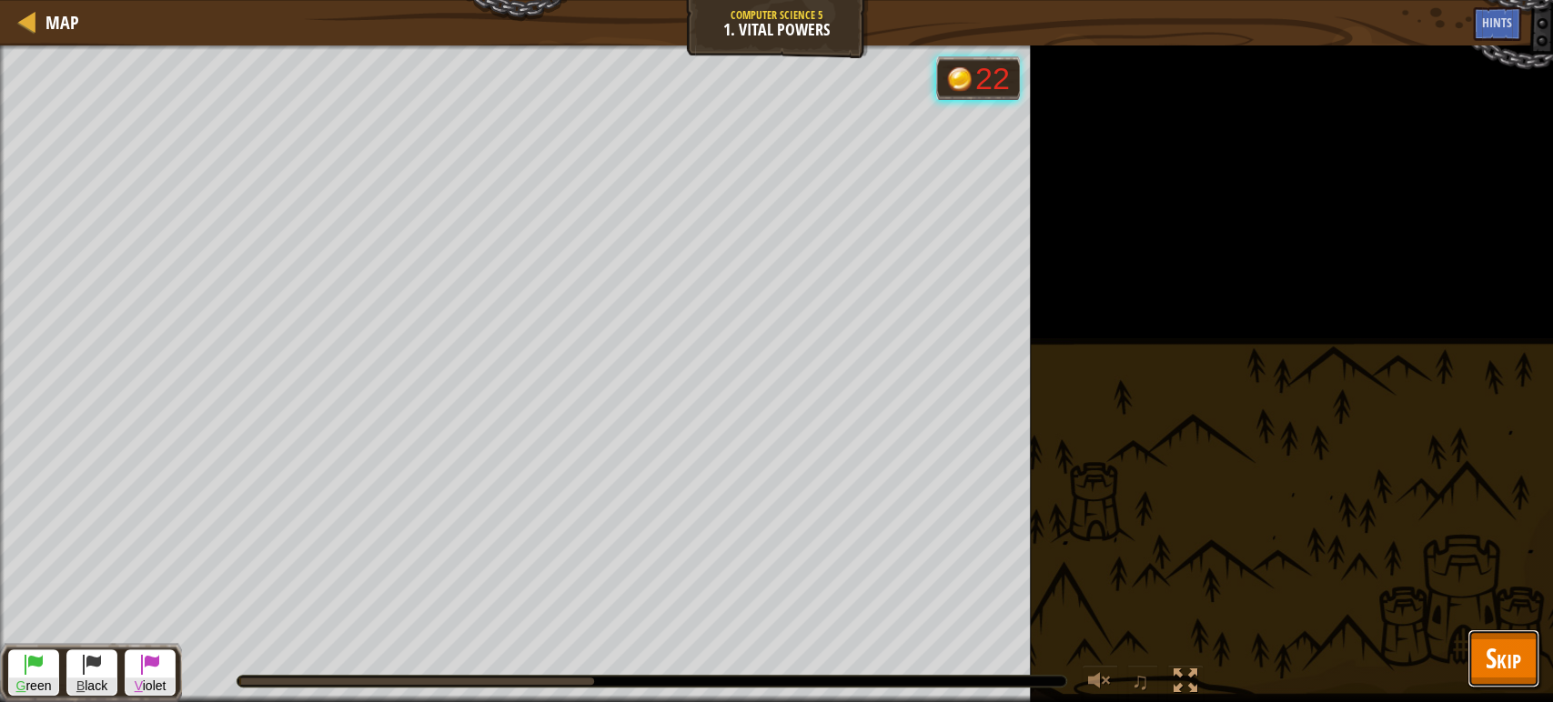
click at [1478, 659] on button "Skip" at bounding box center [1503, 658] width 72 height 58
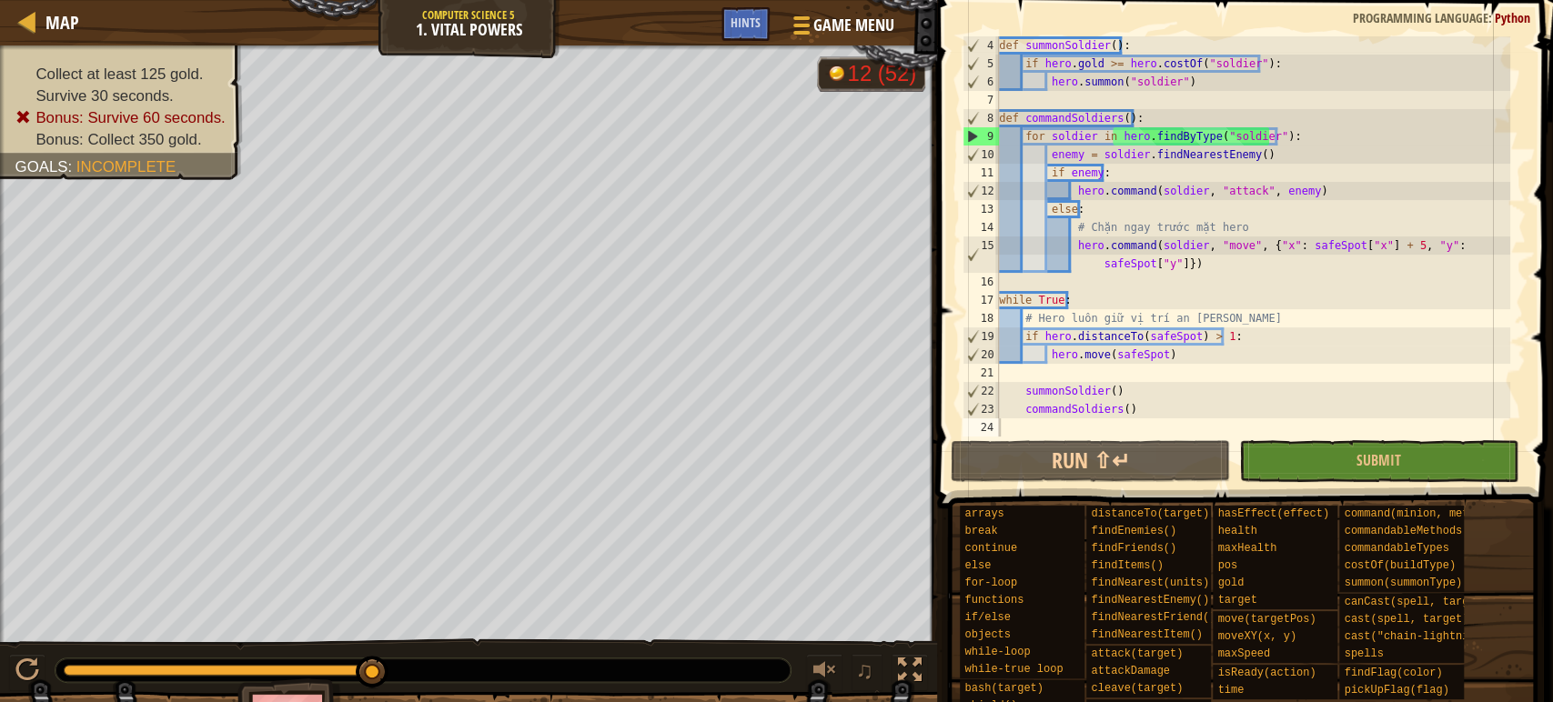
click at [1158, 196] on div "def summonSoldier ( ) : if hero . gold >= hero . costOf ( "soldier" ) : hero . …" at bounding box center [1252, 254] width 515 height 437
type textarea "commandSoldiers()"
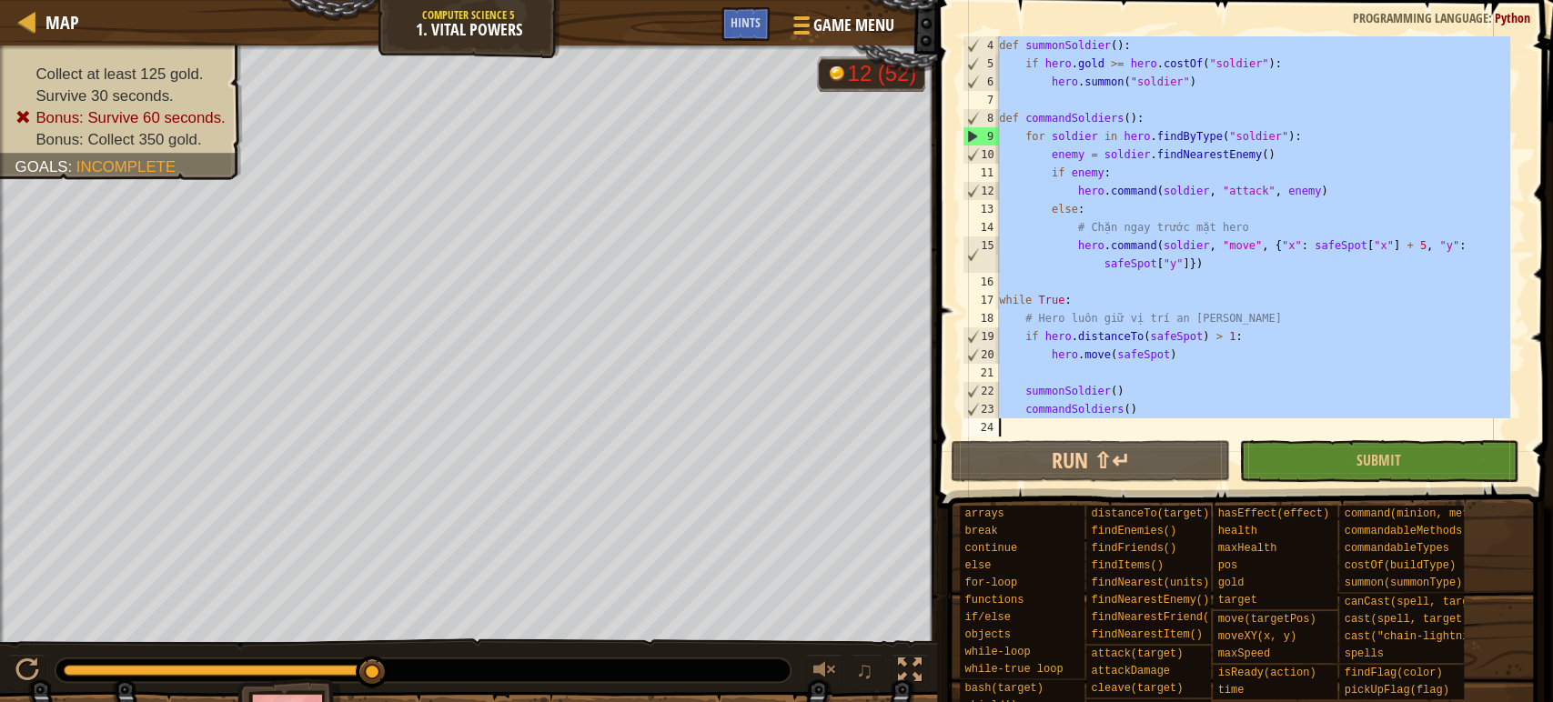
paste textarea
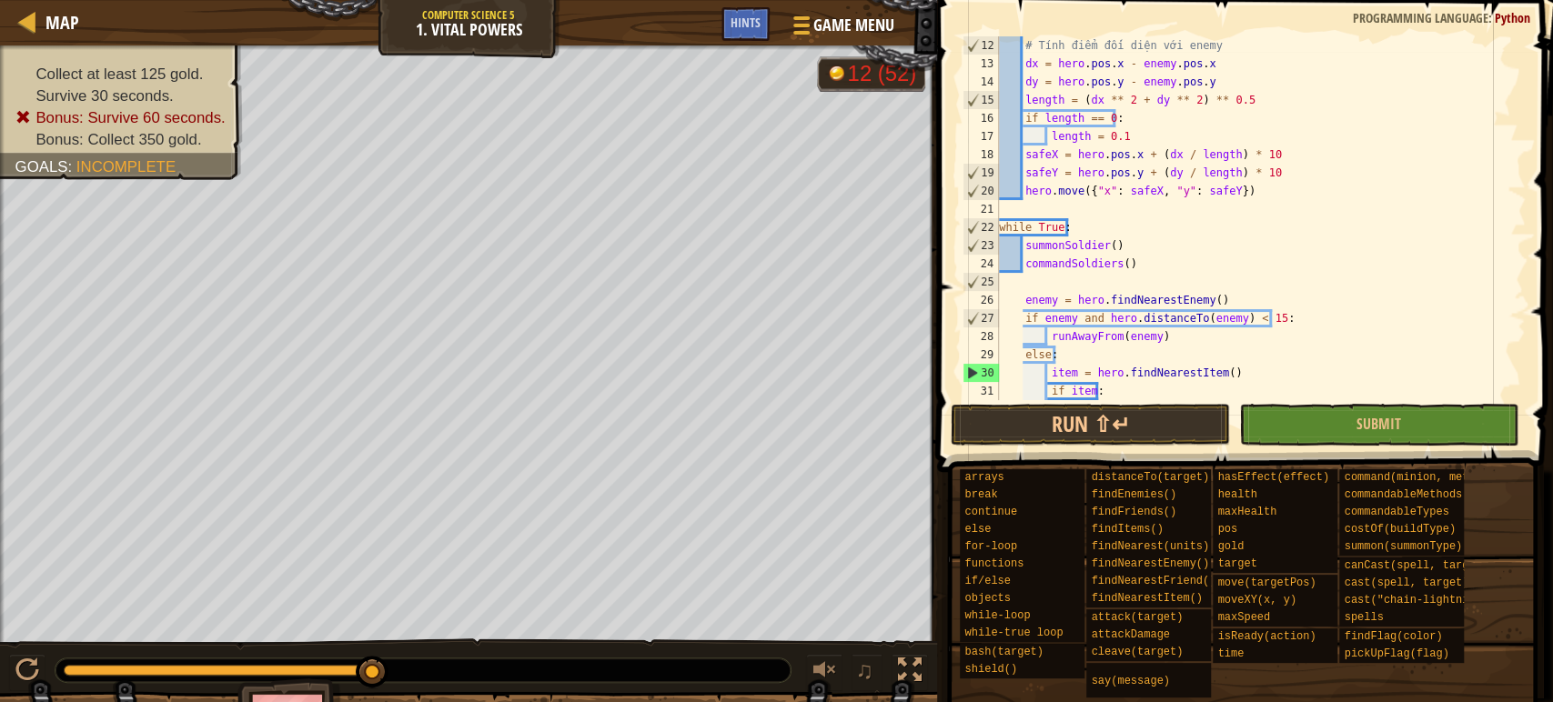
scroll to position [200, 0]
click at [1295, 413] on button "Submit" at bounding box center [1378, 425] width 279 height 42
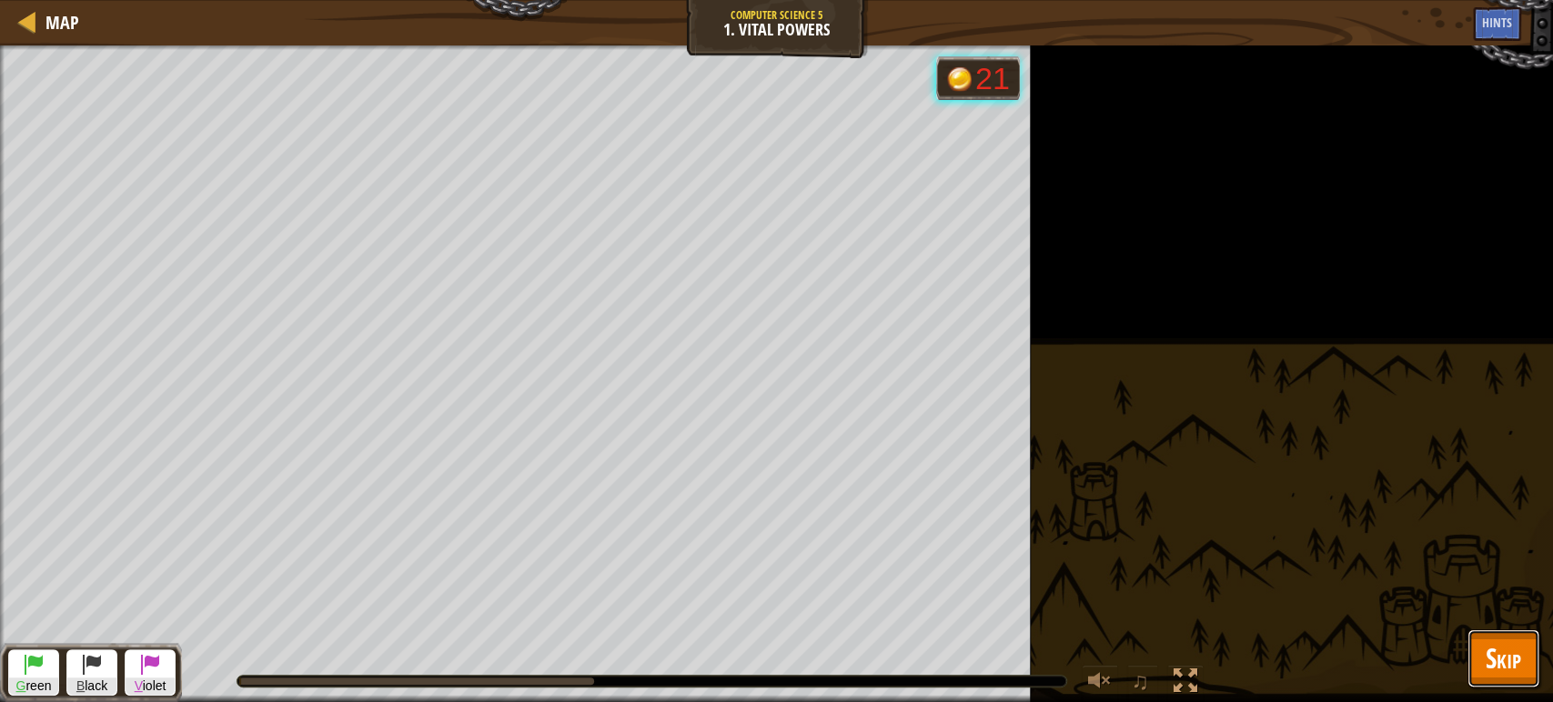
click at [1507, 666] on span "Skip" at bounding box center [1502, 657] width 35 height 37
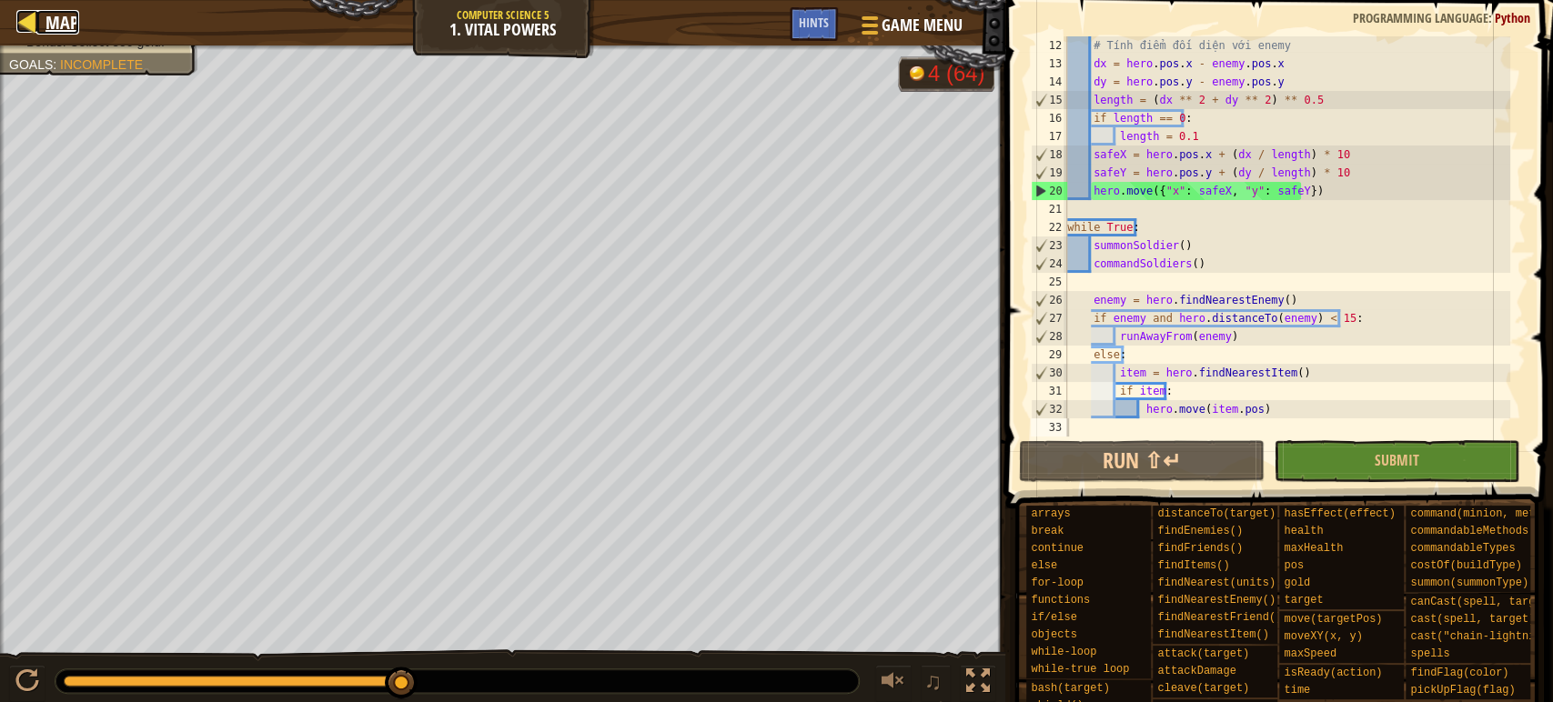
click at [42, 21] on link "Map" at bounding box center [57, 22] width 43 height 25
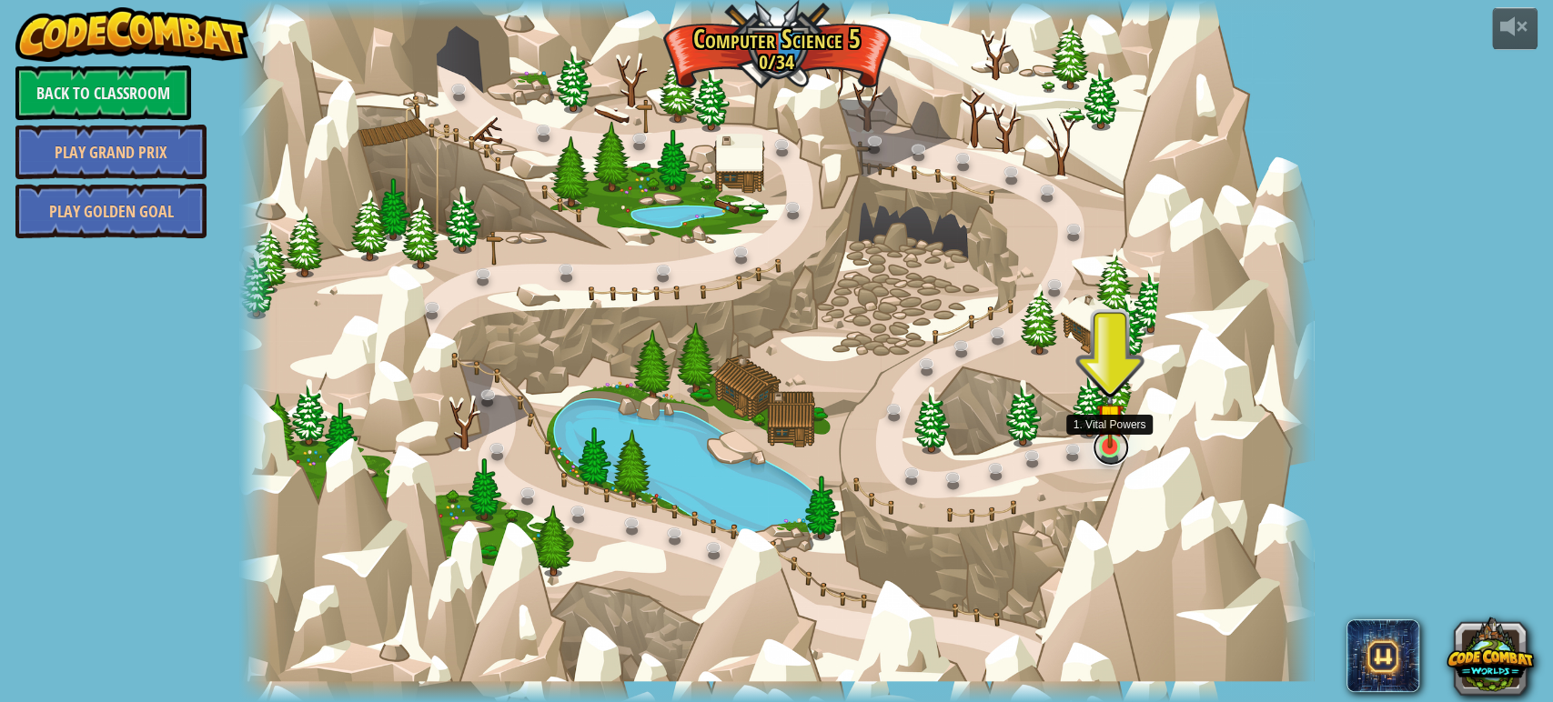
click at [1107, 452] on link at bounding box center [1110, 447] width 36 height 36
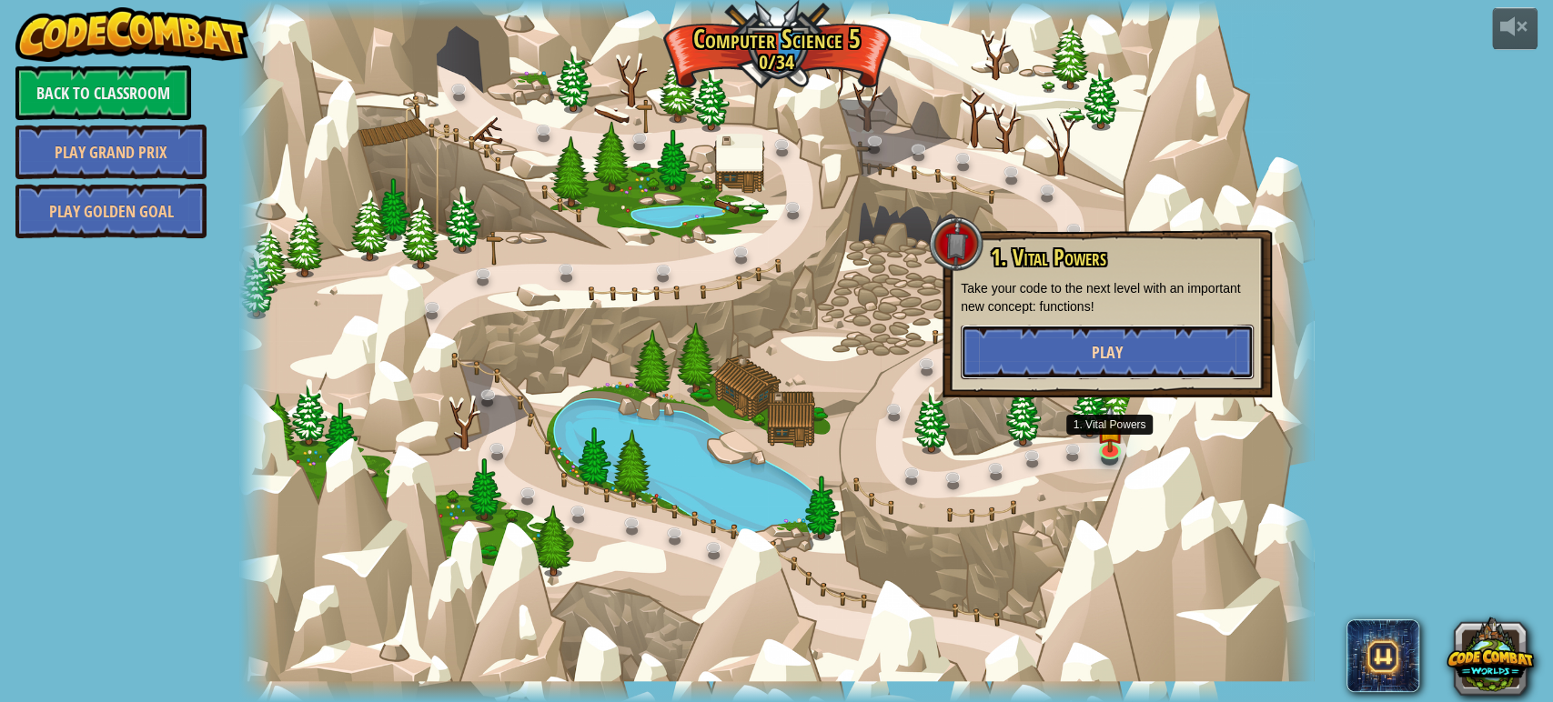
click at [1081, 366] on button "Play" at bounding box center [1106, 352] width 293 height 55
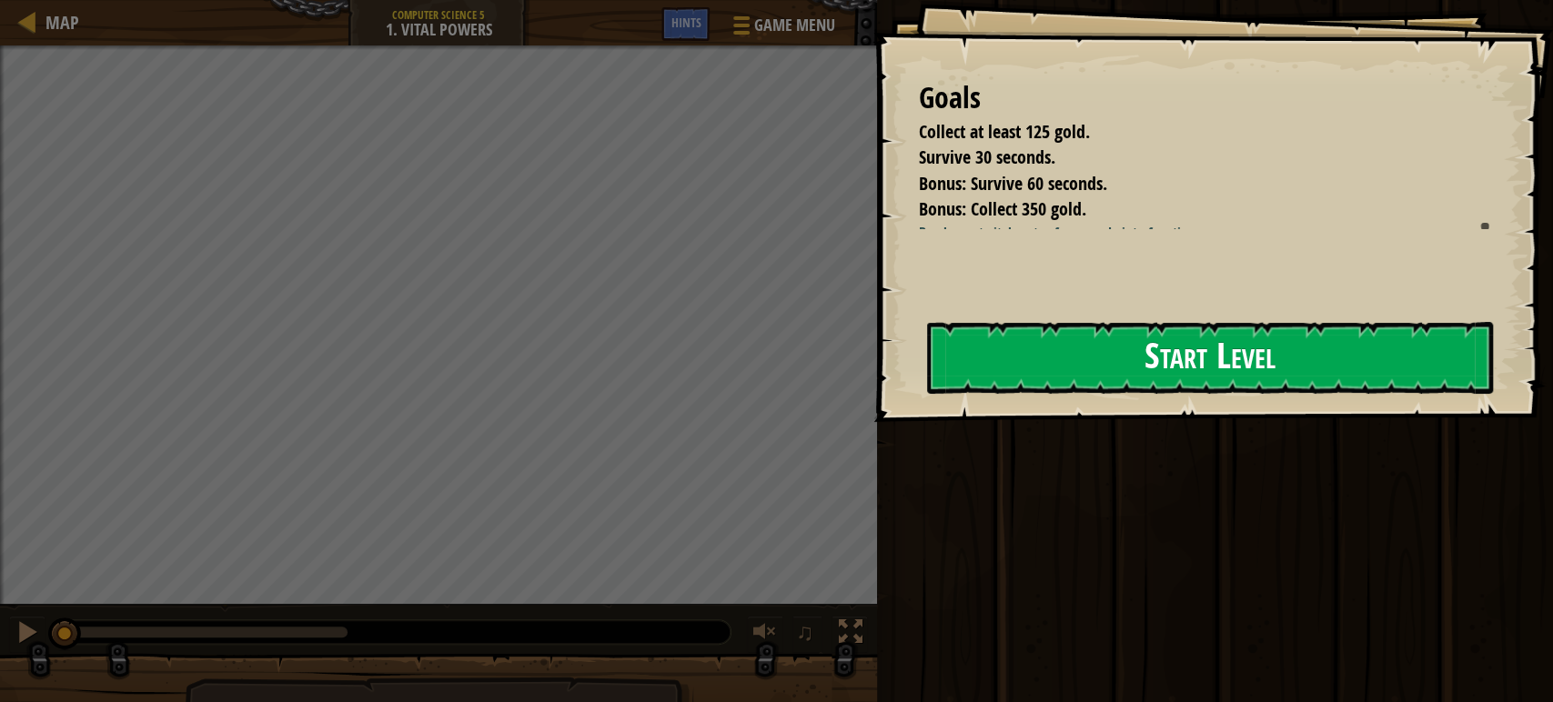
click at [1092, 384] on button "Start Level" at bounding box center [1210, 358] width 566 height 72
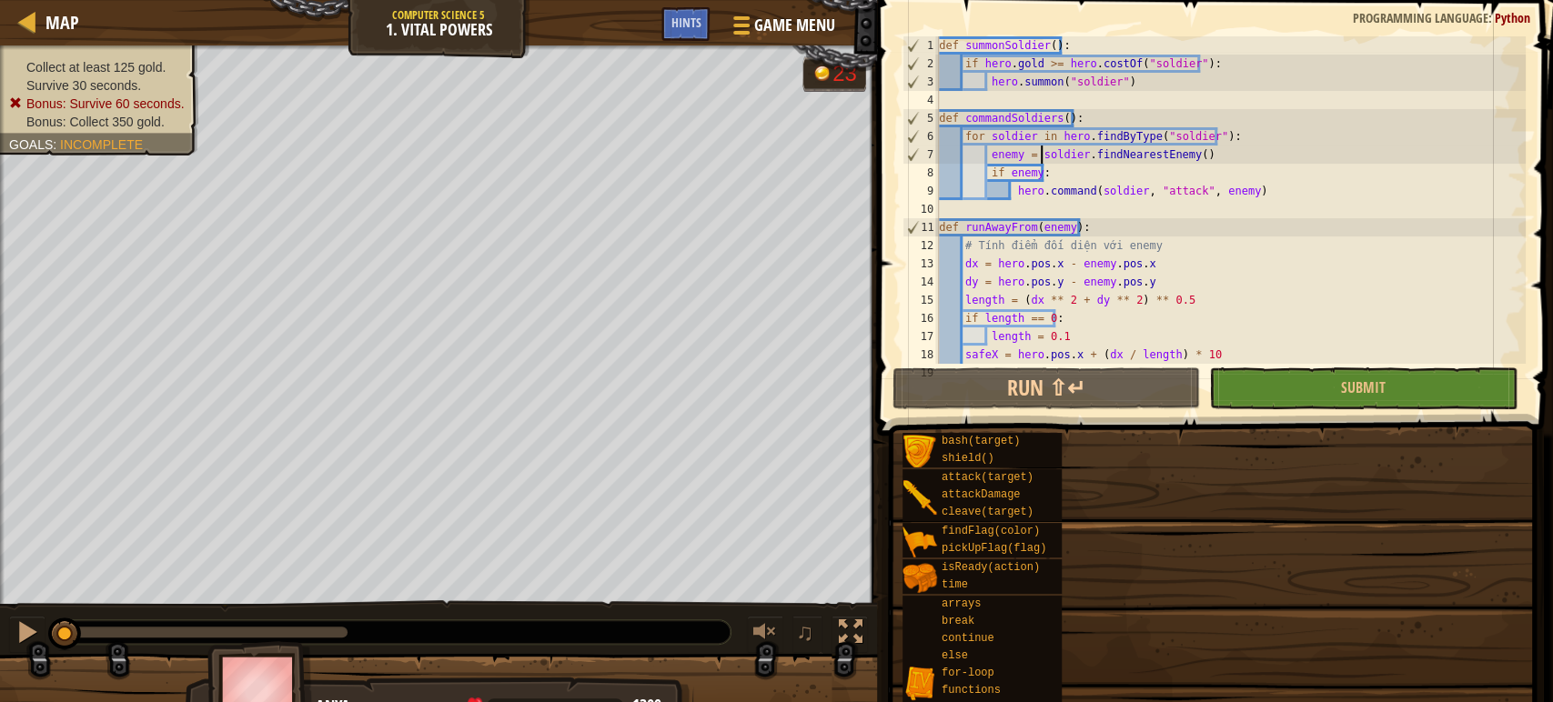
click at [1041, 158] on div "def summonSoldier ( ) : if hero . gold >= hero . costOf ( "soldier" ) : hero . …" at bounding box center [1230, 218] width 590 height 364
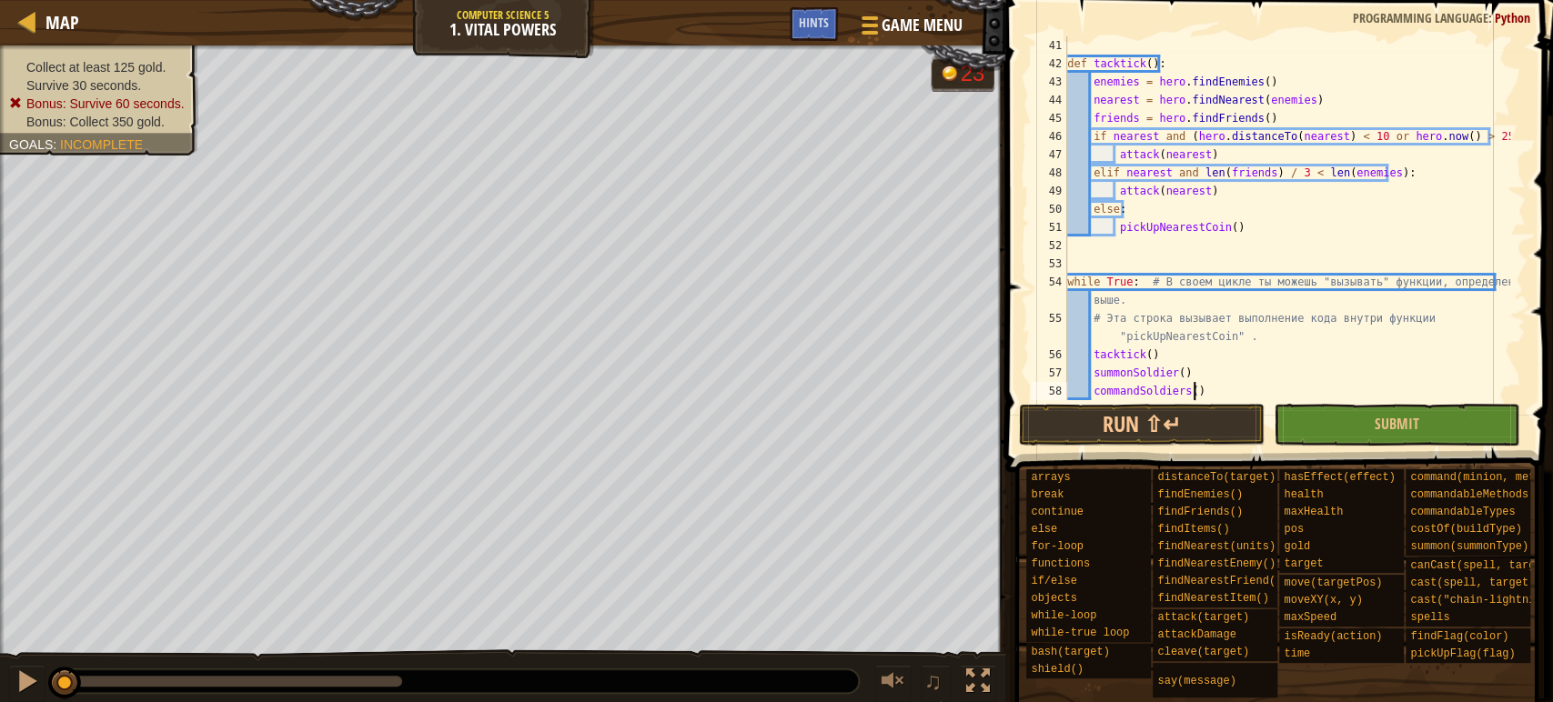
scroll to position [746, 0]
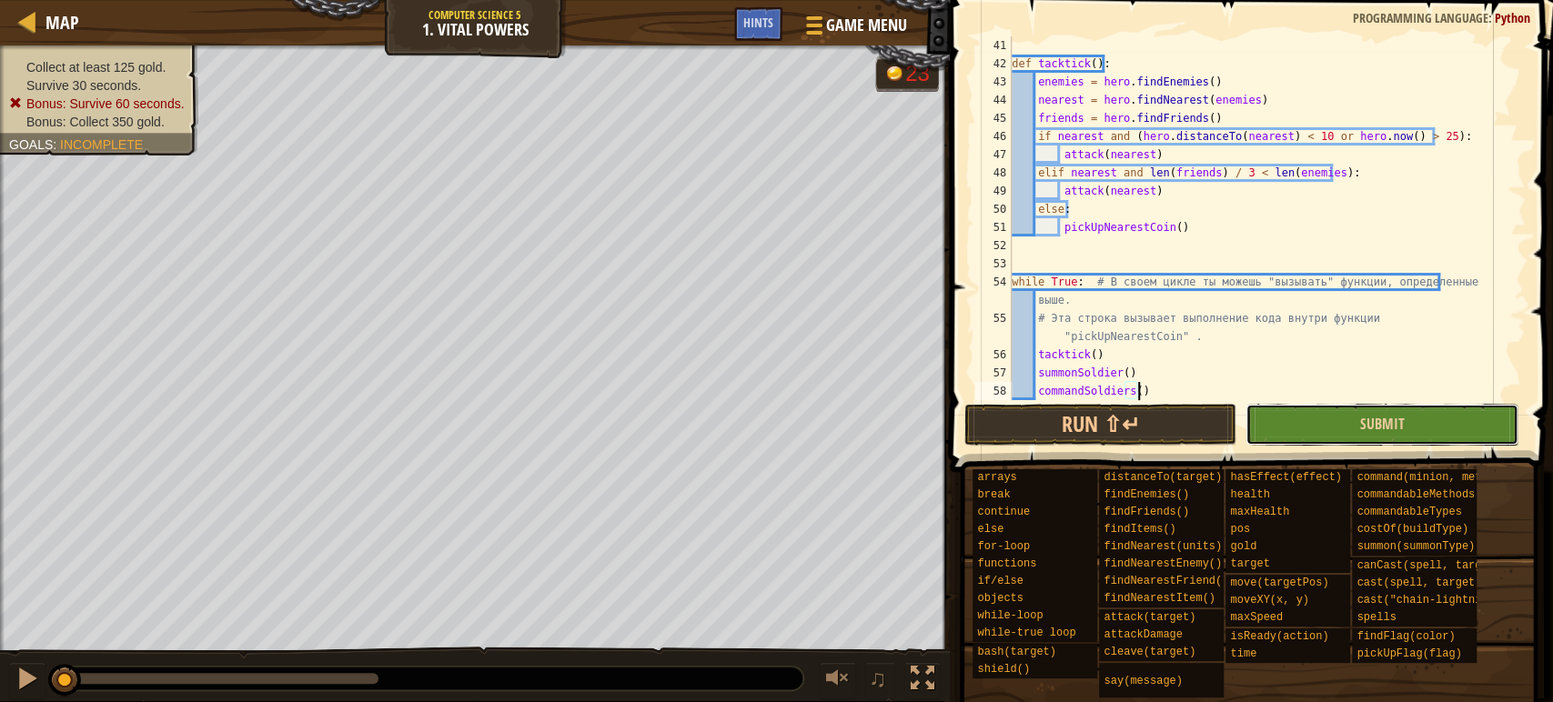
click at [1383, 435] on button "Submit" at bounding box center [1381, 425] width 273 height 42
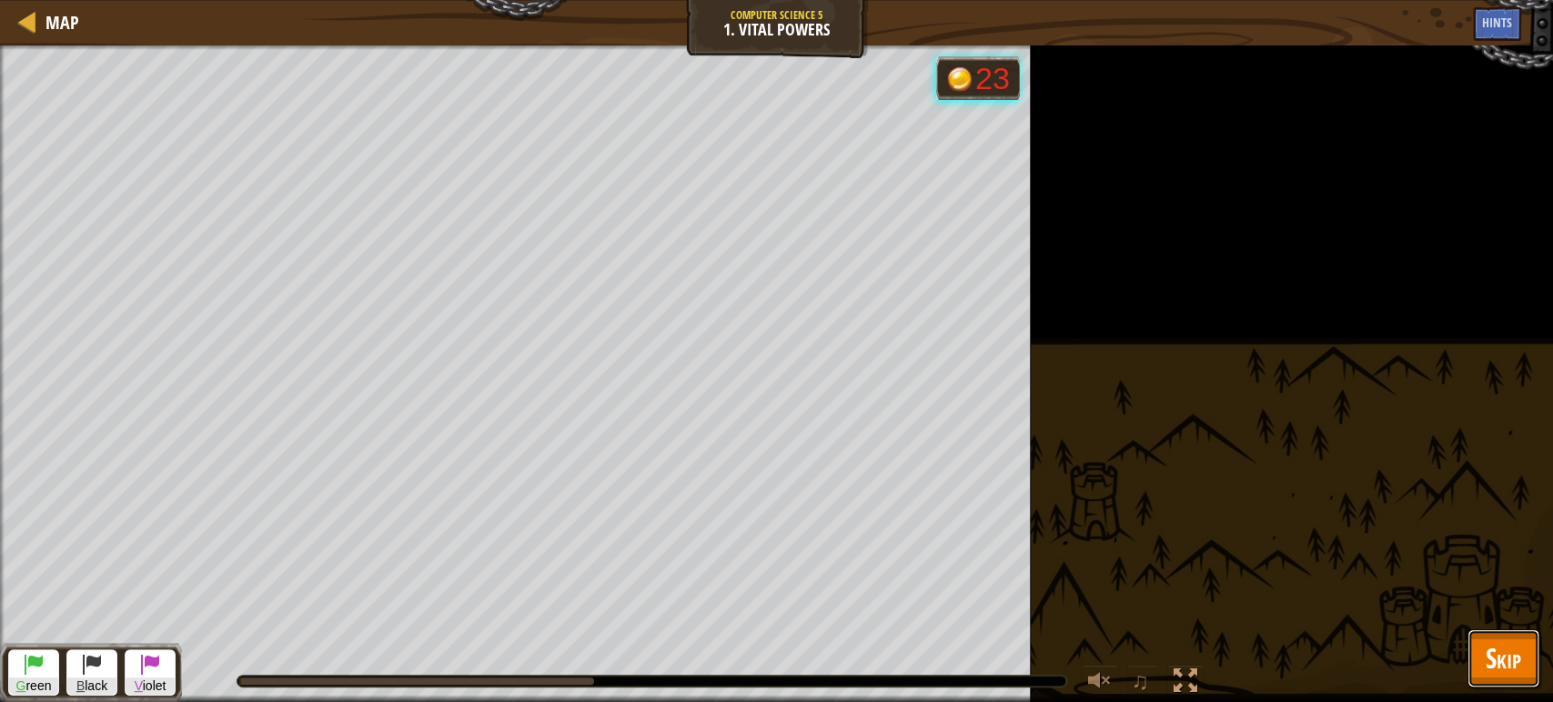
click at [1493, 664] on span "Skip" at bounding box center [1502, 657] width 35 height 37
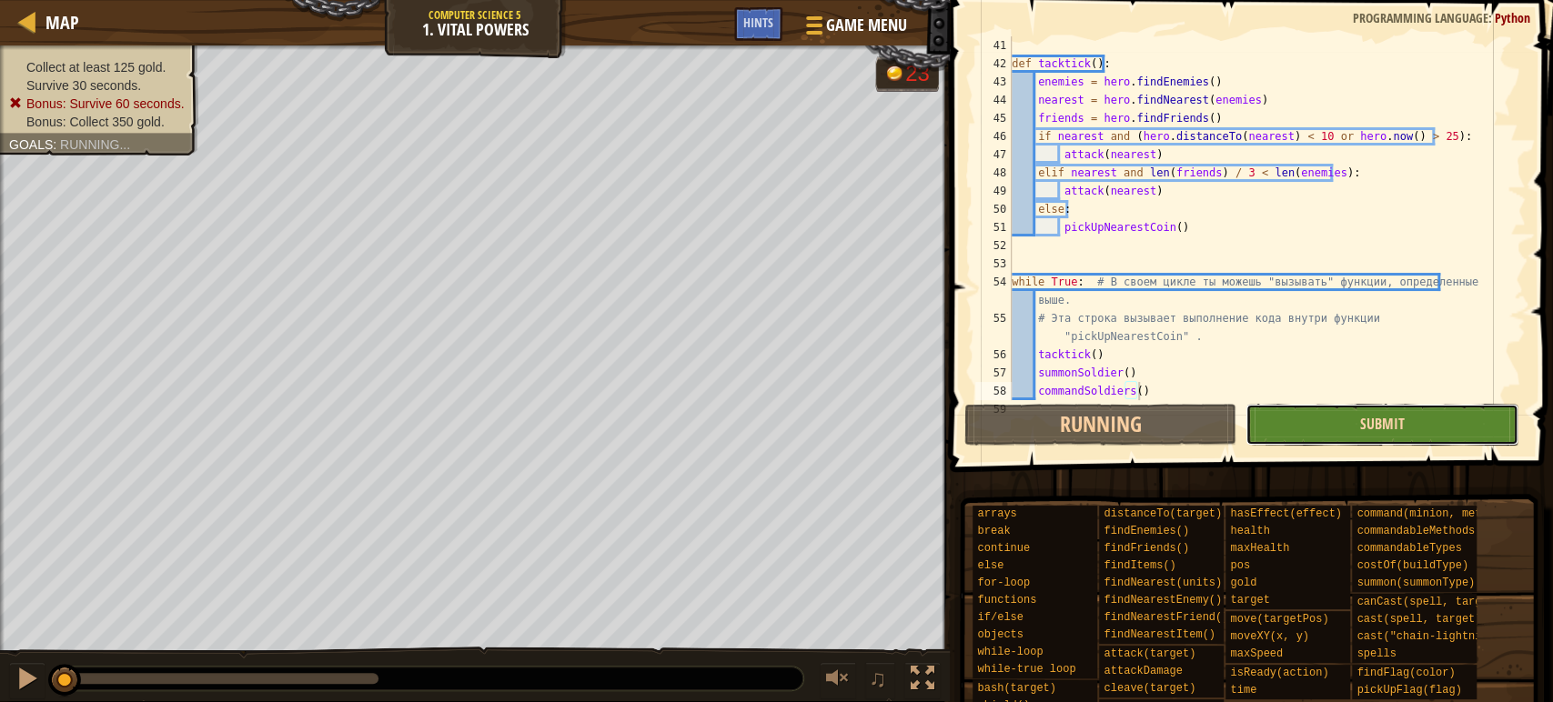
click at [1393, 420] on span "Submit" at bounding box center [1382, 424] width 45 height 20
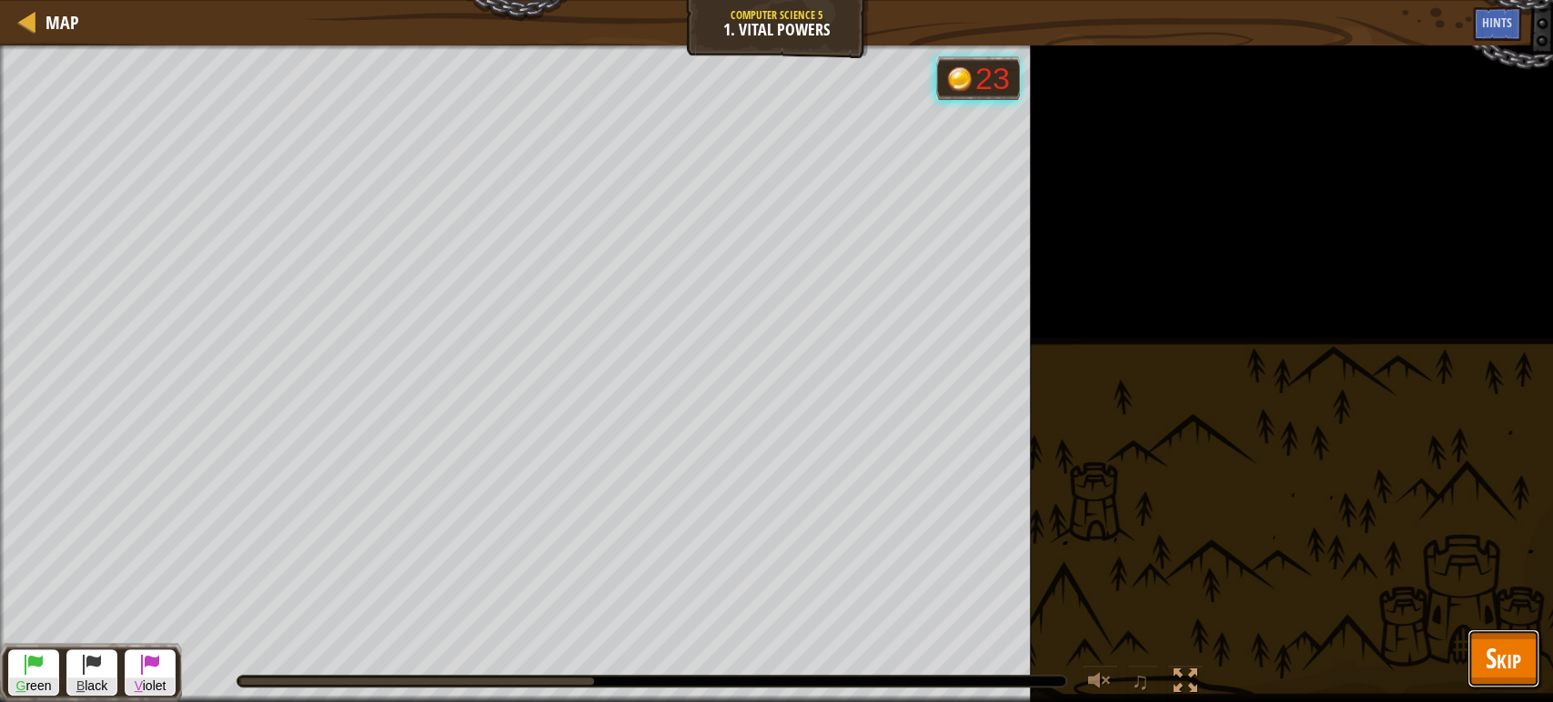
click at [1490, 647] on span "Skip" at bounding box center [1502, 657] width 35 height 37
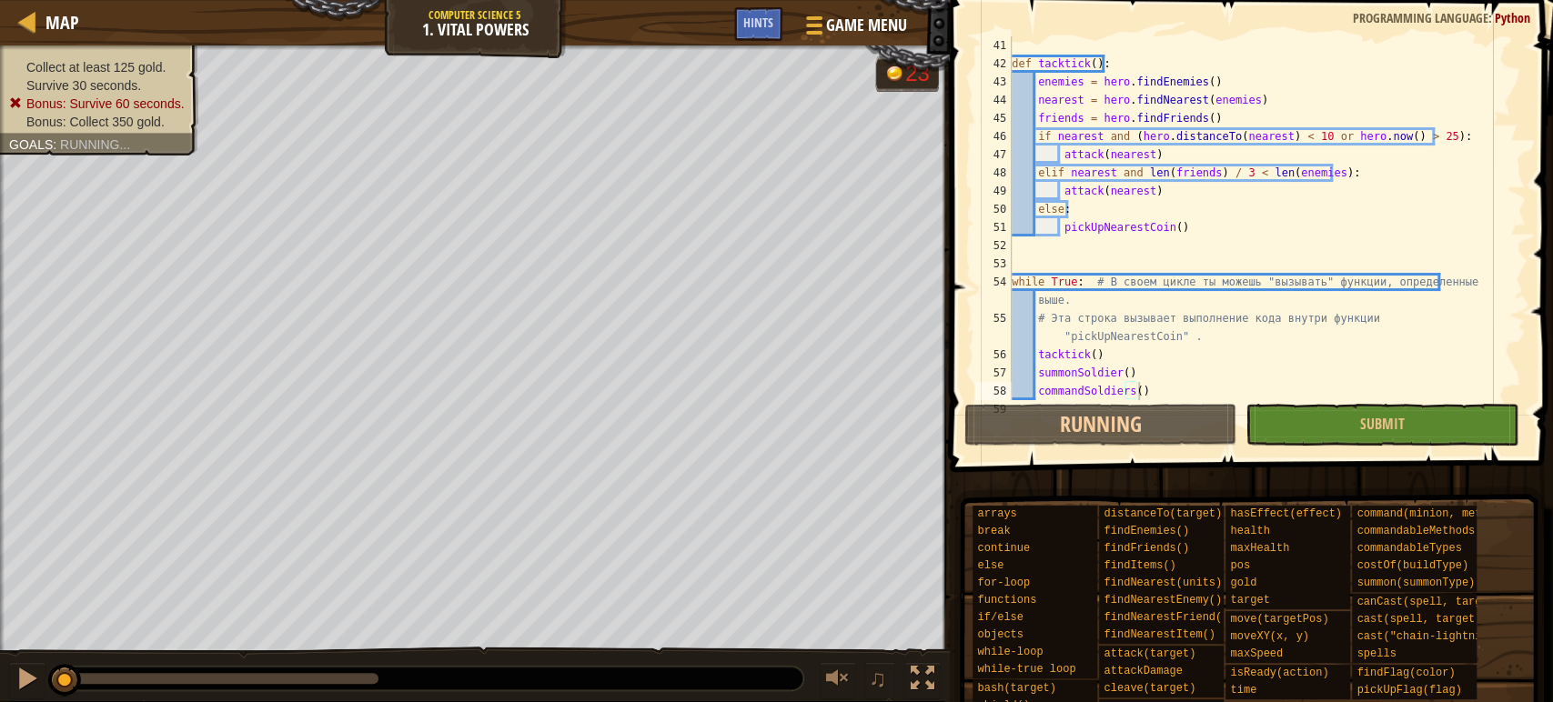
scroll to position [673, 0]
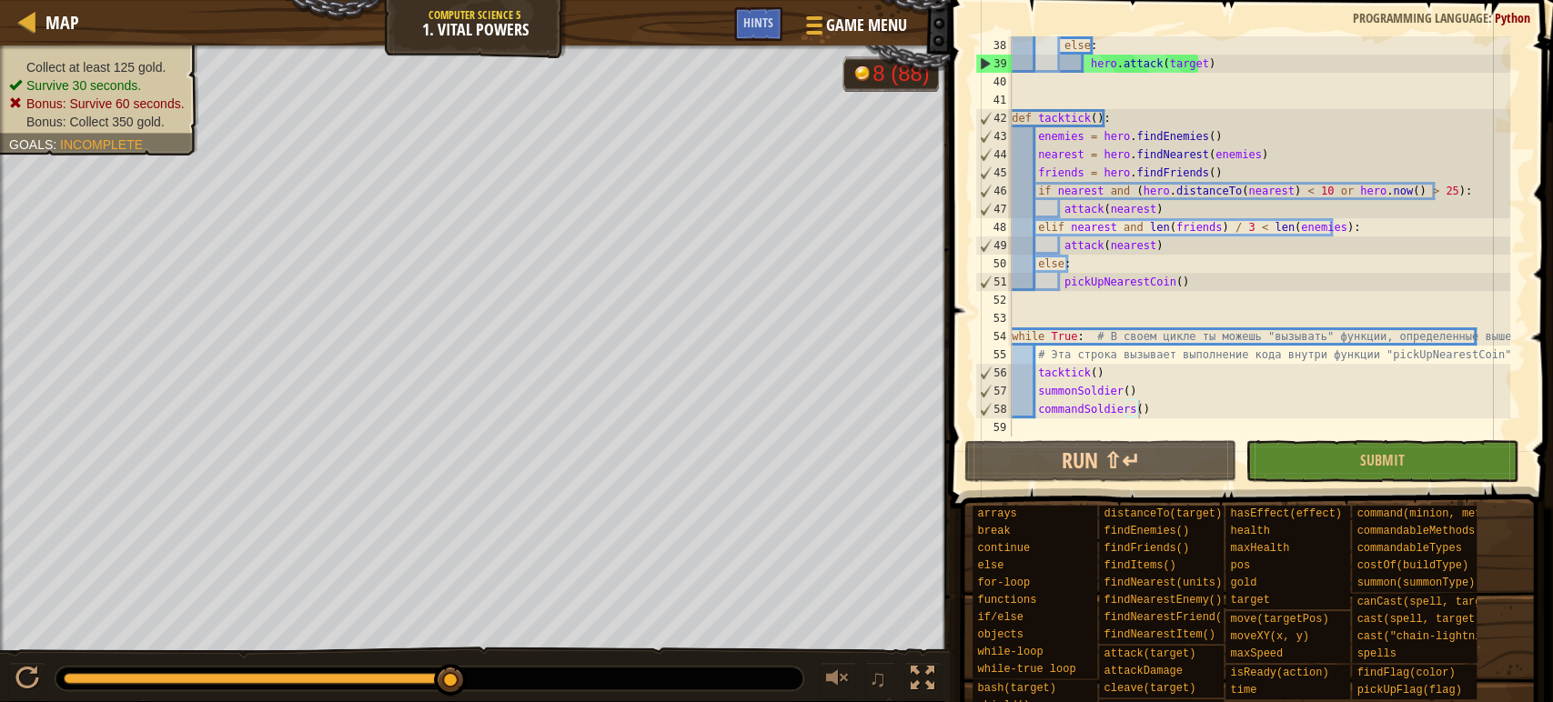
click at [130, 74] on div "Collect at least 125 gold. Survive 30 seconds. Bonus: Survive 60 seconds. Bonus…" at bounding box center [99, 94] width 180 height 73
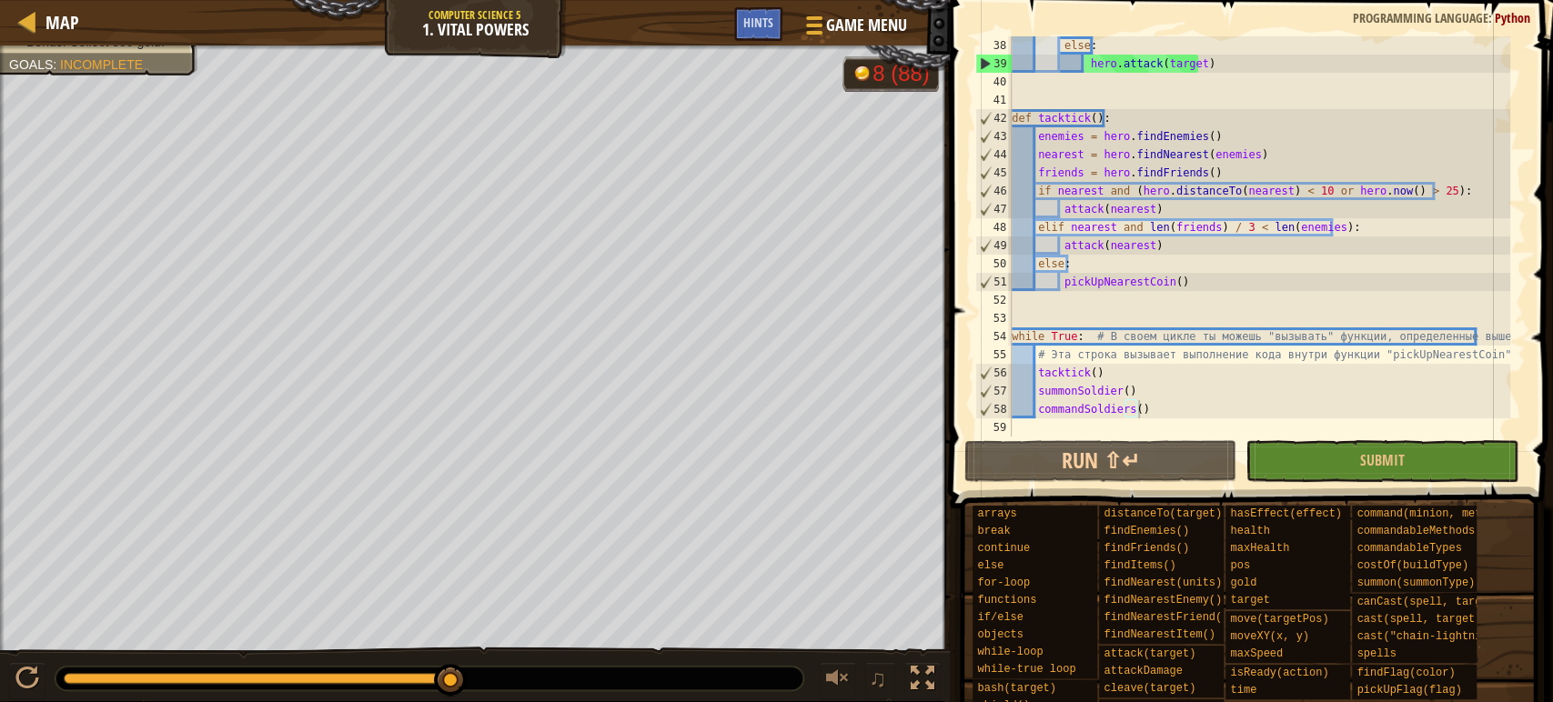
click at [131, 51] on ul "Collect at least 125 gold. Survive 30 seconds. Bonus: Survive 60 seconds. Bonus…" at bounding box center [99, 14] width 180 height 73
click at [1126, 159] on div "else : hero . attack ( target ) def tacktick ( ) : enemies = hero . [GEOGRAPHIC…" at bounding box center [1259, 254] width 502 height 437
type textarea "commandSoldiers()"
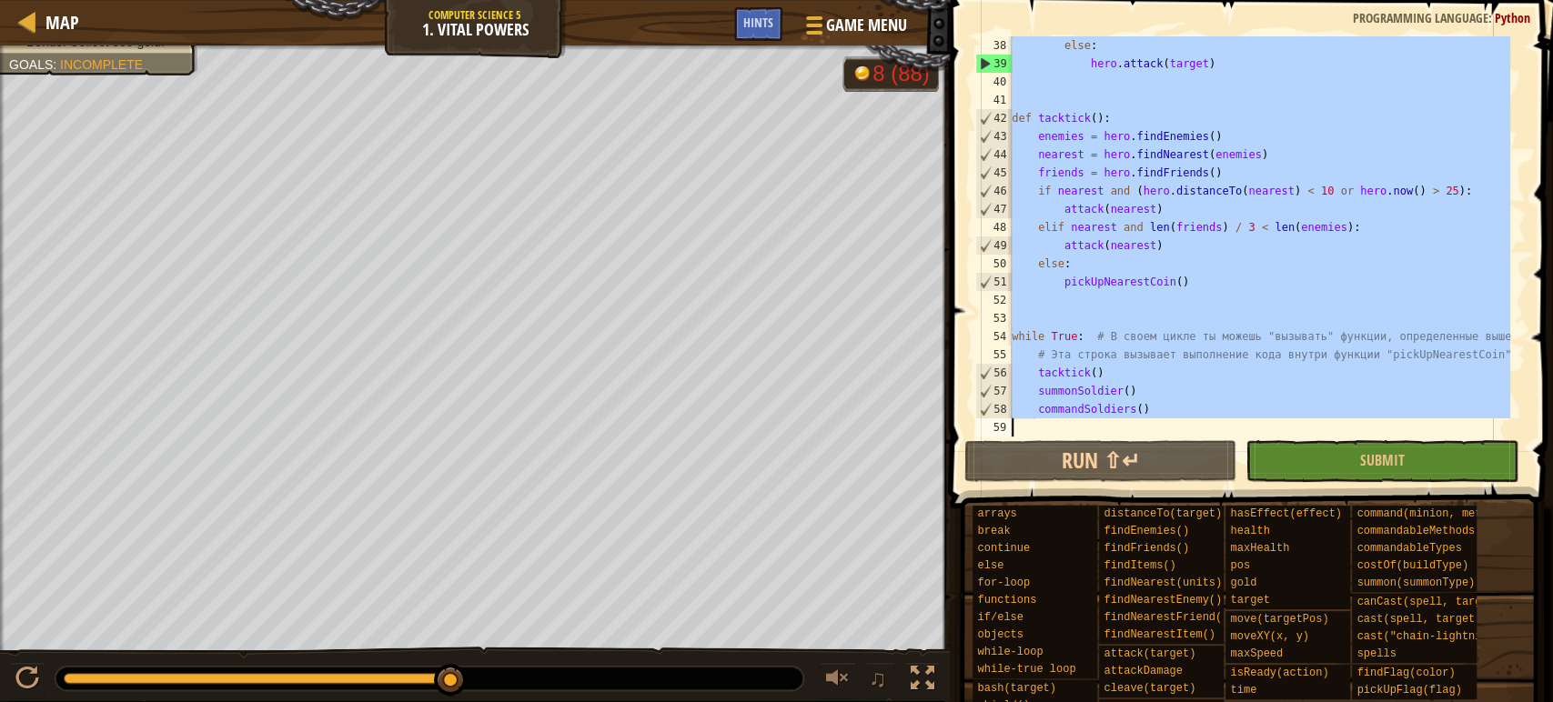
paste textarea
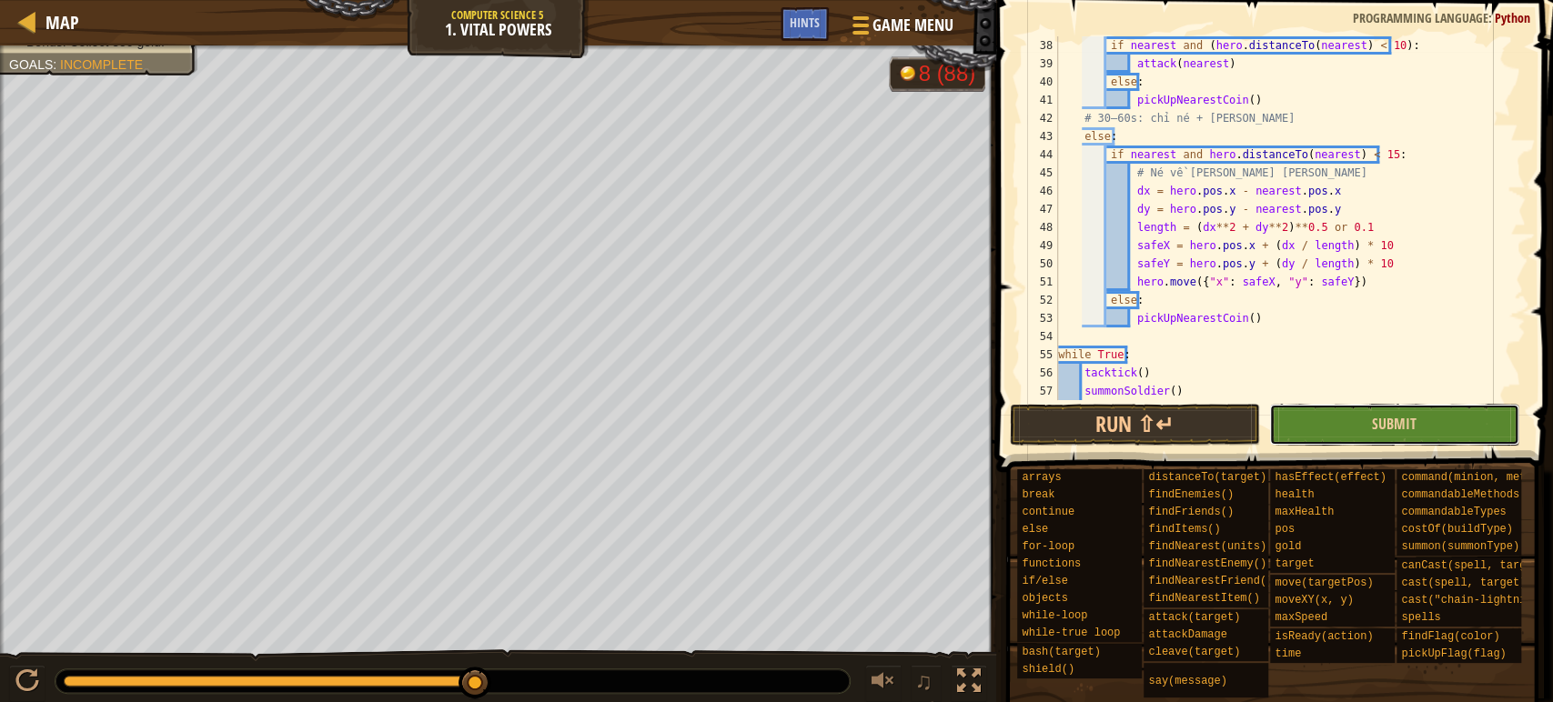
click at [1448, 416] on button "Submit" at bounding box center [1394, 425] width 250 height 42
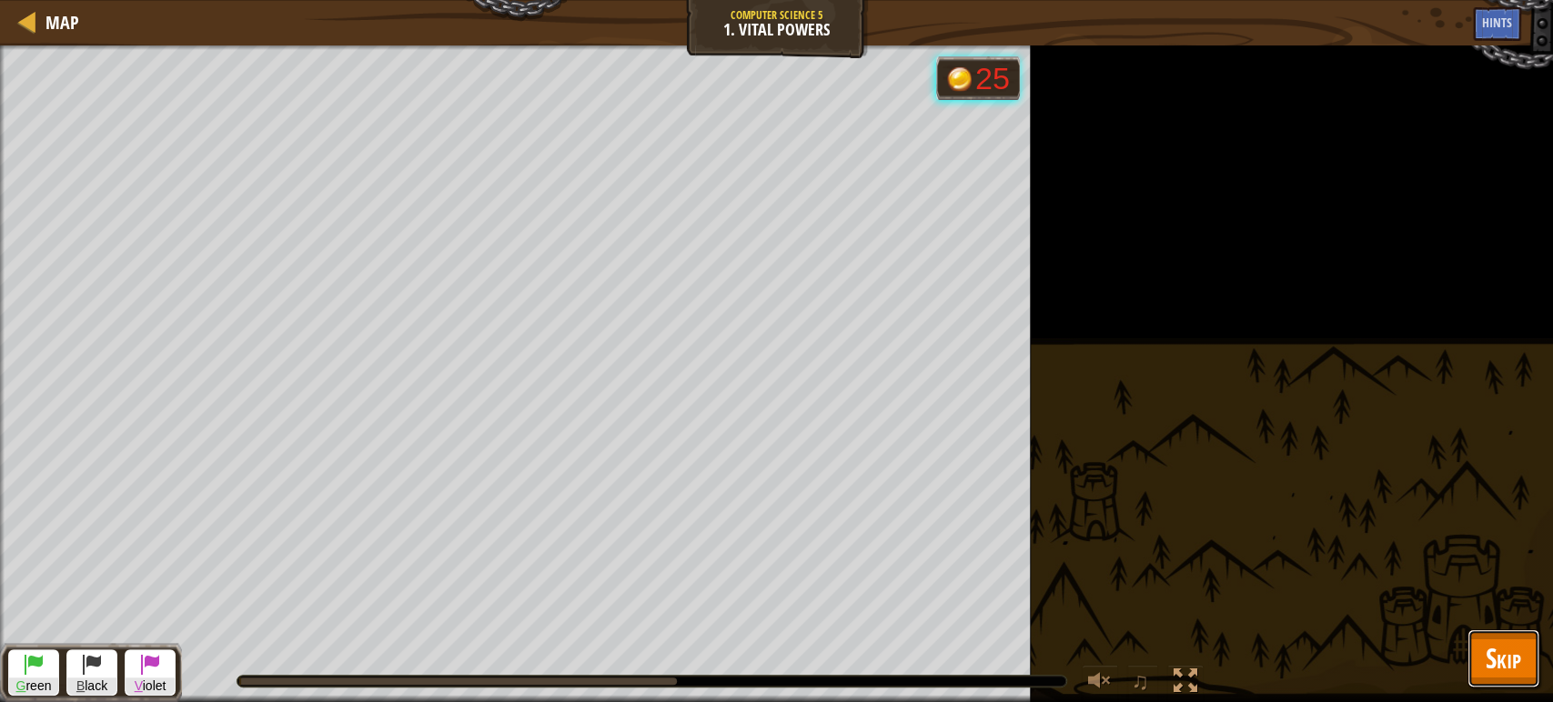
click at [1528, 664] on button "Skip" at bounding box center [1503, 658] width 72 height 58
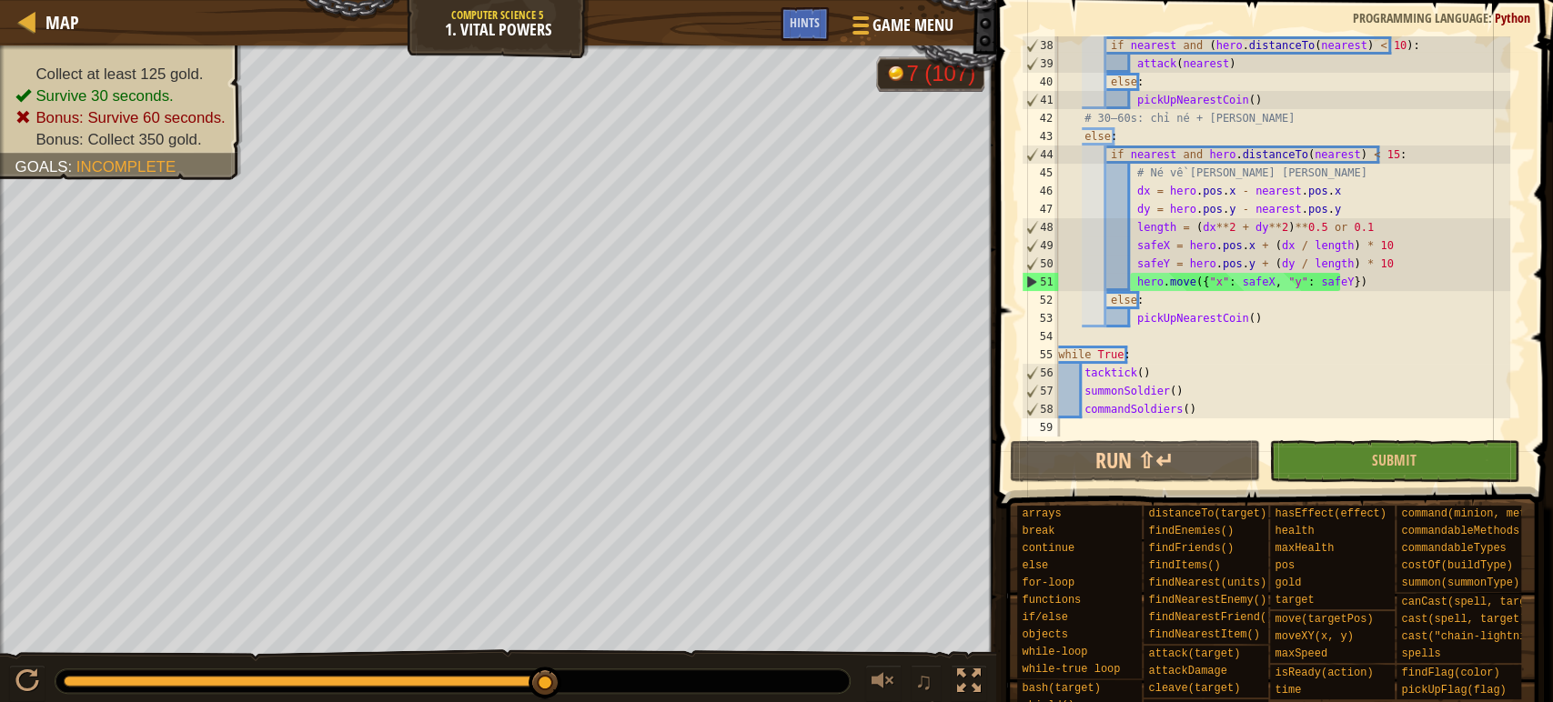
click at [1120, 337] on div "if nearest and ( hero . distanceTo ( nearest ) < 10 ) : attack ( nearest ) else…" at bounding box center [1282, 254] width 456 height 437
type textarea "commandSoldiers()"
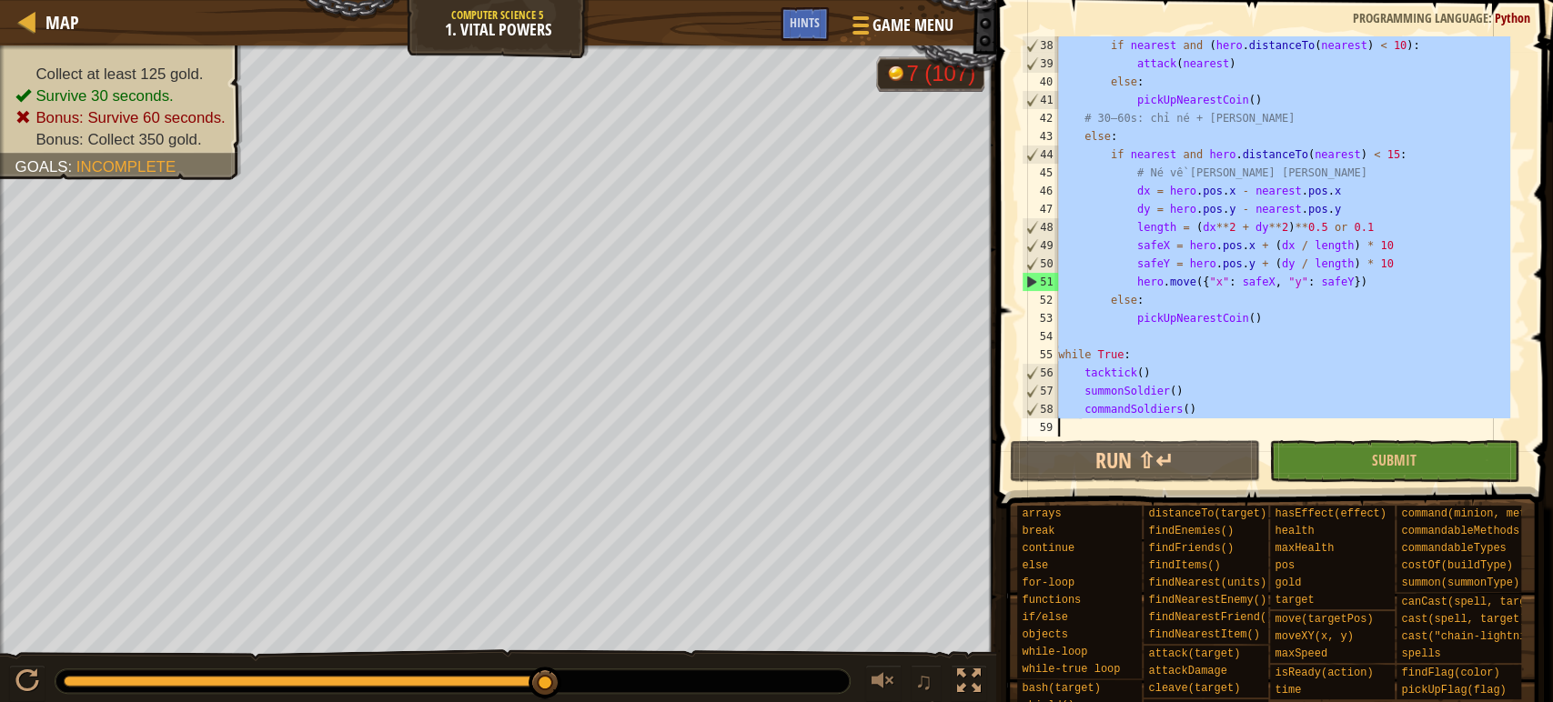
paste textarea
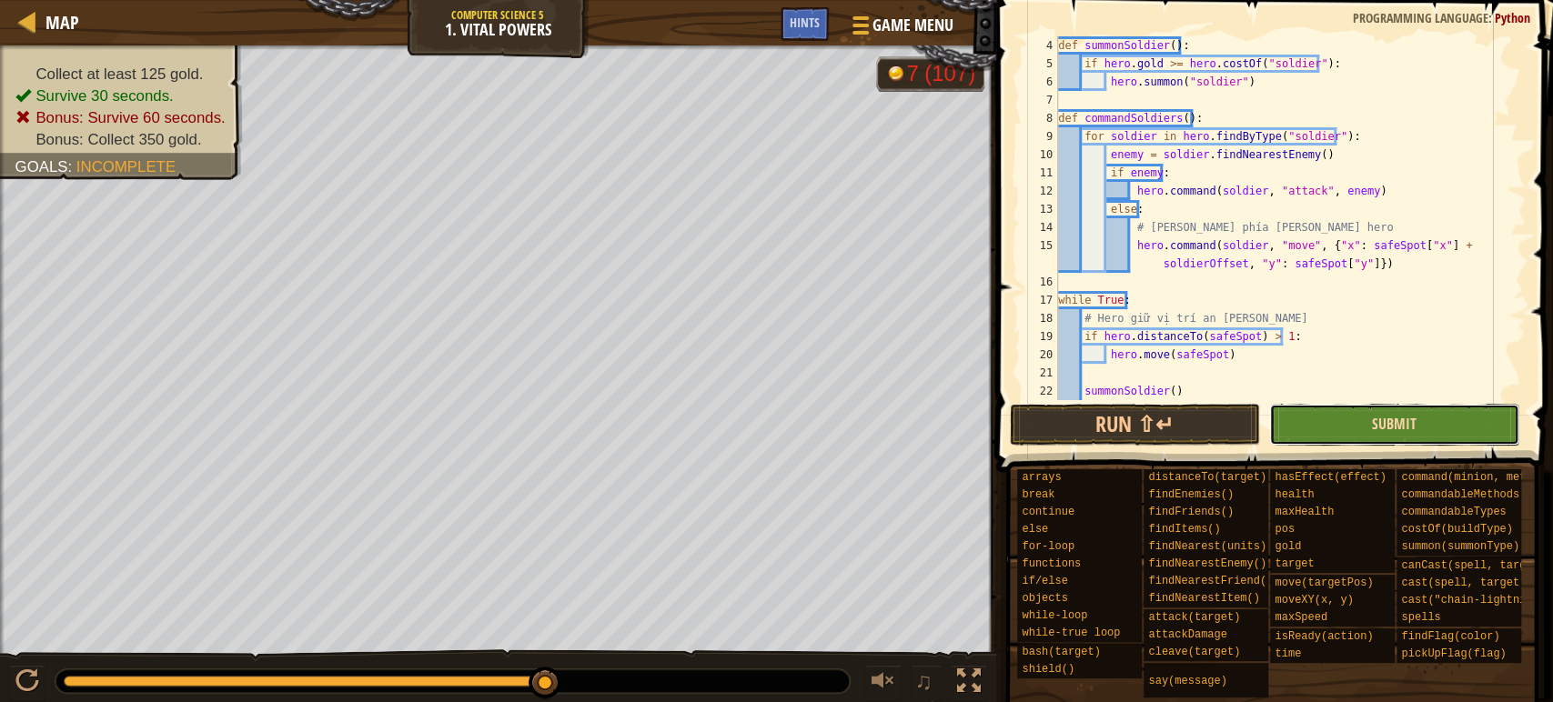
click at [1414, 420] on span "Submit" at bounding box center [1394, 424] width 45 height 20
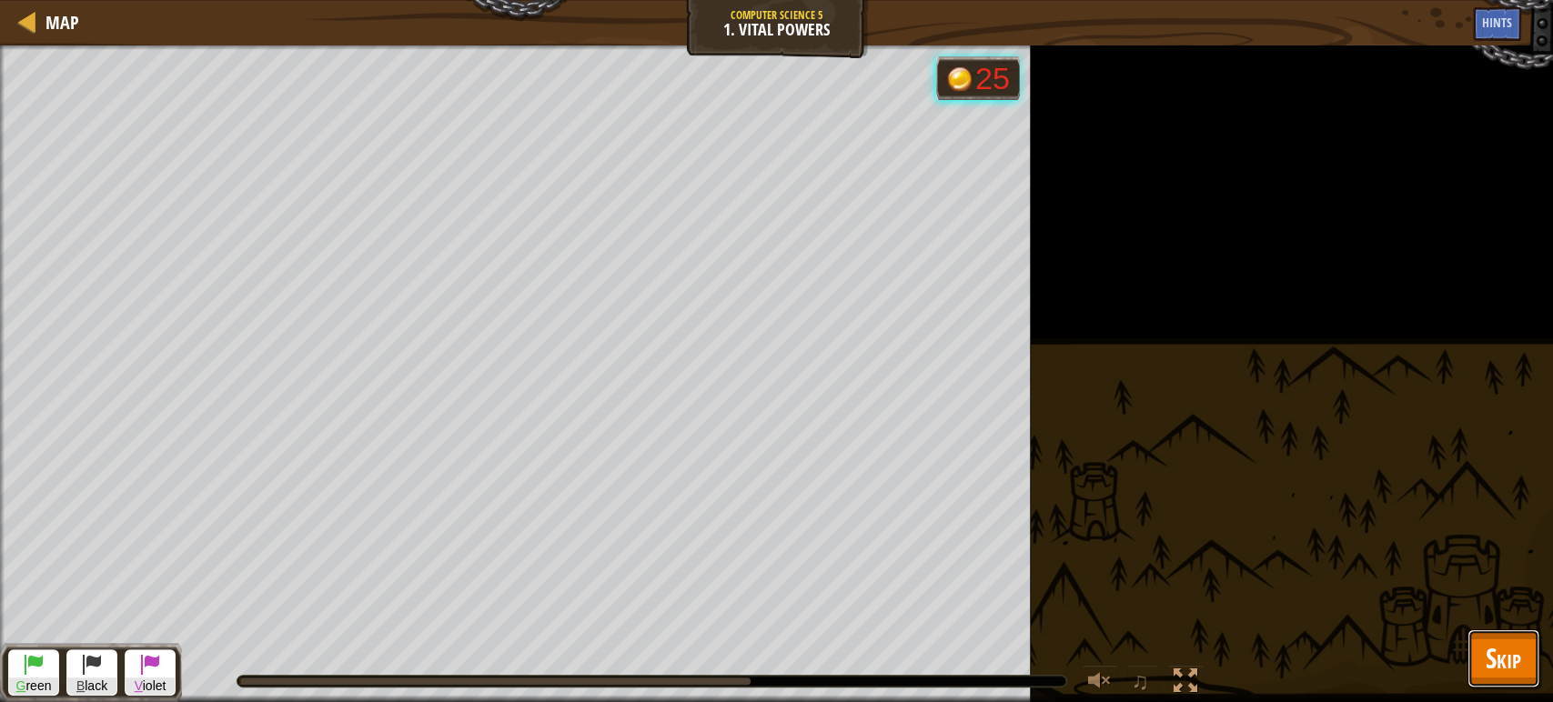
click at [1487, 654] on span "Skip" at bounding box center [1502, 657] width 35 height 37
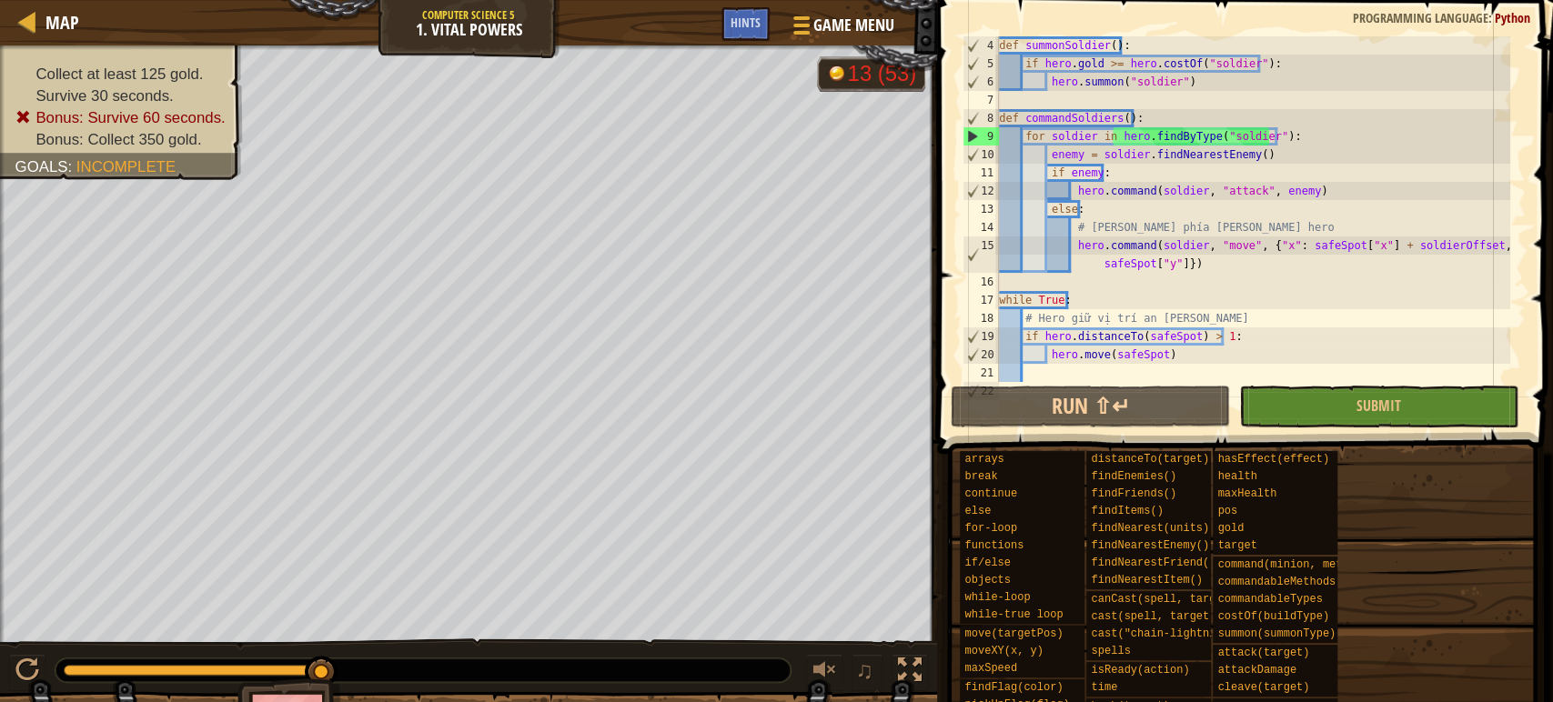
click at [1060, 124] on div "def summonSoldier ( ) : if hero . gold >= hero . costOf ( "soldier" ) : hero . …" at bounding box center [1252, 227] width 515 height 382
type textarea "commandSoldiers()"
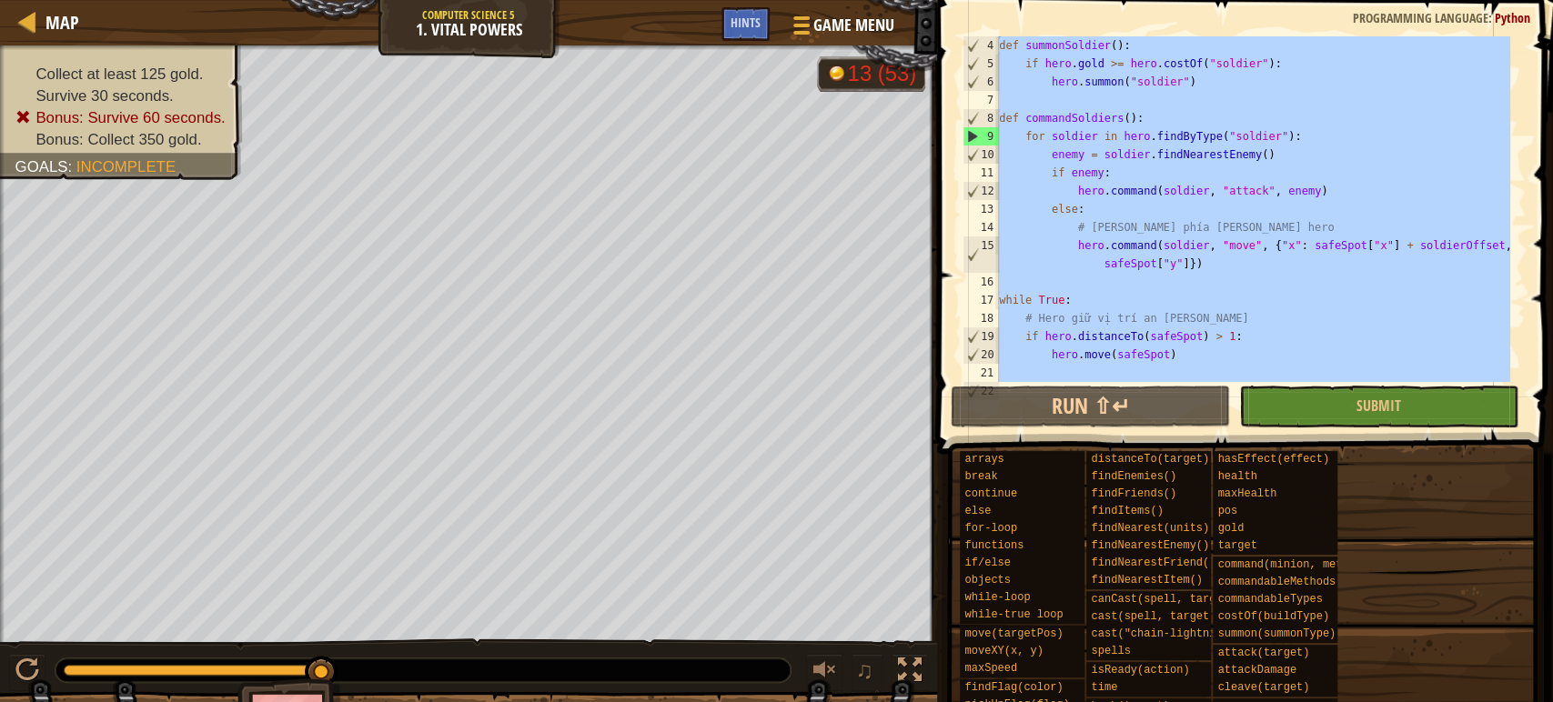
paste textarea
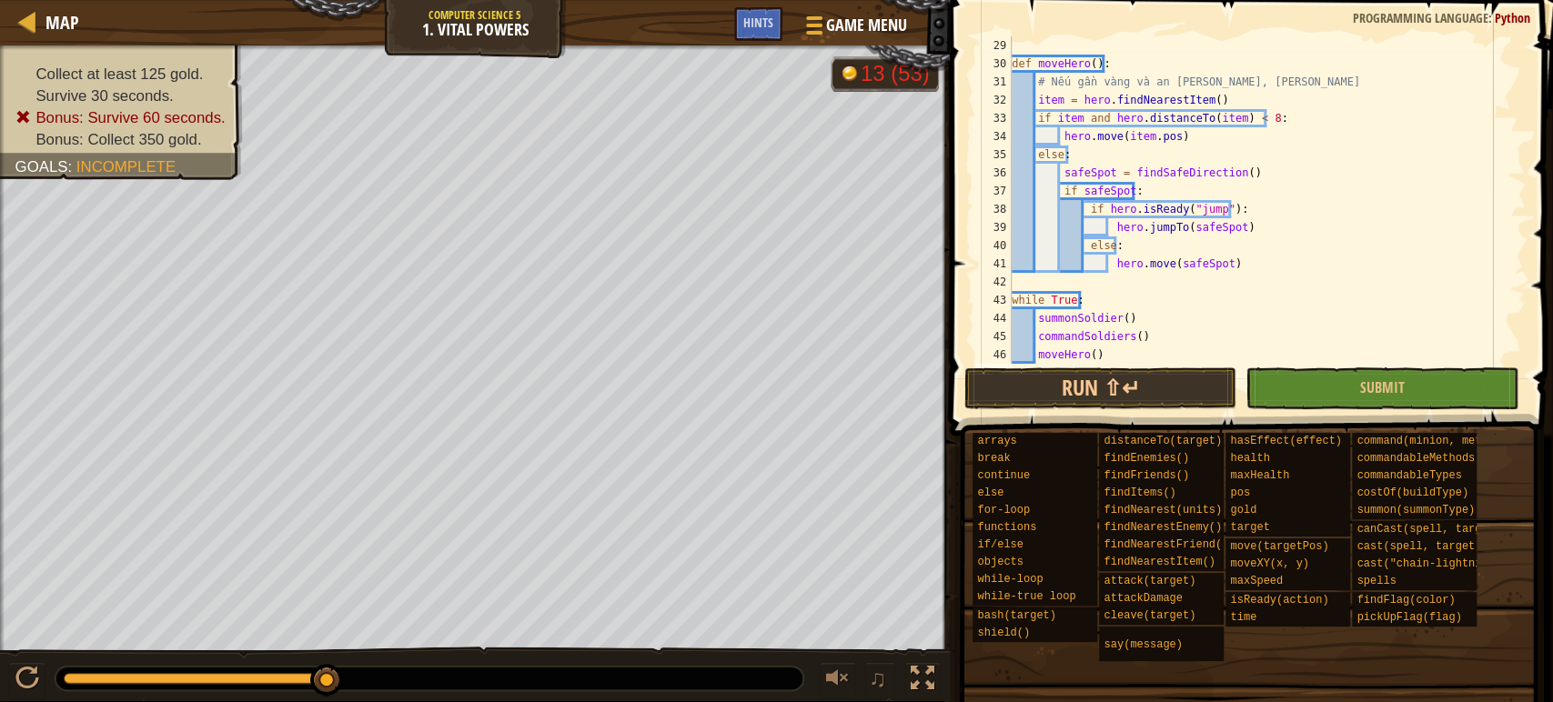
scroll to position [491, 0]
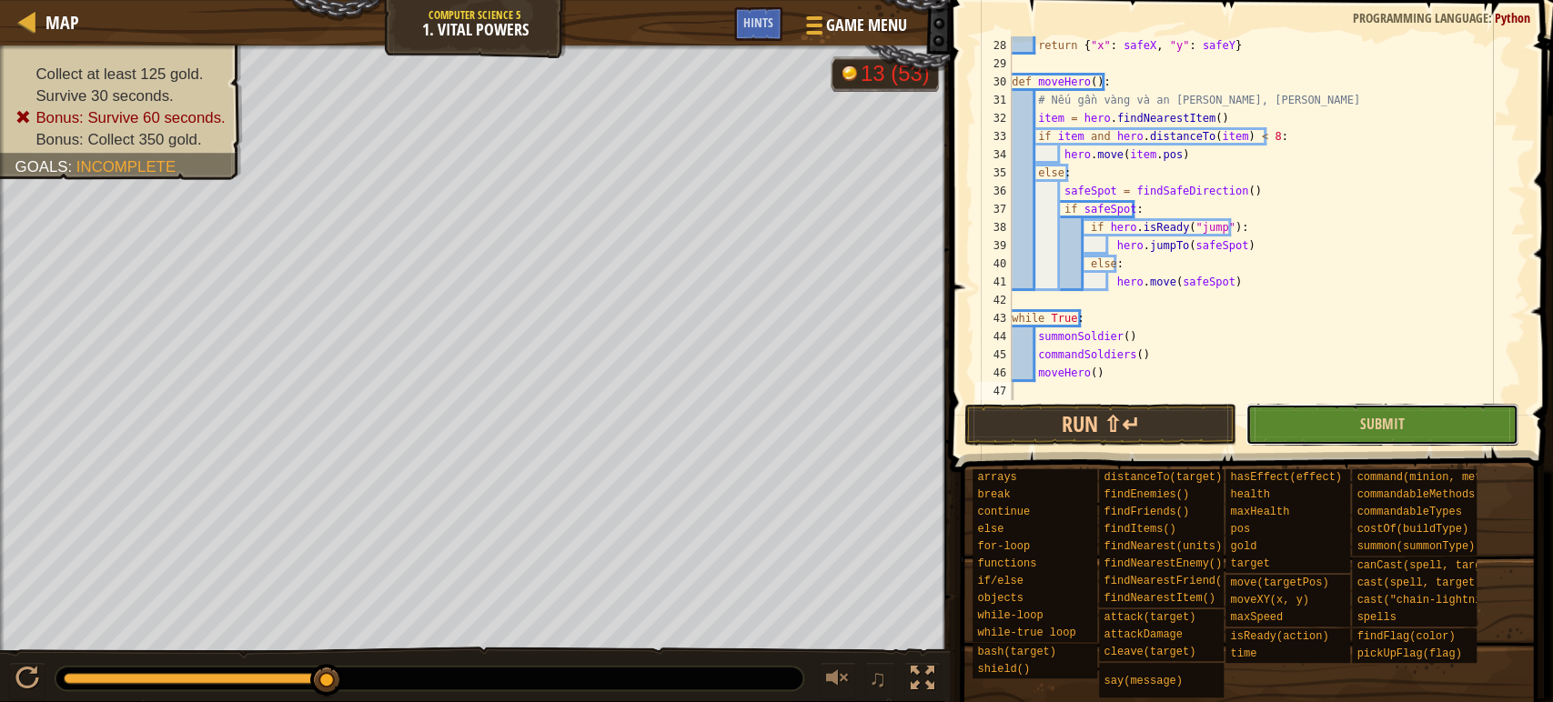
click at [1283, 428] on button "Submit" at bounding box center [1381, 425] width 273 height 42
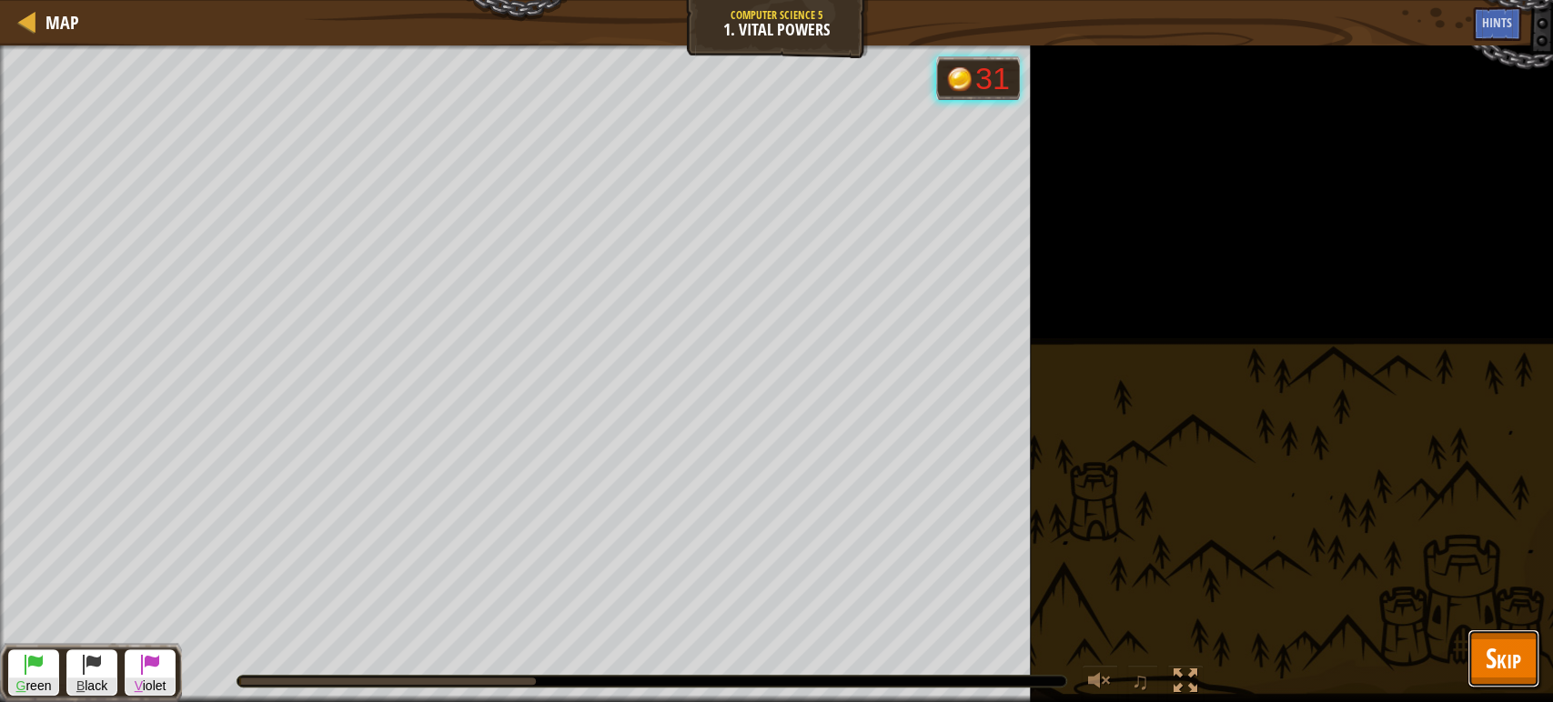
click at [1491, 643] on span "Skip" at bounding box center [1502, 657] width 35 height 37
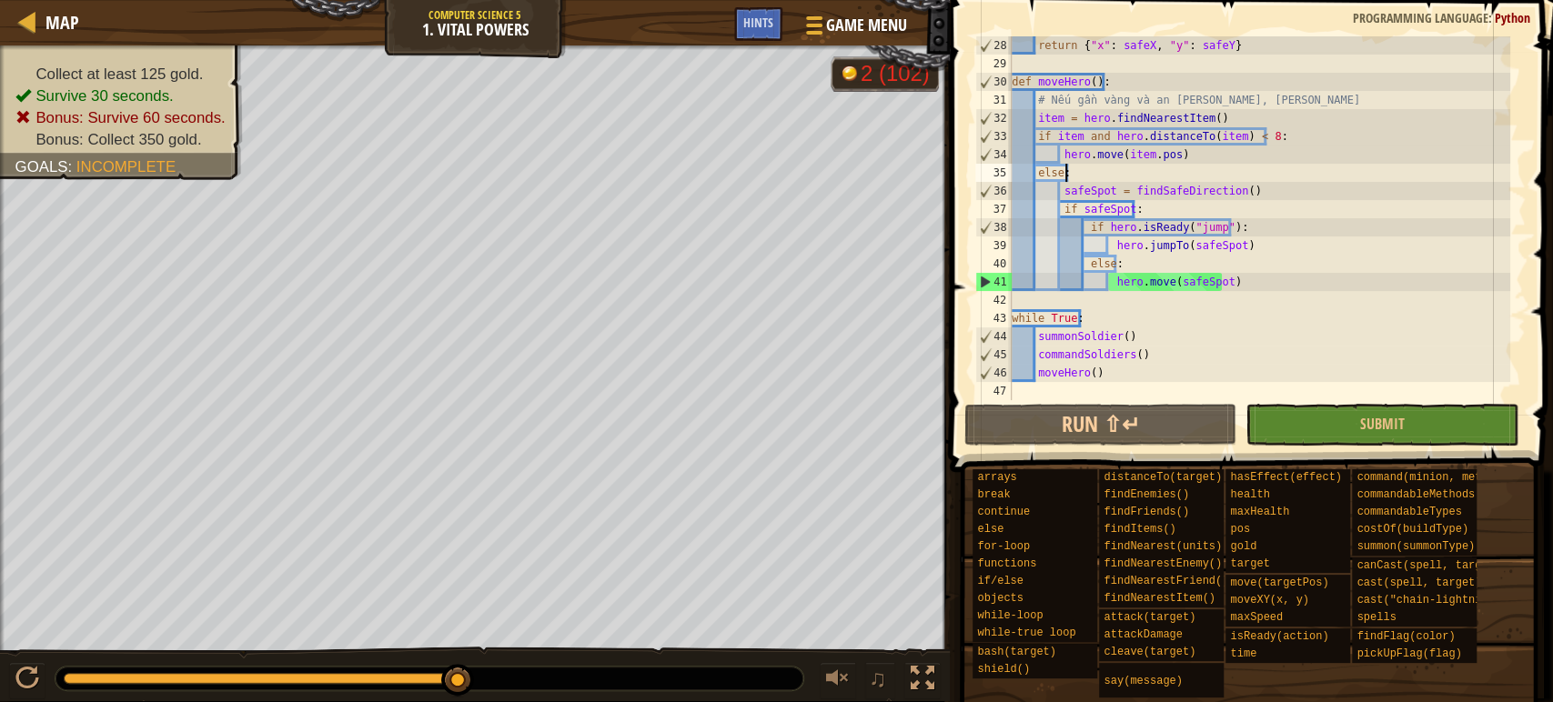
click at [1113, 171] on div "return { "x" : safeX , "y" : safeY } def moveHero ( ) : # Nếu gần vàng và an [P…" at bounding box center [1259, 236] width 502 height 400
type textarea "moveHero()"
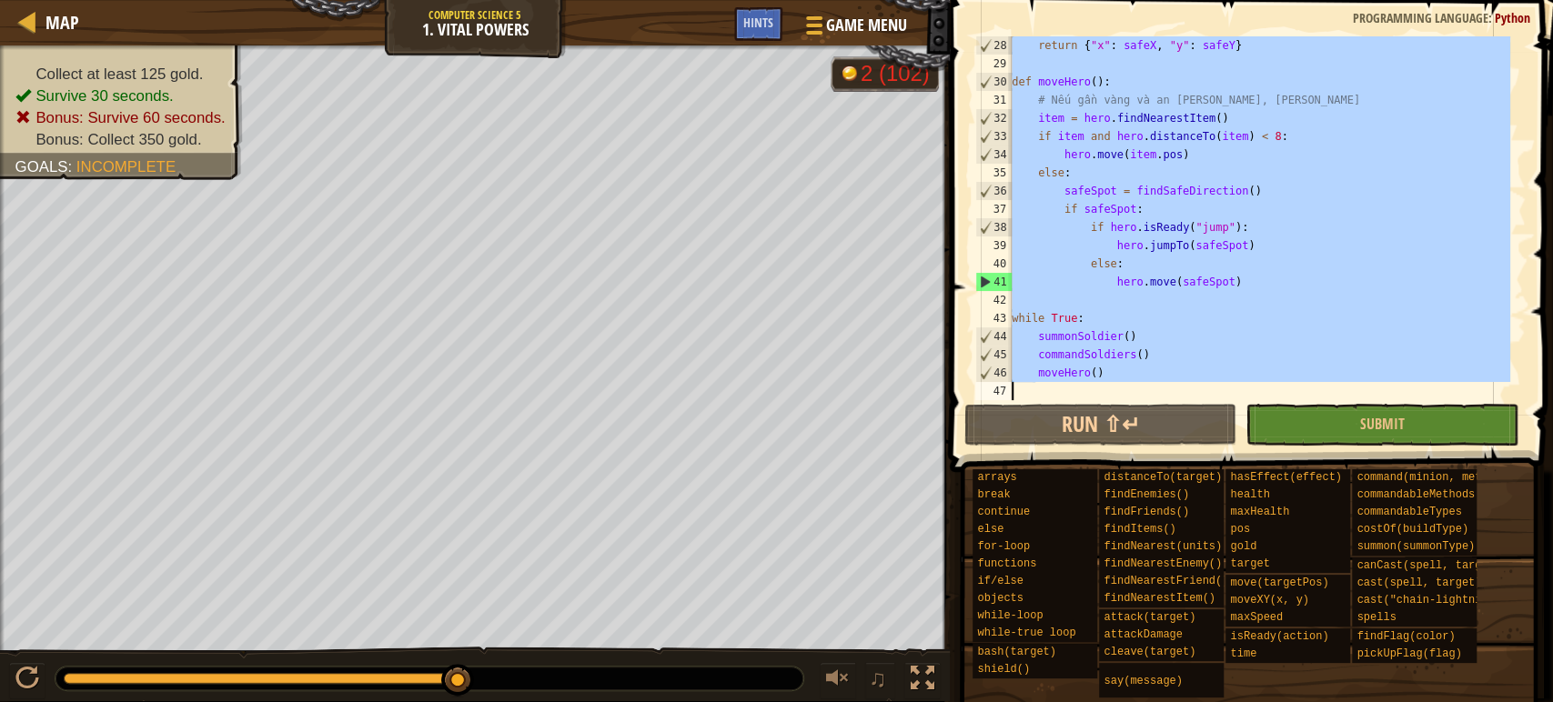
paste textarea
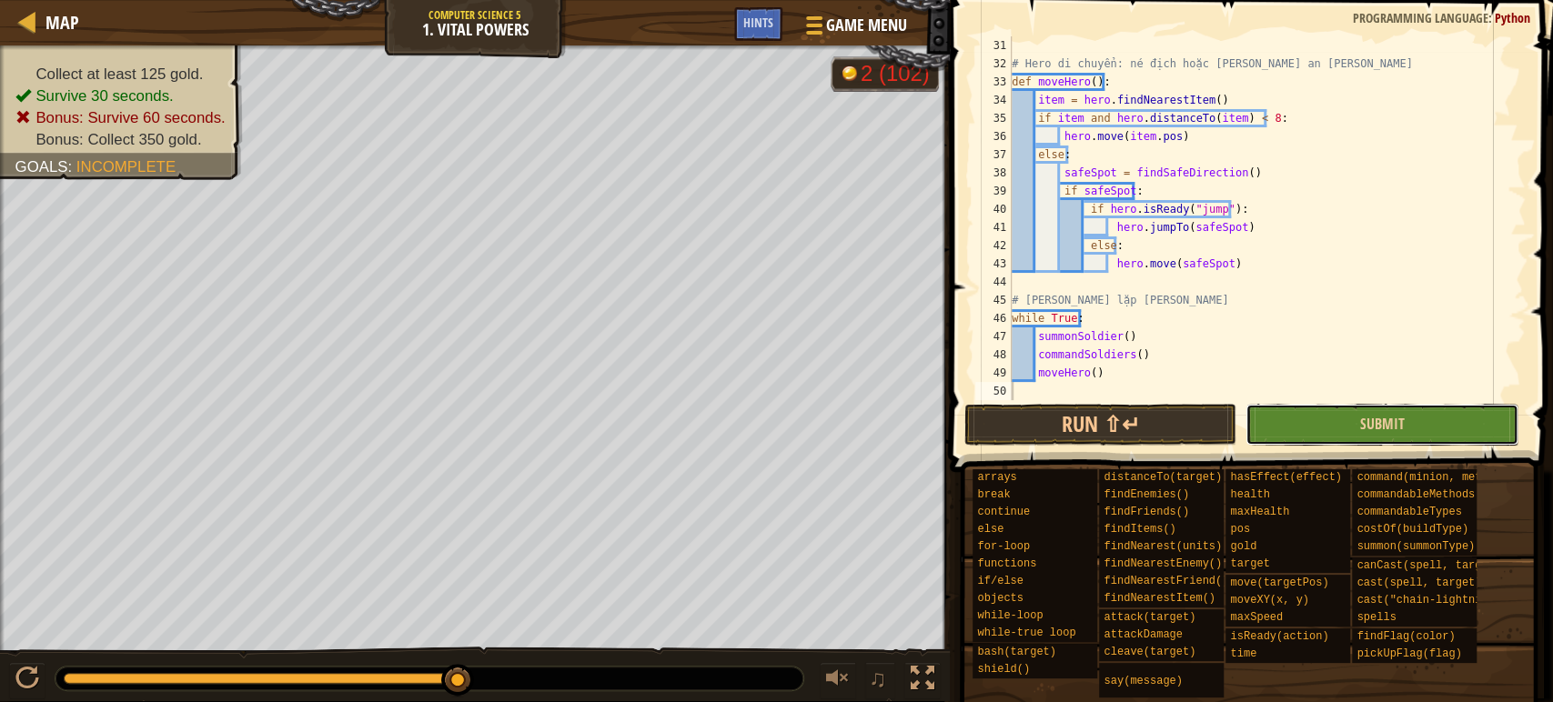
click at [1335, 406] on button "Submit" at bounding box center [1381, 425] width 273 height 42
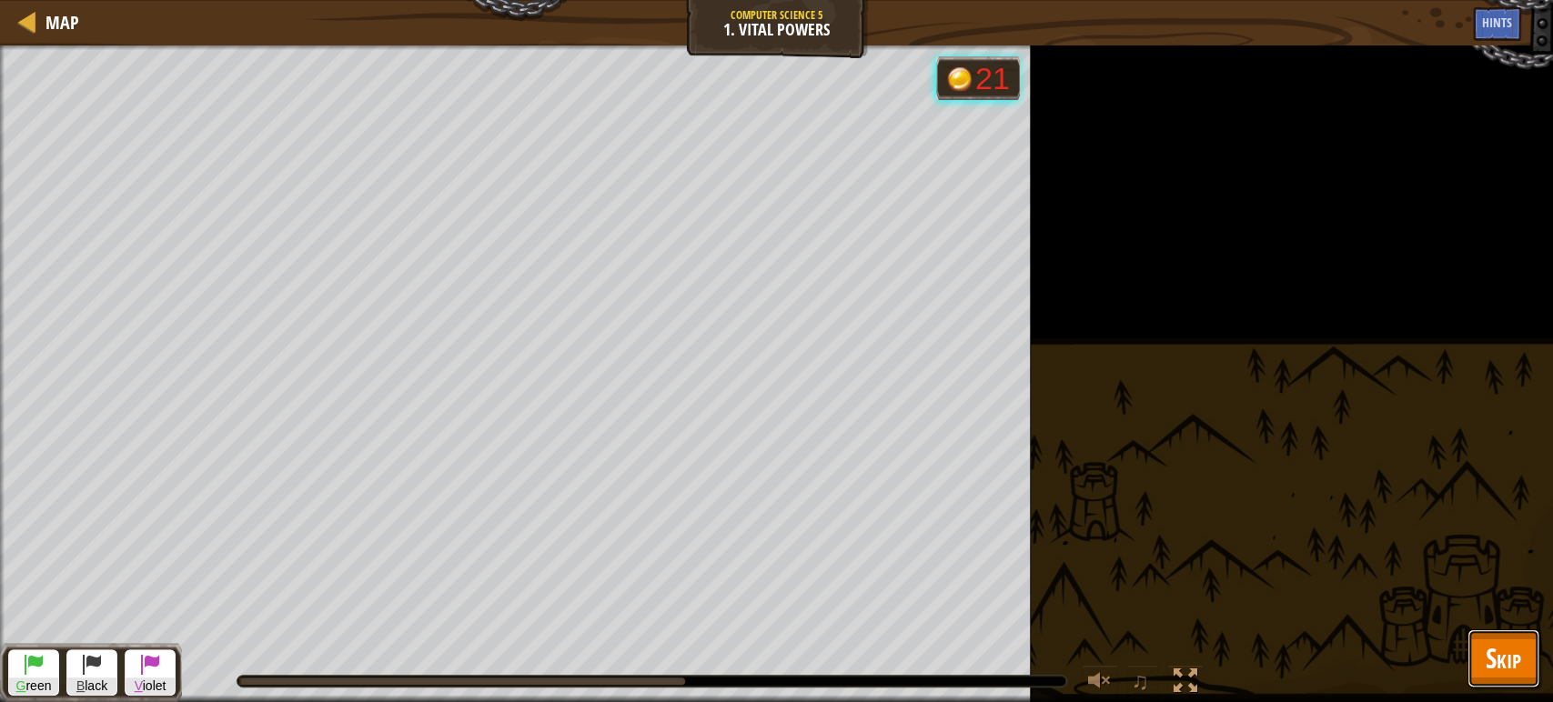
click at [1481, 653] on button "Skip" at bounding box center [1503, 658] width 72 height 58
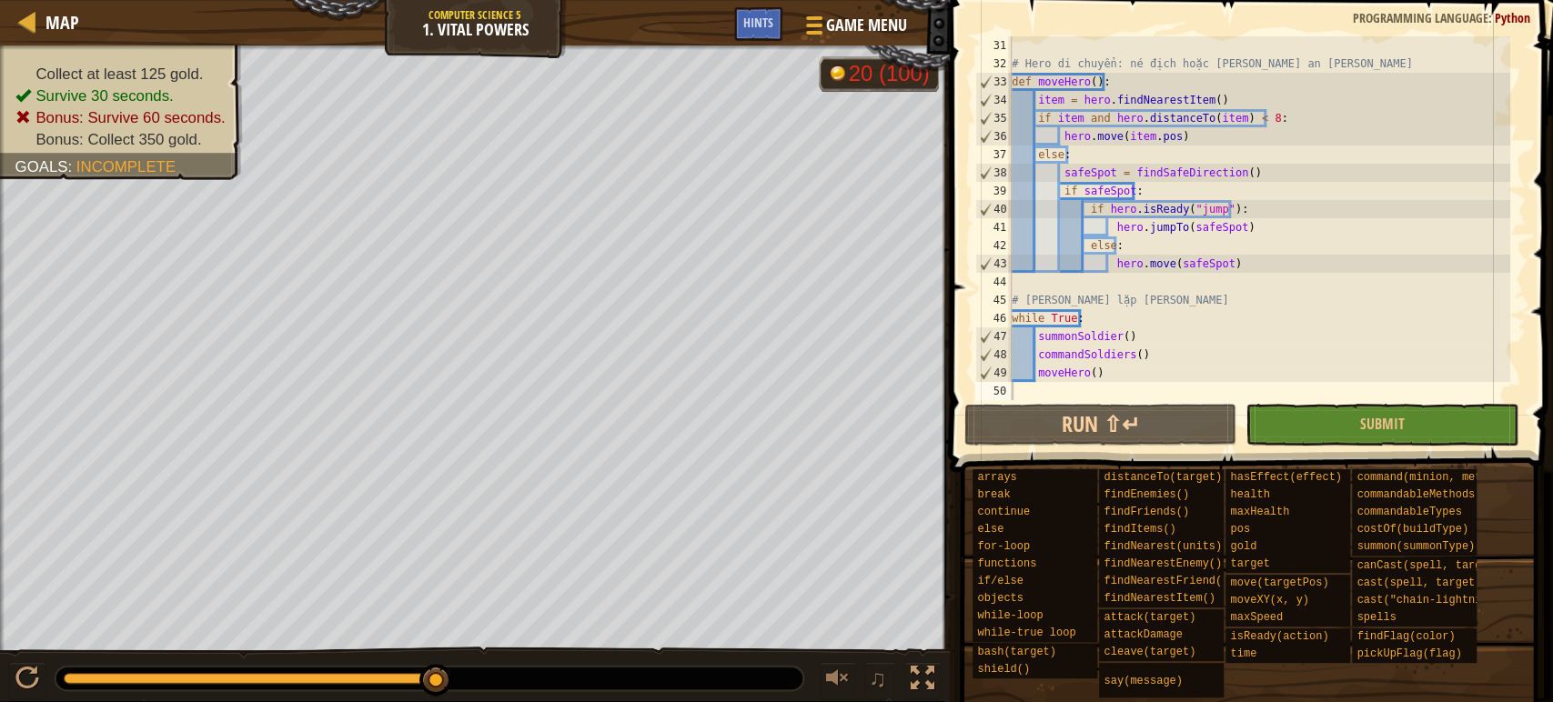
click at [1135, 132] on div "# Hero di chuyển: né địch hoặc [PERSON_NAME] an [PERSON_NAME] moveHero ( ) : it…" at bounding box center [1259, 236] width 502 height 400
type textarea "moveHero()"
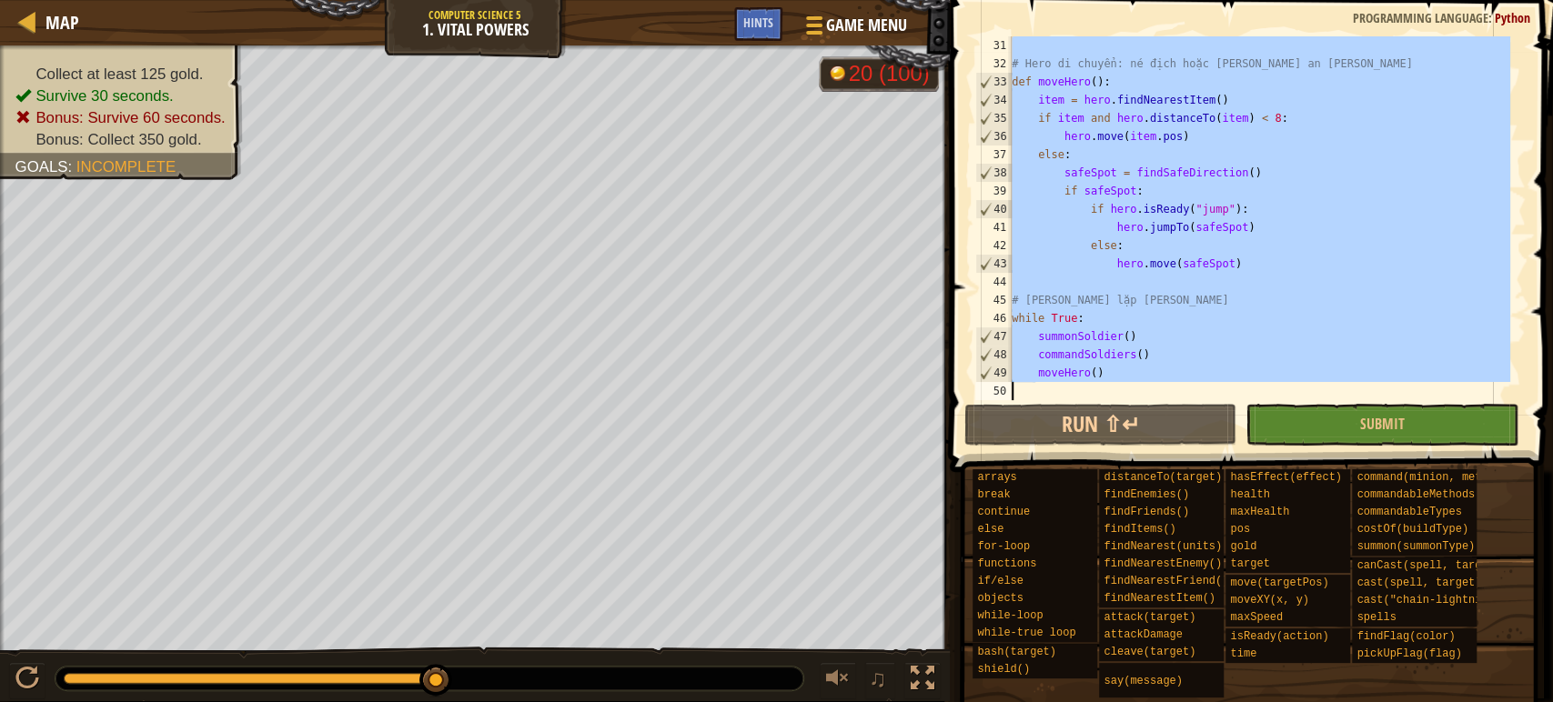
paste textarea
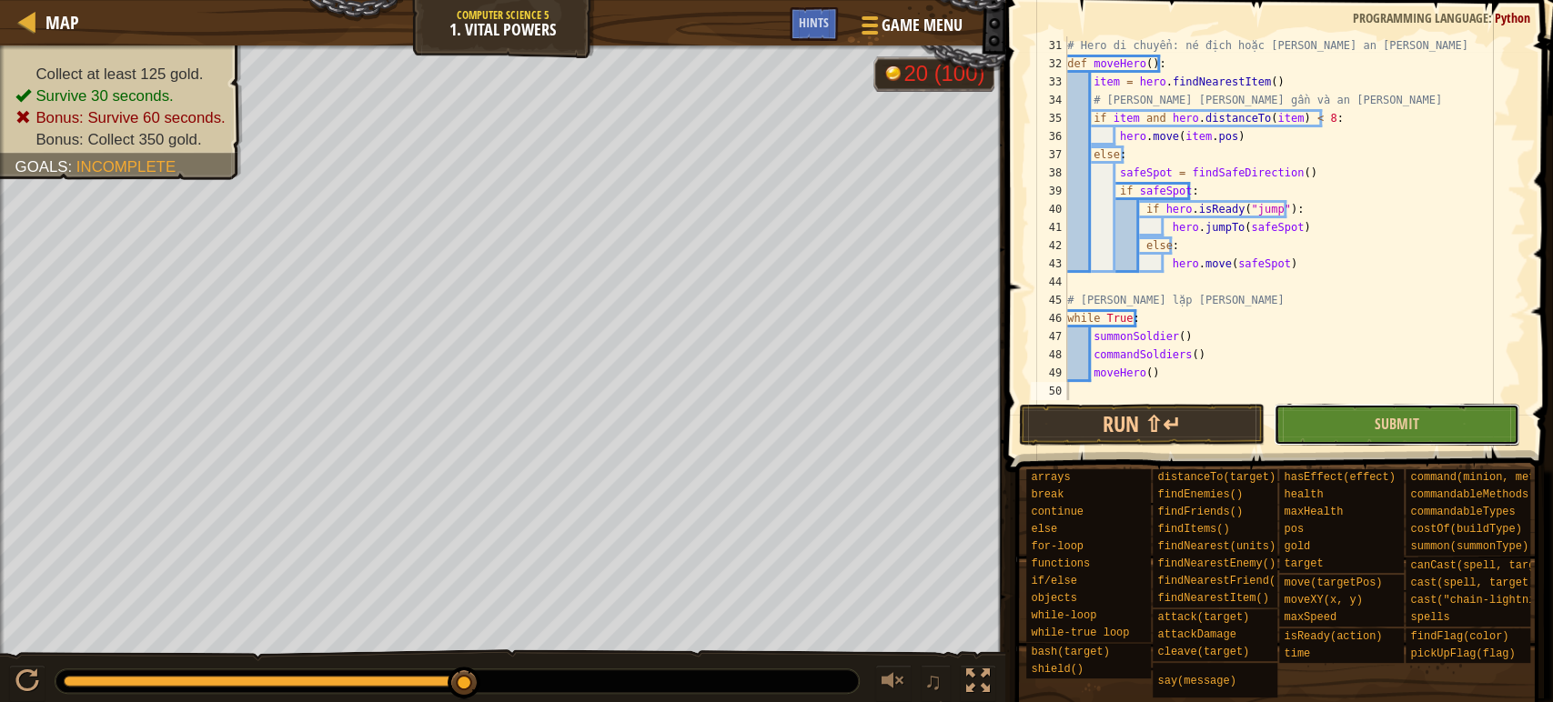
click at [1339, 427] on button "Submit" at bounding box center [1396, 425] width 246 height 42
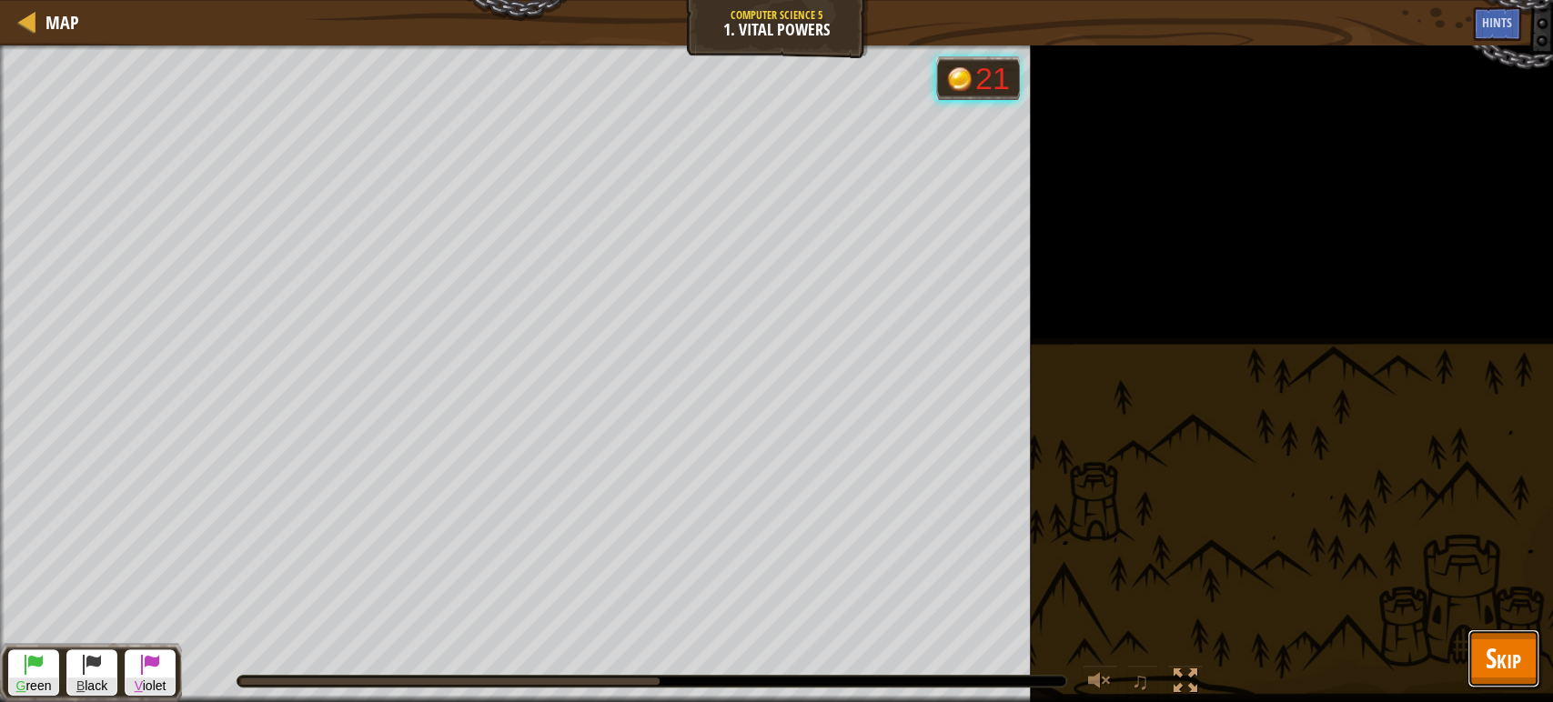
click at [1512, 652] on span "Skip" at bounding box center [1502, 657] width 35 height 37
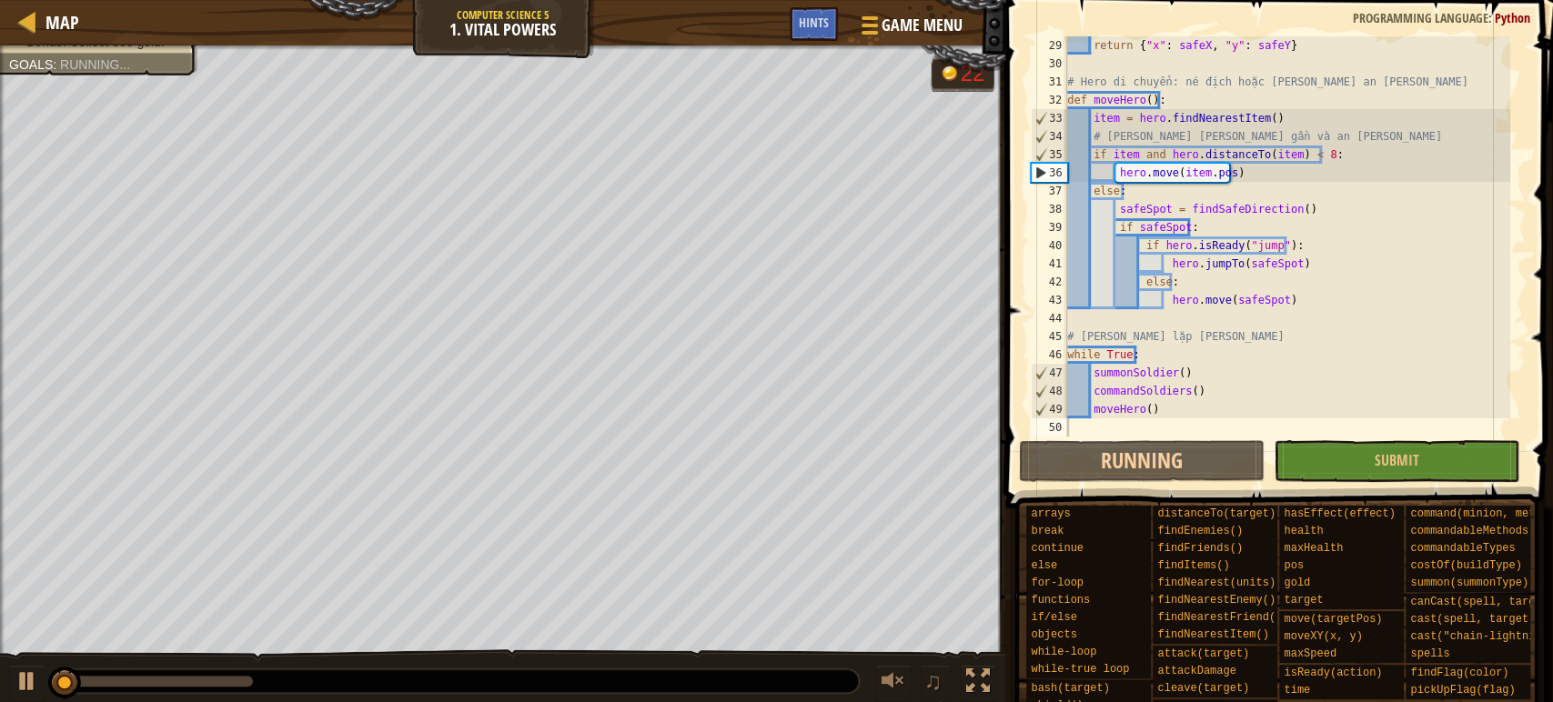
scroll to position [509, 0]
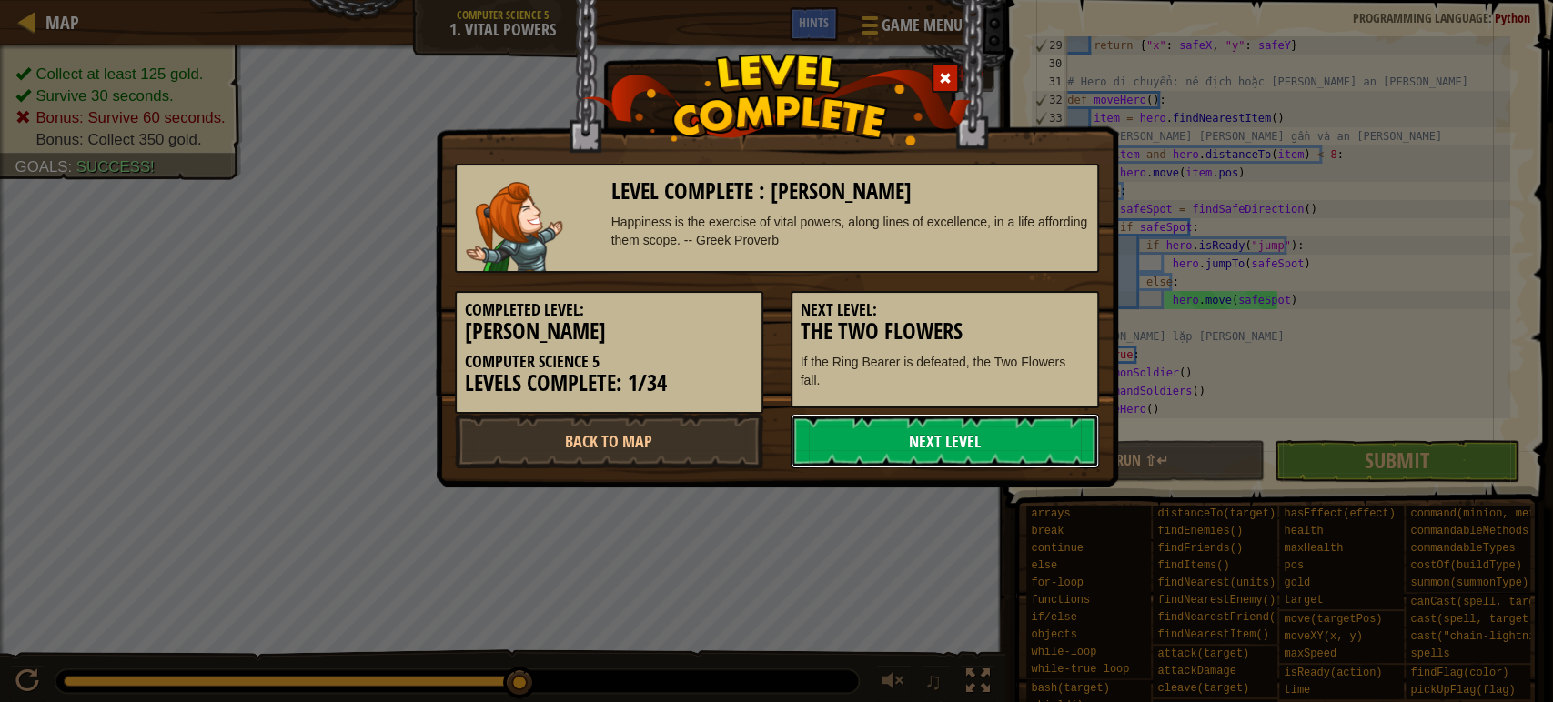
click at [888, 427] on link "Next Level" at bounding box center [944, 441] width 308 height 55
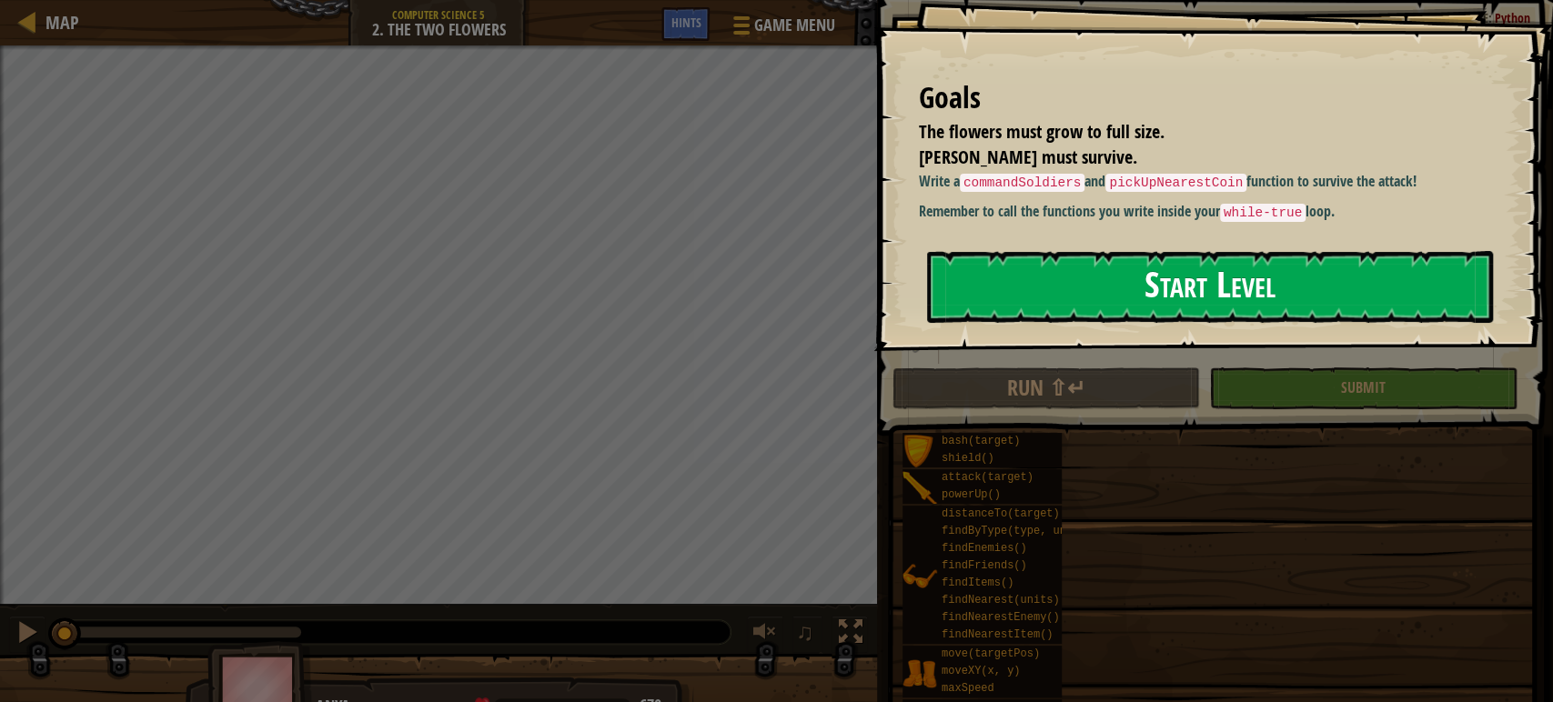
click at [1053, 323] on button "Start Level" at bounding box center [1210, 287] width 566 height 72
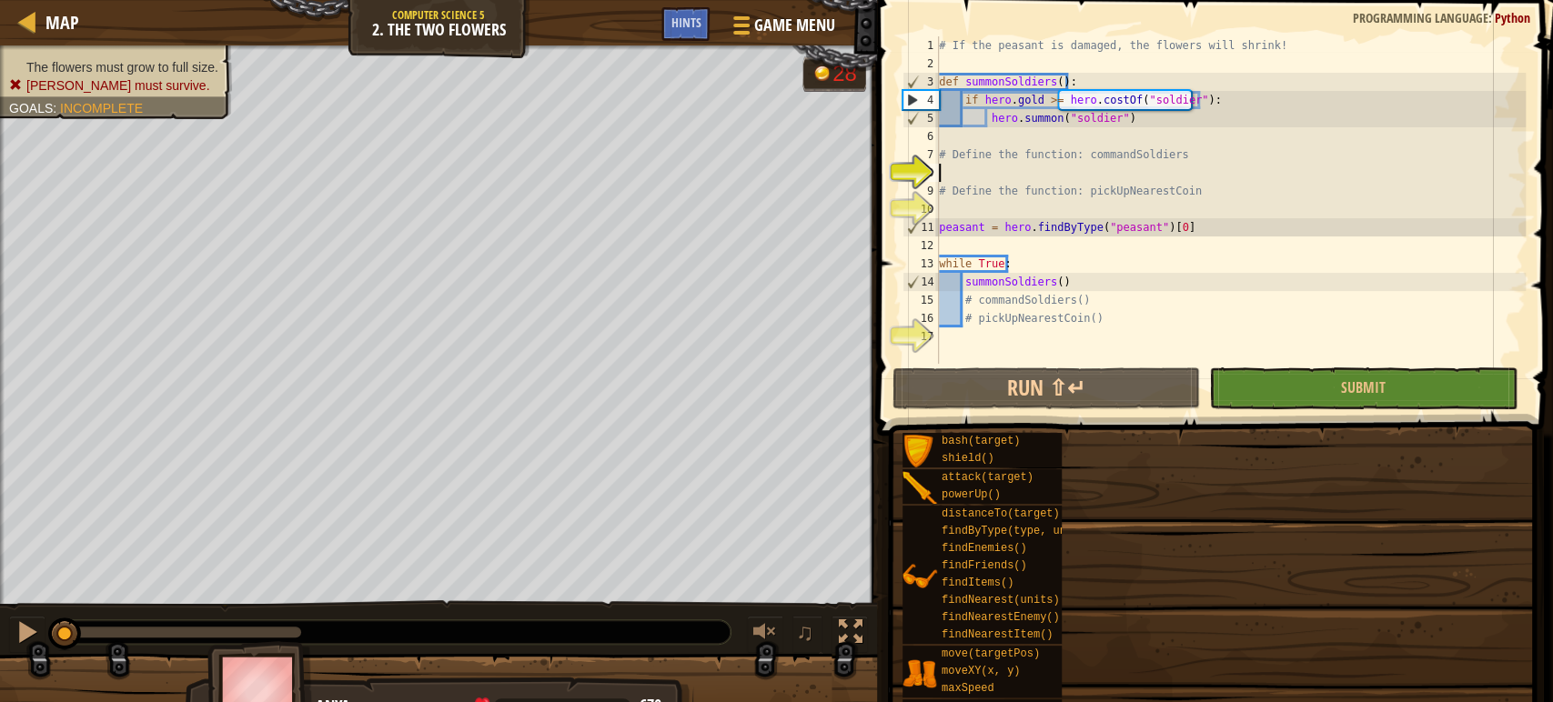
type textarea "# Define the function: pickUpNearestCoin"
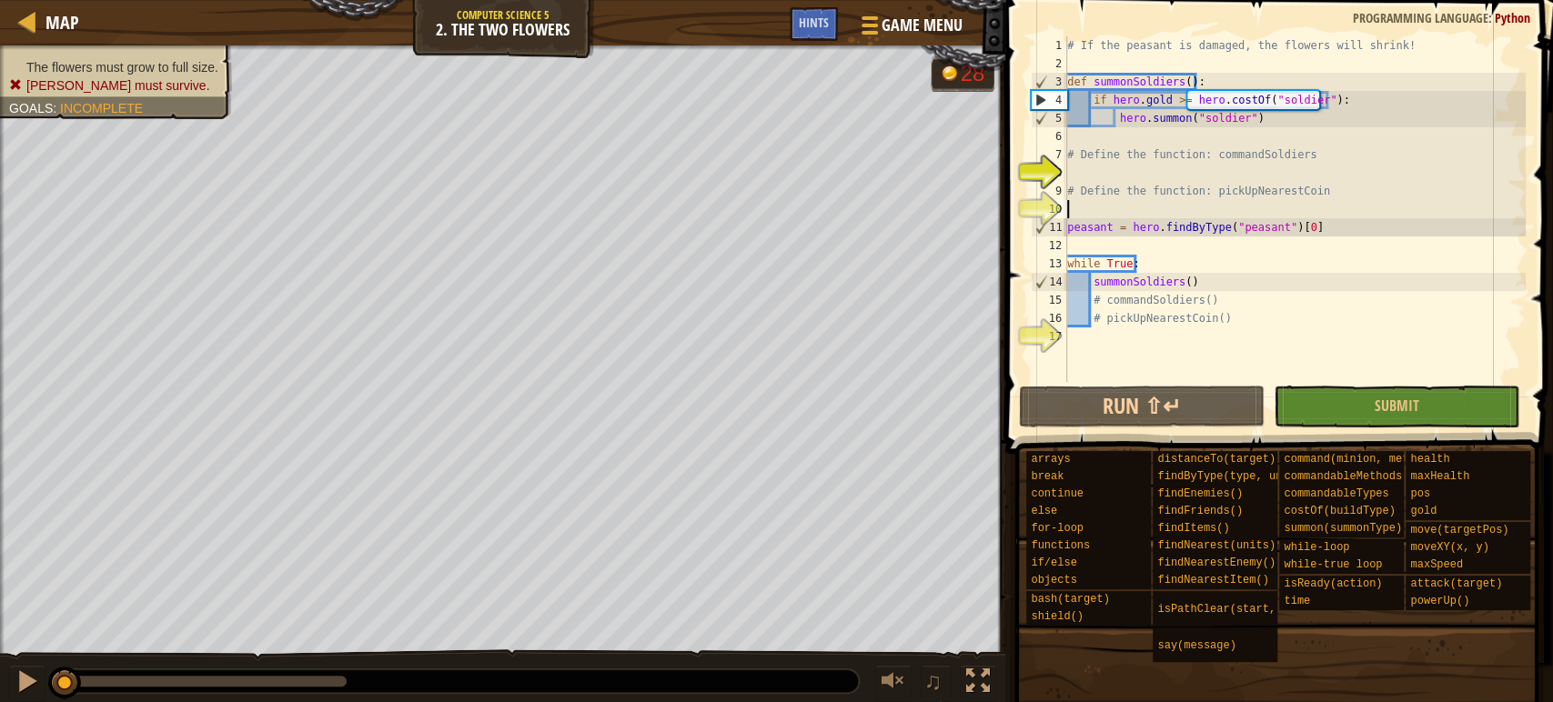
click at [1222, 214] on div "# If the peasant is damaged, the flowers will shrink! def summonSoldiers ( ) : …" at bounding box center [1294, 227] width 462 height 382
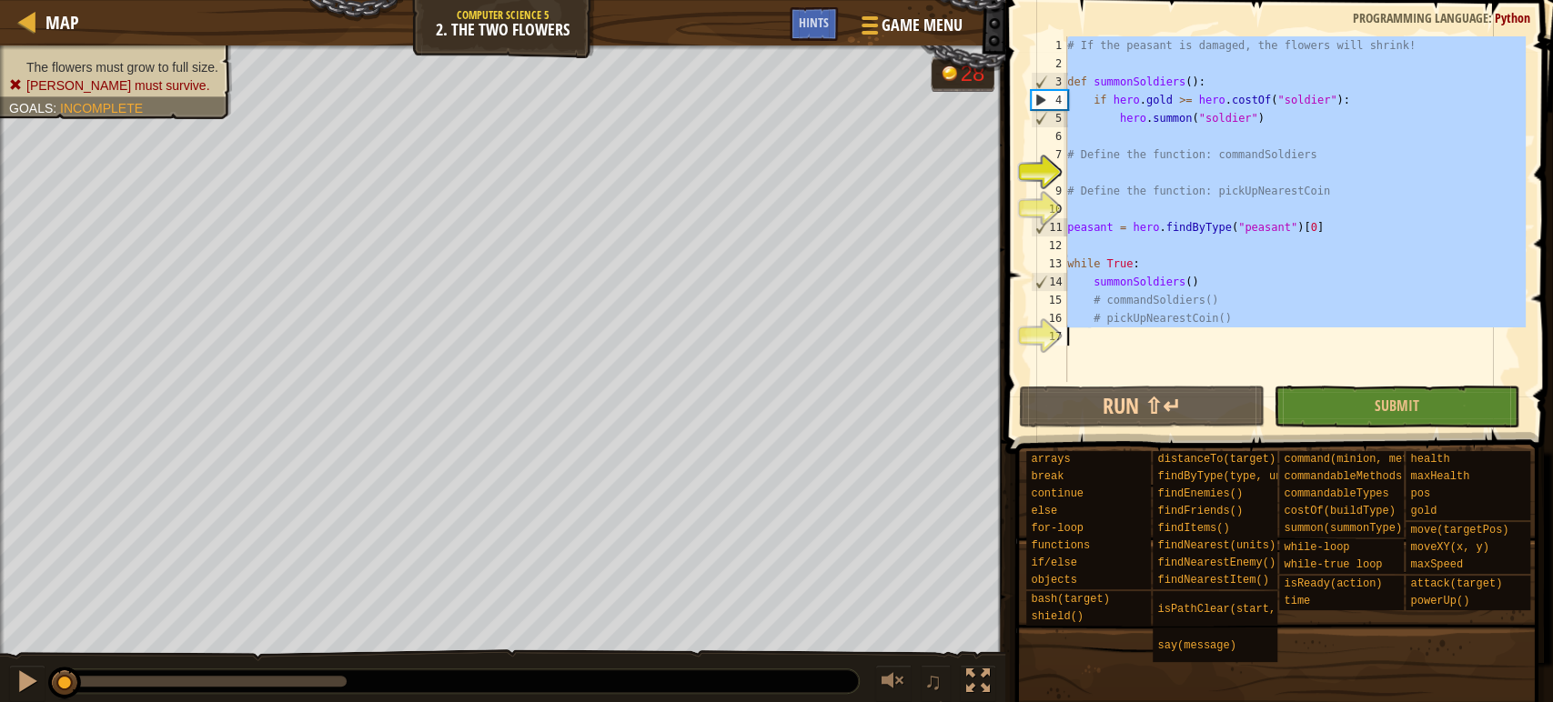
paste textarea "pickUpNearestCoin()"
type textarea "pickUpNearestCoin()"
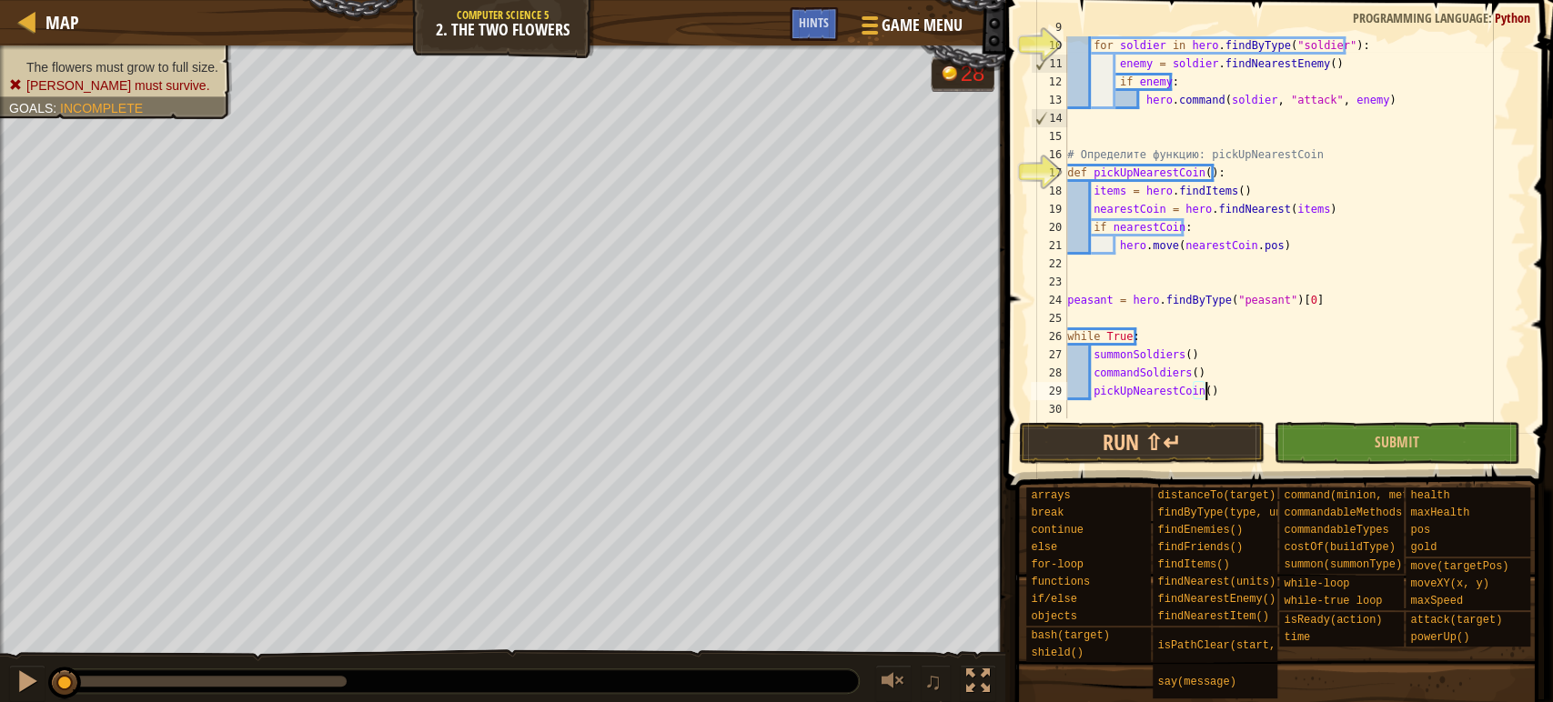
scroll to position [163, 0]
click at [1352, 462] on button "Submit" at bounding box center [1396, 443] width 246 height 42
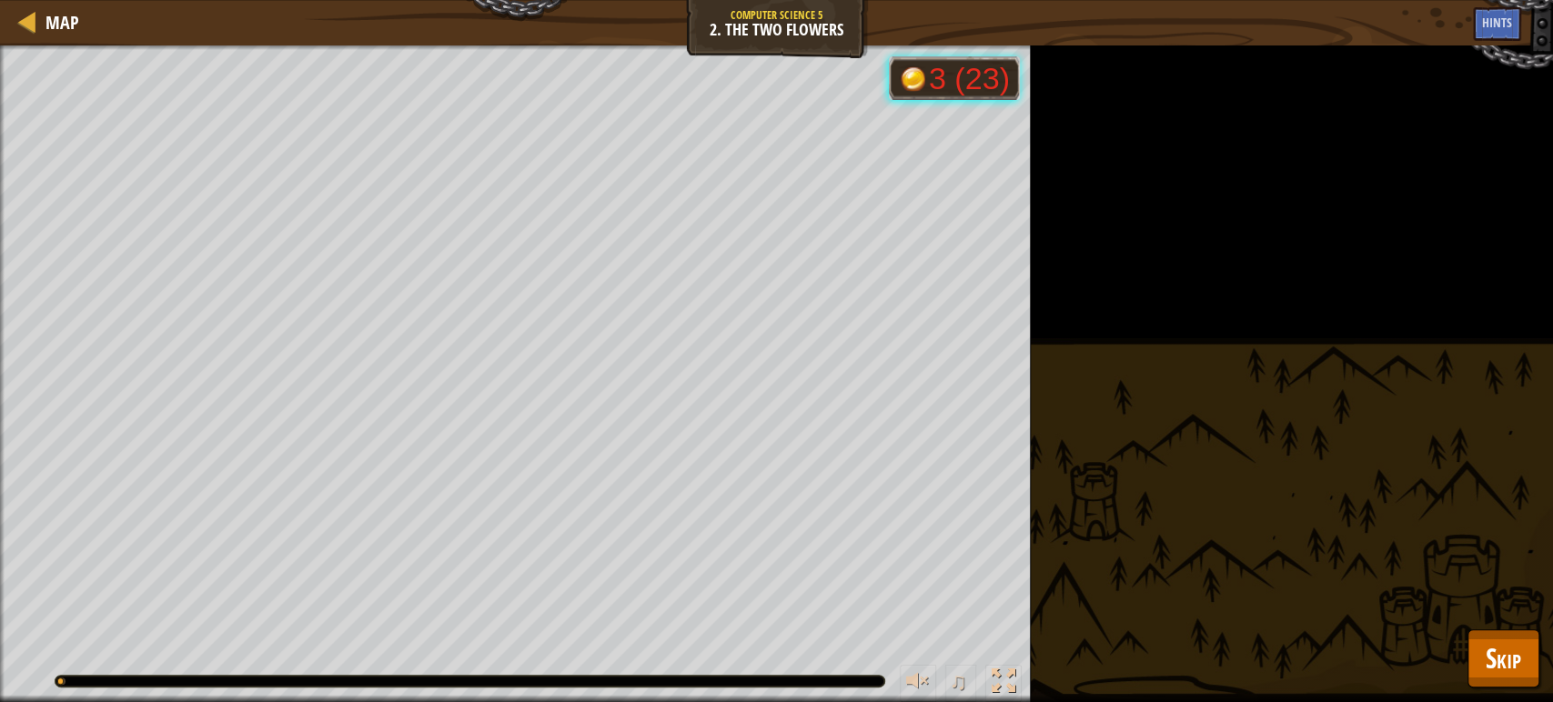
click at [1536, 644] on div "The flowers must grow to full size. [PERSON_NAME] must survive. Goals : Running…" at bounding box center [776, 373] width 1553 height 657
click at [1521, 655] on button "Skip" at bounding box center [1503, 658] width 72 height 58
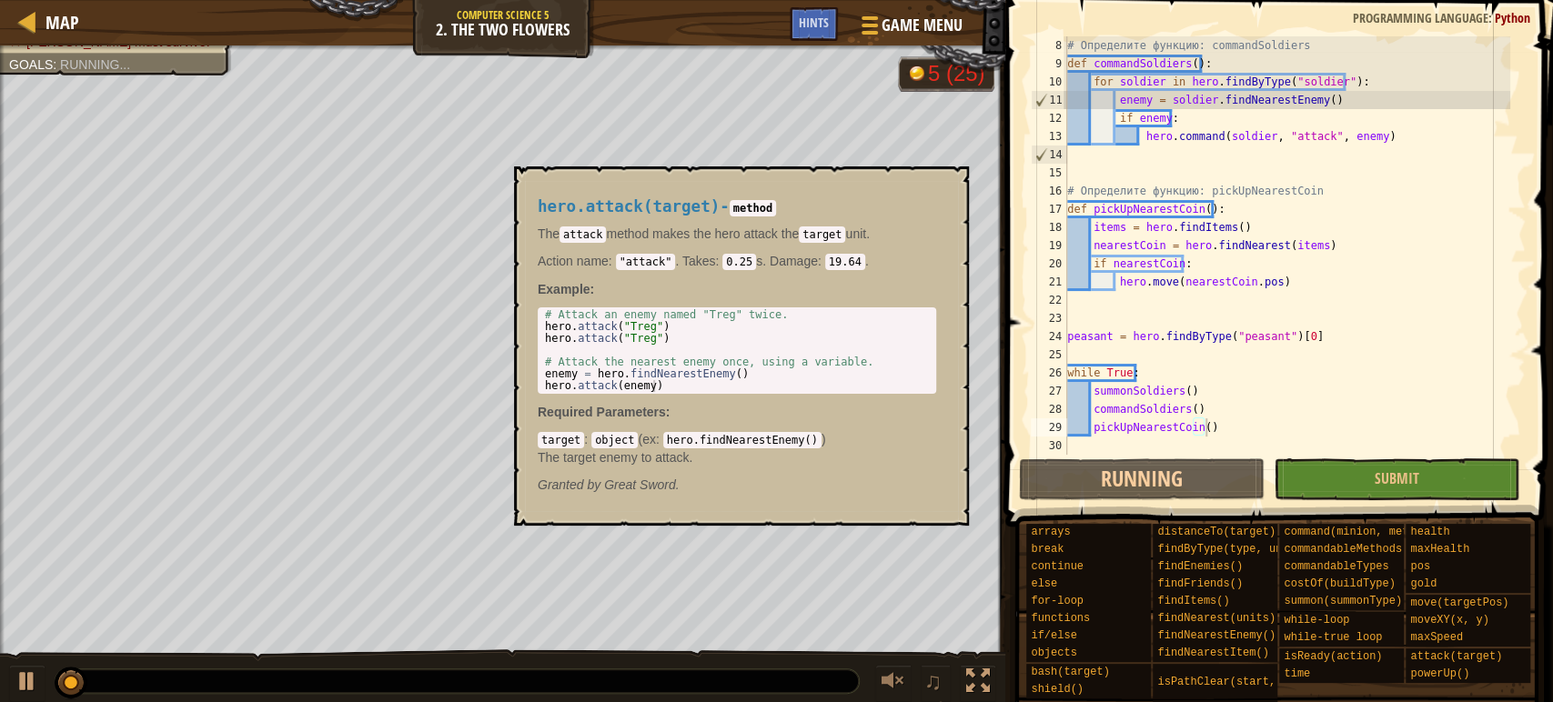
scroll to position [126, 0]
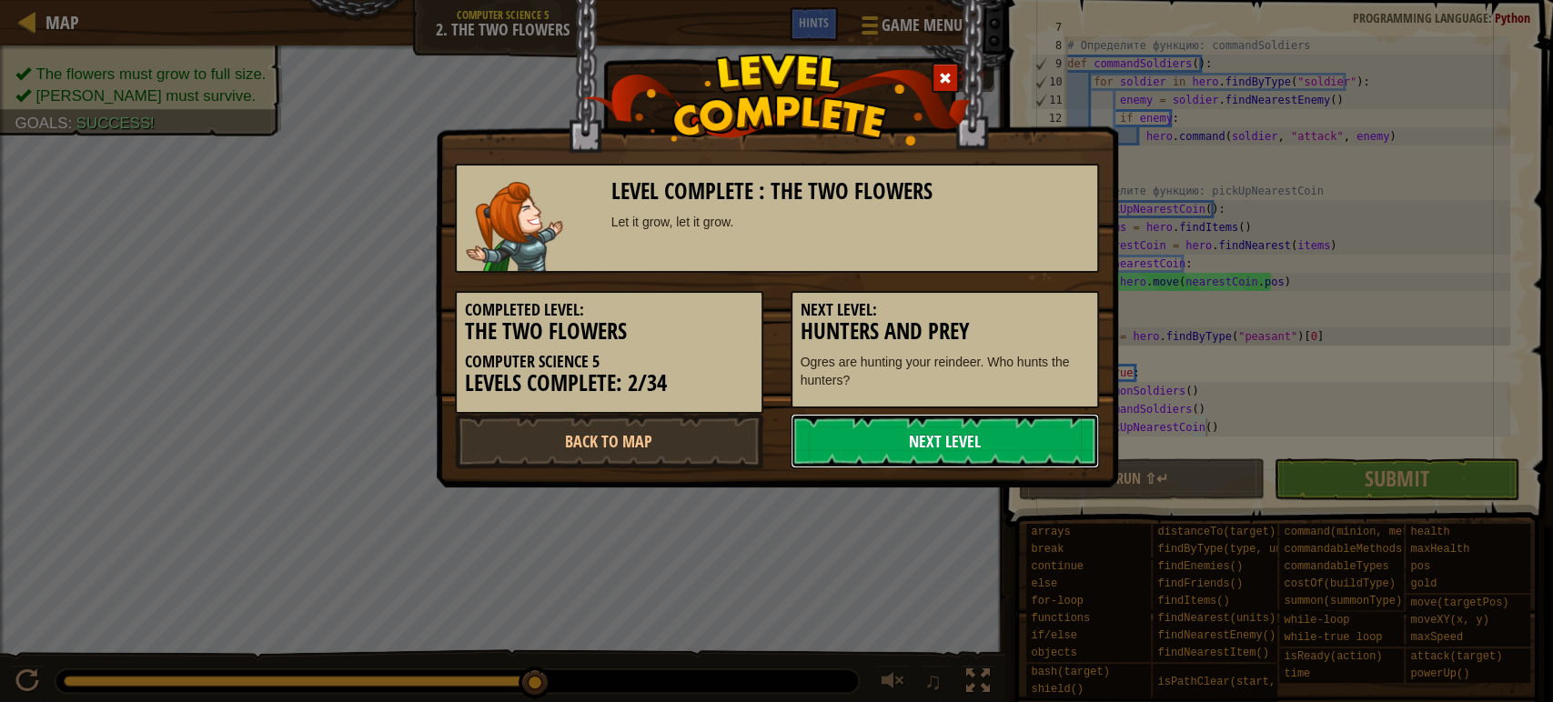
click at [948, 460] on link "Next Level" at bounding box center [944, 441] width 308 height 55
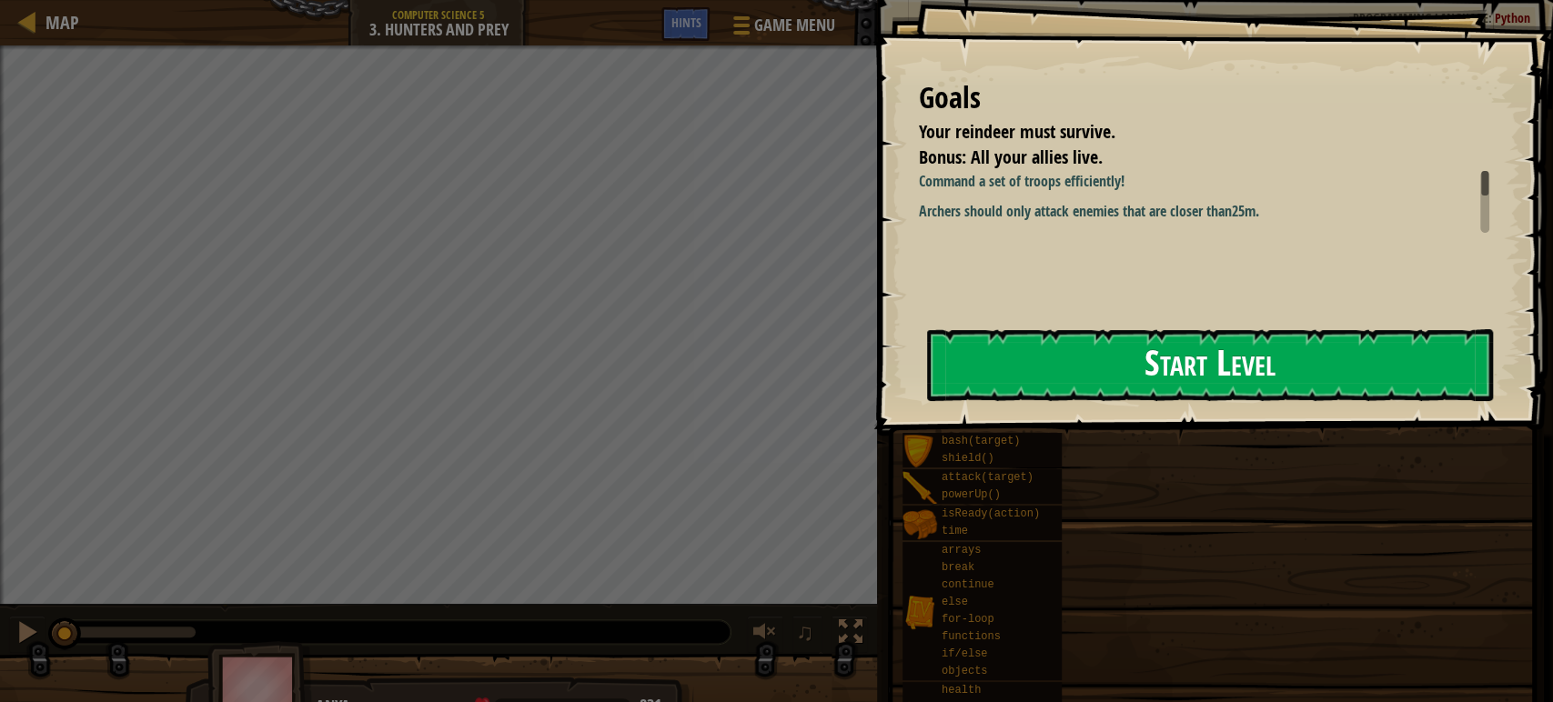
click at [1152, 367] on button "Start Level" at bounding box center [1210, 365] width 566 height 72
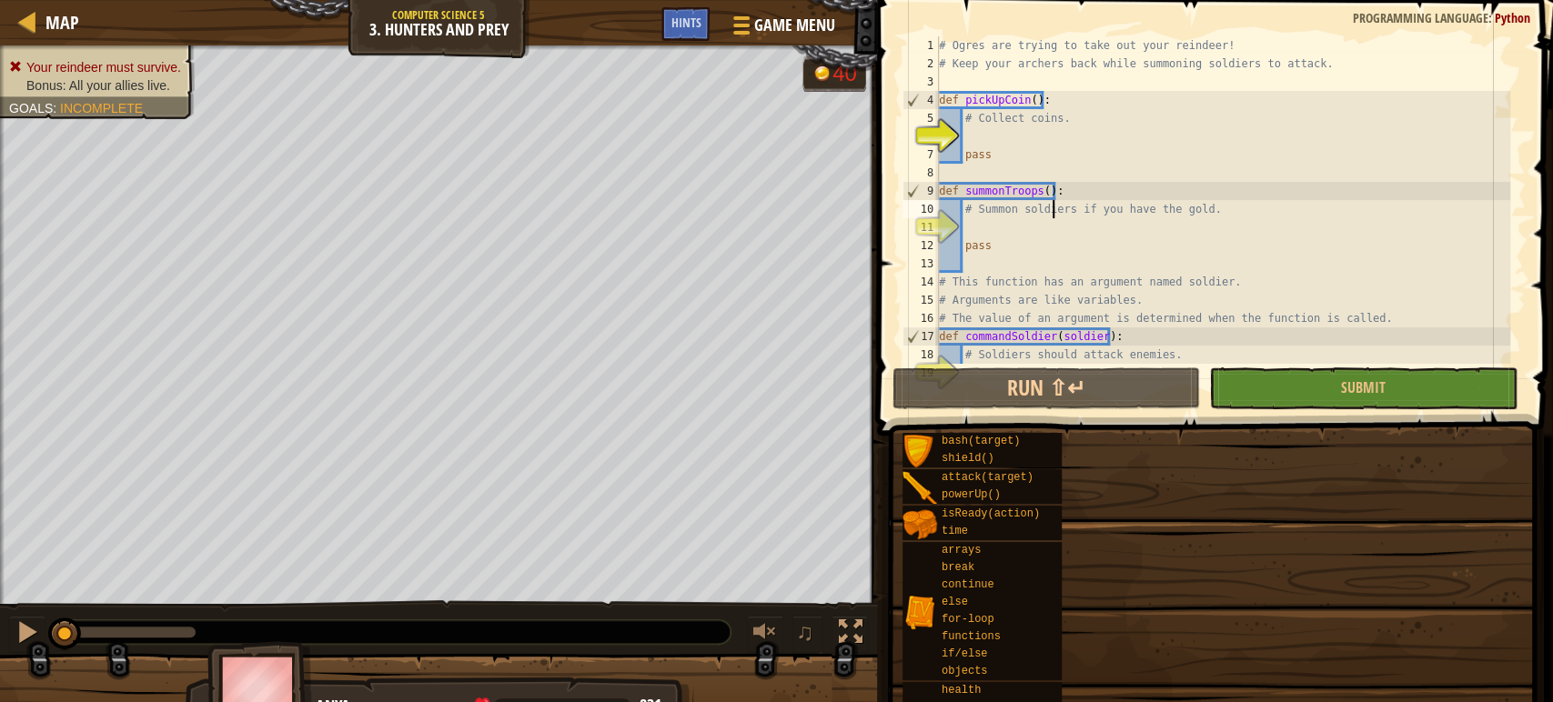
click at [1053, 201] on div "# Ogres are trying to take out your reindeer! # Keep your archers back while su…" at bounding box center [1223, 218] width 576 height 364
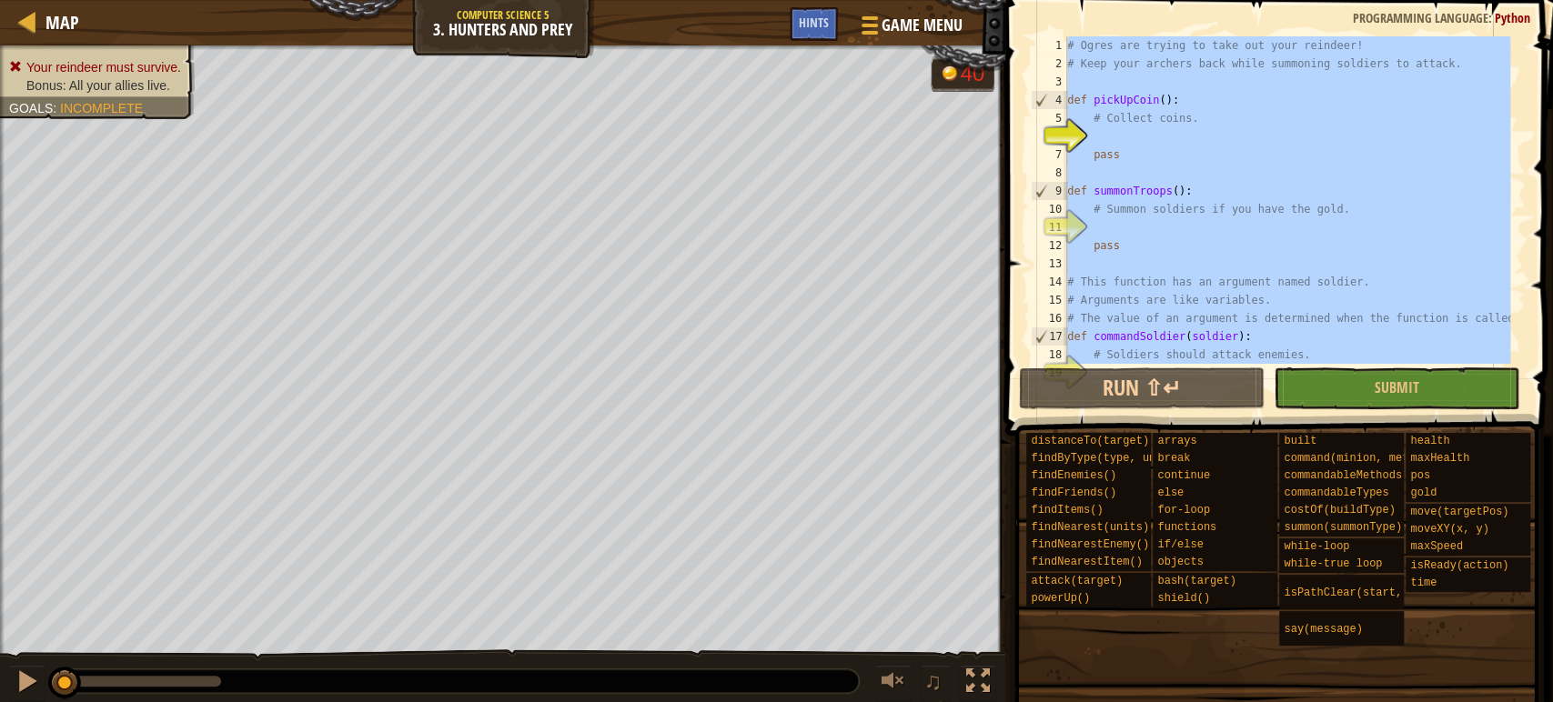
type textarea "commandArcher(friend)"
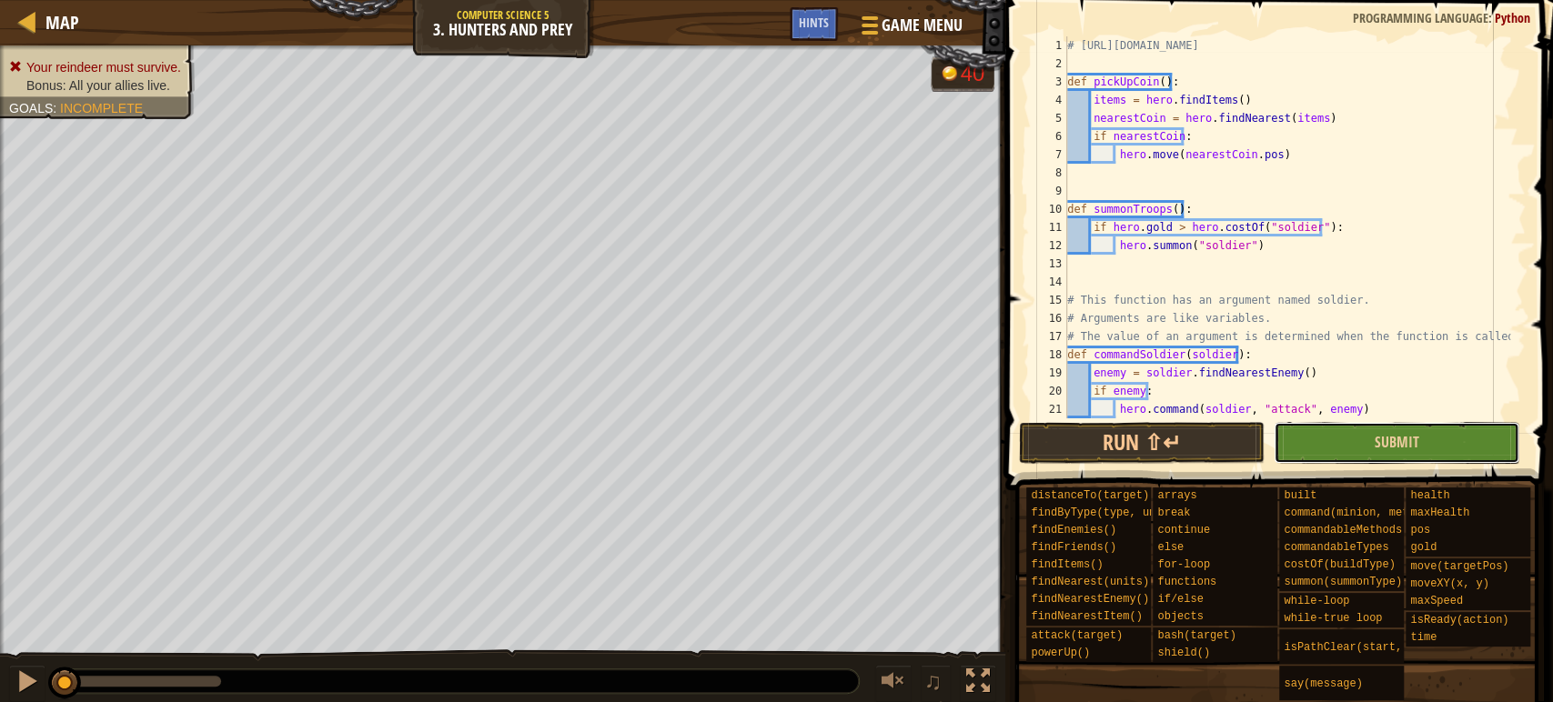
click at [1324, 438] on button "Submit" at bounding box center [1396, 443] width 246 height 42
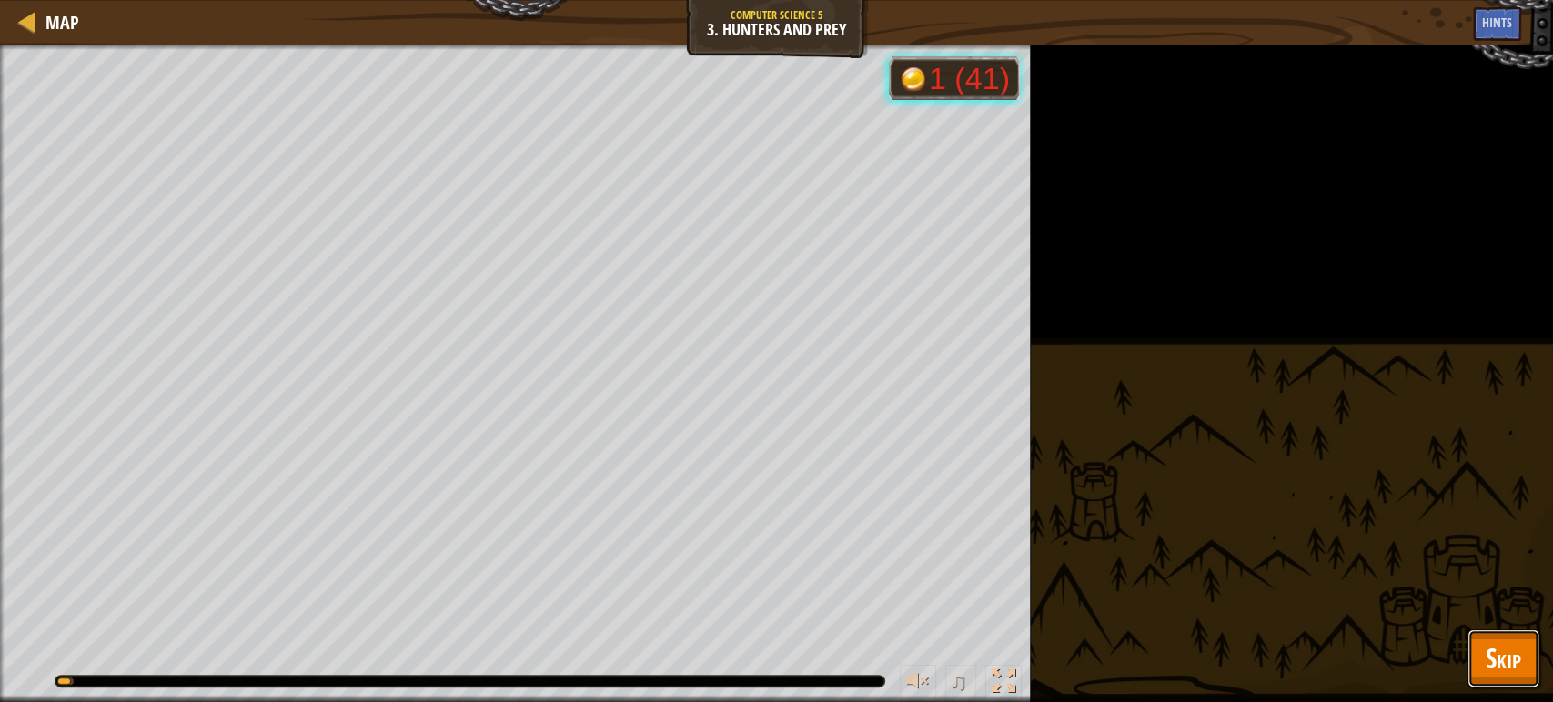
click at [1493, 648] on span "Skip" at bounding box center [1502, 657] width 35 height 37
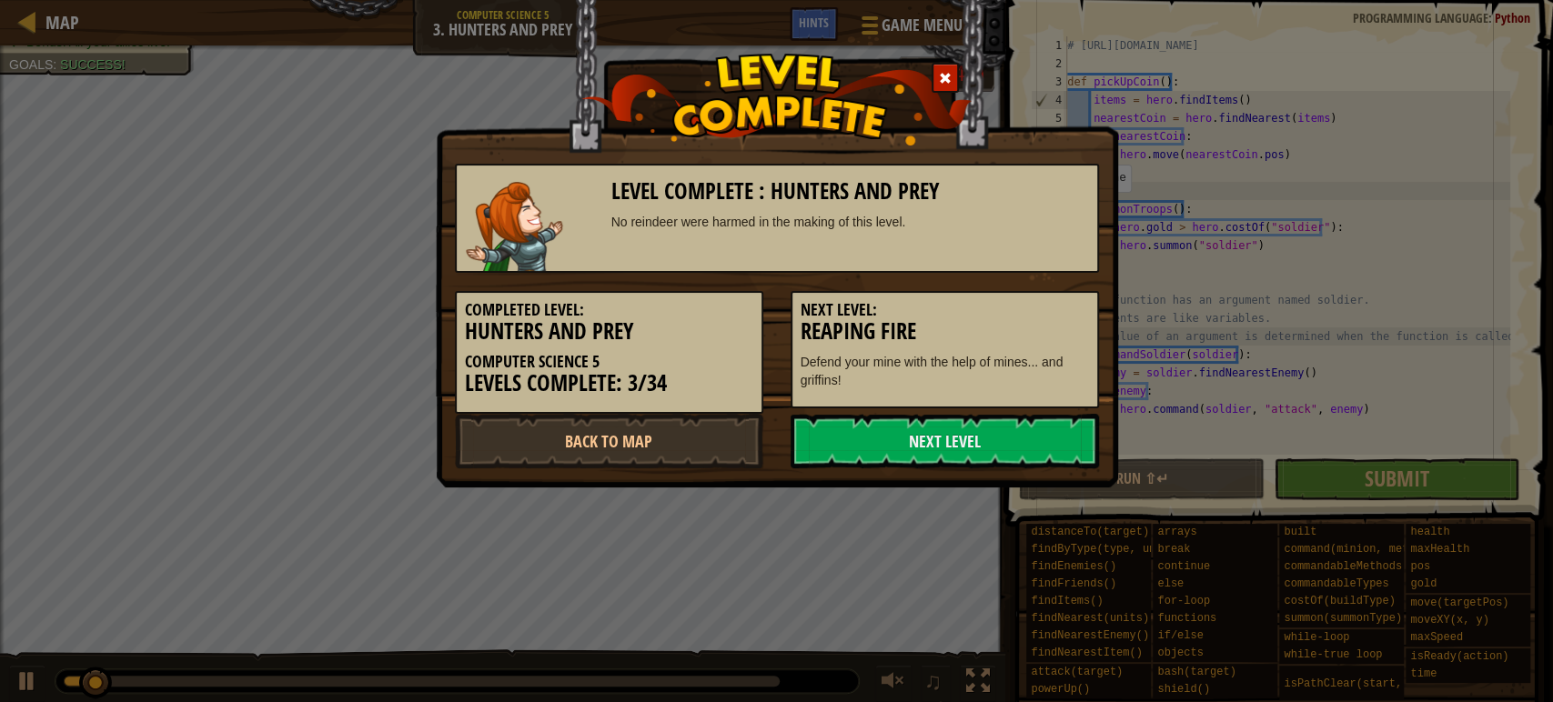
click at [1349, 469] on div "Level Complete : Hunters and Prey No reindeer were harmed in the making of this…" at bounding box center [776, 351] width 1553 height 702
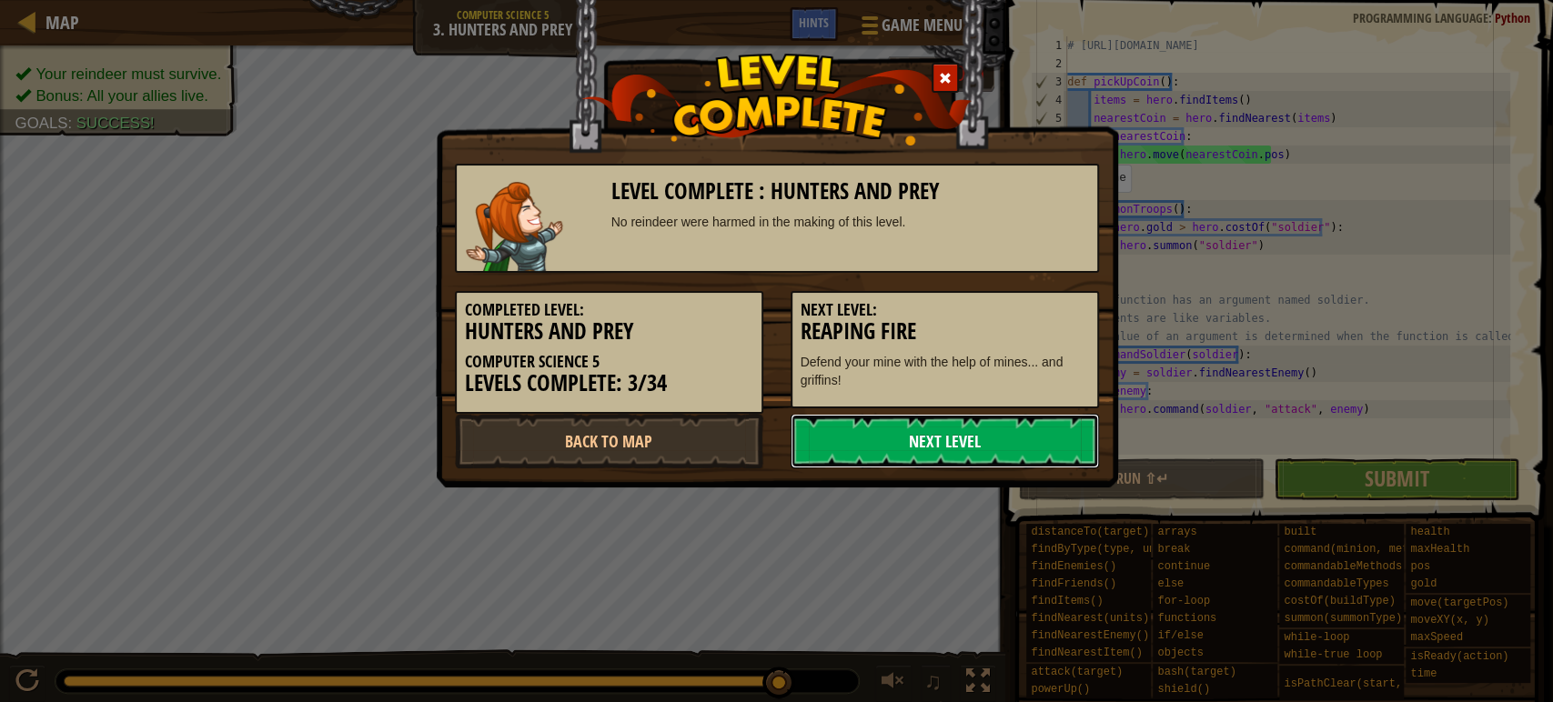
click at [1001, 440] on link "Next Level" at bounding box center [944, 441] width 308 height 55
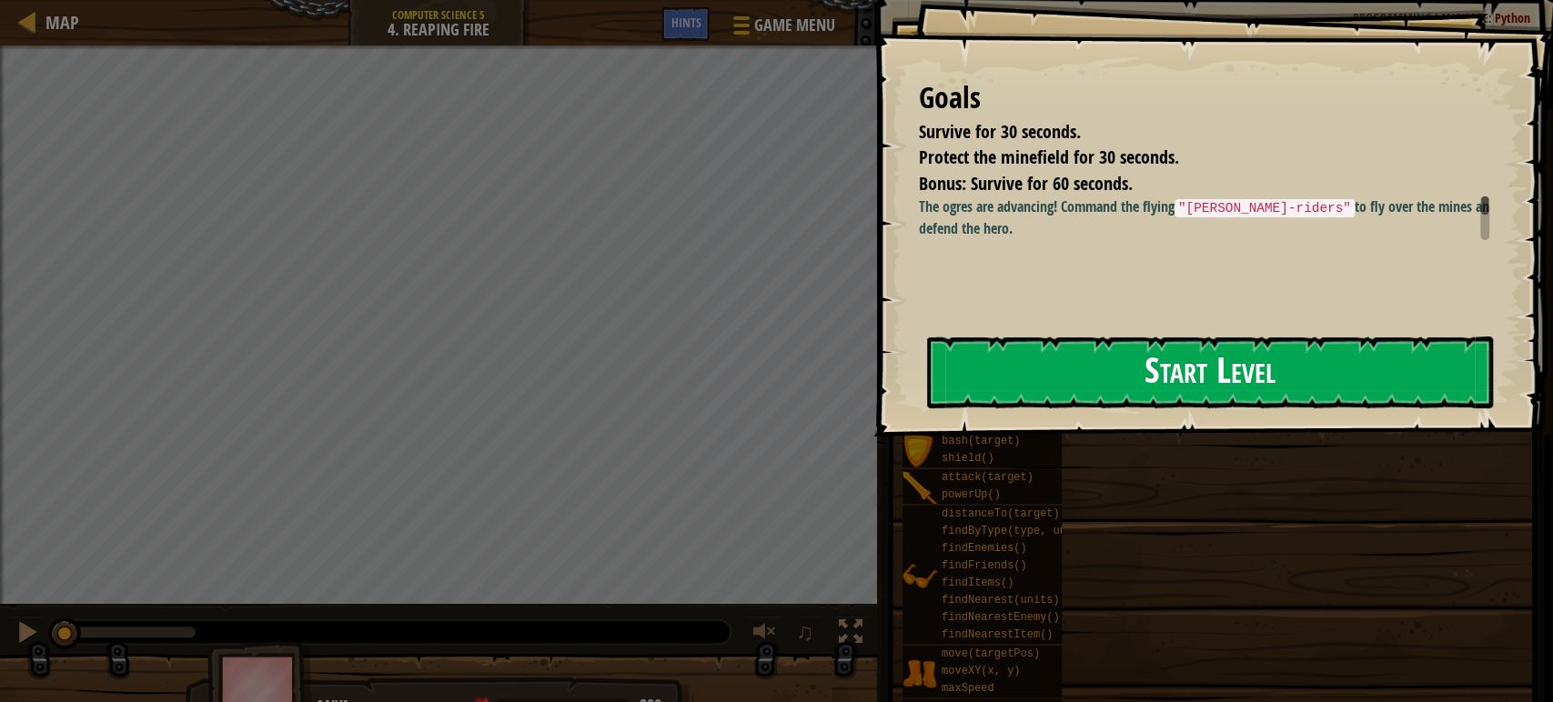
click at [1160, 359] on button "Start Level" at bounding box center [1210, 373] width 566 height 72
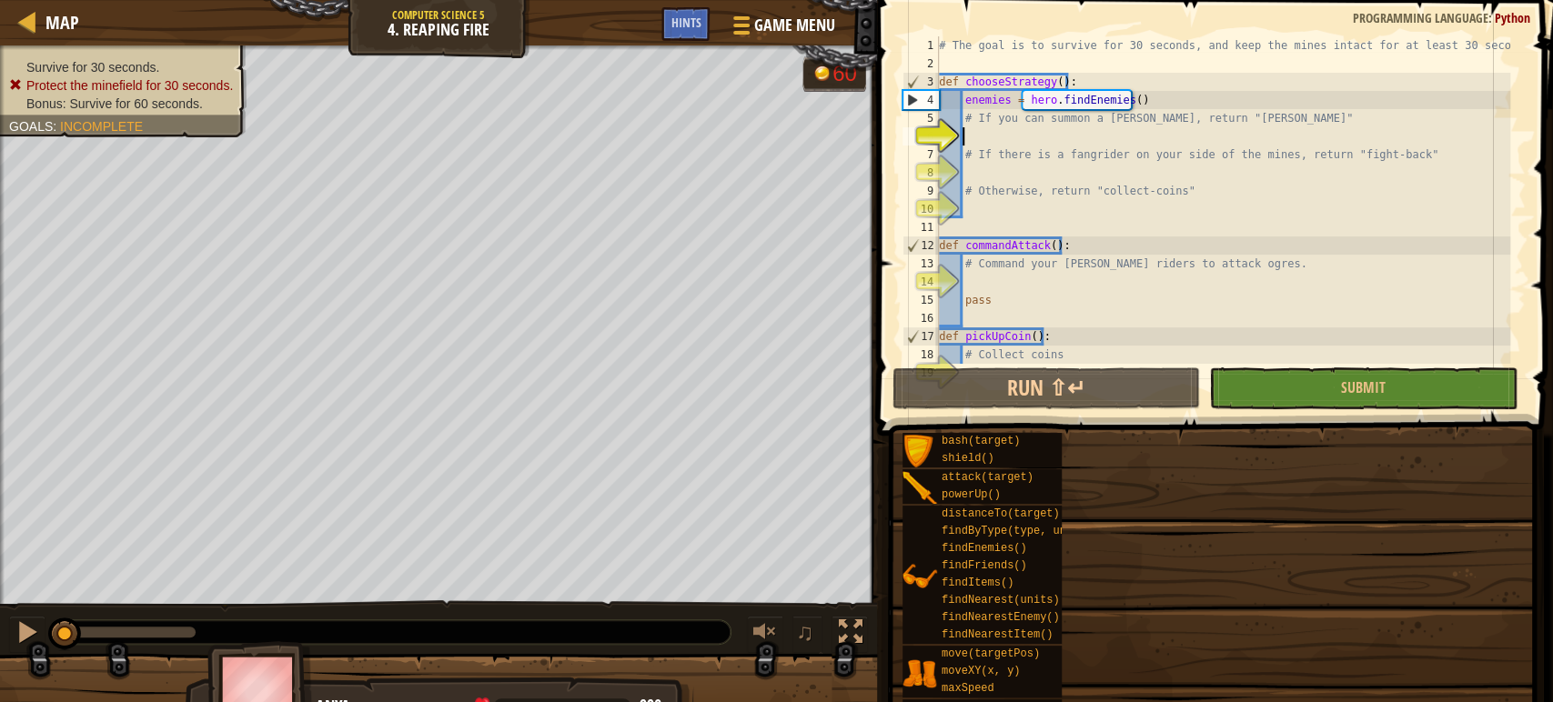
click at [1039, 208] on div "# The goal is to survive for 30 seconds, and keep the mines intact for at least…" at bounding box center [1223, 218] width 576 height 364
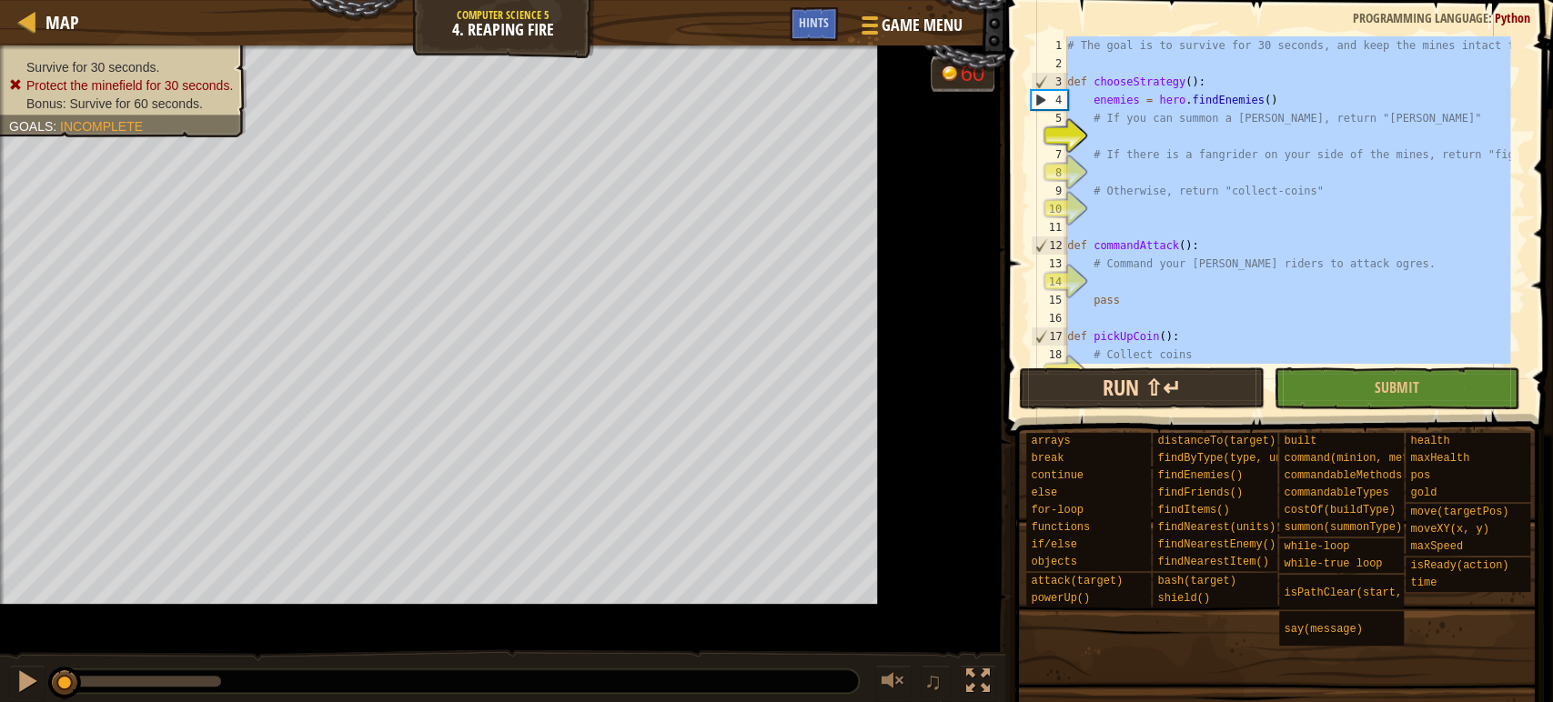
type textarea "pickUpCoin()"
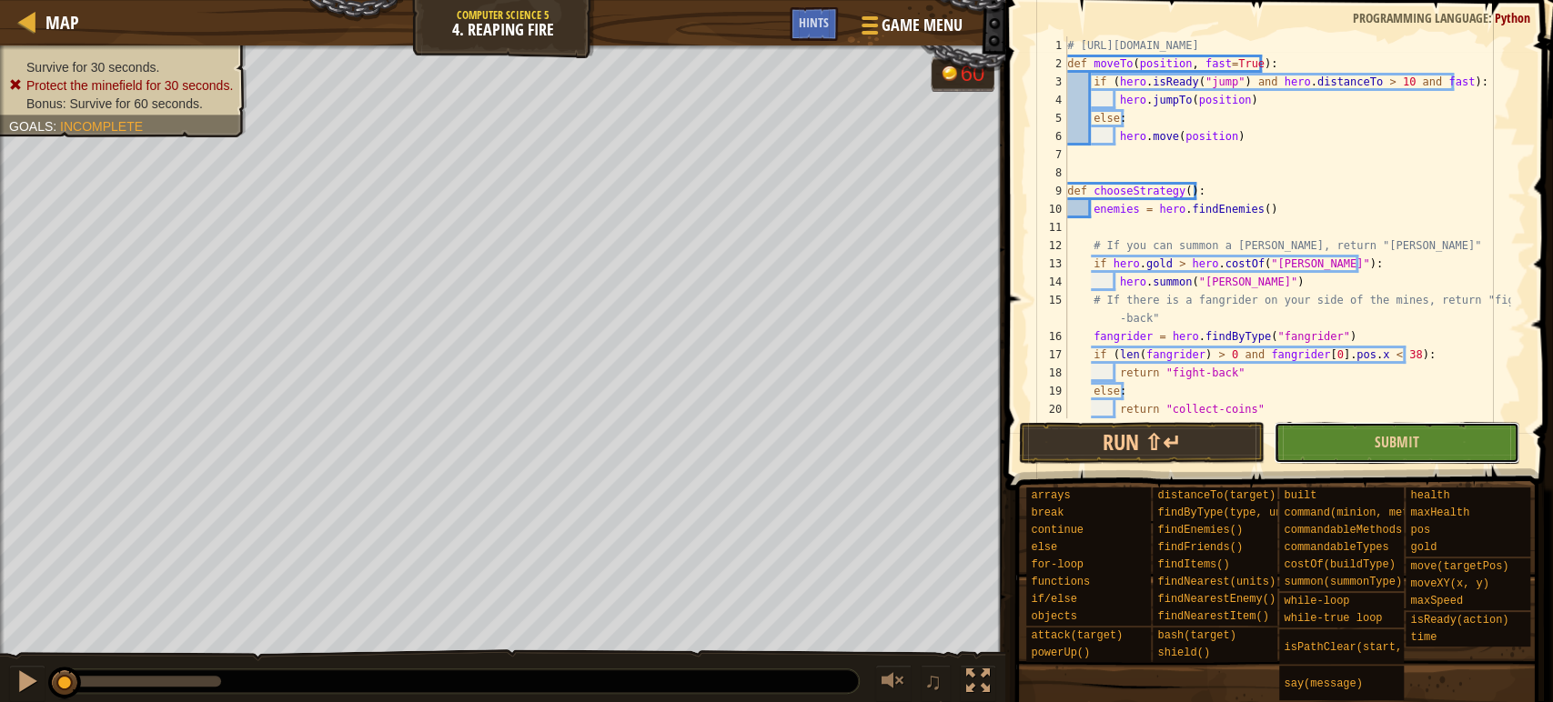
click at [1337, 452] on button "Submit" at bounding box center [1396, 443] width 246 height 42
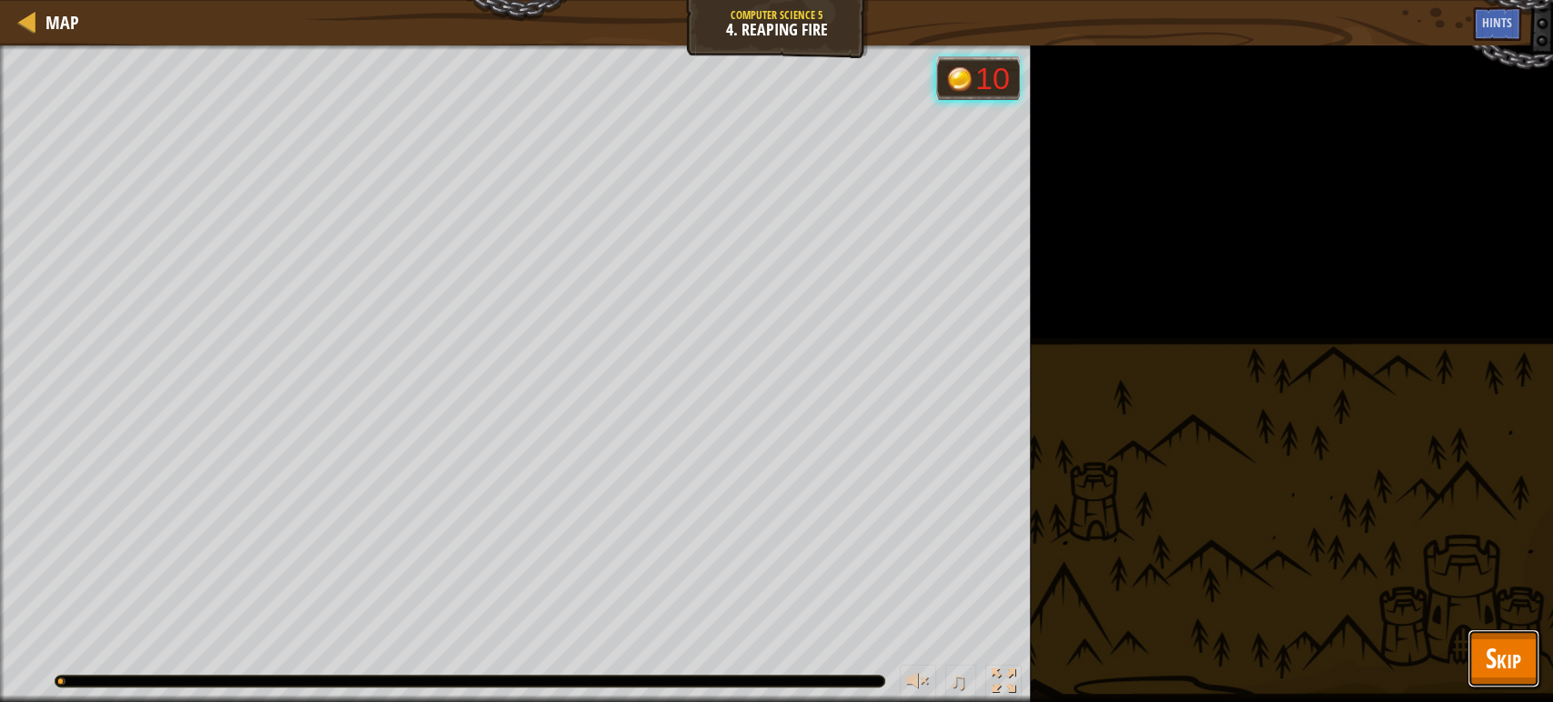
click at [1500, 648] on span "Skip" at bounding box center [1502, 657] width 35 height 37
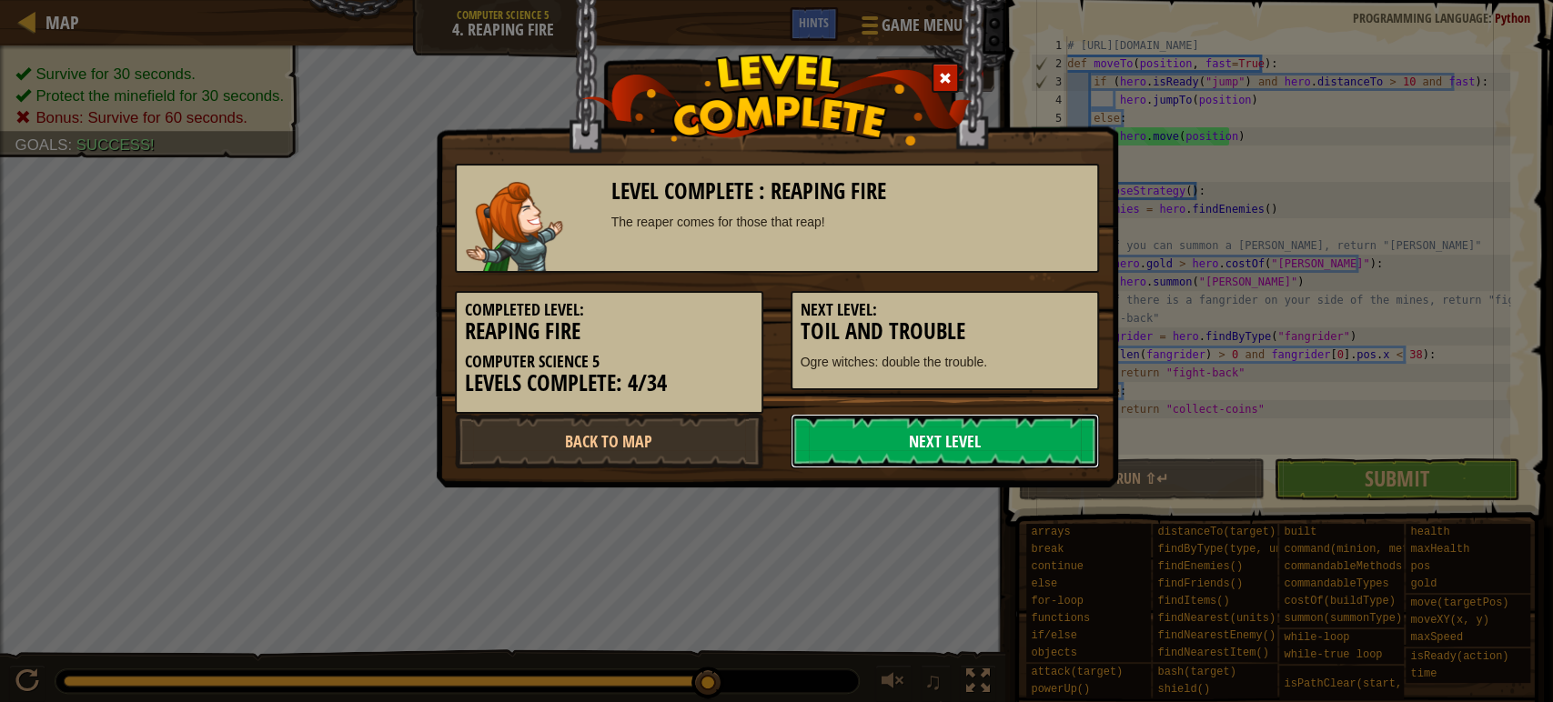
click at [924, 422] on link "Next Level" at bounding box center [944, 441] width 308 height 55
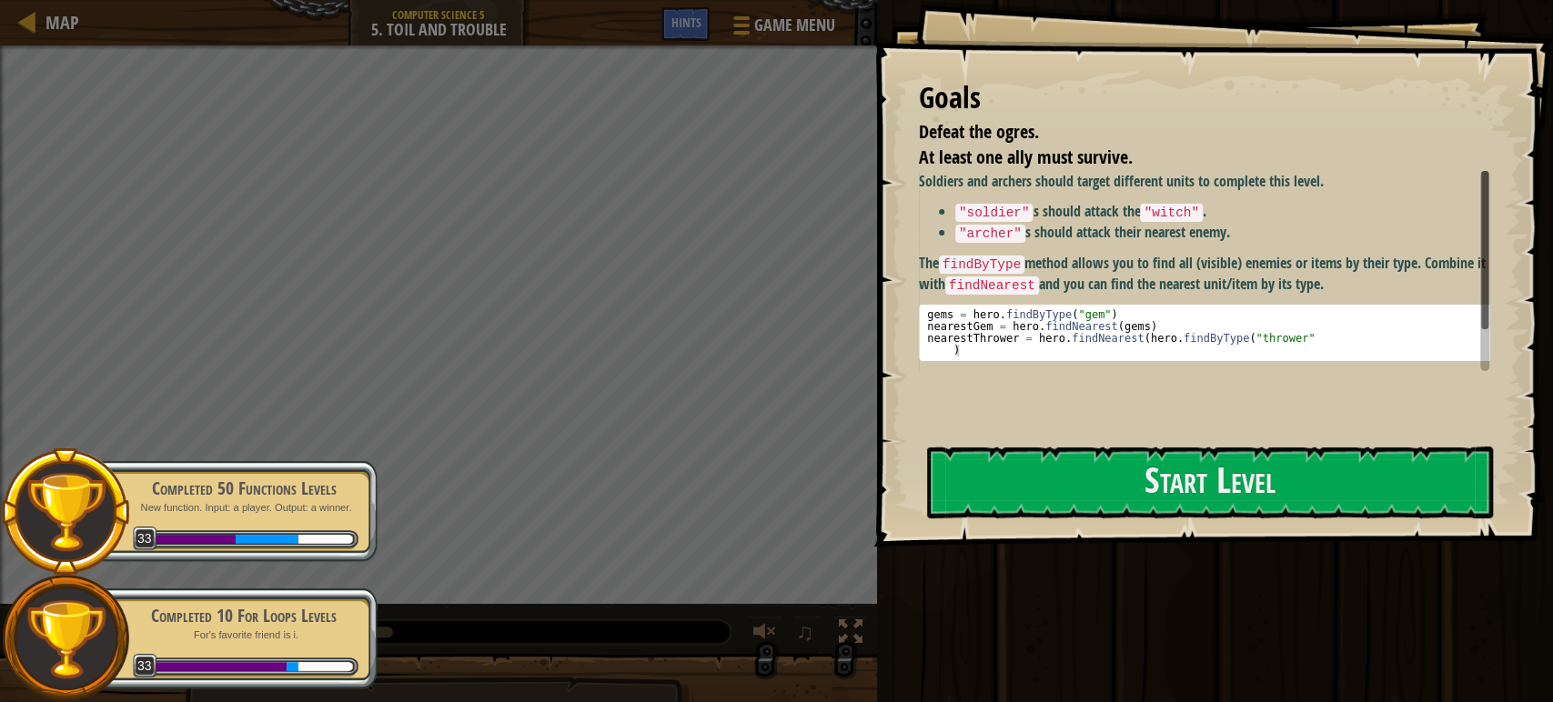
click at [1115, 243] on div "Soldiers and archers should target different units to complete this level. "sol…" at bounding box center [1212, 266] width 586 height 190
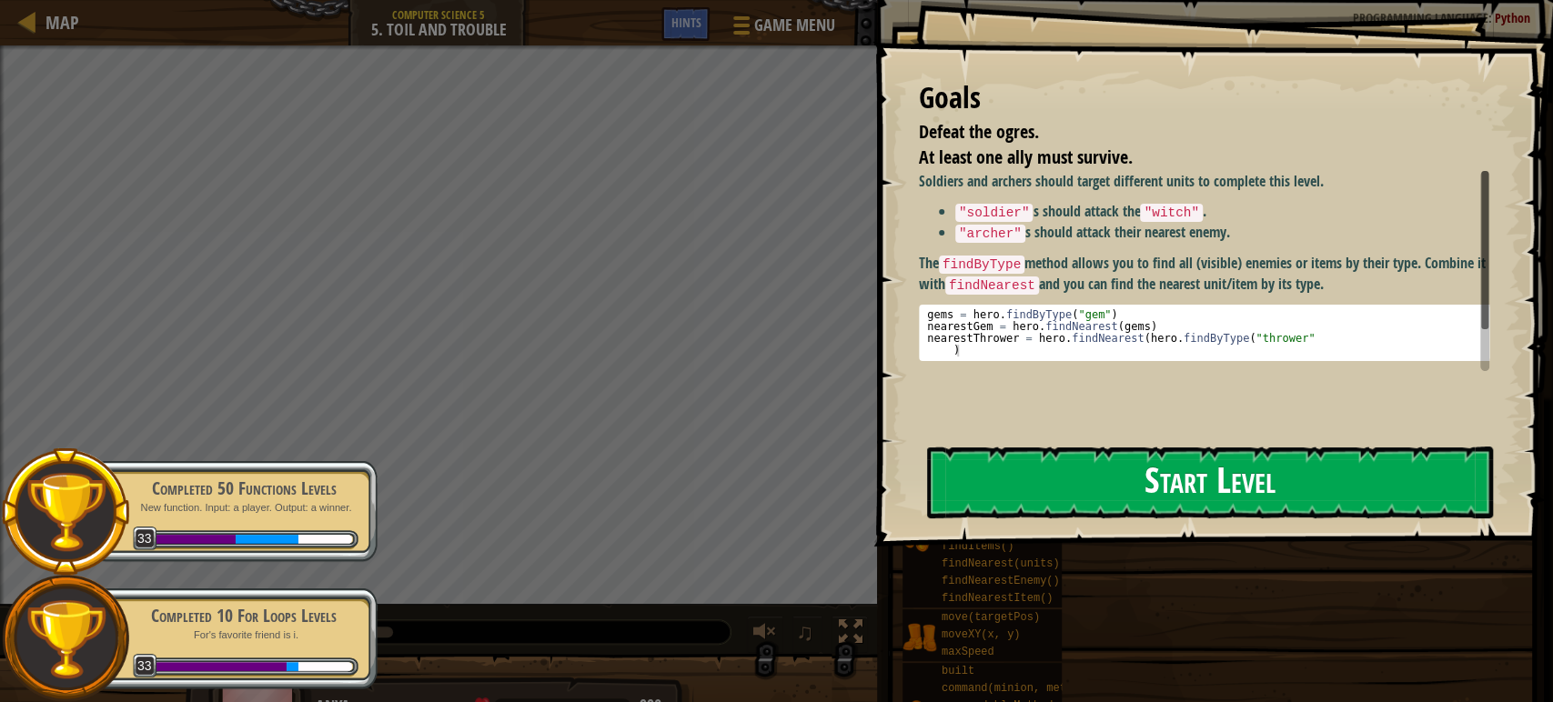
click at [1131, 464] on button "Start Level" at bounding box center [1210, 483] width 566 height 72
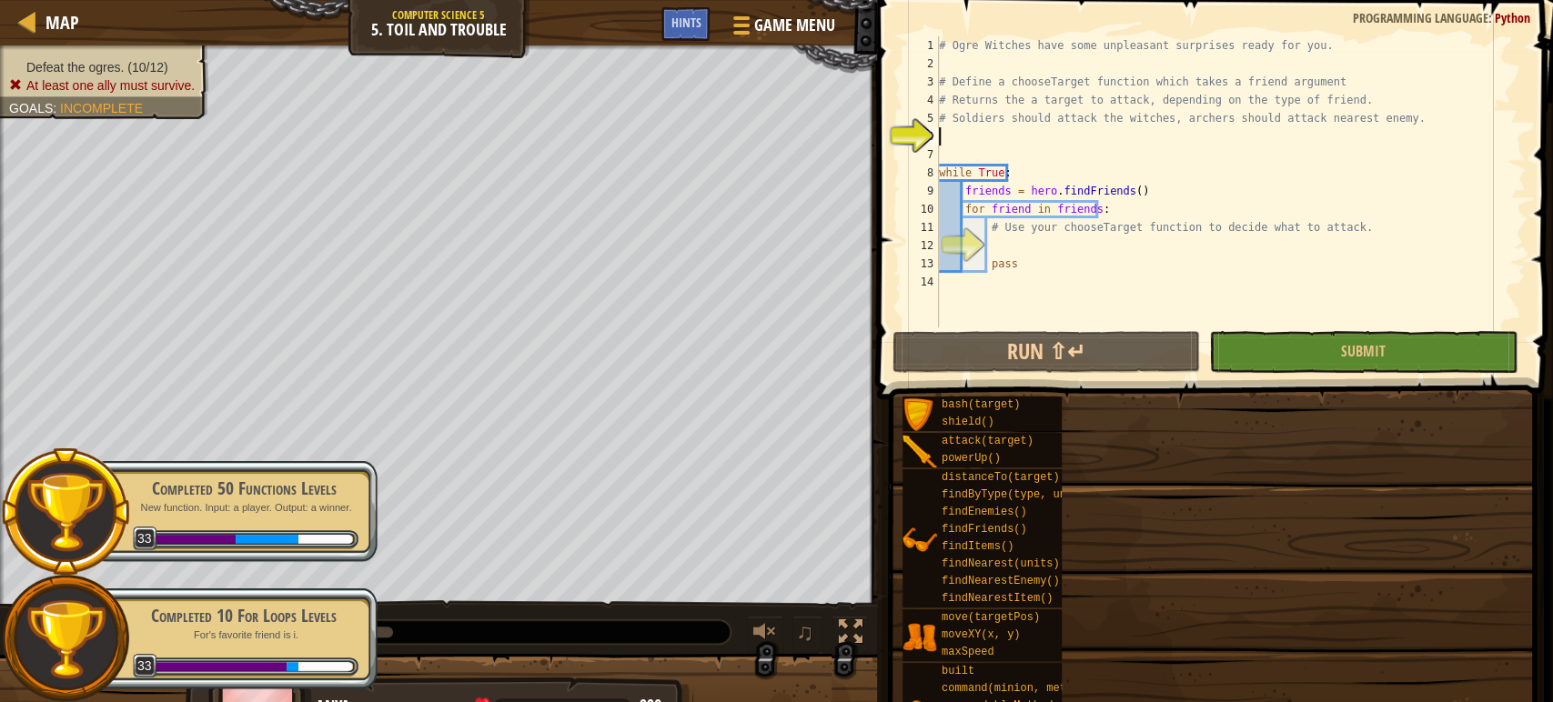
click at [940, 97] on div "# Ogre Witches have some unpleasant surprises ready for you. # Define a chooseT…" at bounding box center [1230, 199] width 591 height 327
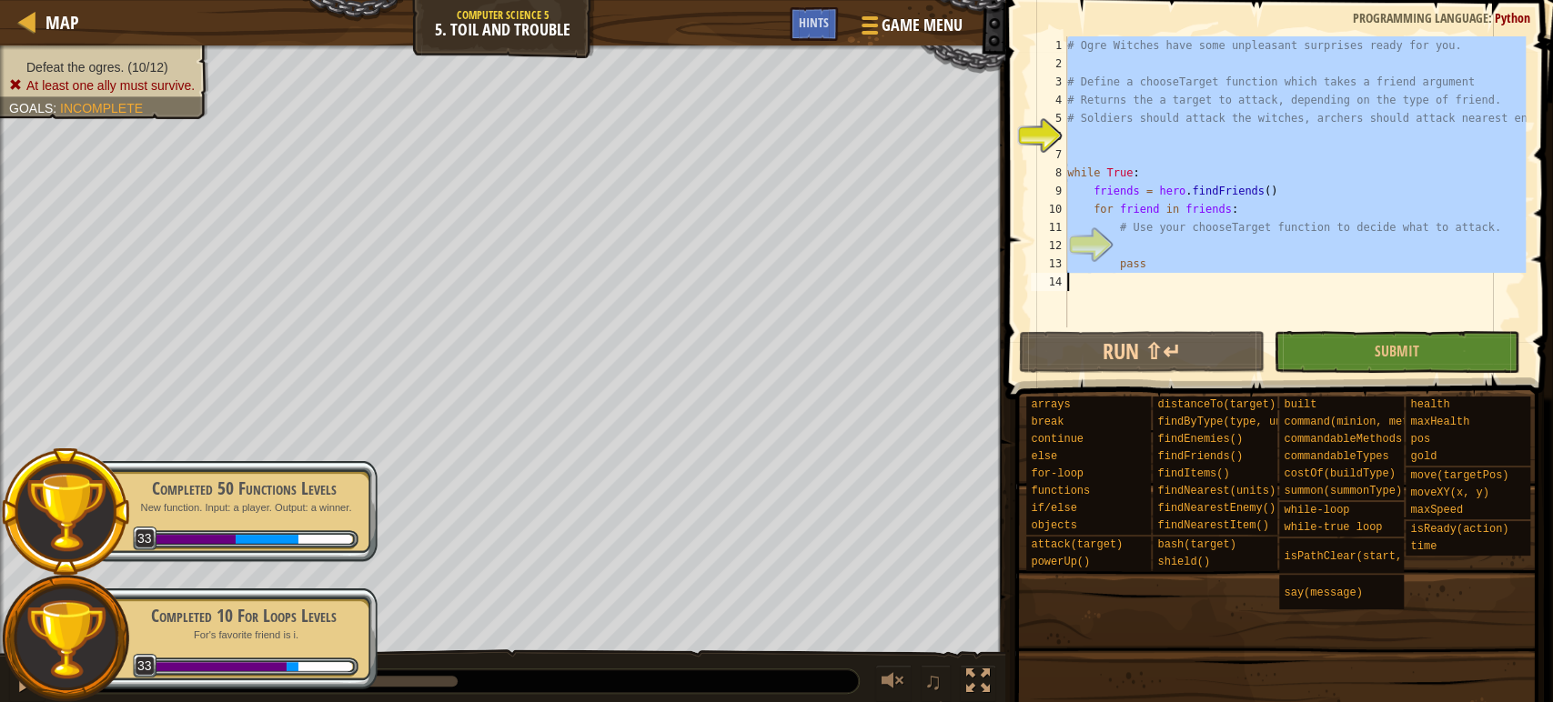
type textarea "attack(hero.findNearestEnemy())"
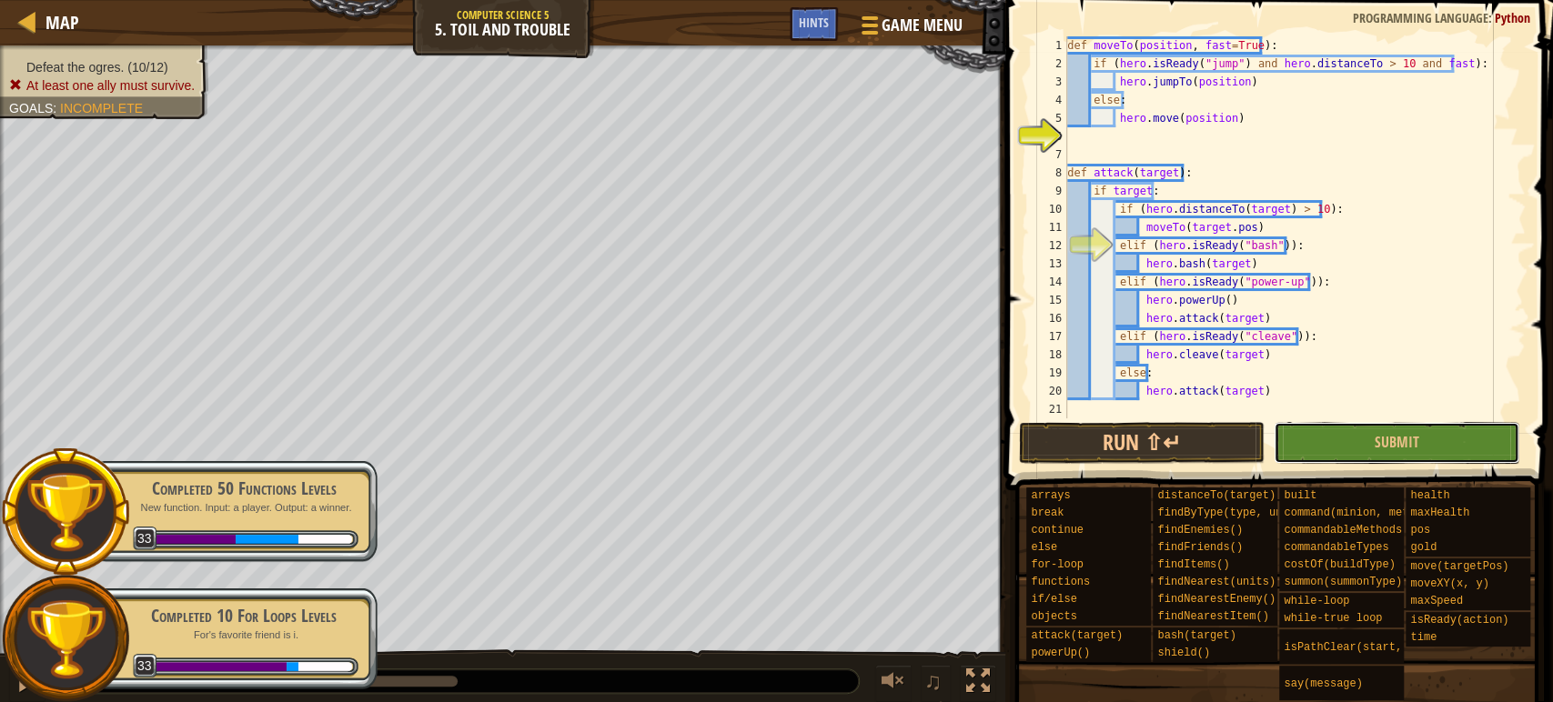
click at [1313, 434] on button "Submit" at bounding box center [1396, 443] width 246 height 42
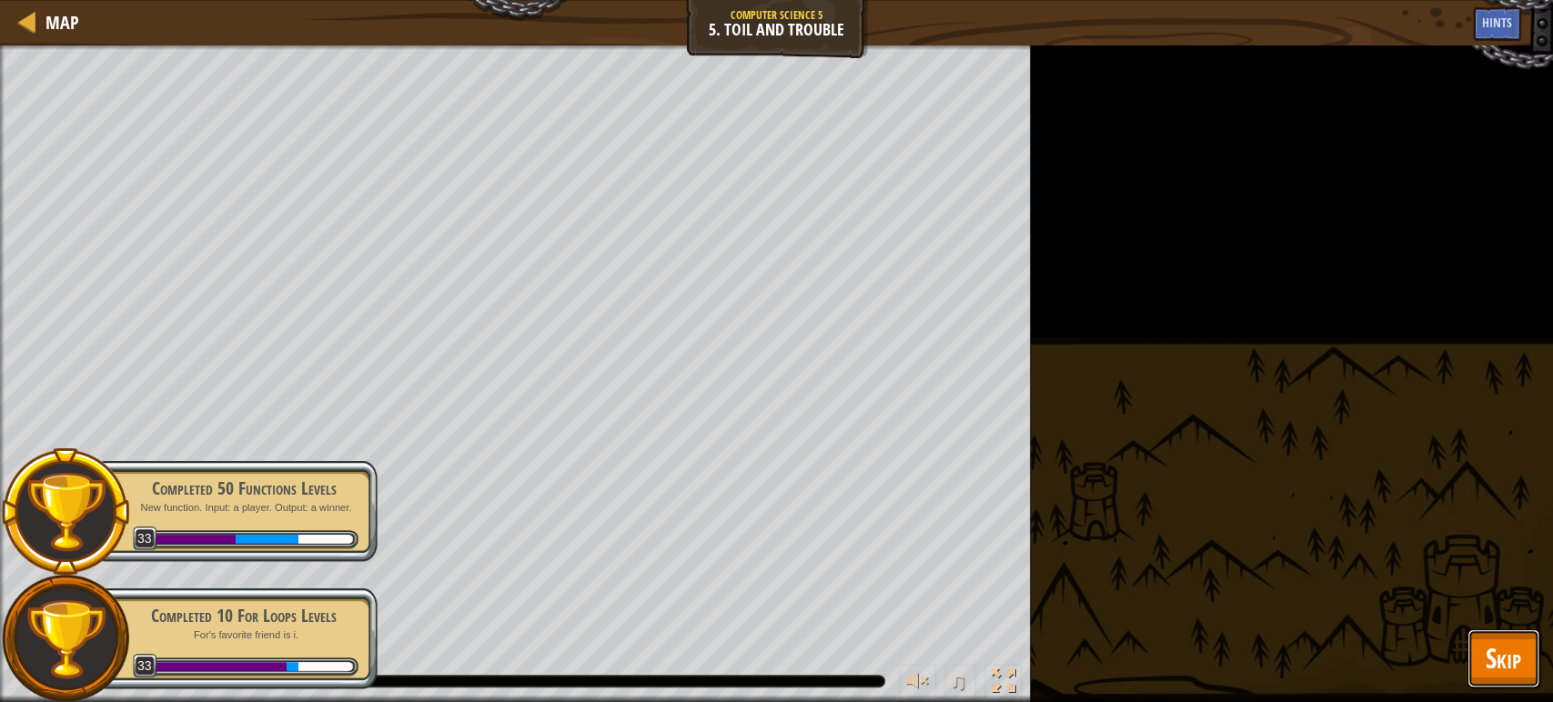
click at [1485, 634] on button "Skip" at bounding box center [1503, 658] width 72 height 58
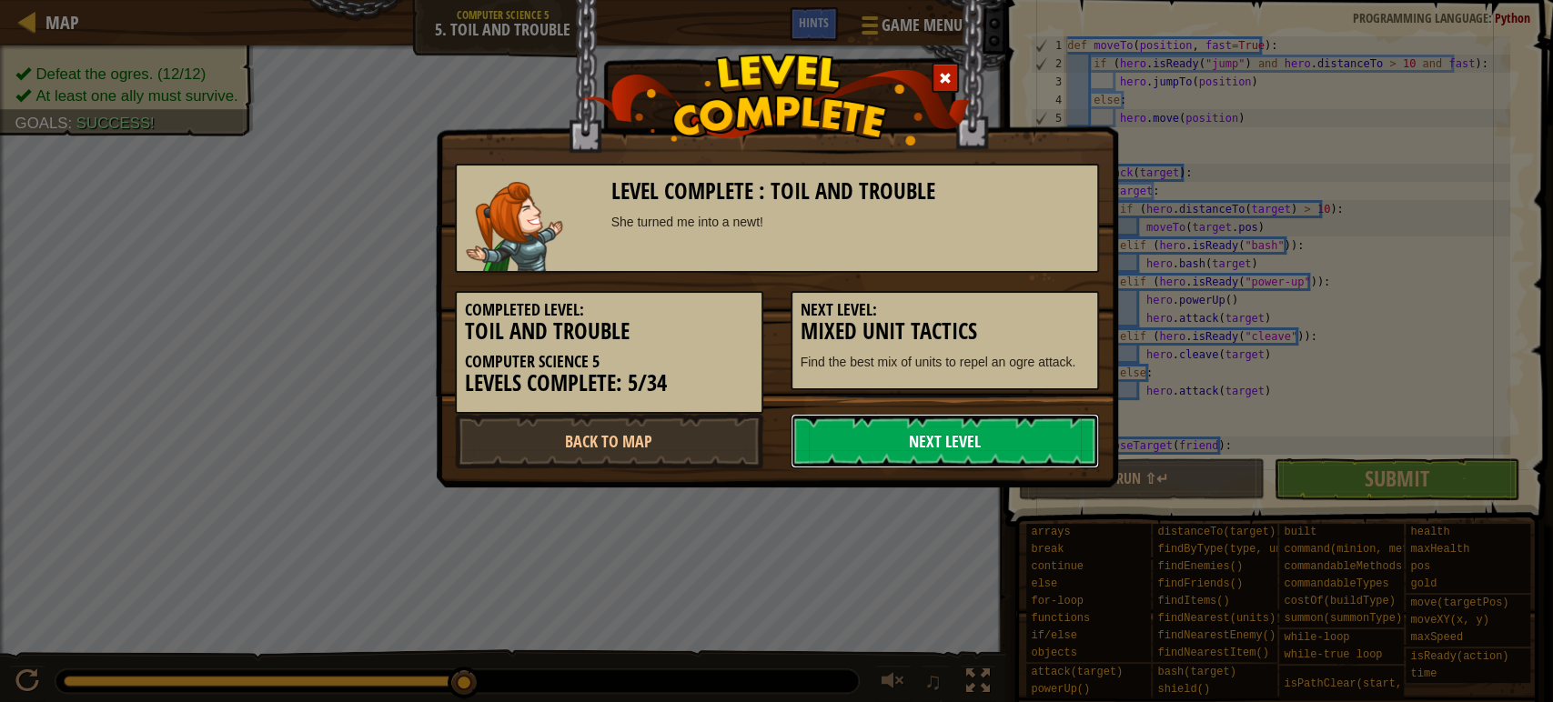
click at [937, 442] on link "Next Level" at bounding box center [944, 441] width 308 height 55
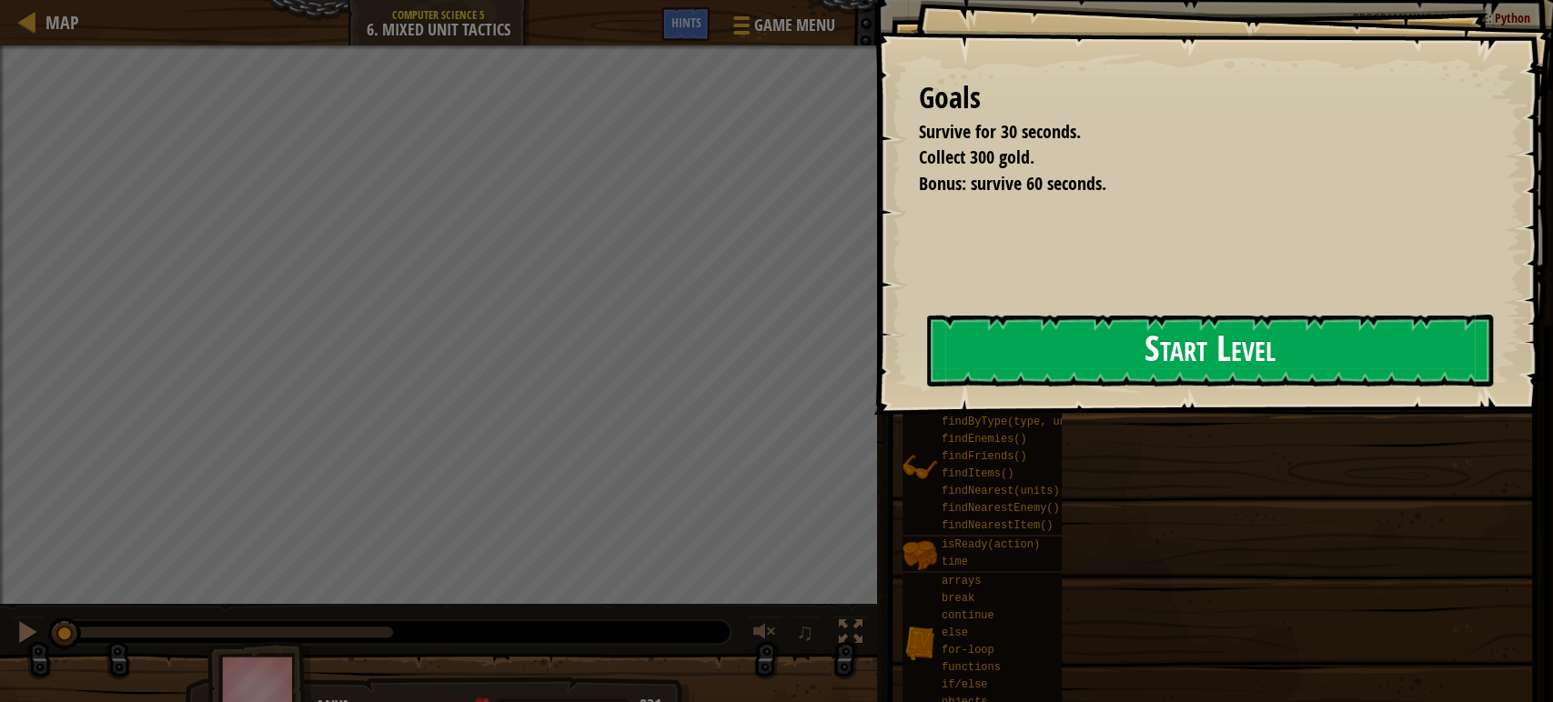
click at [890, 357] on div "Goals Survive for 30 seconds. Collect 300 gold. Bonus: survive 60 seconds. Star…" at bounding box center [1212, 207] width 679 height 415
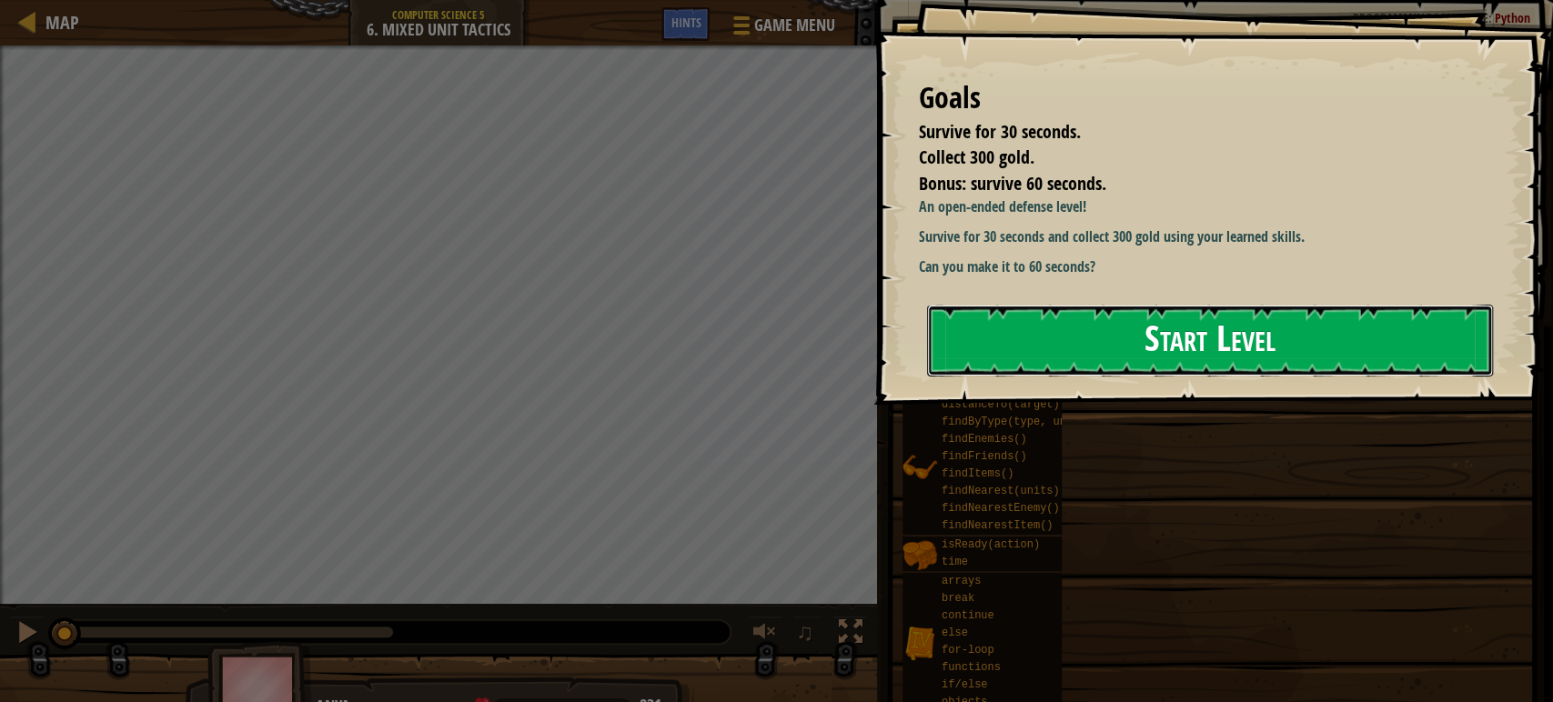
click at [973, 345] on button "Start Level" at bounding box center [1210, 341] width 566 height 72
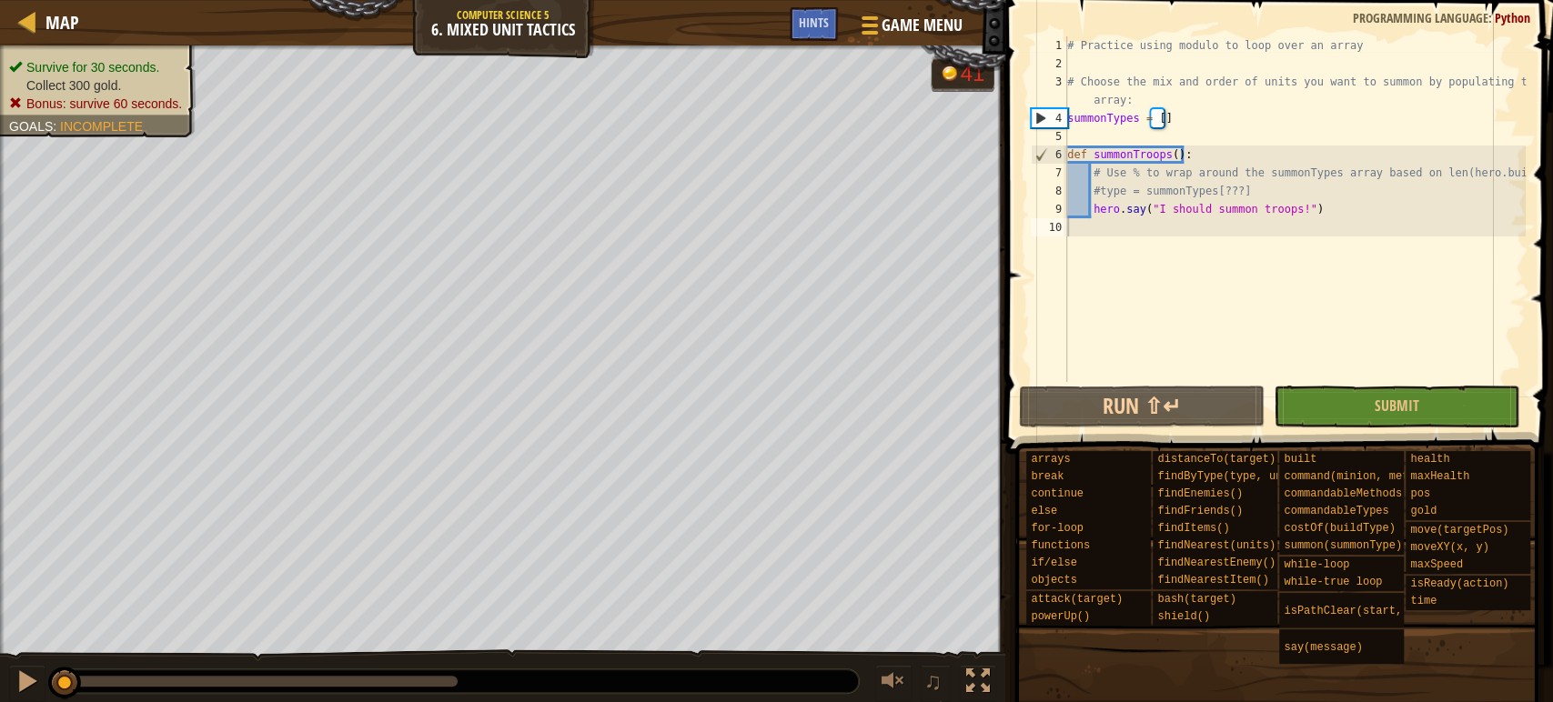
click at [1209, 236] on div "# Practice using modulo to loop over an array # Choose the mix and order of uni…" at bounding box center [1294, 227] width 462 height 382
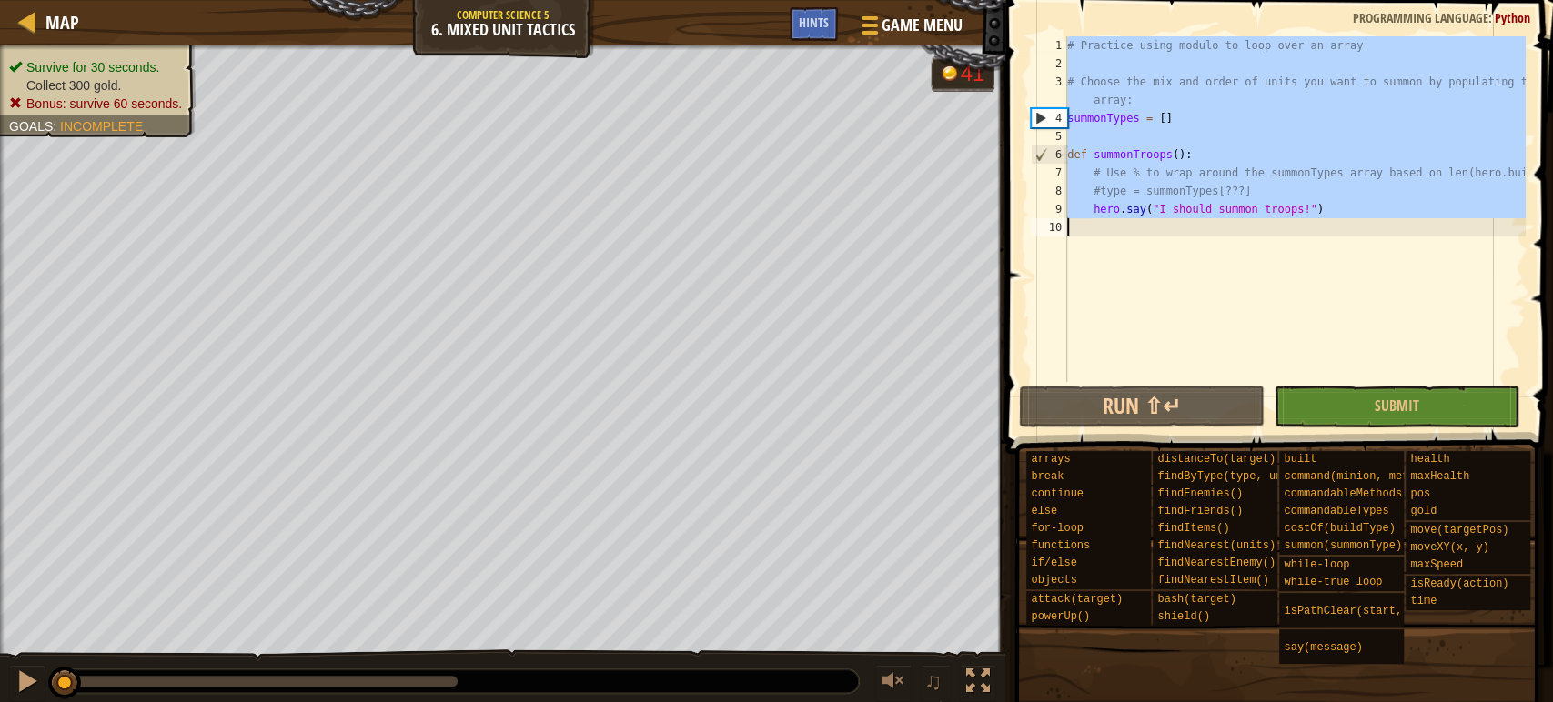
paste textarea "pickUpNearestItem()"
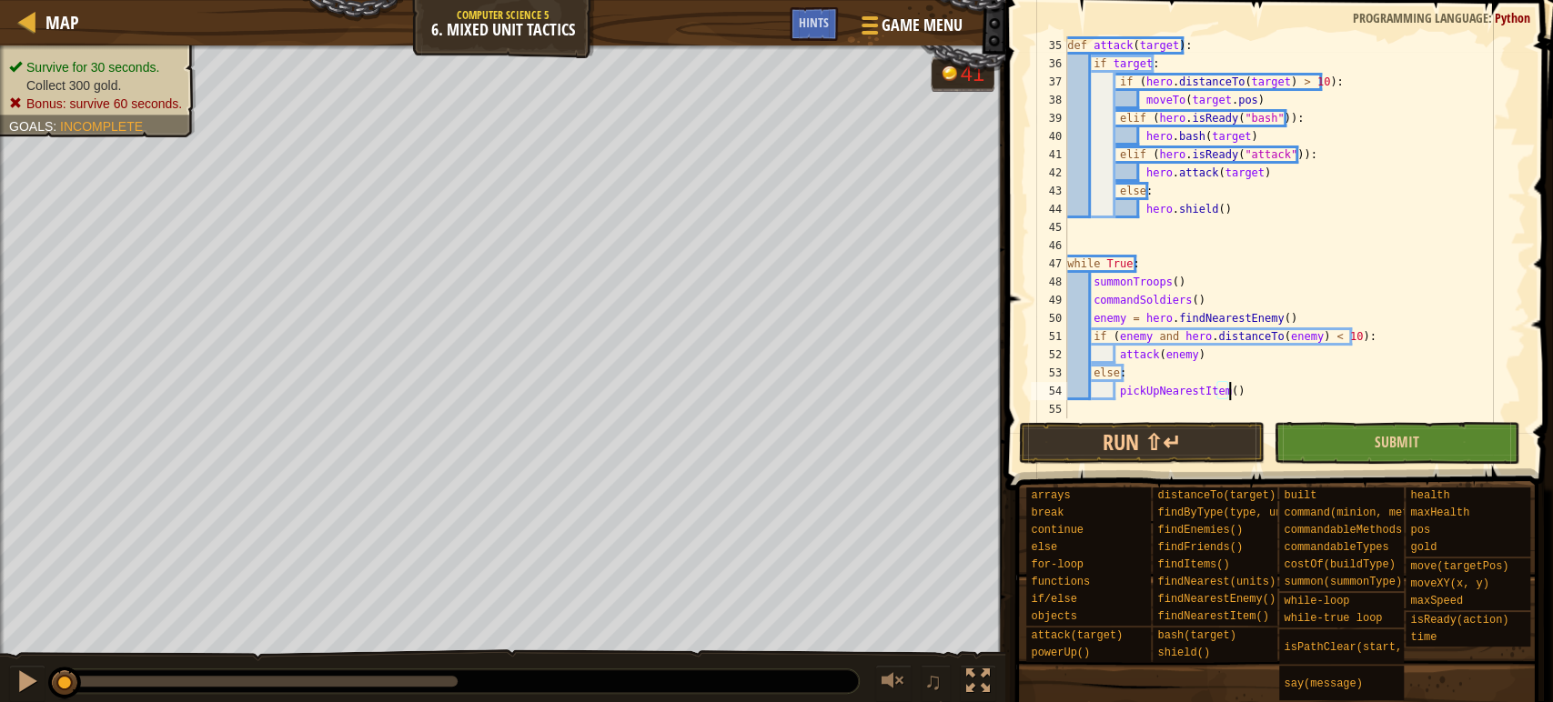
scroll to position [672, 0]
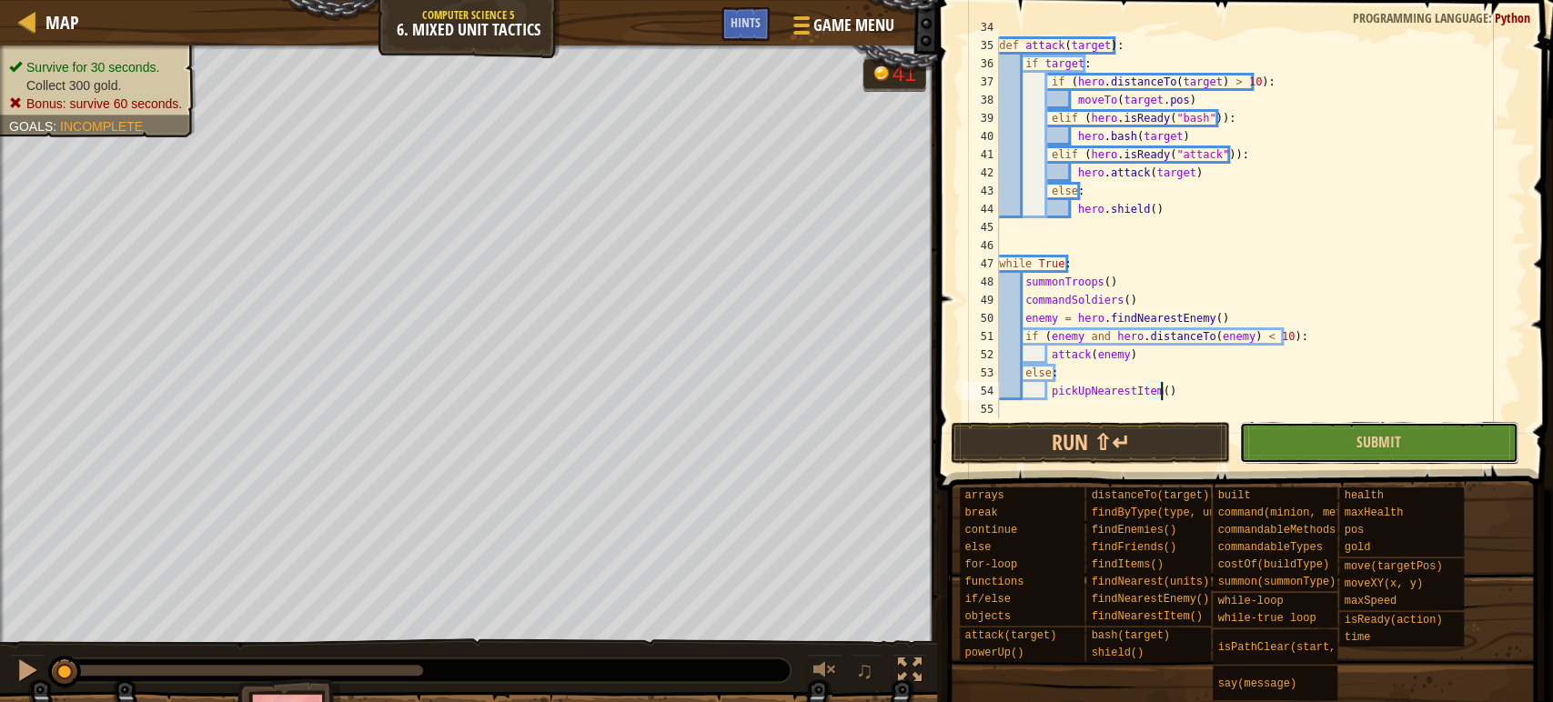
click at [1404, 443] on button "Submit" at bounding box center [1378, 443] width 279 height 42
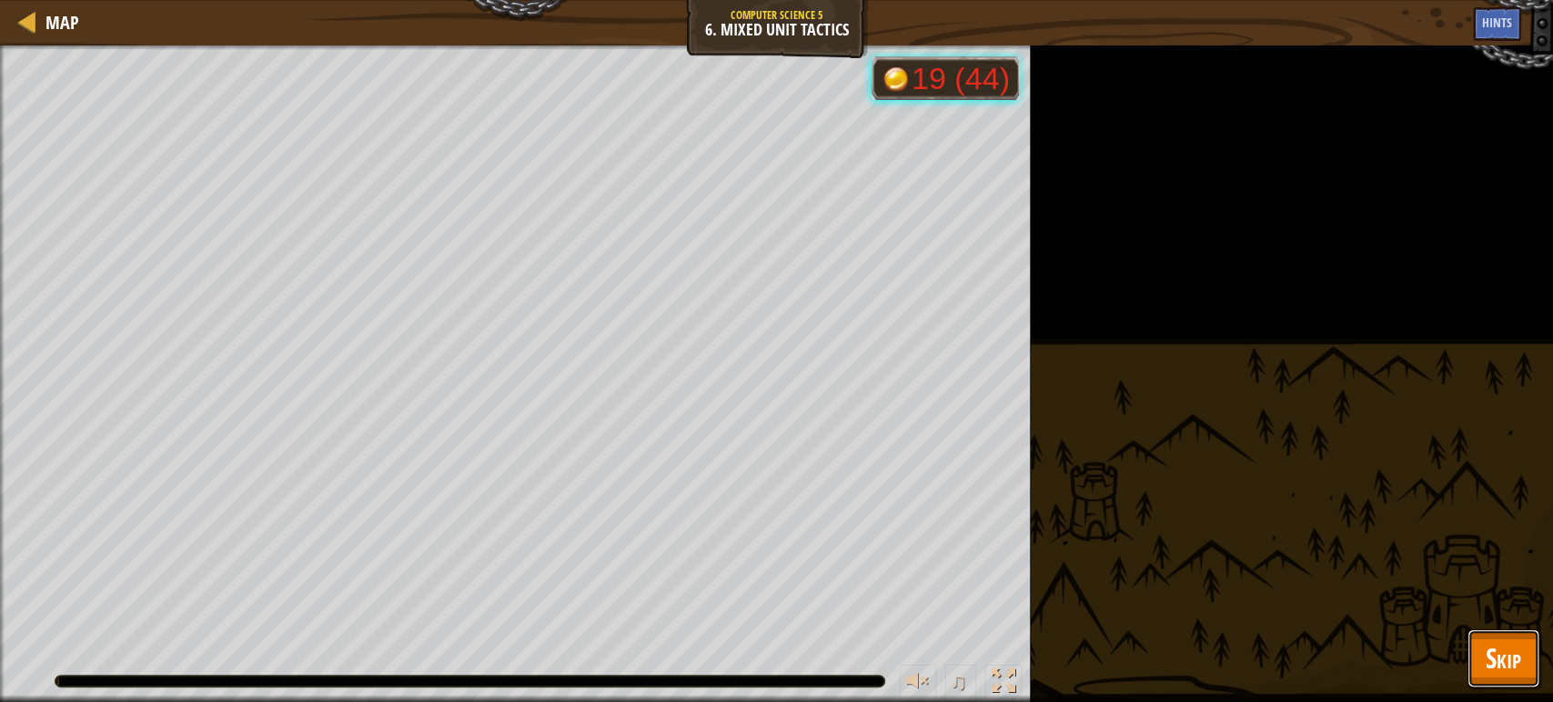
click at [1491, 636] on button "Skip" at bounding box center [1503, 658] width 72 height 58
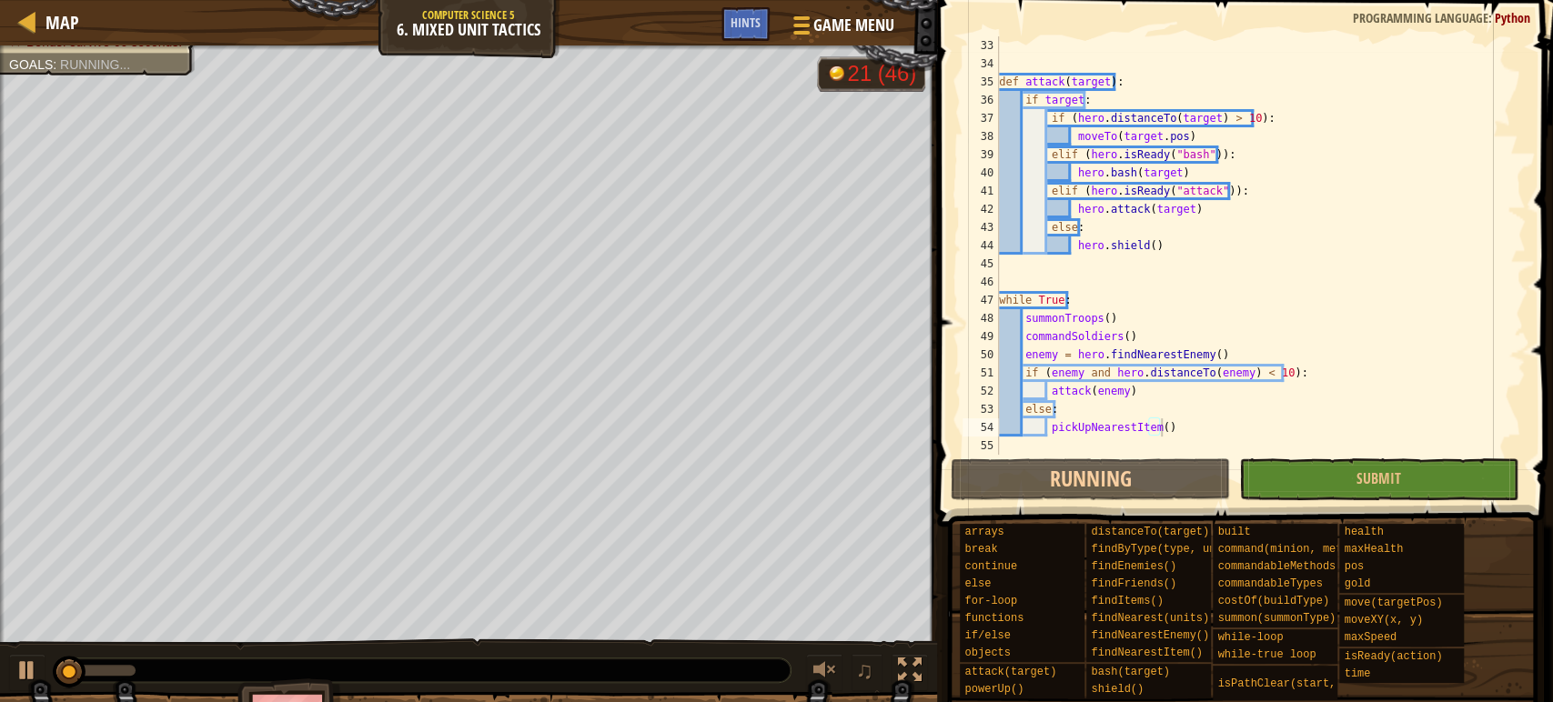
scroll to position [599, 0]
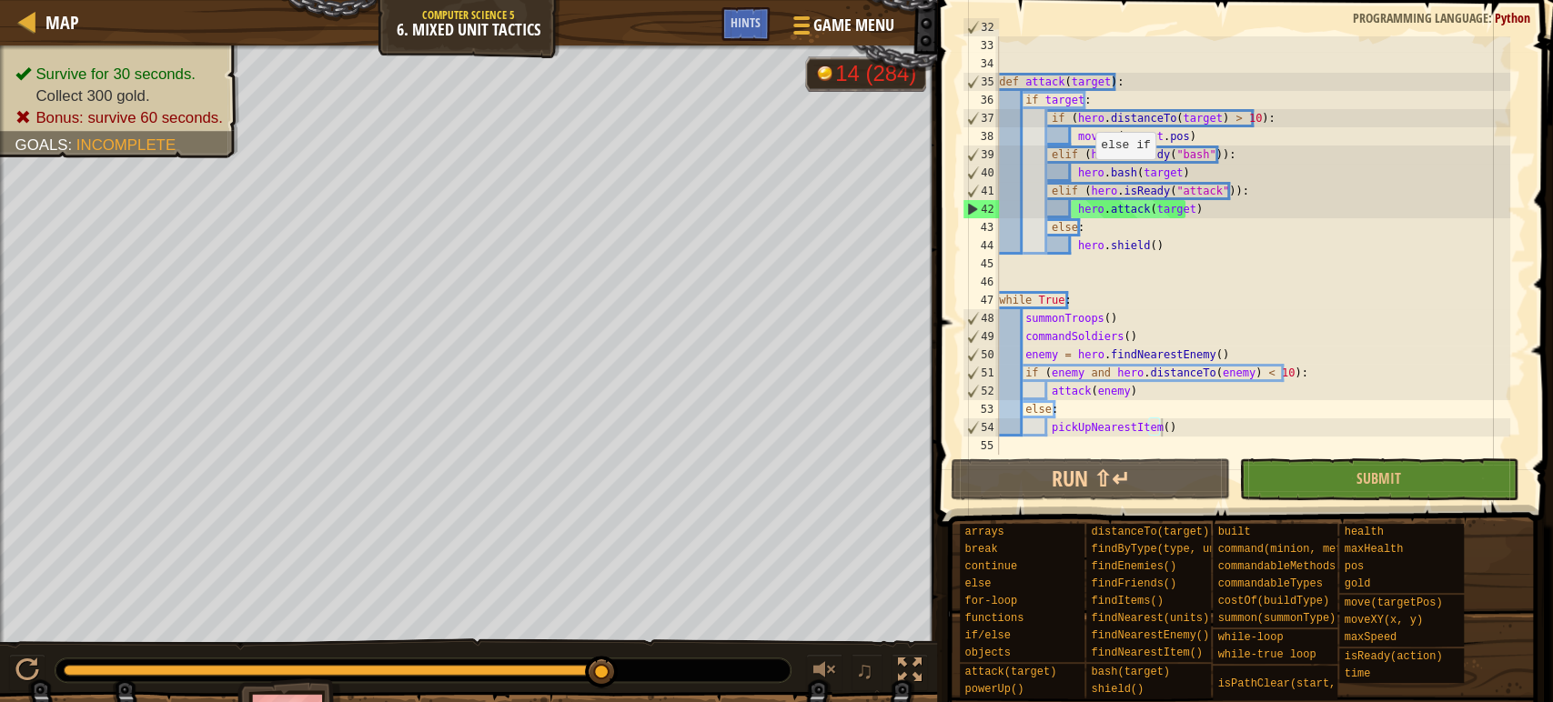
click at [1207, 221] on div "hero . command ( soldier , "attack" , enemy ) def attack ( target ) : if target…" at bounding box center [1252, 245] width 515 height 455
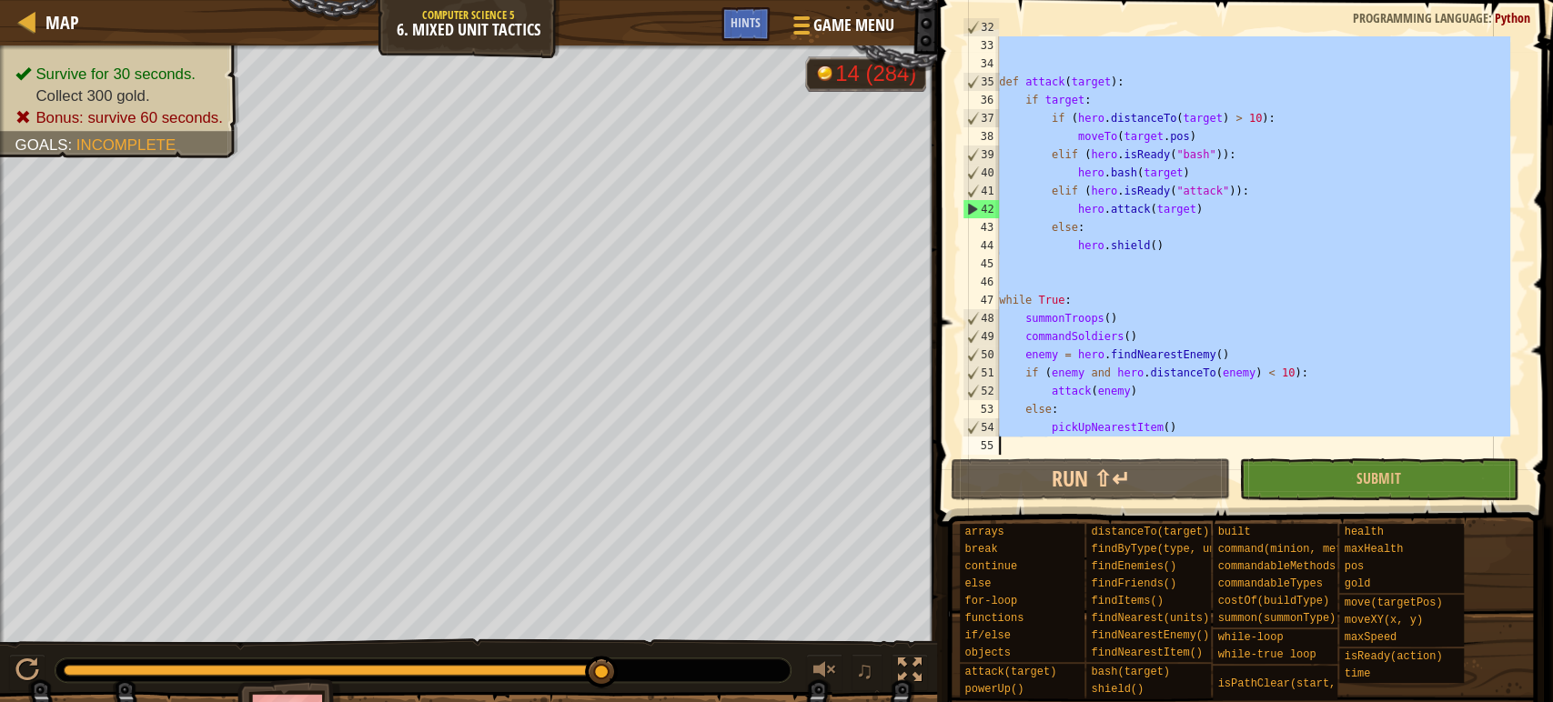
paste textarea
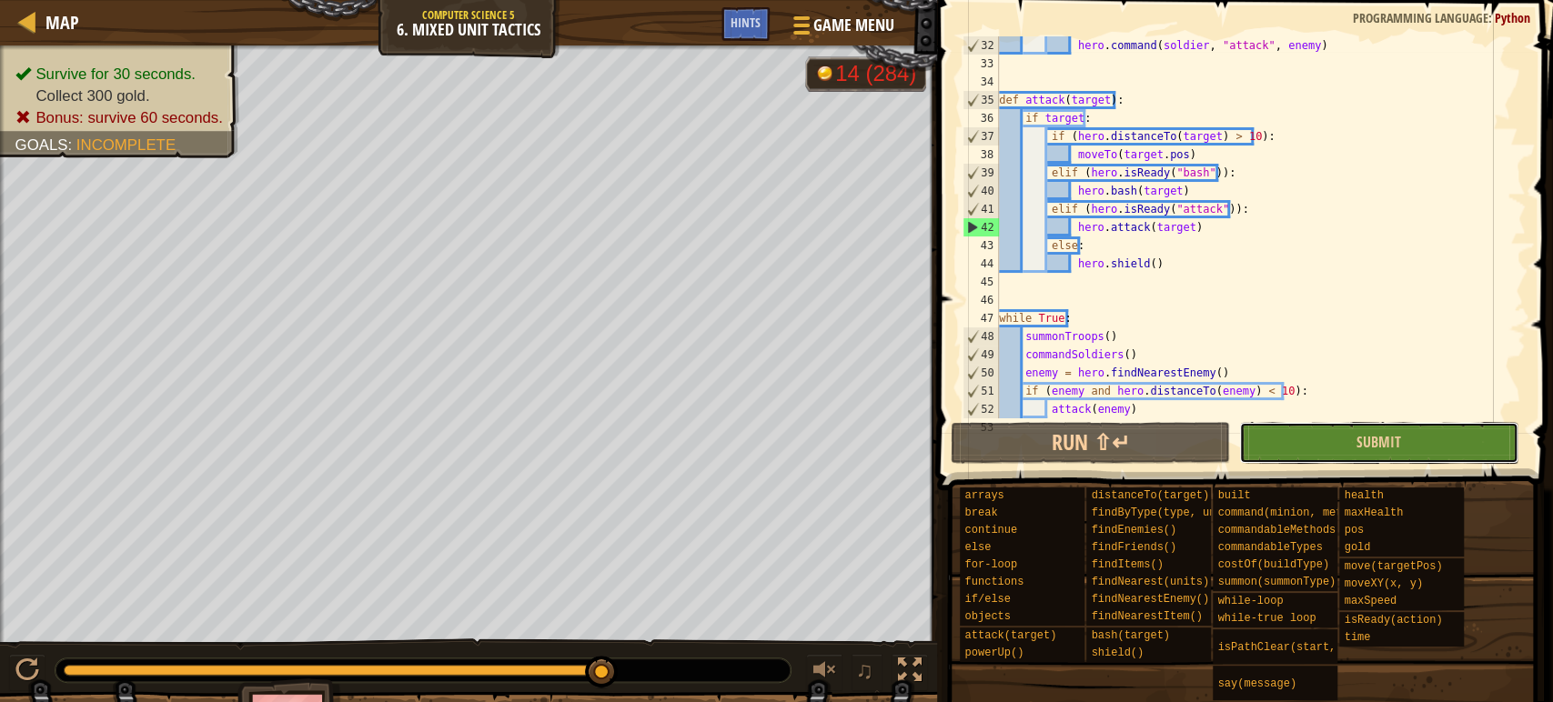
click at [1310, 446] on button "Submit" at bounding box center [1378, 443] width 279 height 42
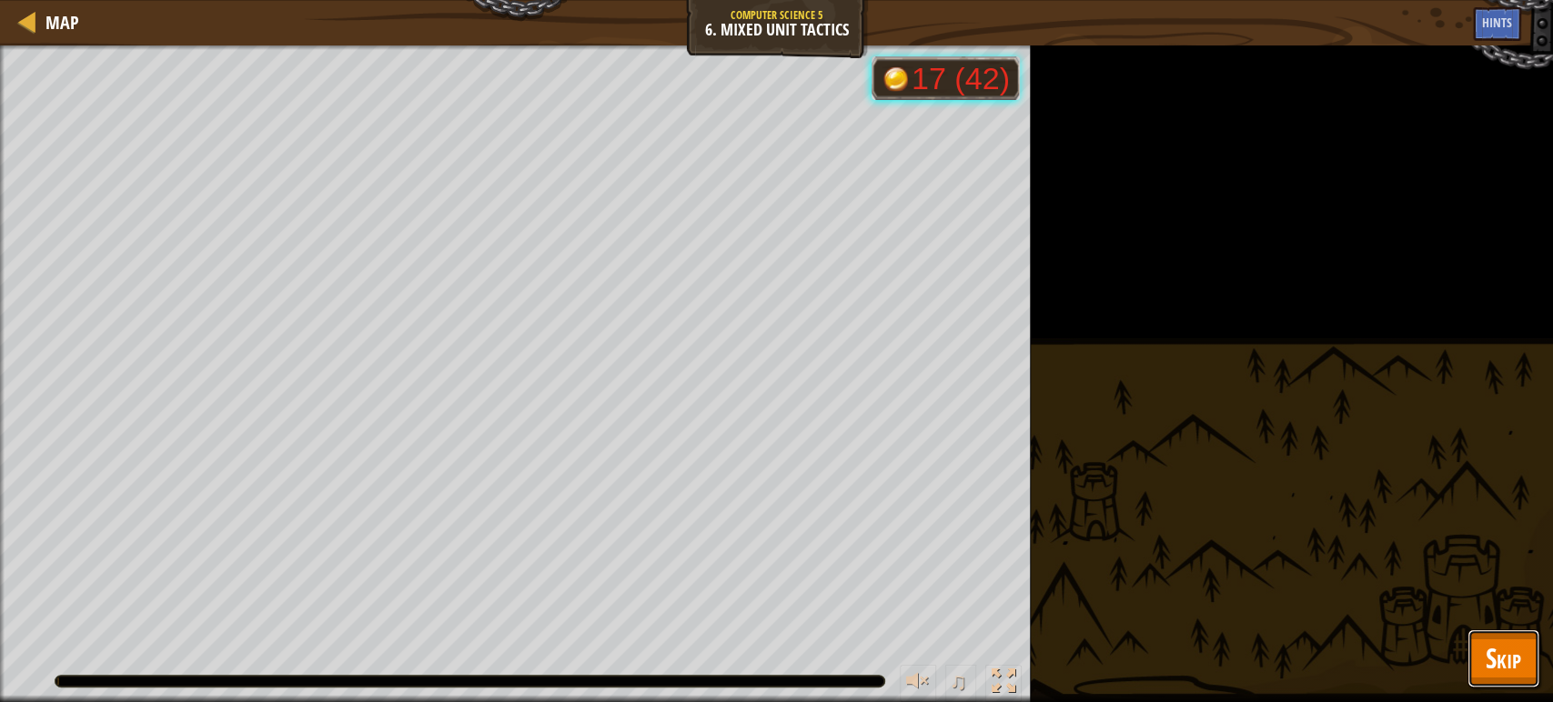
click at [1491, 635] on button "Skip" at bounding box center [1503, 658] width 72 height 58
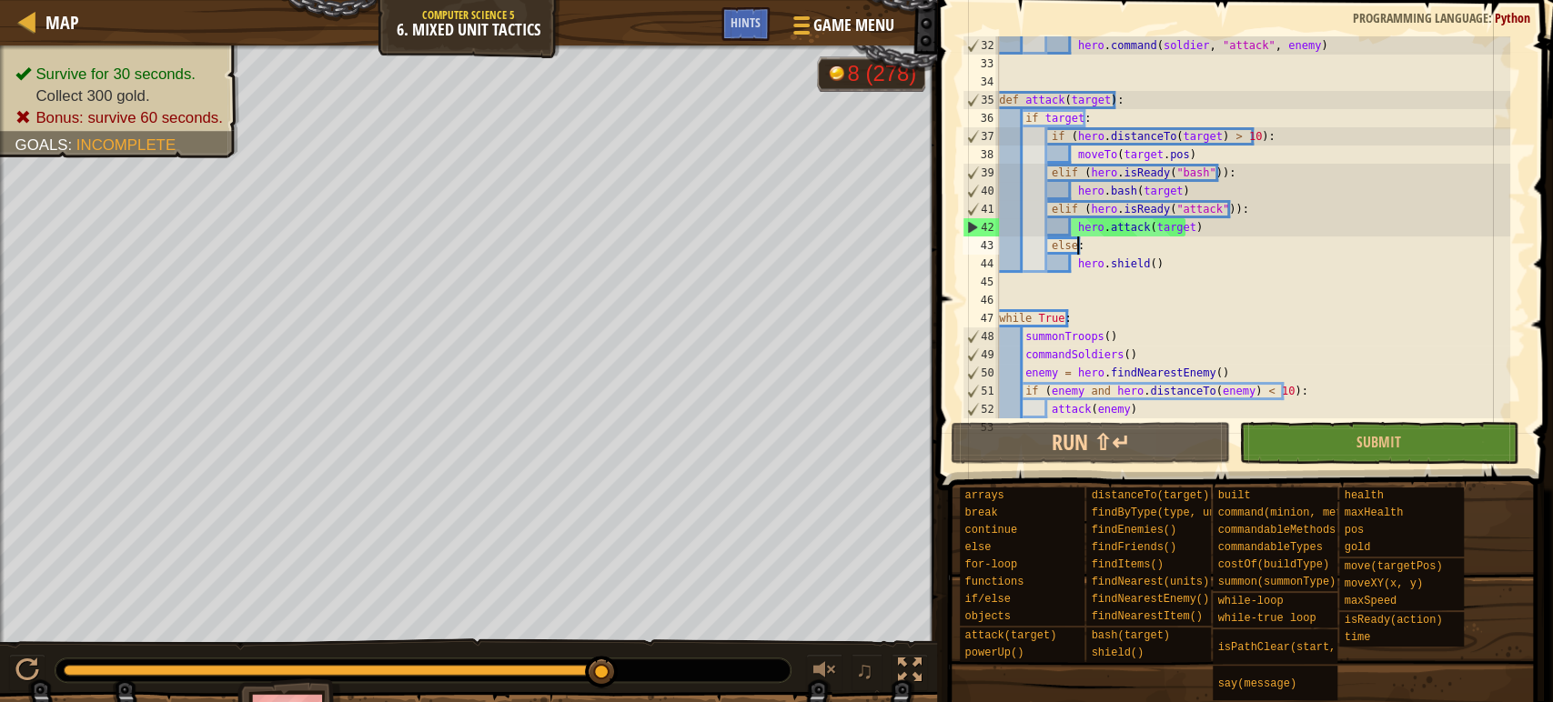
click at [1108, 253] on div "hero . command ( soldier , "attack" , enemy ) def attack ( target ) : if target…" at bounding box center [1252, 245] width 515 height 418
type textarea "pickUpNearestItem()"
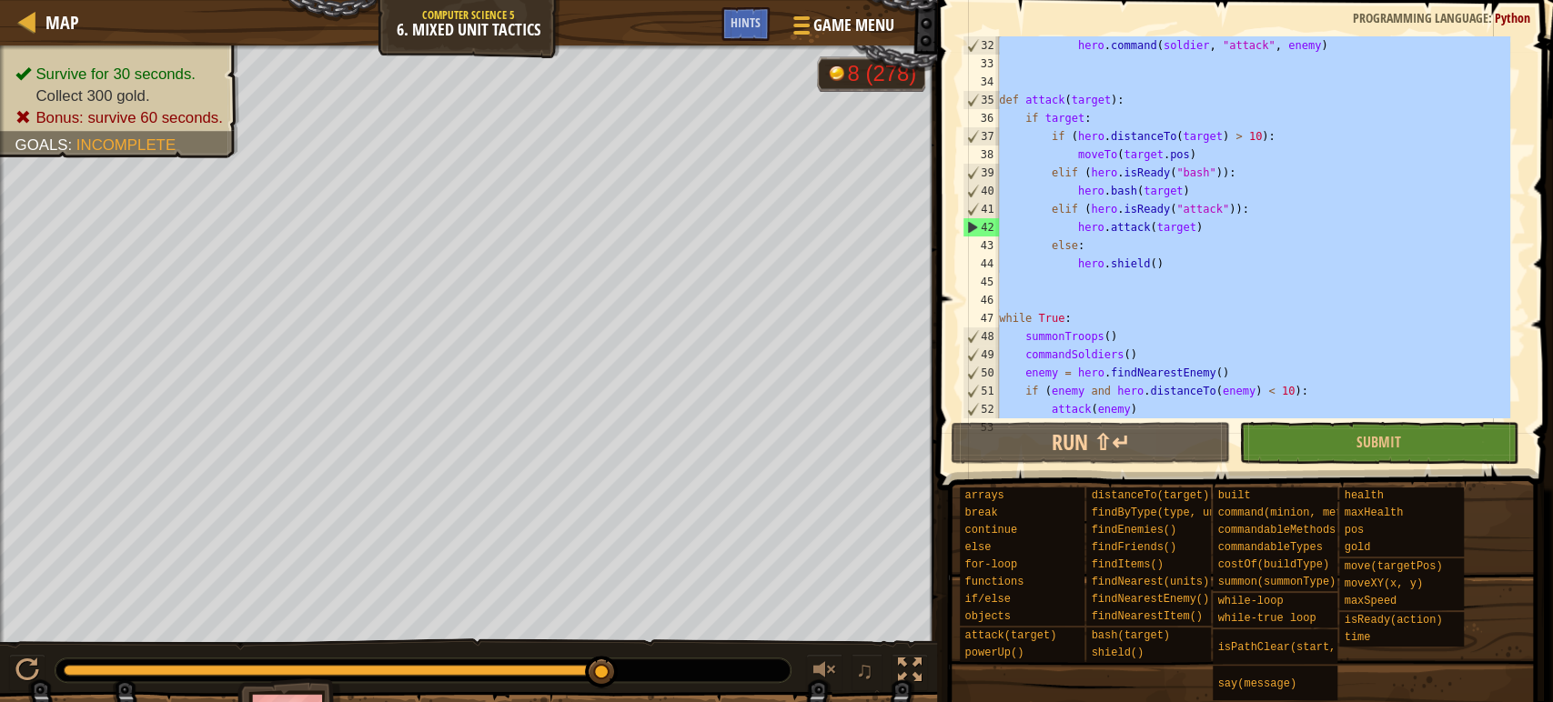
paste textarea
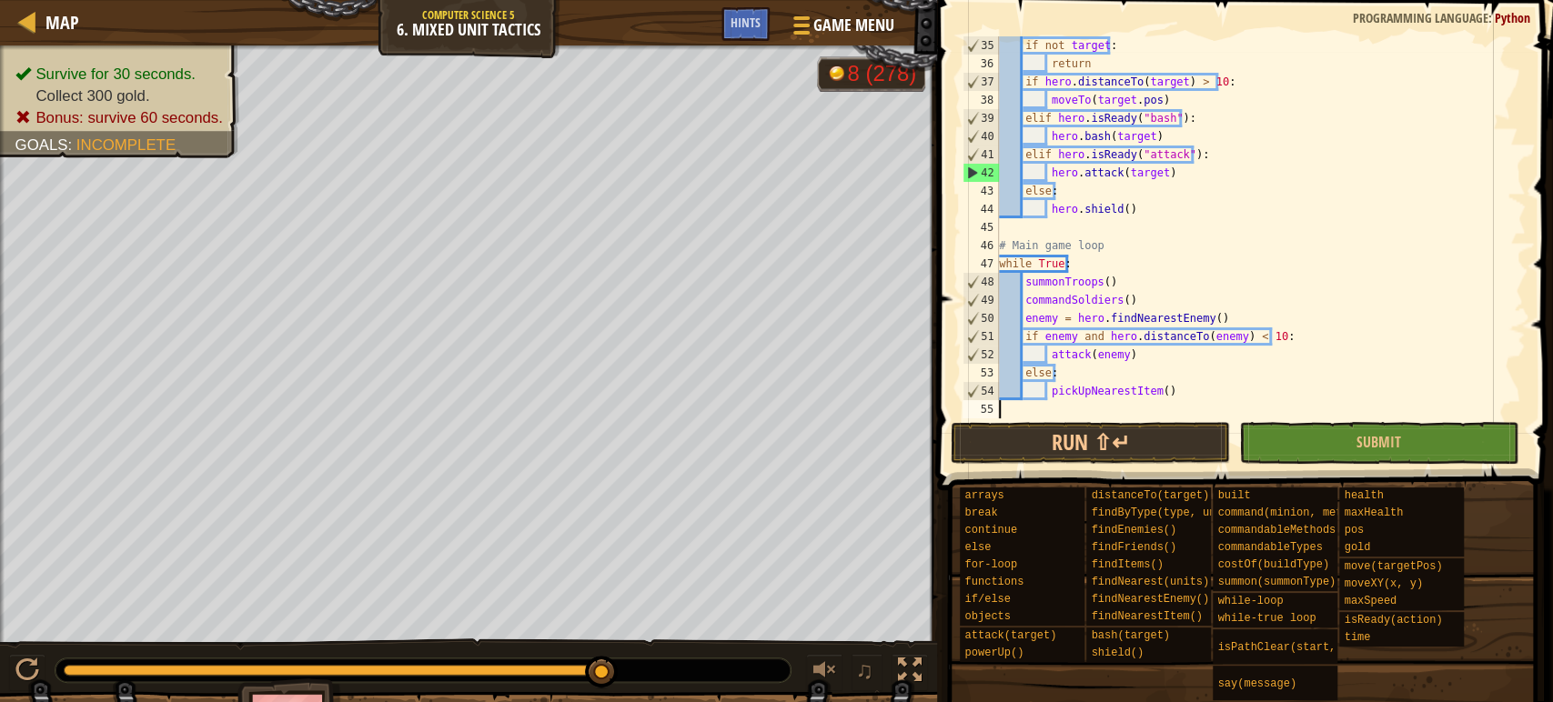
scroll to position [636, 0]
click at [1375, 447] on span "Submit" at bounding box center [1378, 442] width 45 height 20
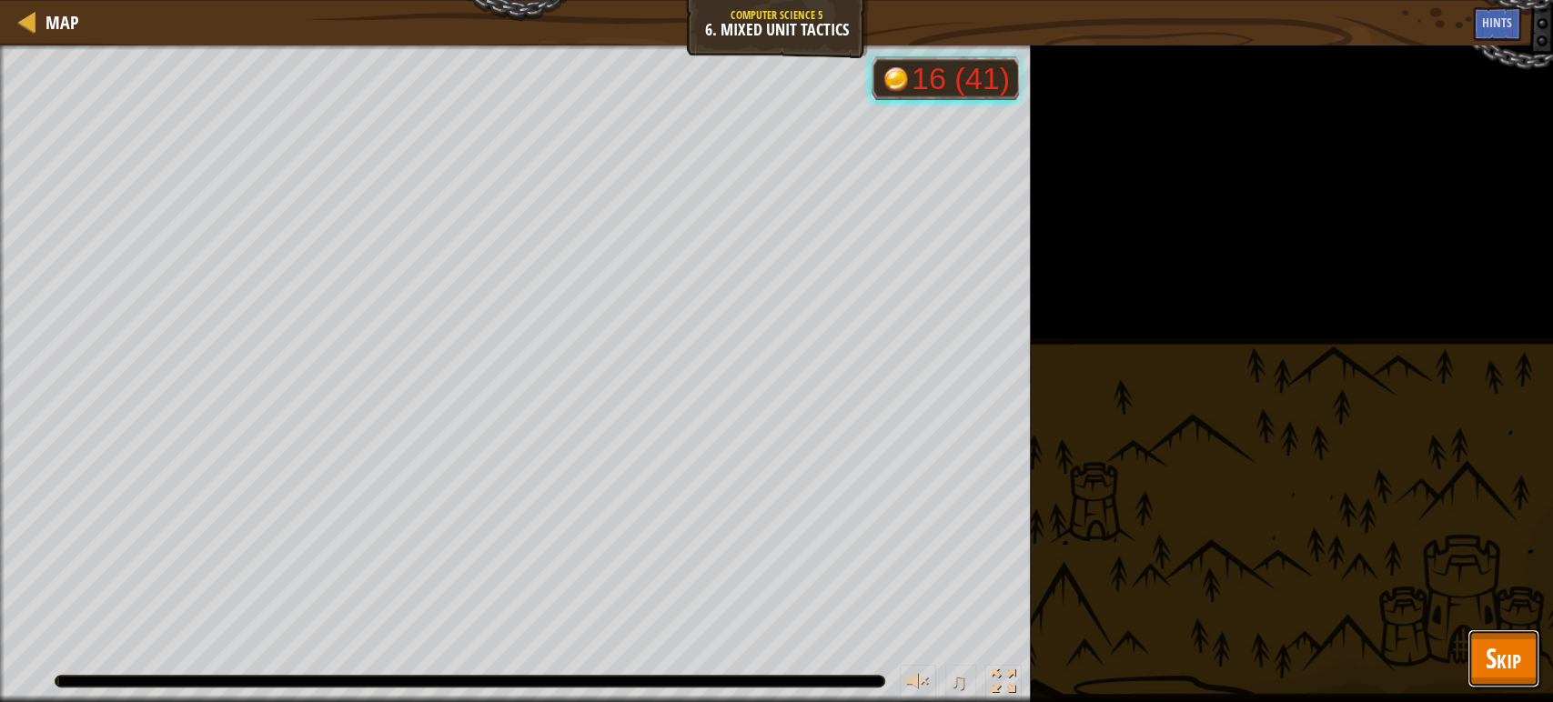
click at [1498, 663] on span "Skip" at bounding box center [1502, 657] width 35 height 37
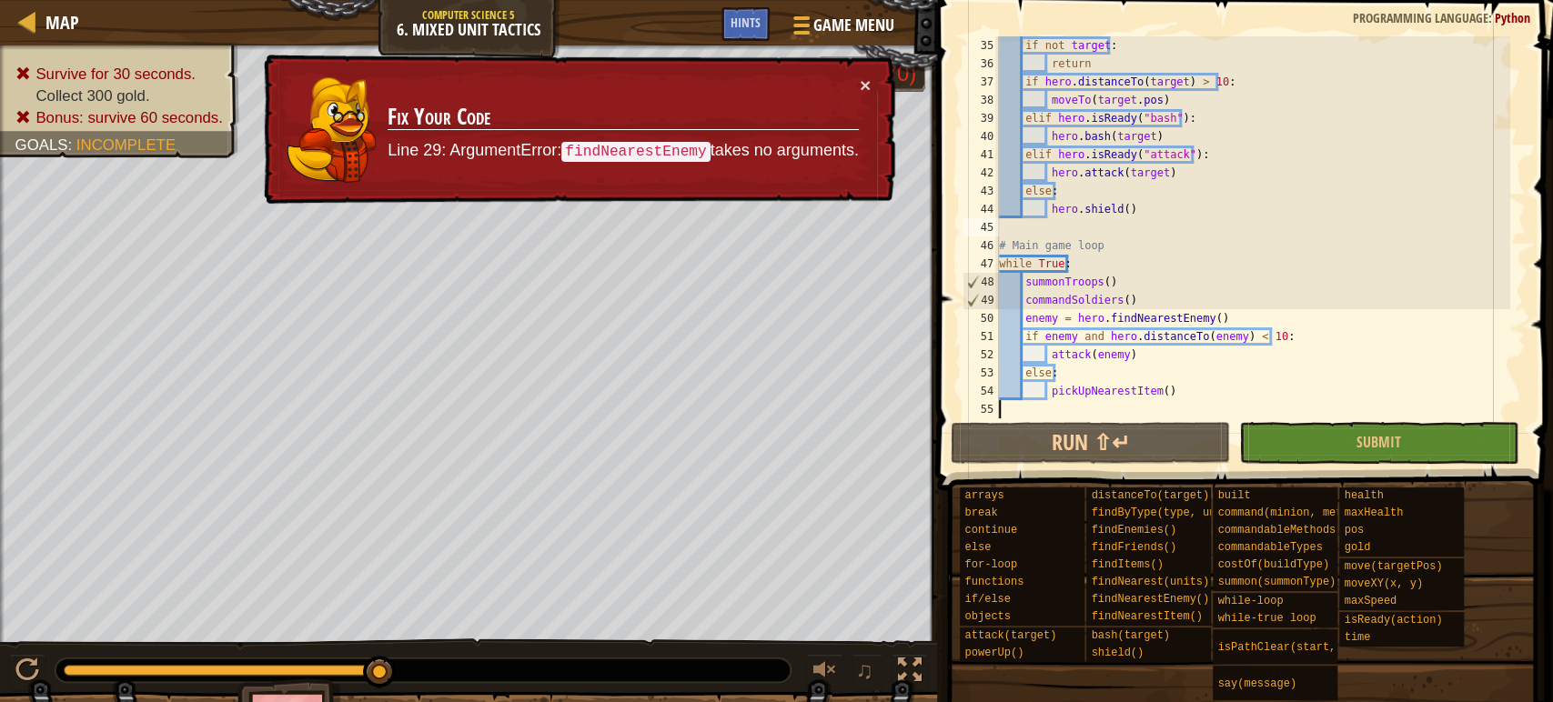
click at [1174, 226] on div "if not target : return if hero . distanceTo ( target ) > 10 : moveTo ( target .…" at bounding box center [1252, 245] width 515 height 418
type textarea "pickUpNearestItem()"
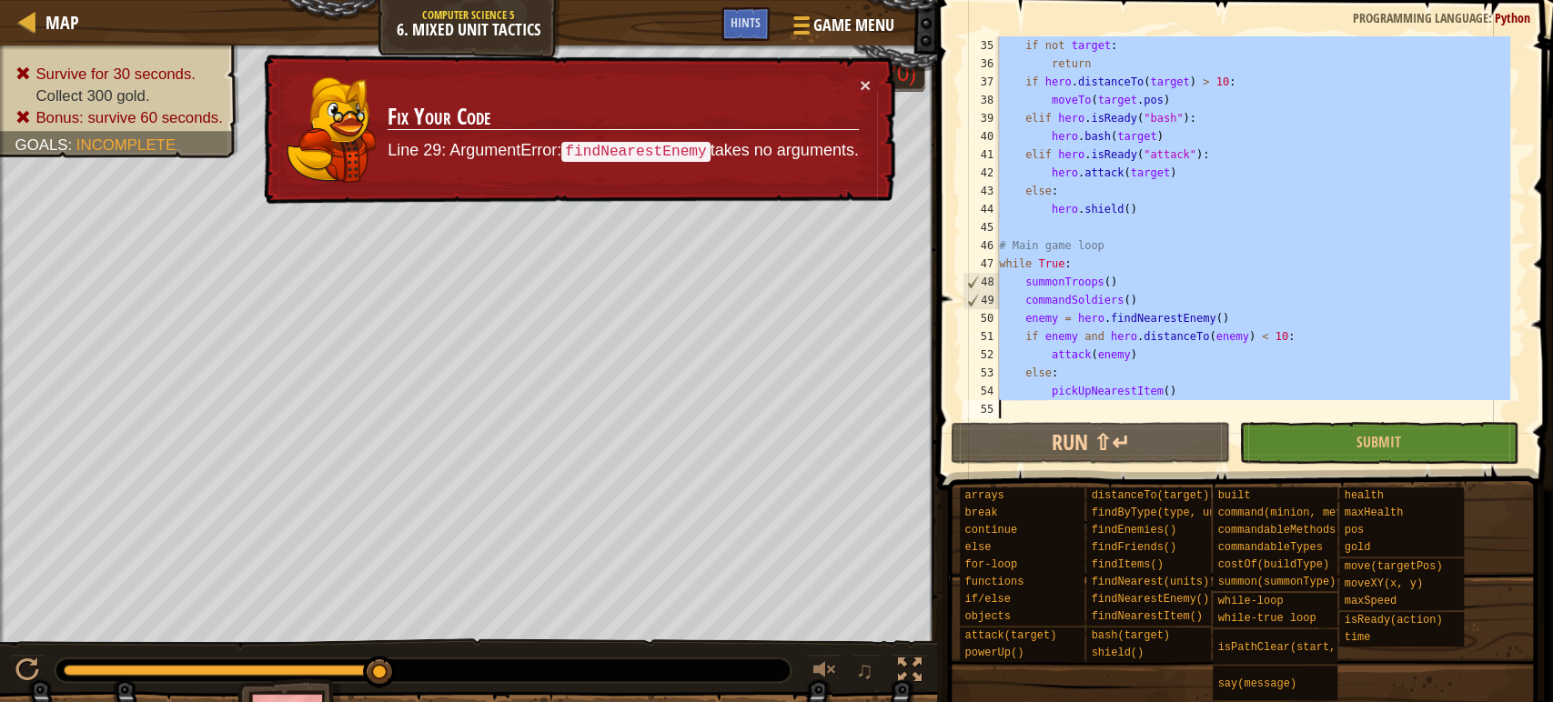
paste textarea
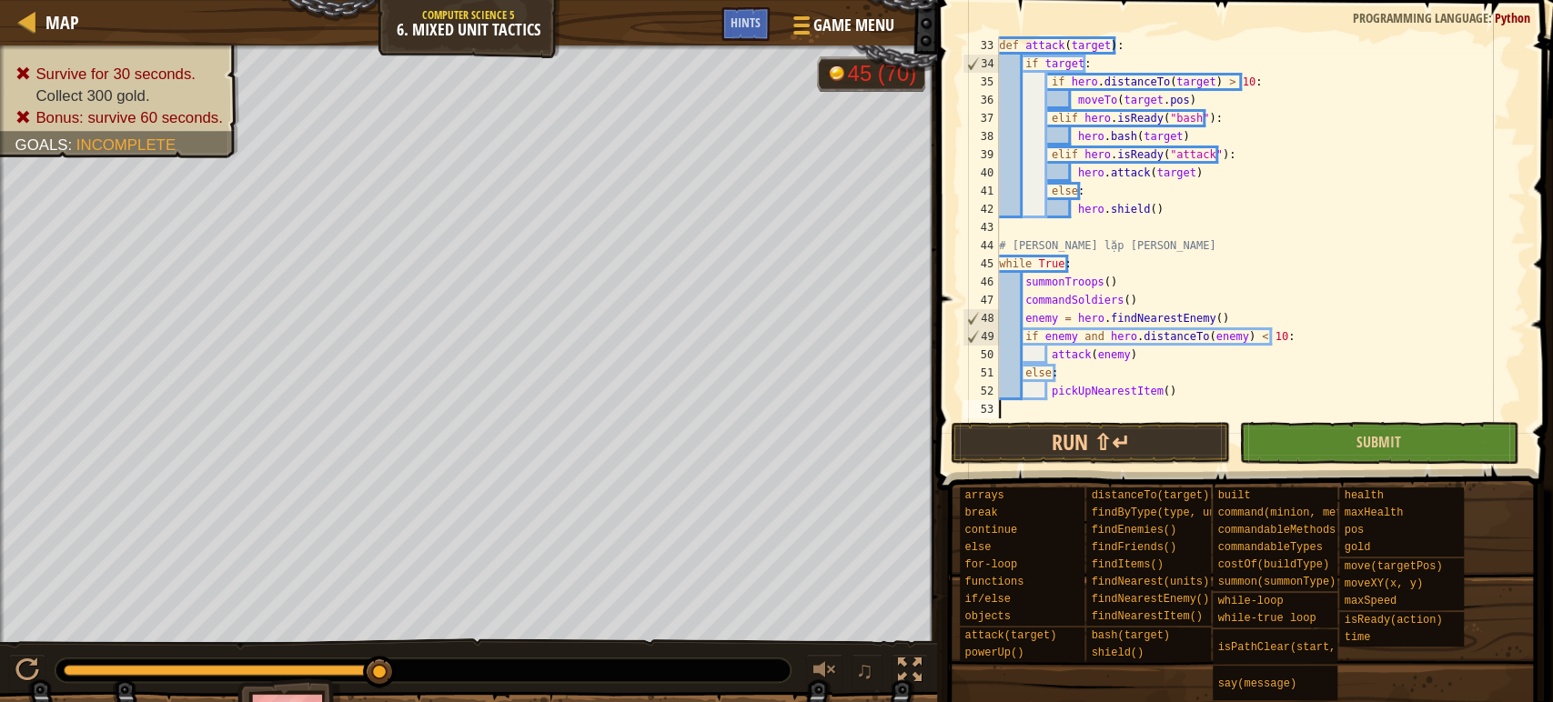
scroll to position [599, 0]
click at [1311, 452] on button "Submit" at bounding box center [1378, 443] width 279 height 42
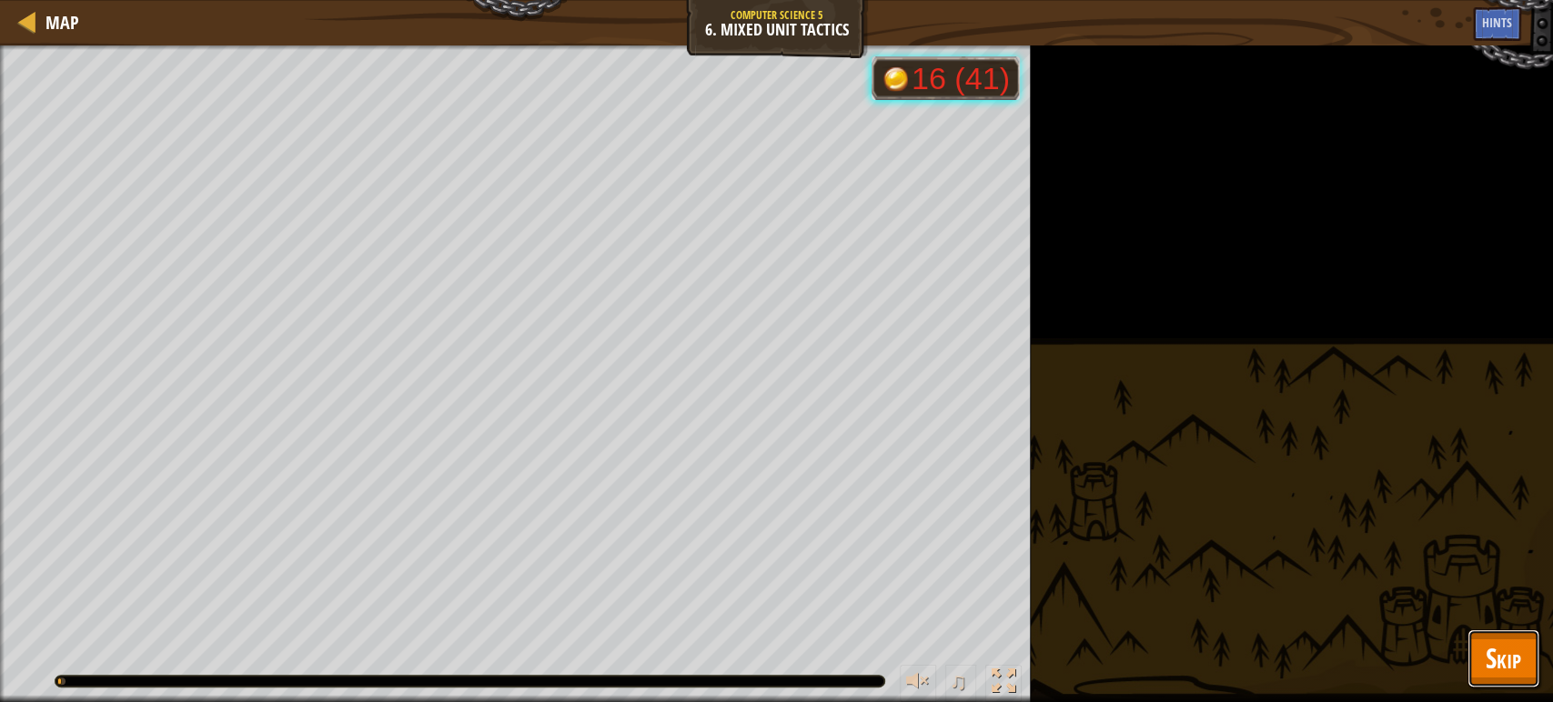
click at [1536, 679] on button "Skip" at bounding box center [1503, 658] width 72 height 58
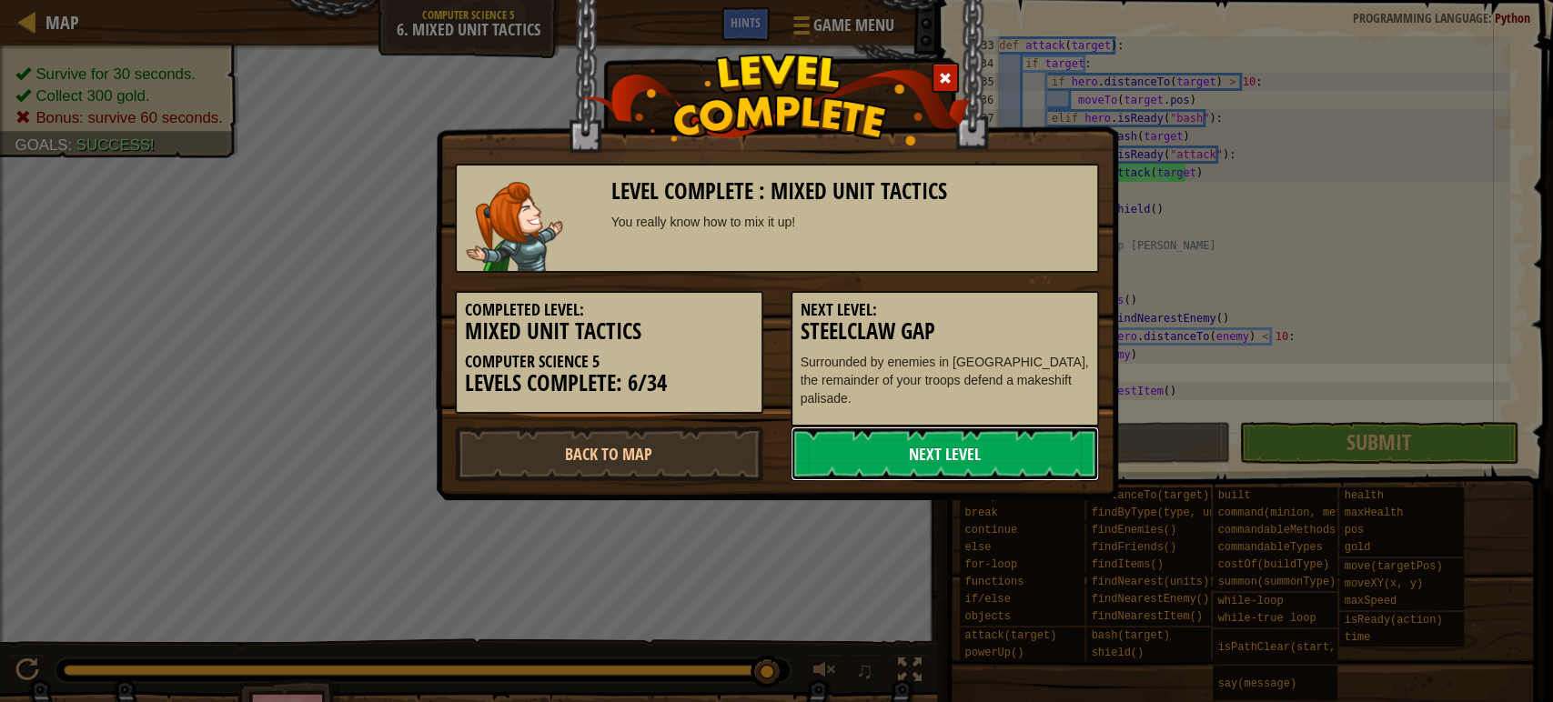
click at [917, 449] on link "Next Level" at bounding box center [944, 454] width 308 height 55
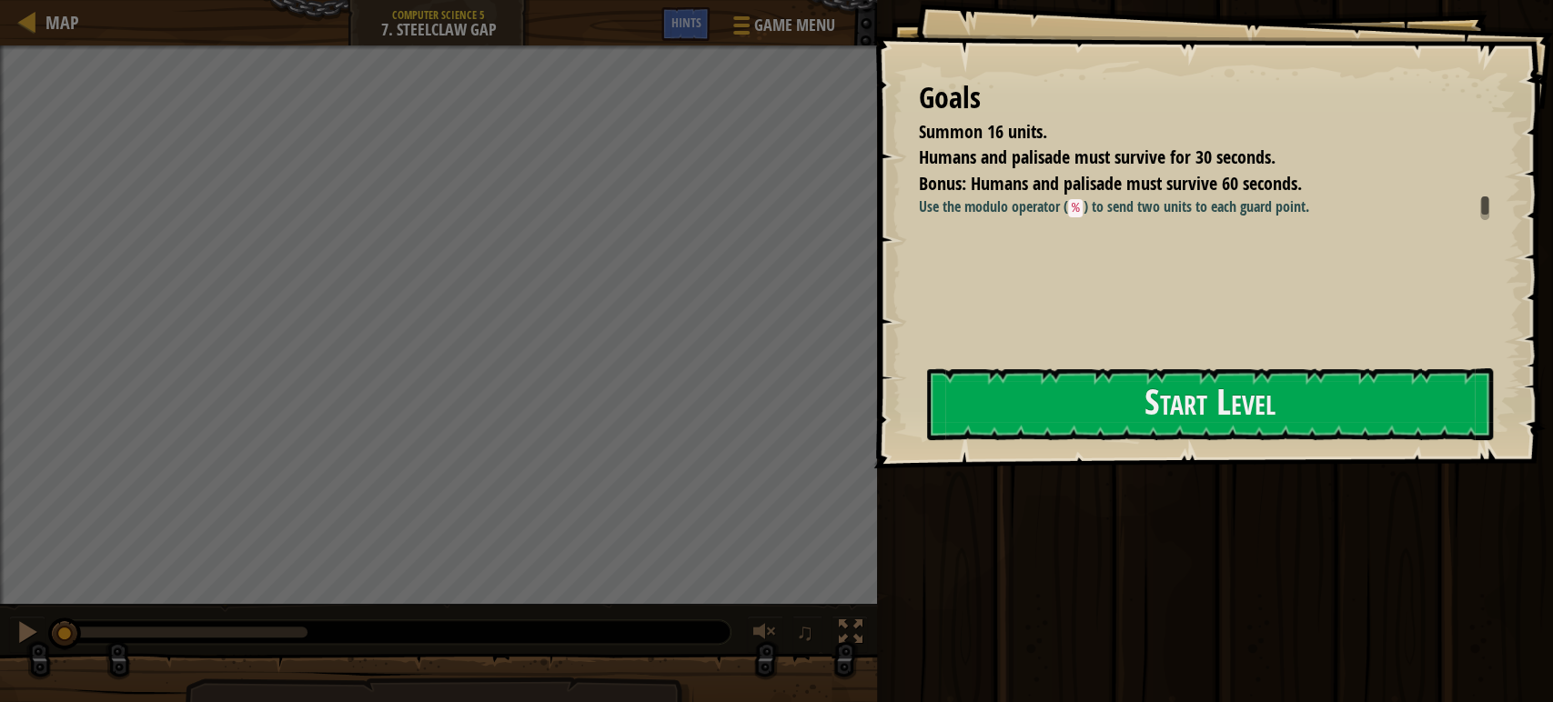
drag, startPoint x: 1152, startPoint y: 387, endPoint x: 1040, endPoint y: 240, distance: 184.8
click at [1151, 387] on button "Start Level" at bounding box center [1210, 404] width 566 height 72
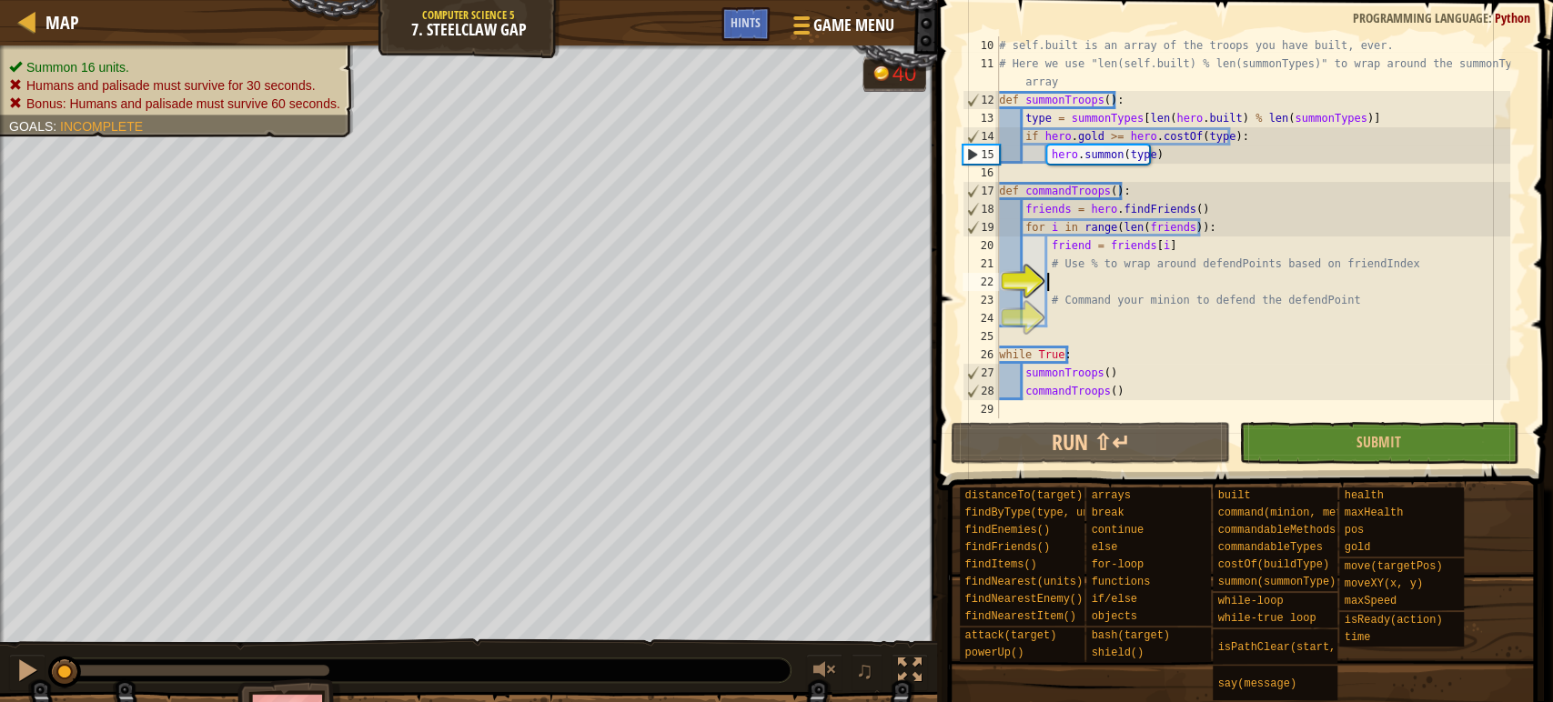
scroll to position [218, 0]
click at [1169, 243] on div "# self.built is an array of the troops you have built, ever. # Here we use "len…" at bounding box center [1252, 245] width 515 height 418
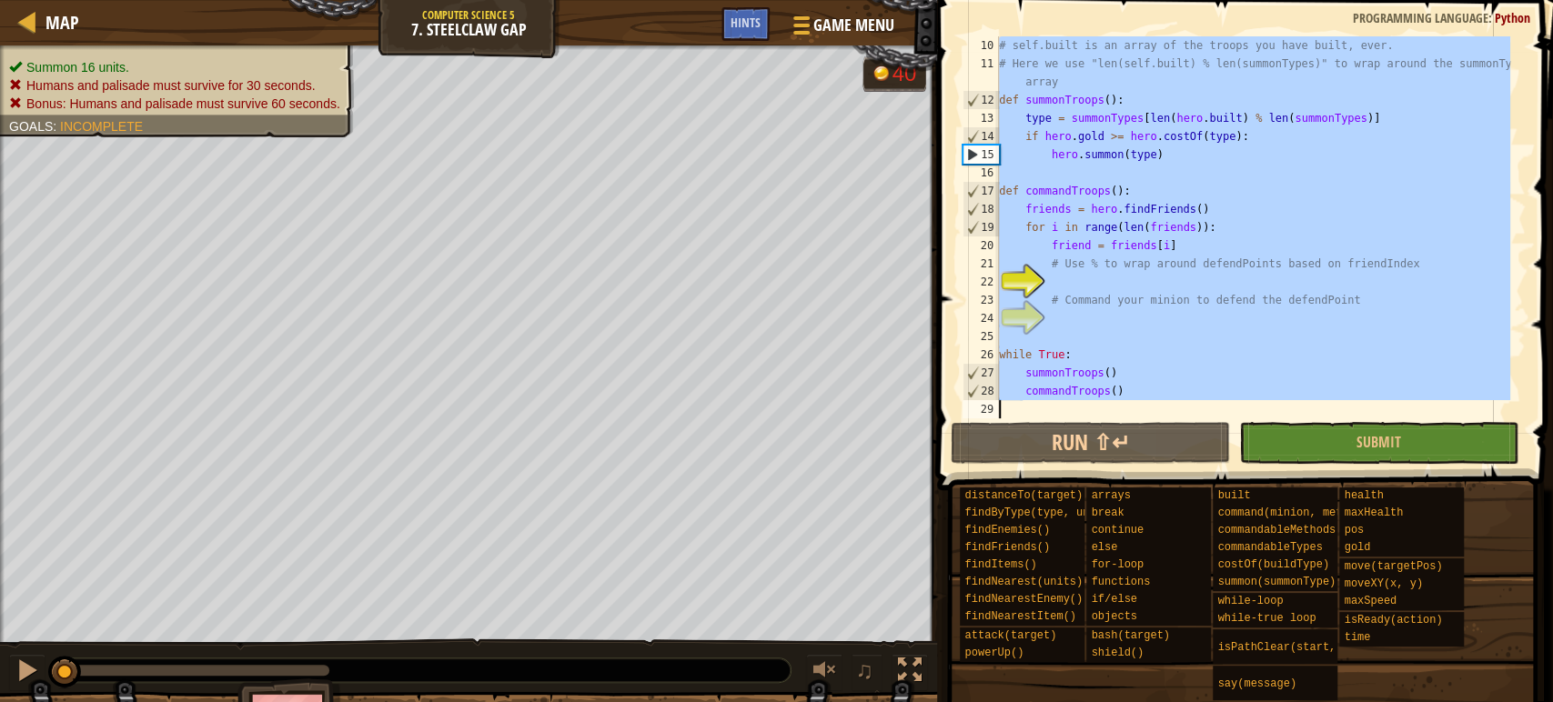
paste textarea
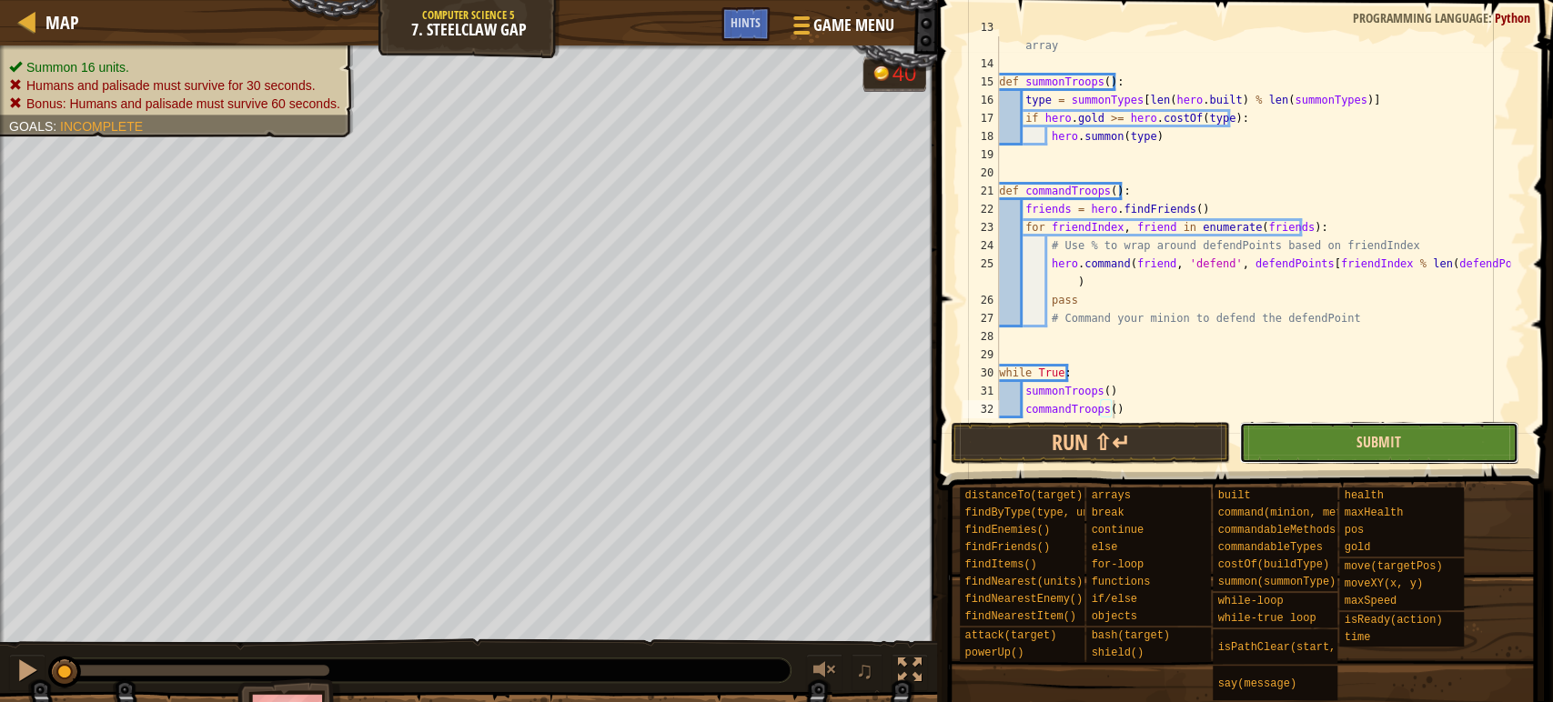
click at [1362, 441] on span "Submit" at bounding box center [1378, 442] width 45 height 20
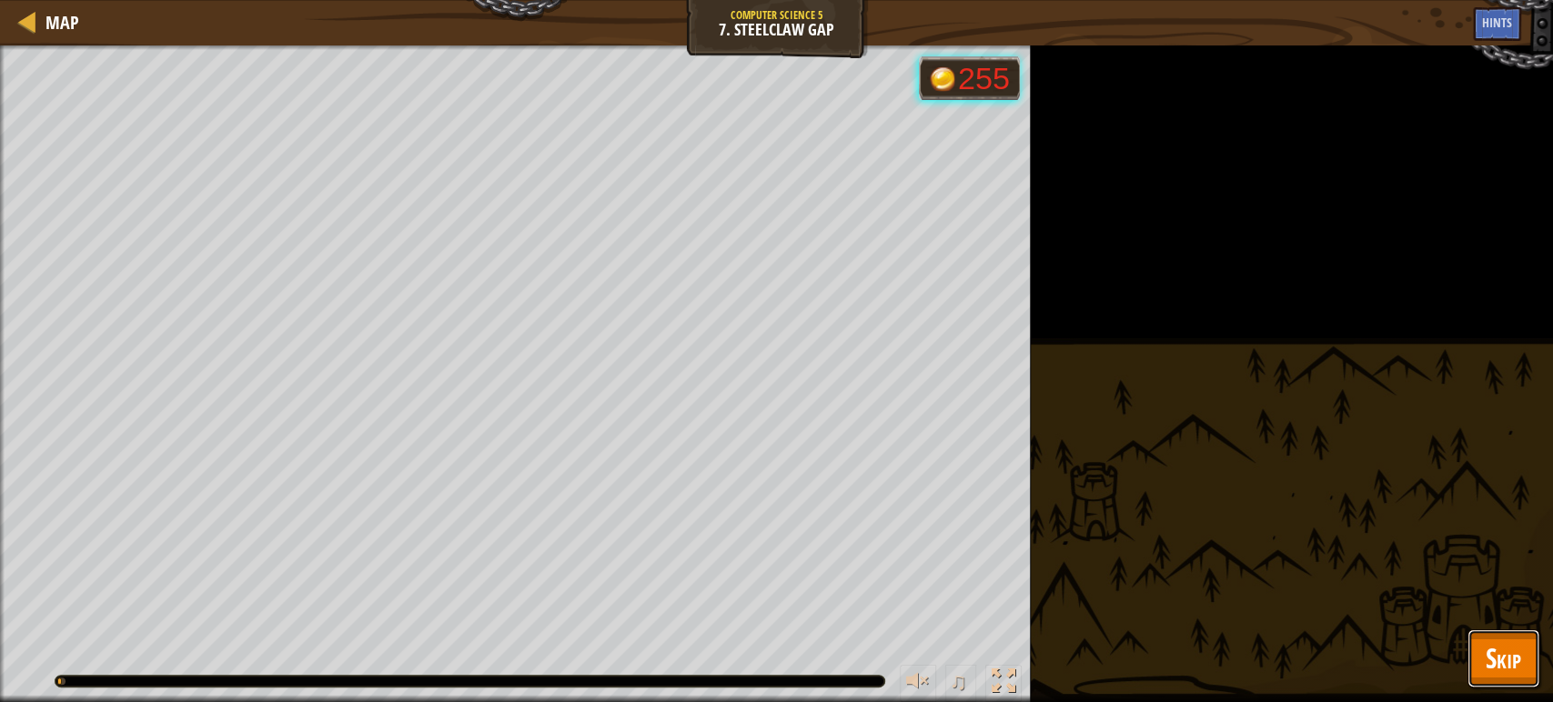
click at [1493, 652] on span "Skip" at bounding box center [1502, 657] width 35 height 37
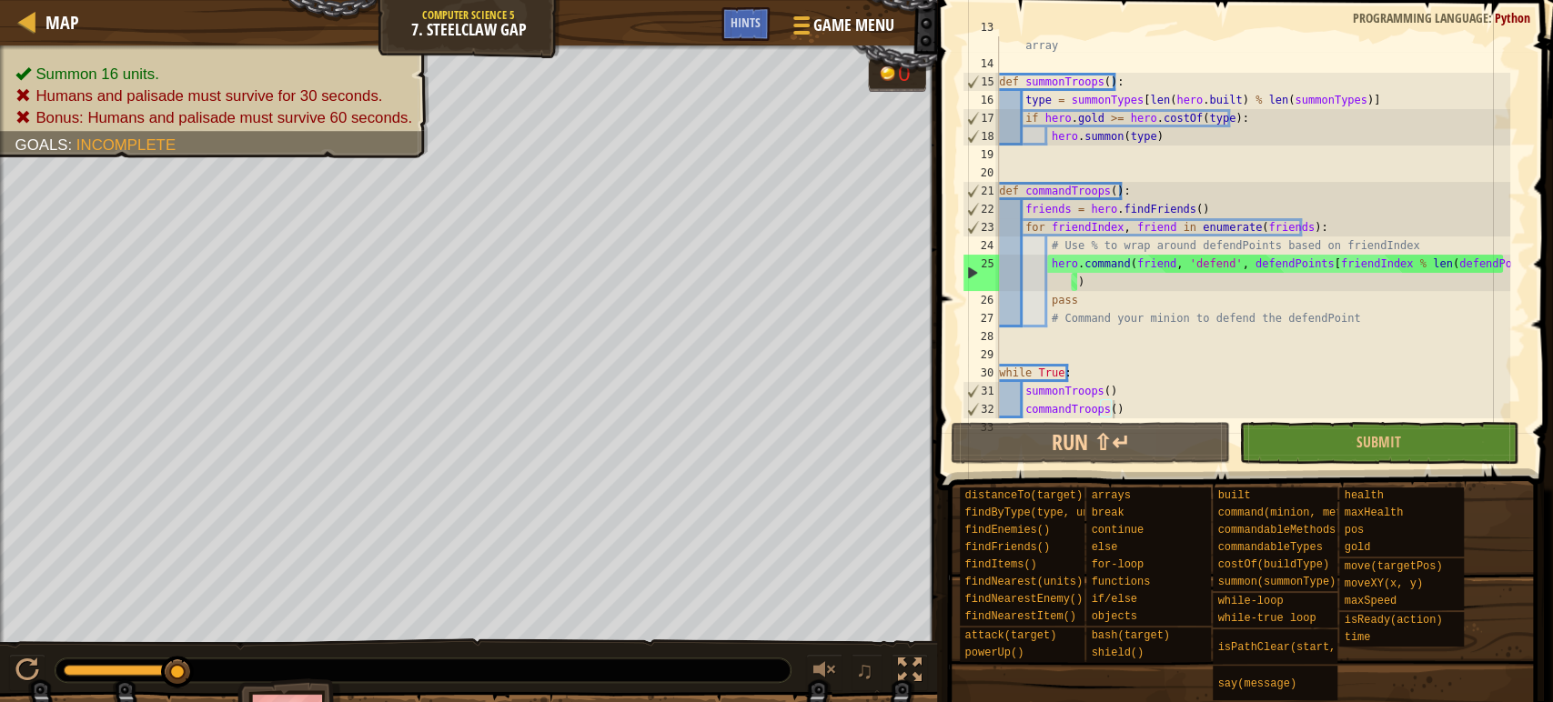
click at [1106, 258] on div "# Here we use "len(hero.built) % len(summonTypes)" to wrap around the summonTyp…" at bounding box center [1252, 236] width 515 height 437
type textarea "commandTroops()"
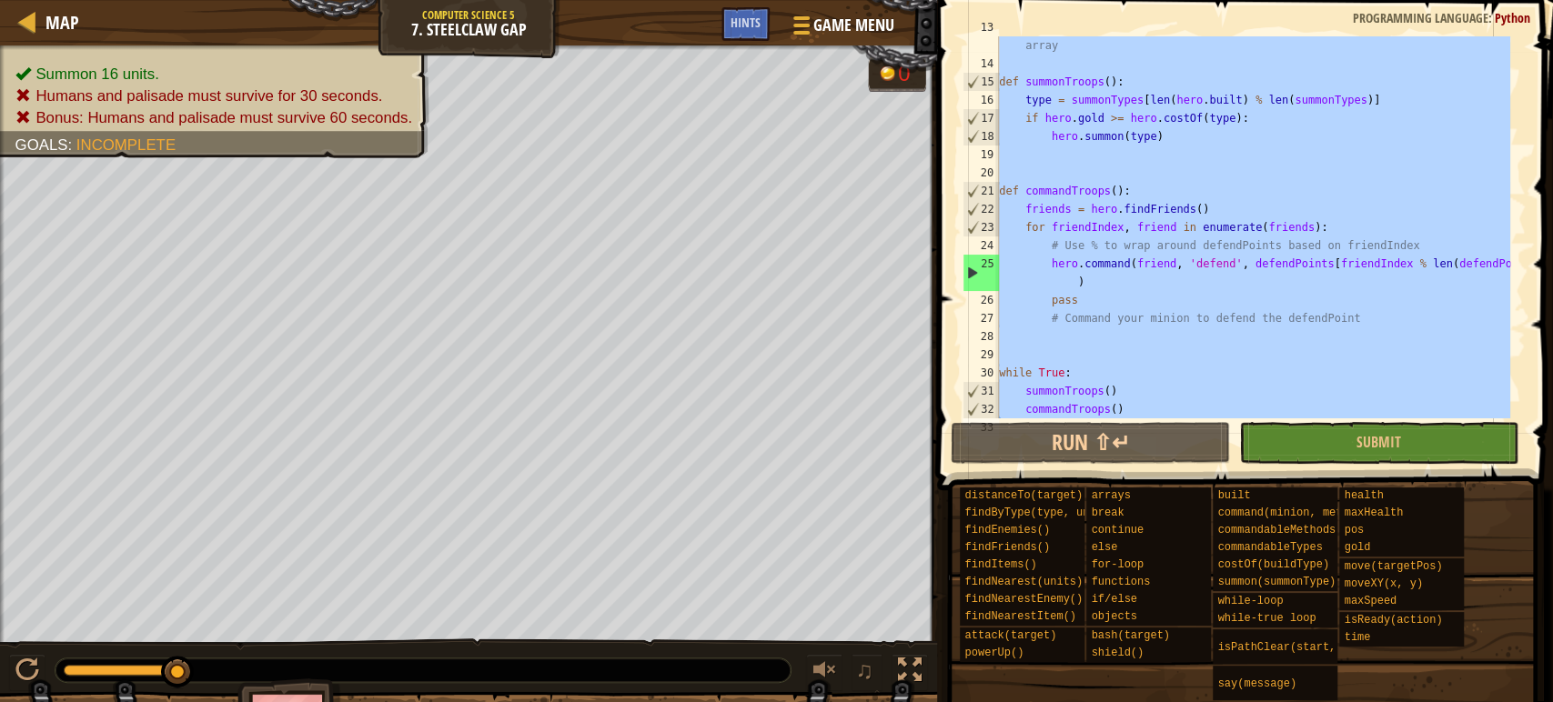
paste textarea
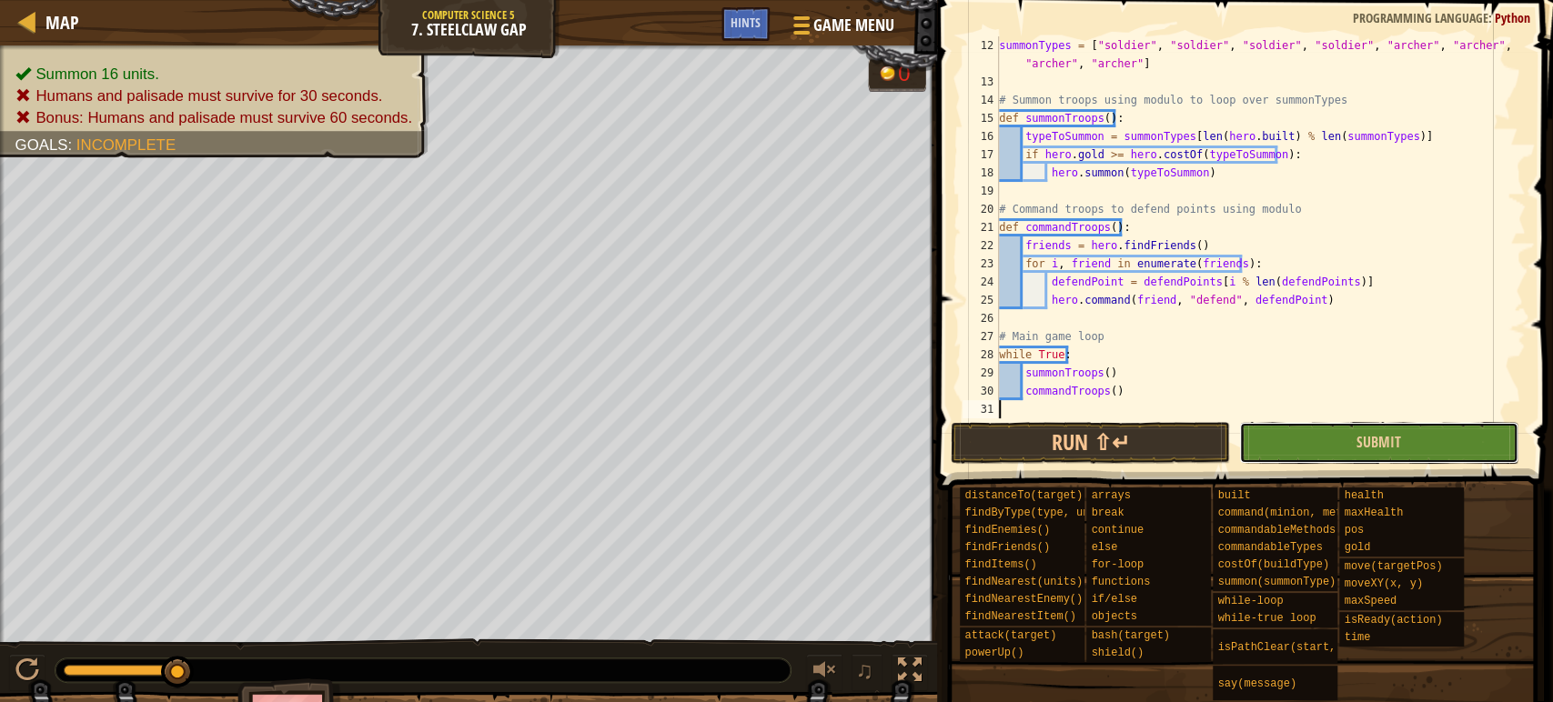
click at [1270, 441] on button "Submit" at bounding box center [1378, 443] width 279 height 42
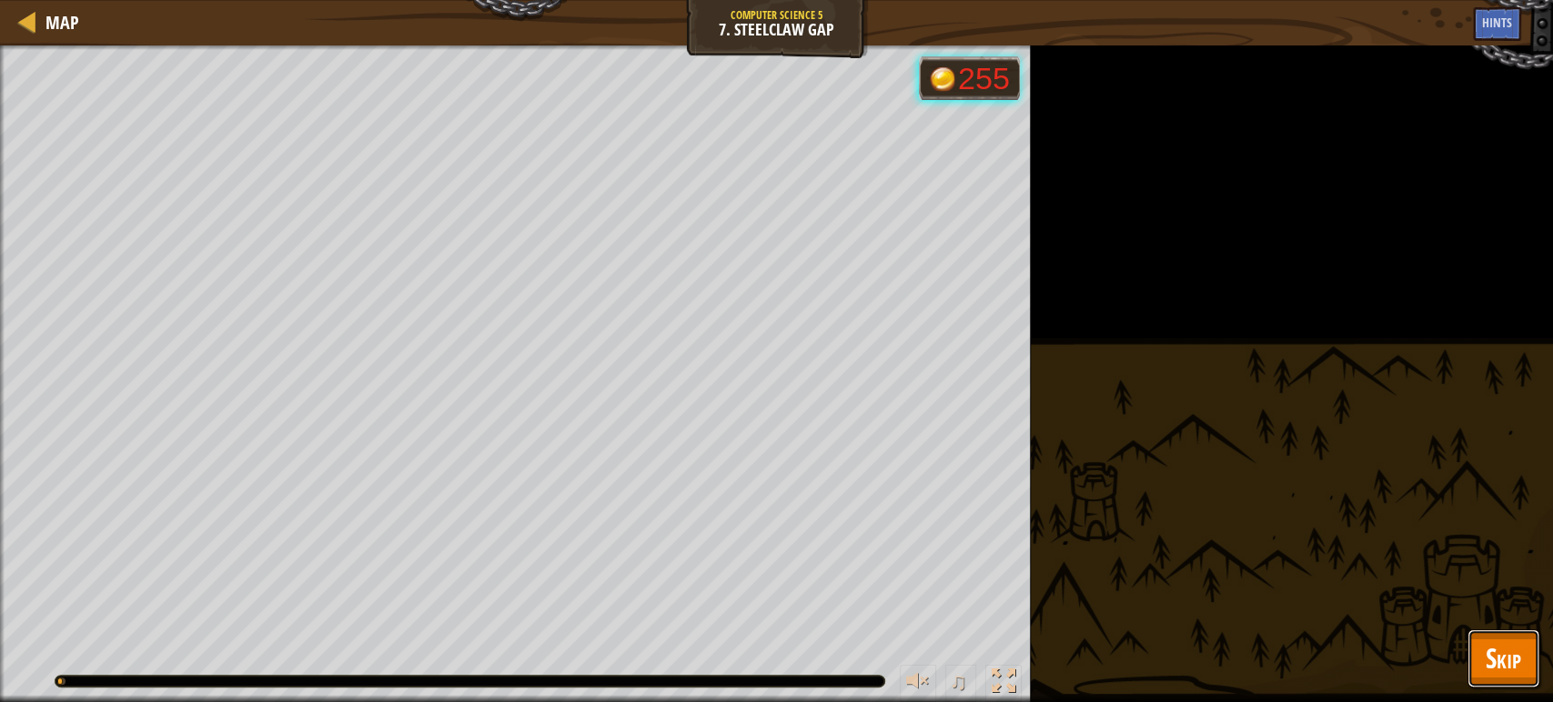
click at [1506, 661] on span "Skip" at bounding box center [1502, 657] width 35 height 37
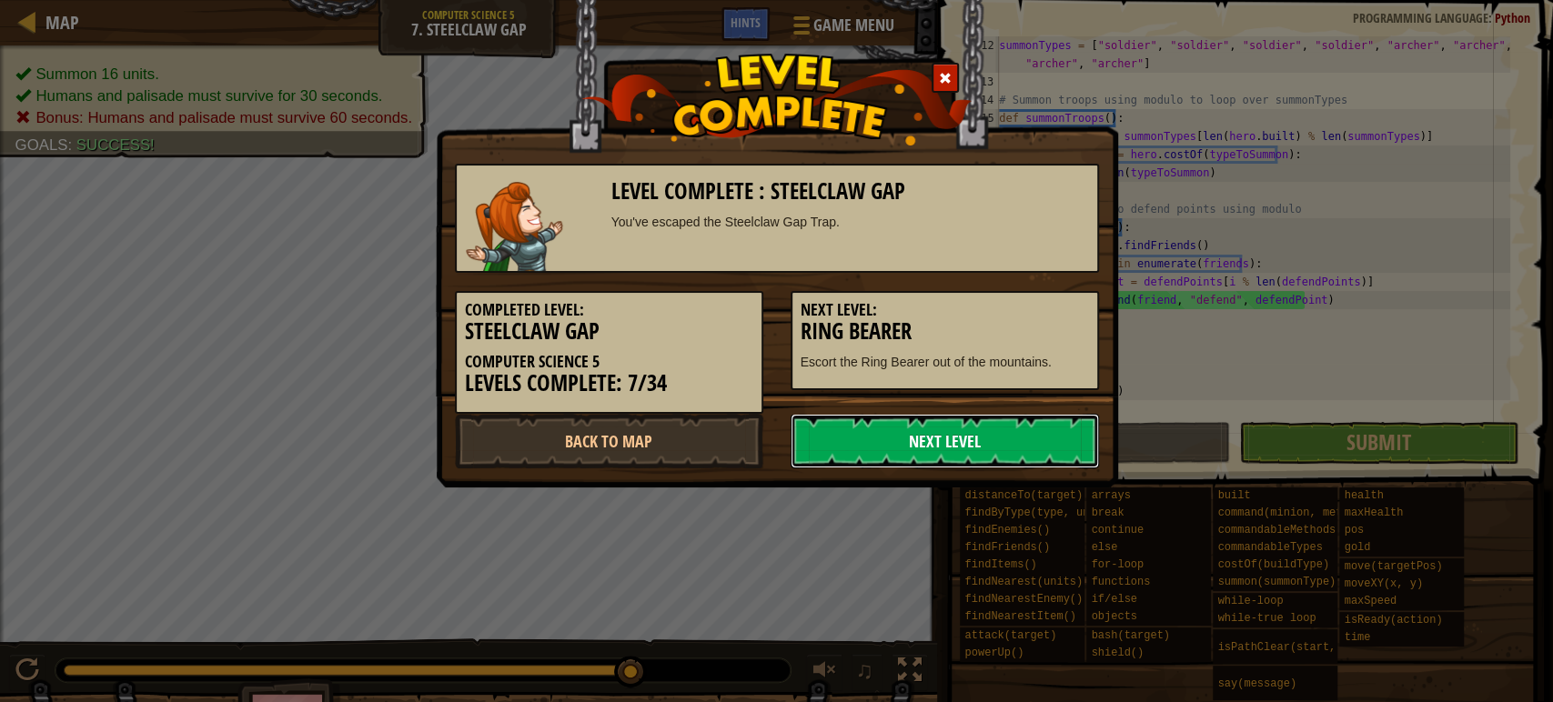
click at [1000, 414] on link "Next Level" at bounding box center [944, 441] width 308 height 55
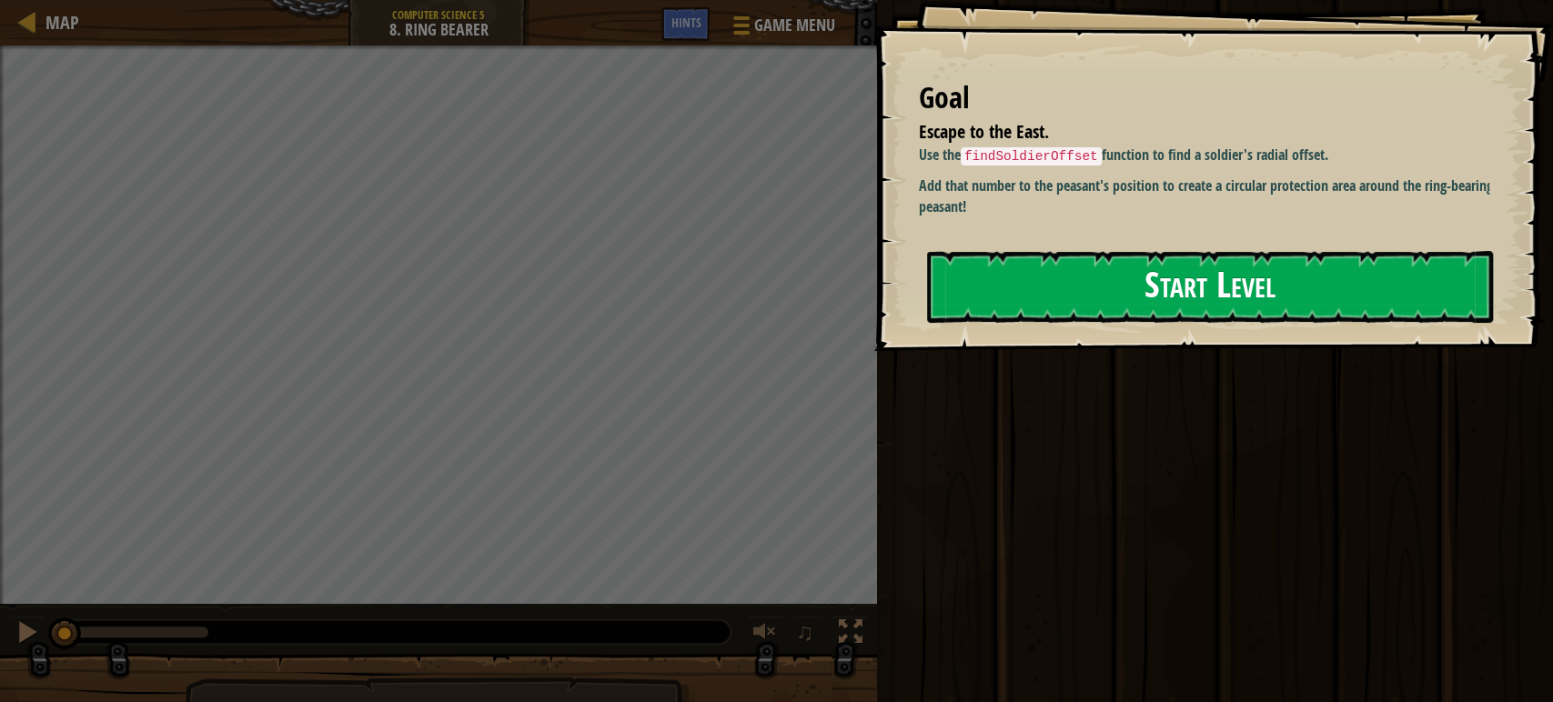
click at [1037, 266] on button "Start Level" at bounding box center [1210, 287] width 566 height 72
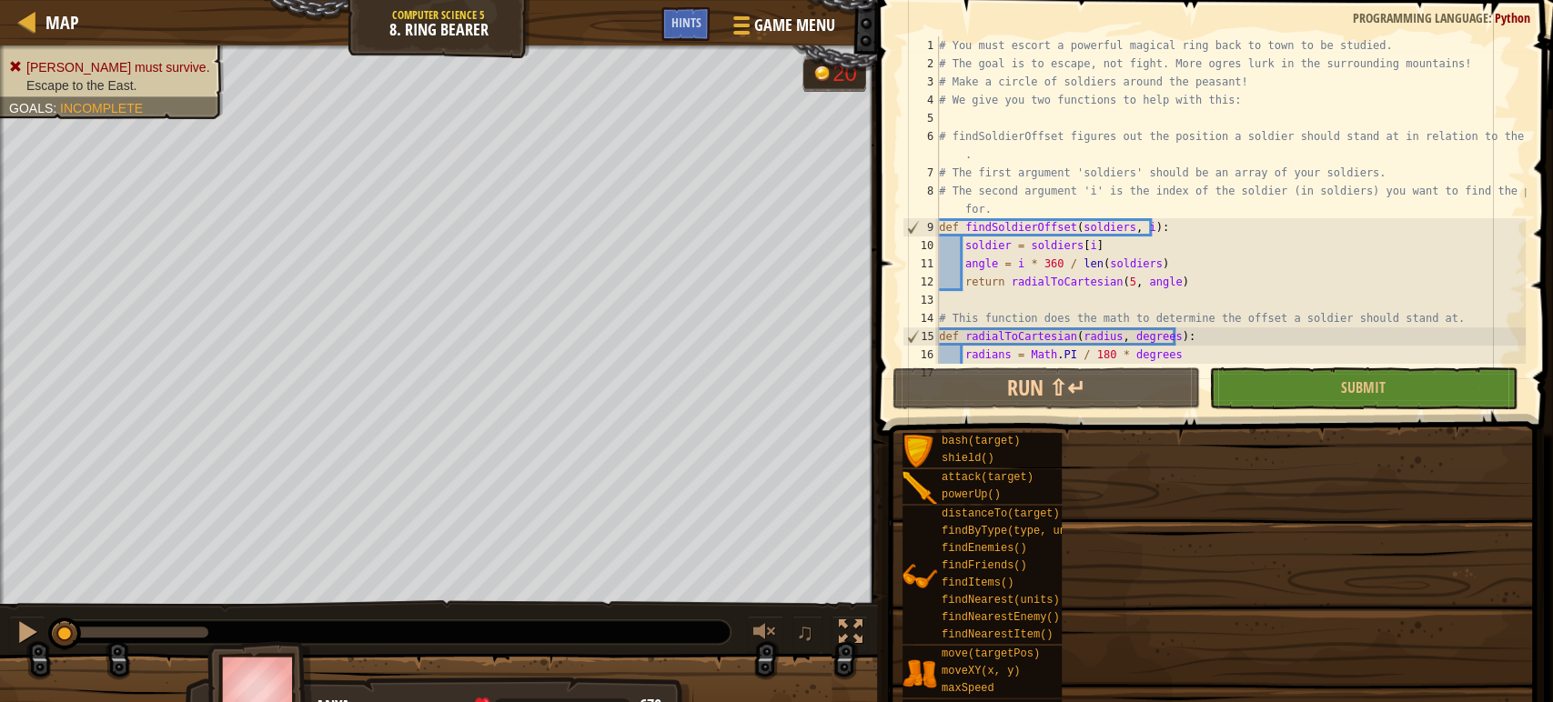
click at [1006, 240] on div "# You must escort a powerful magical ring back to town to be studied. # The goa…" at bounding box center [1230, 218] width 590 height 364
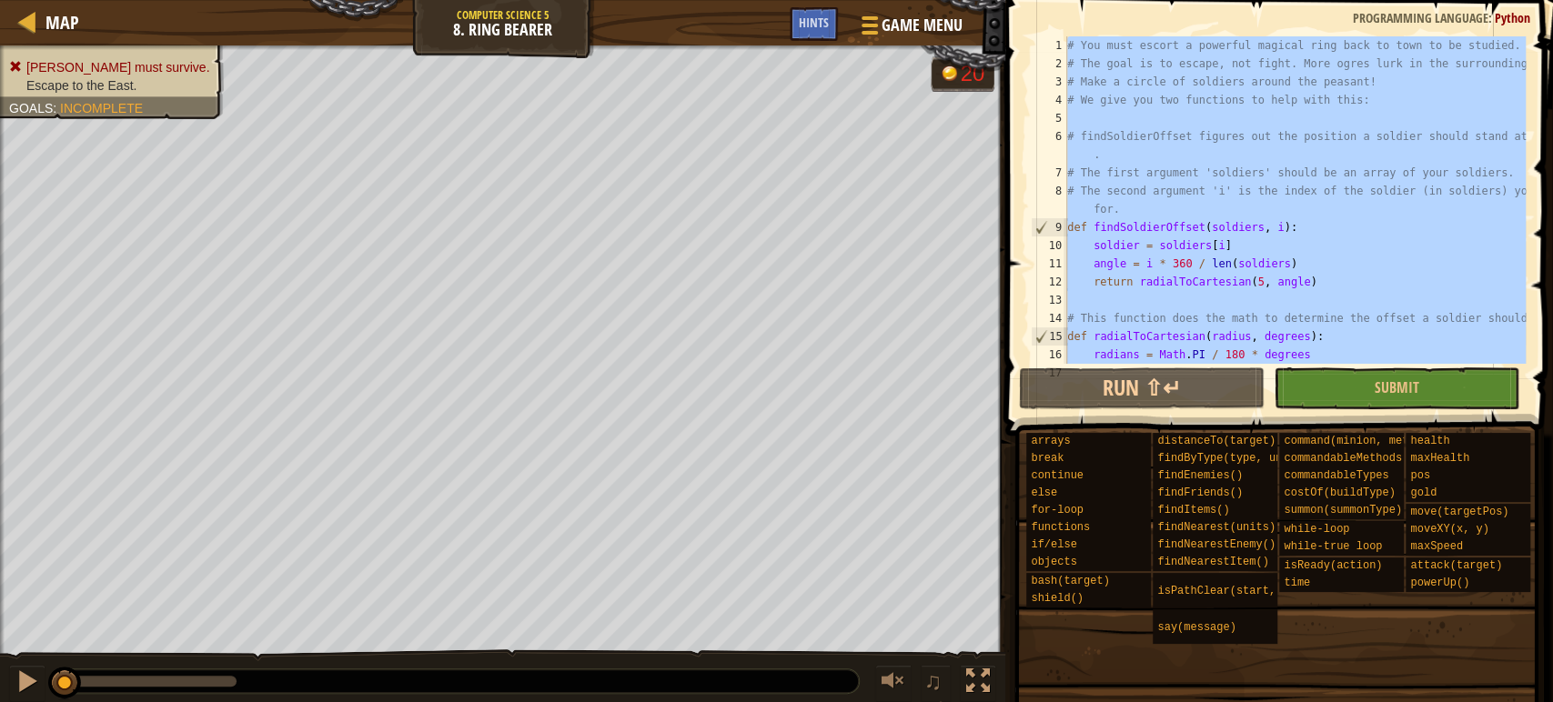
type textarea "hero.move({"x": hero.pos.x + 0.2, "y": hero.pos.y})"
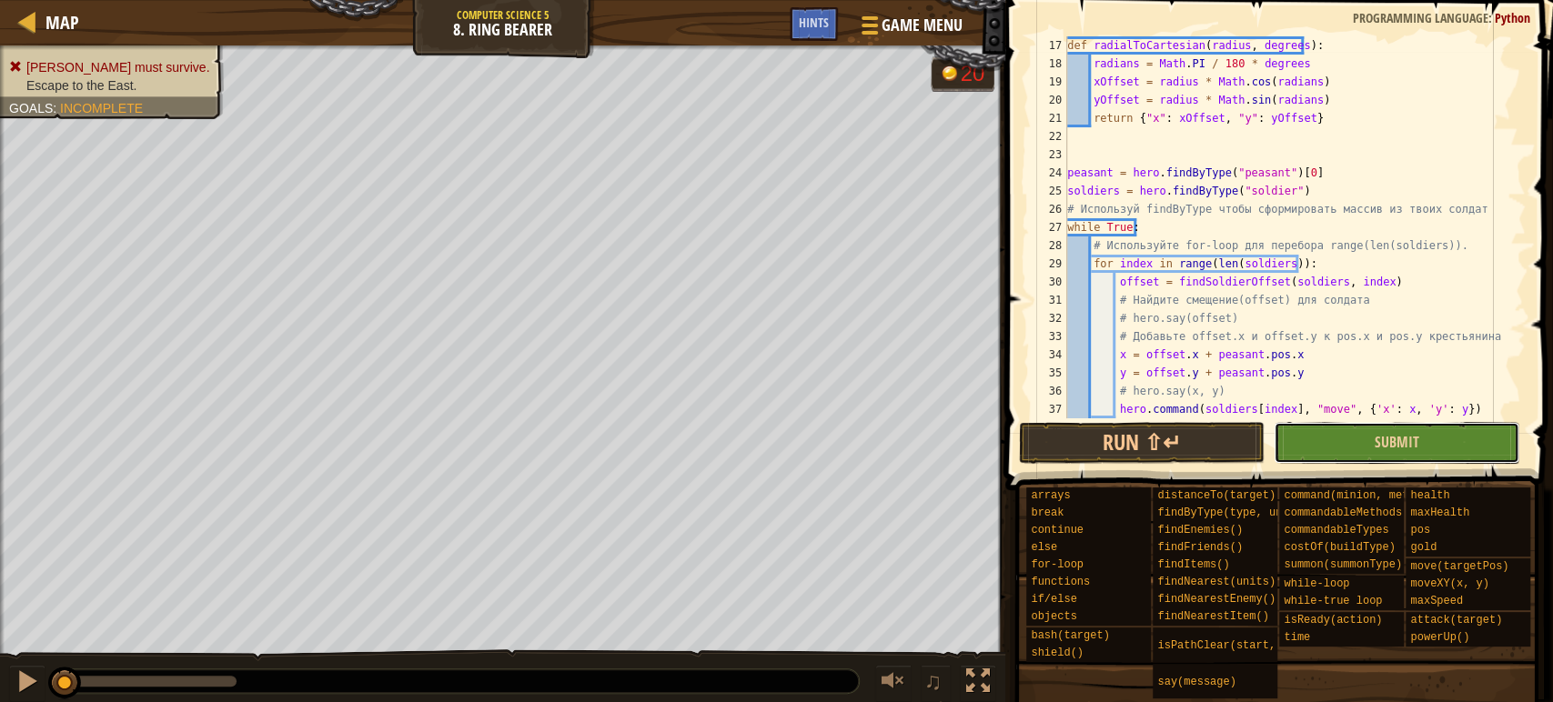
click at [1324, 439] on button "Submit" at bounding box center [1396, 443] width 246 height 42
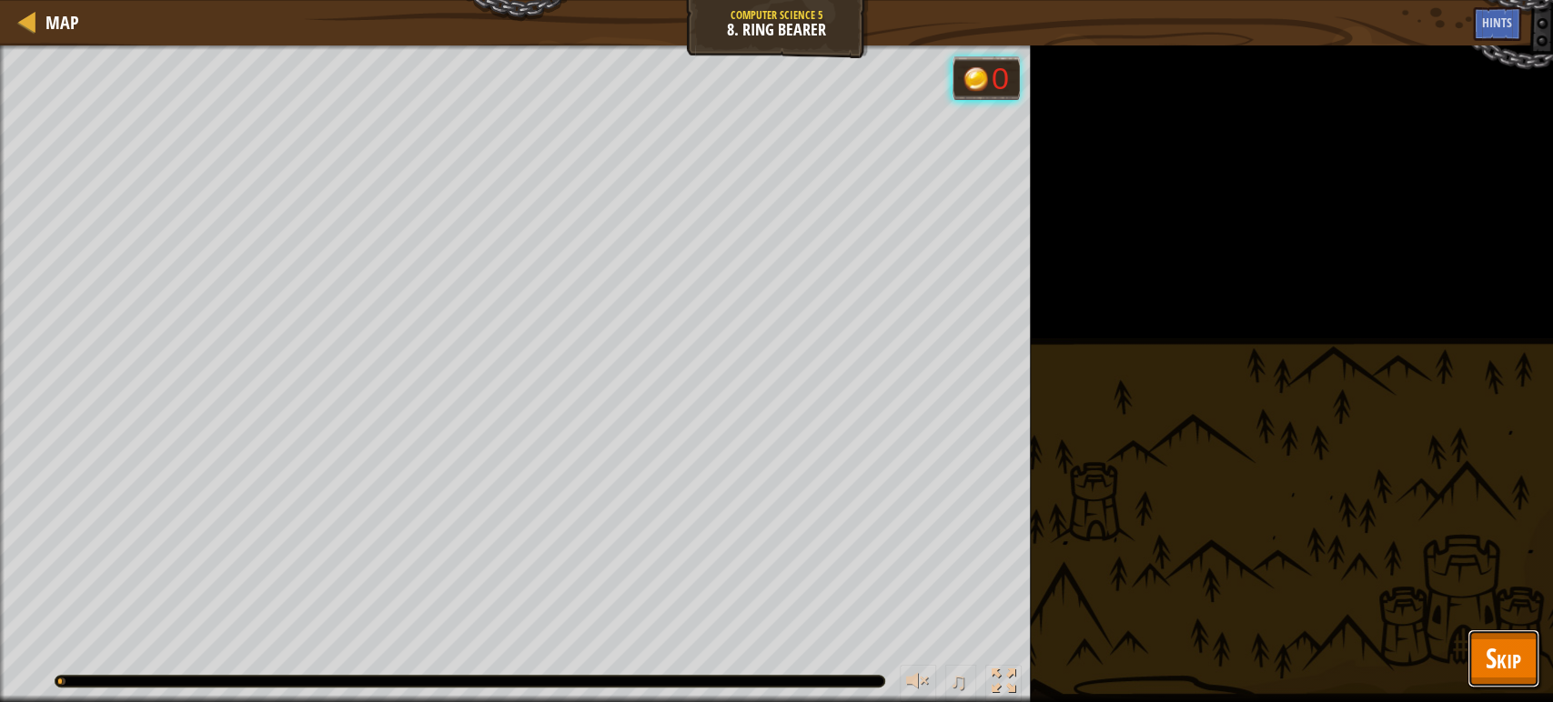
click at [1521, 642] on button "Skip" at bounding box center [1503, 658] width 72 height 58
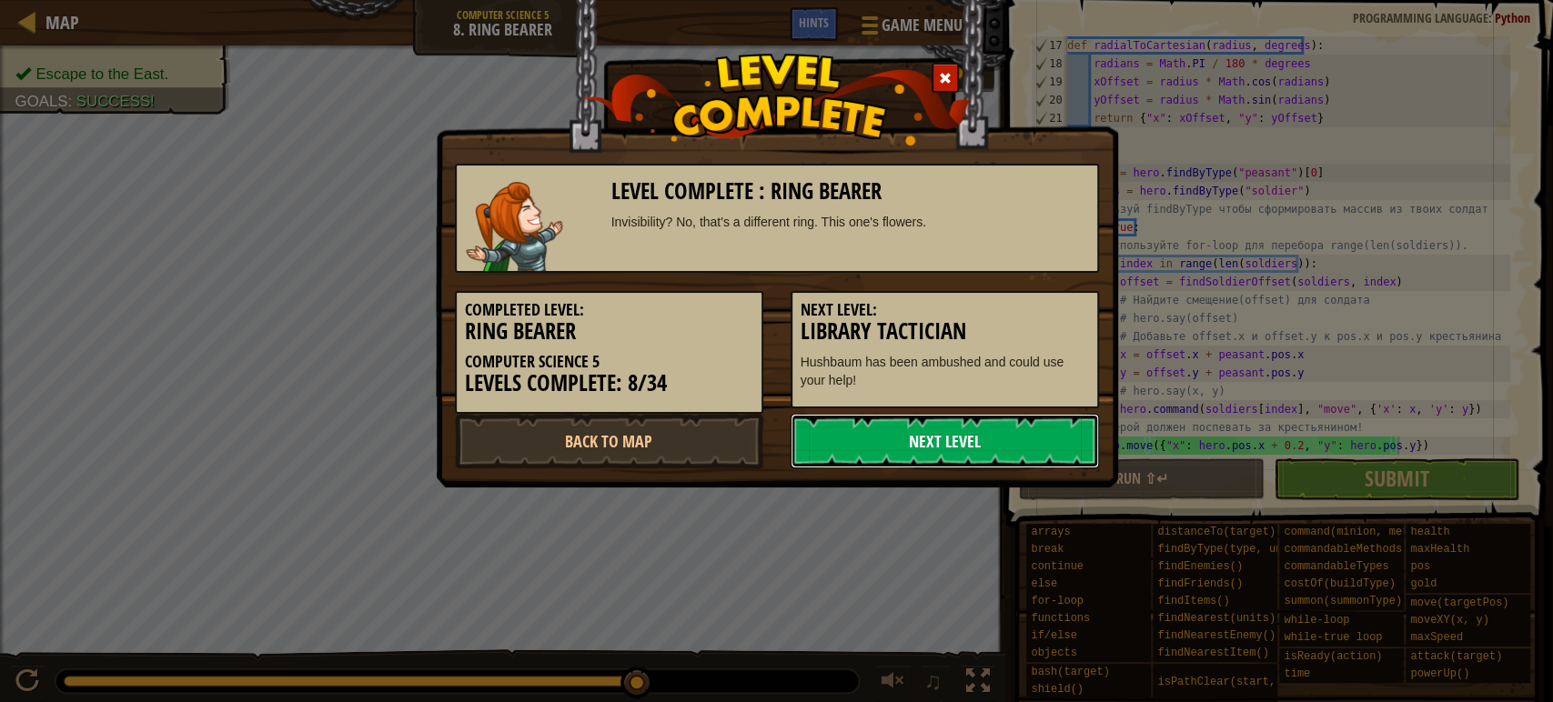
click at [1030, 424] on link "Next Level" at bounding box center [944, 441] width 308 height 55
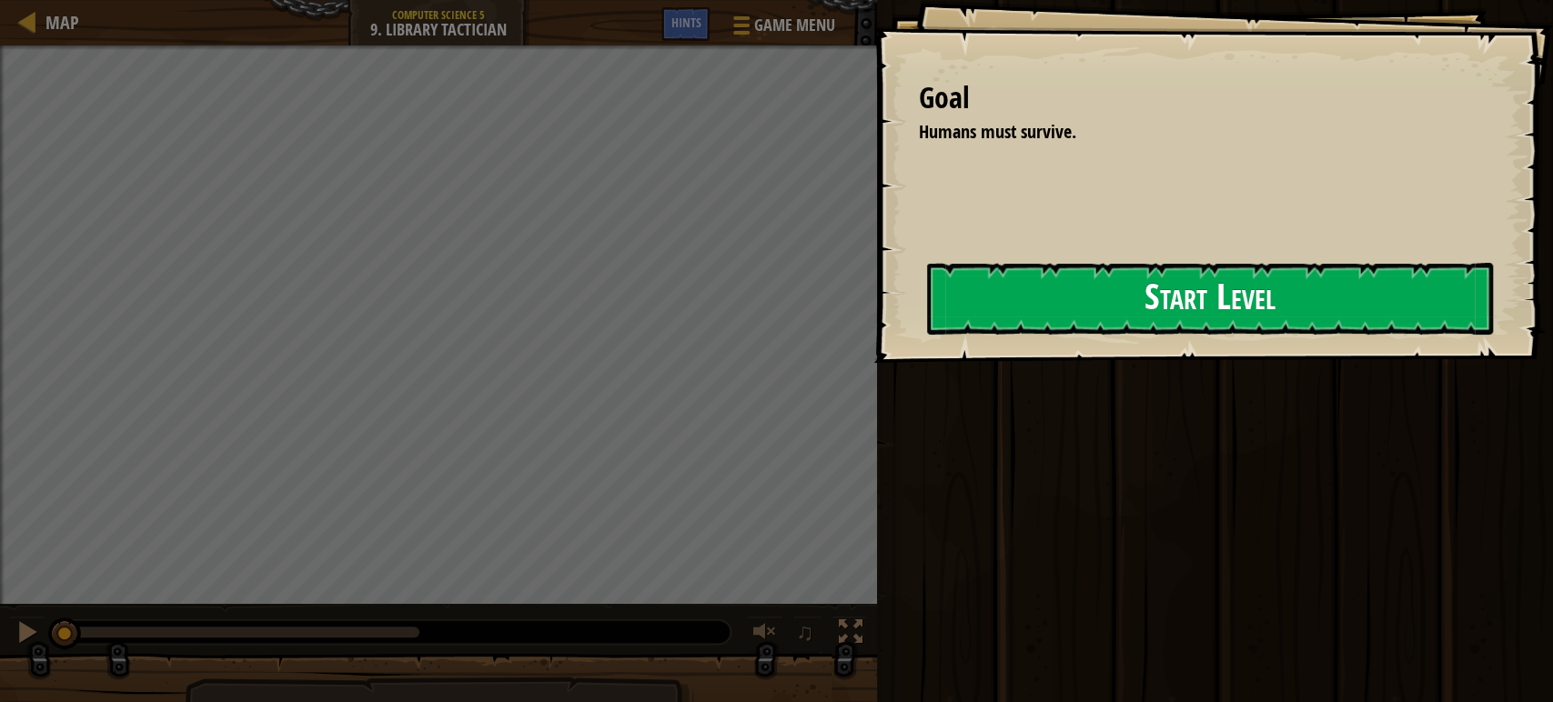
click at [1047, 310] on button "Start Level" at bounding box center [1210, 299] width 566 height 72
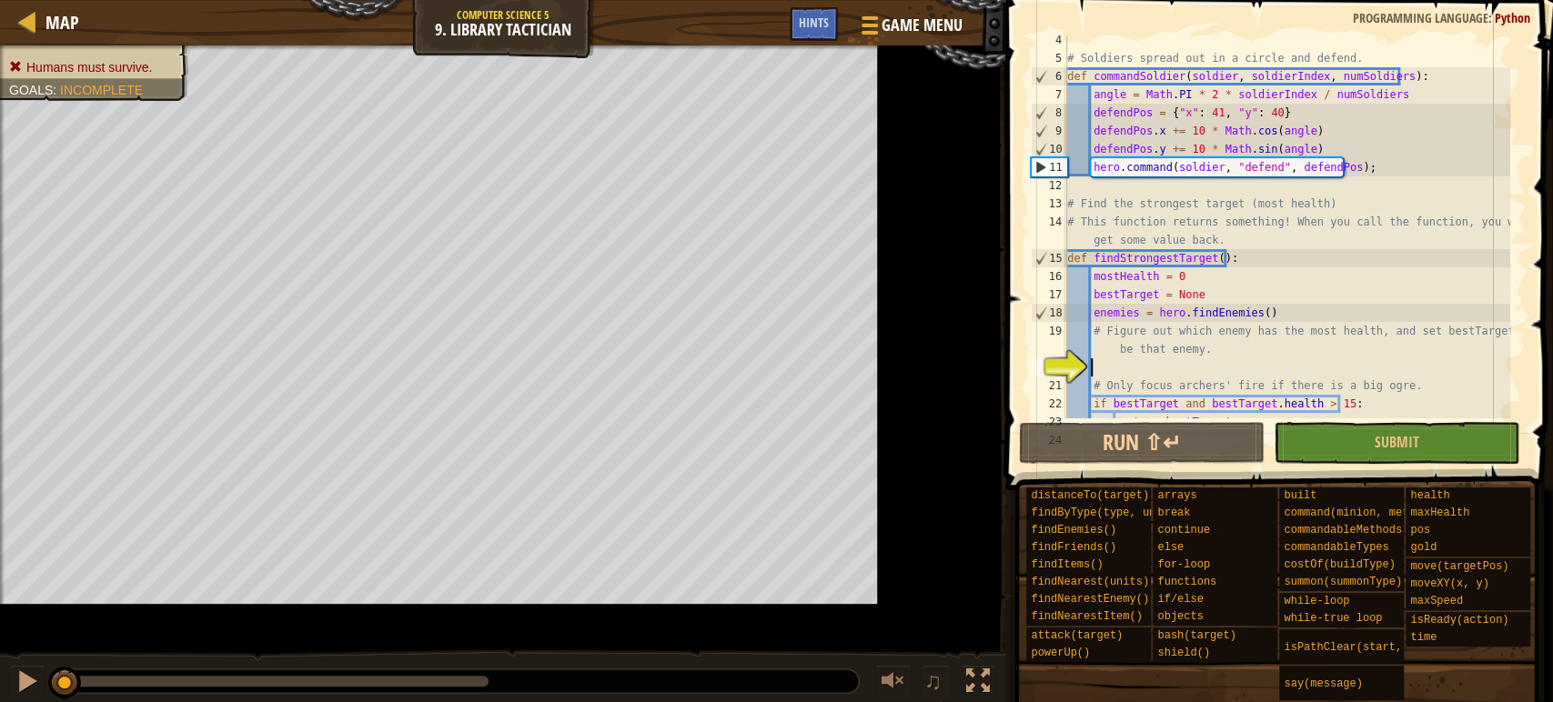
scroll to position [236, 0]
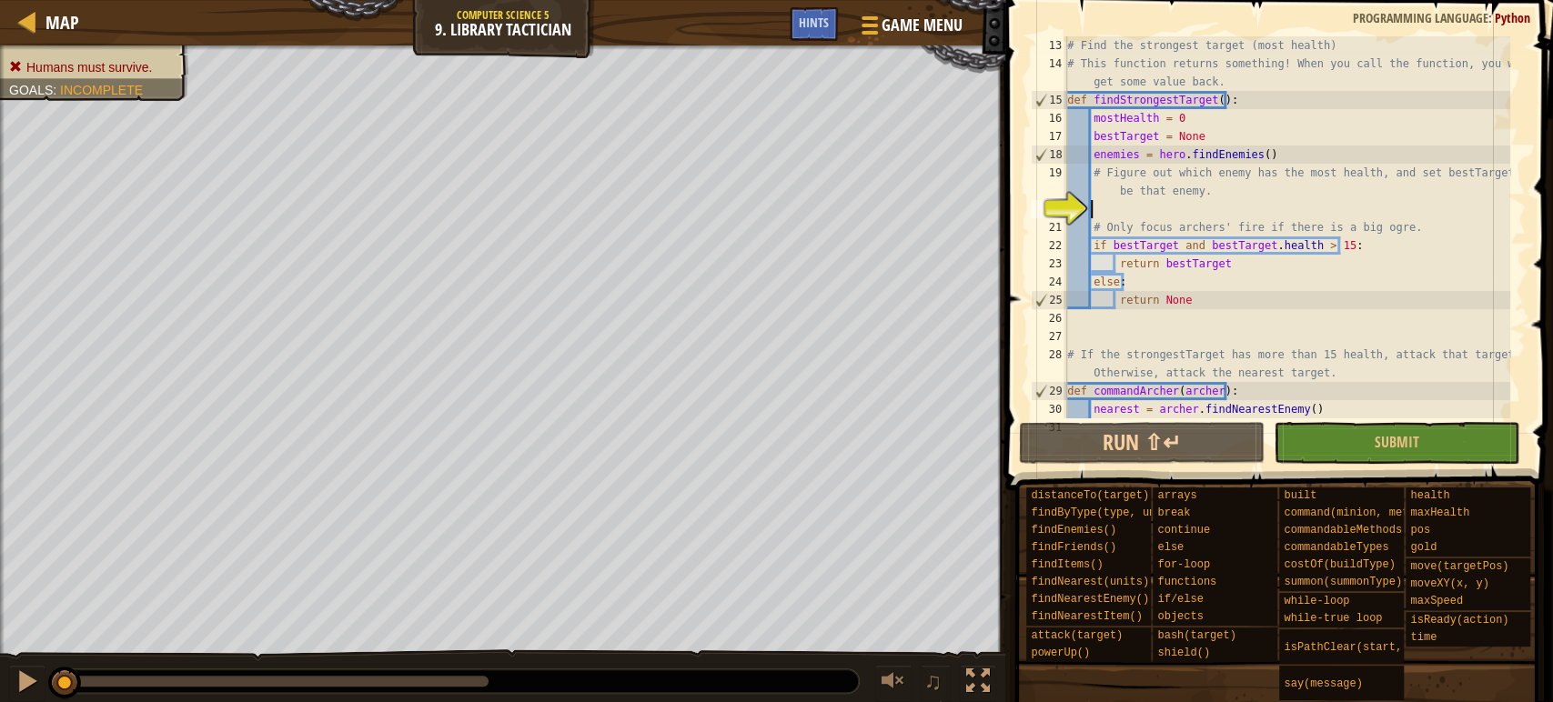
click at [1165, 297] on div "# Find the strongest target (most health) # This function returns something! Wh…" at bounding box center [1286, 245] width 447 height 418
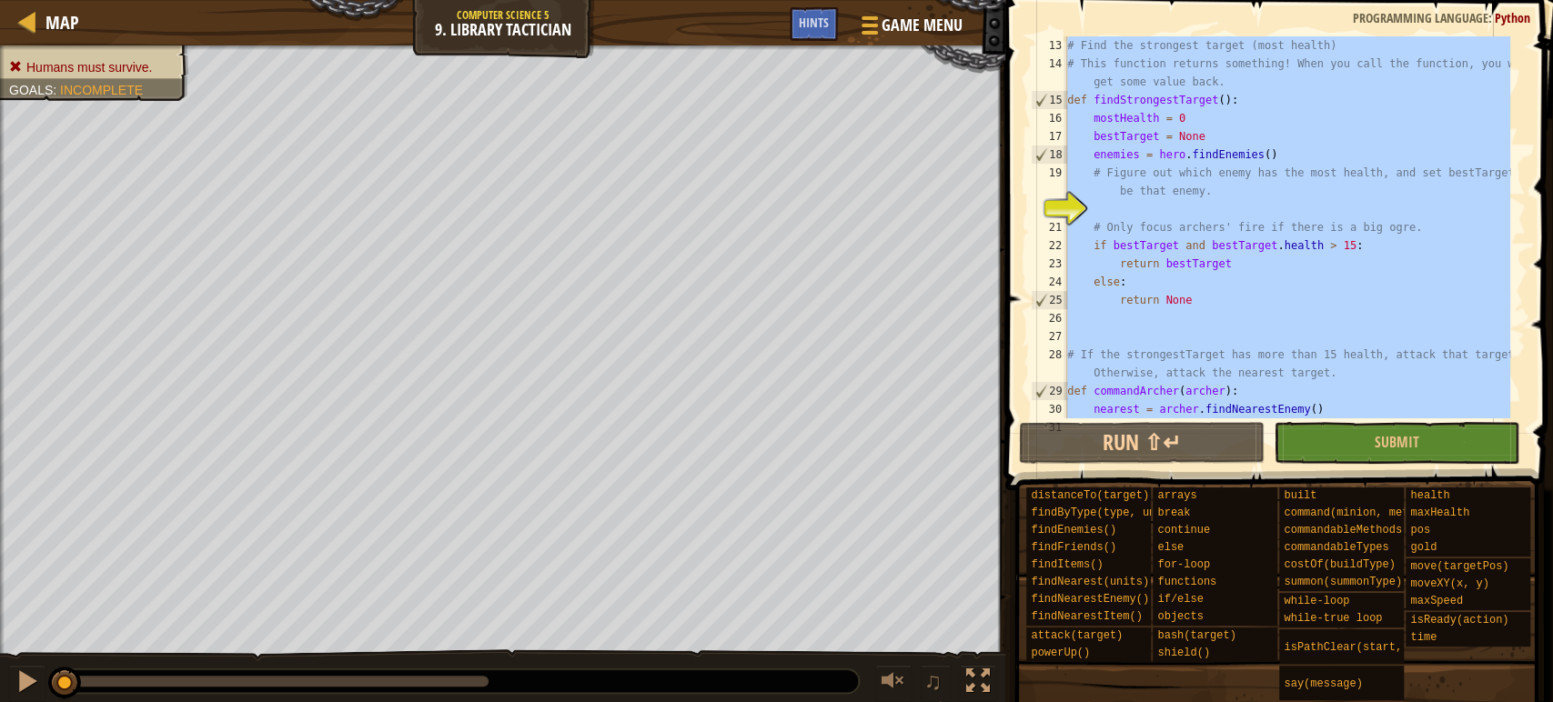
paste textarea "commandArcher([PERSON_NAME]);"
type textarea "commandArcher([PERSON_NAME]);"
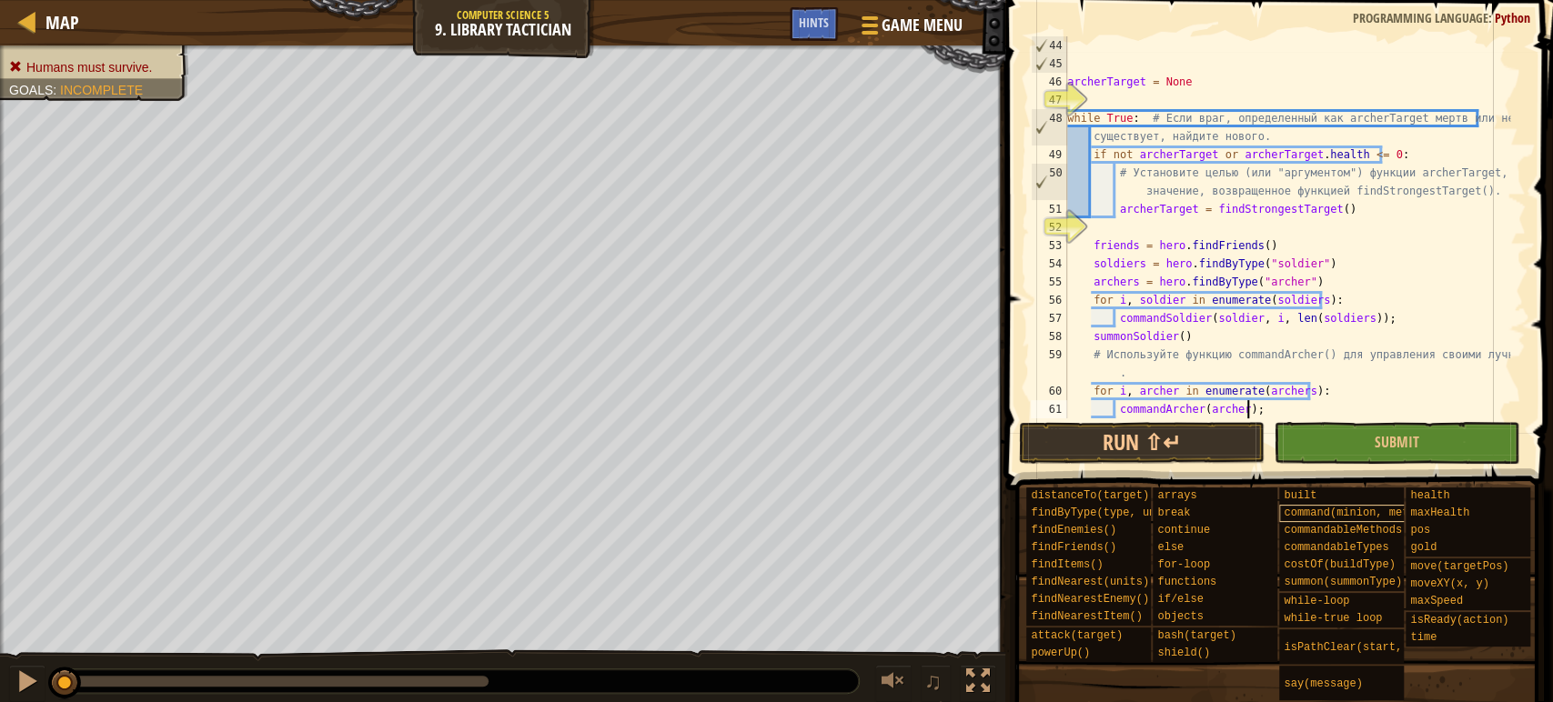
scroll to position [927, 0]
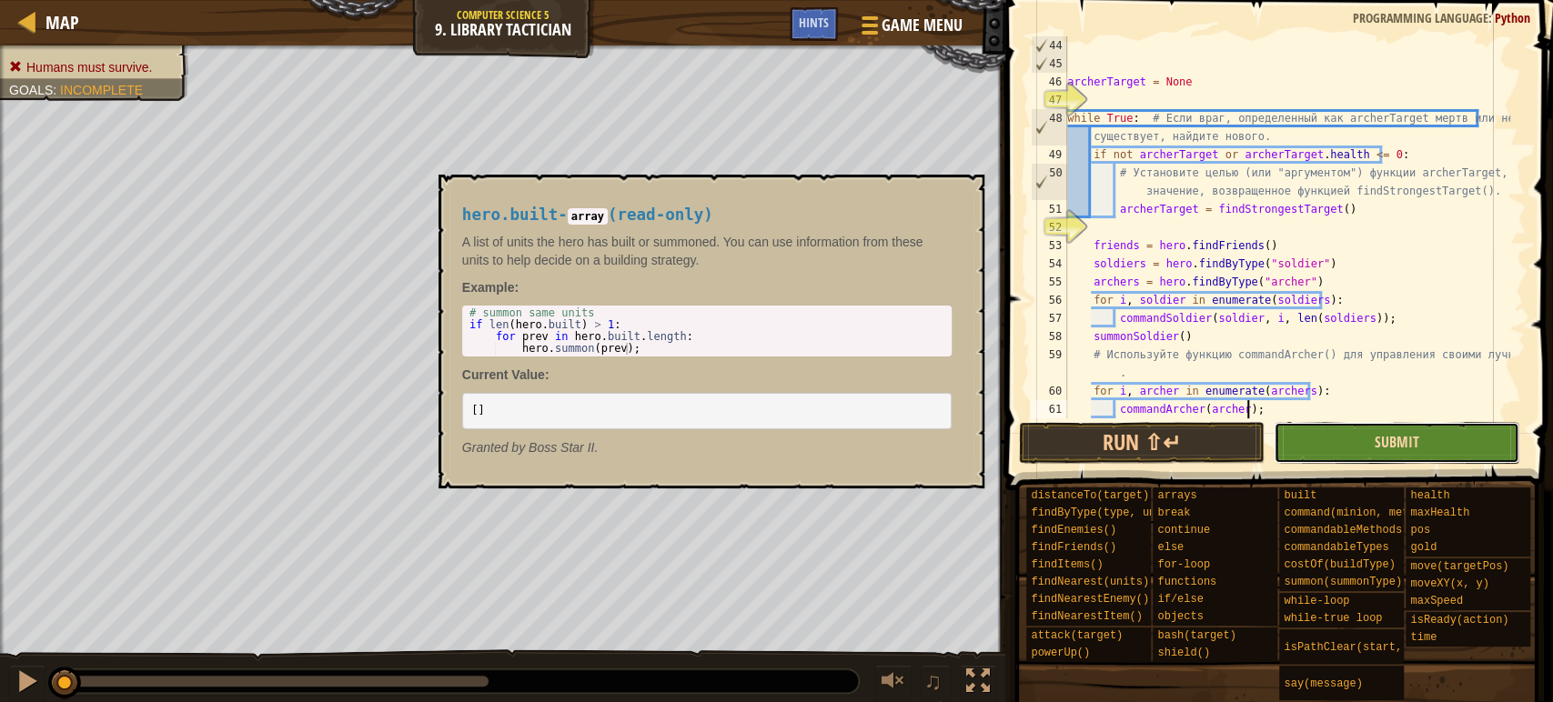
click at [1385, 435] on span "Submit" at bounding box center [1396, 442] width 45 height 20
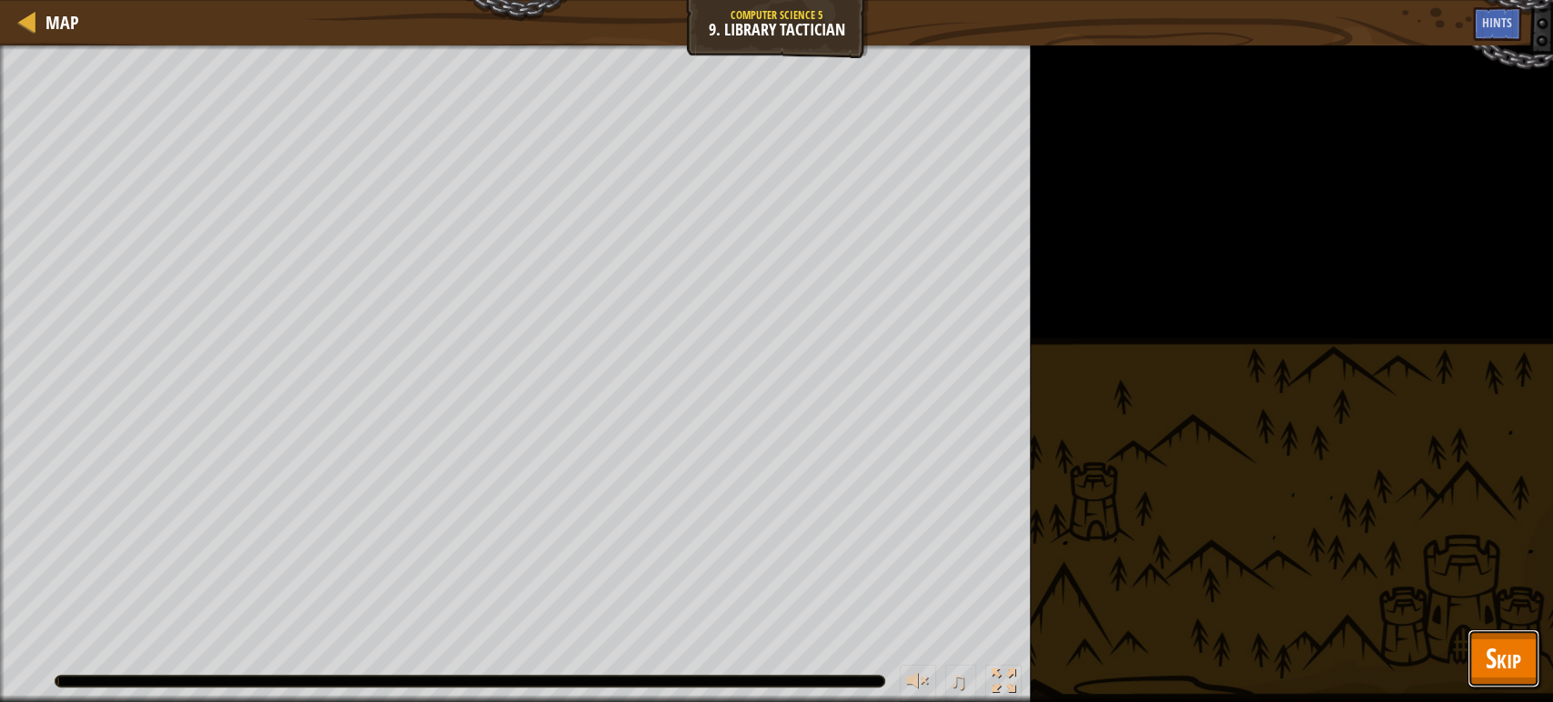
click at [1500, 664] on span "Skip" at bounding box center [1502, 657] width 35 height 37
